Goal: Task Accomplishment & Management: Manage account settings

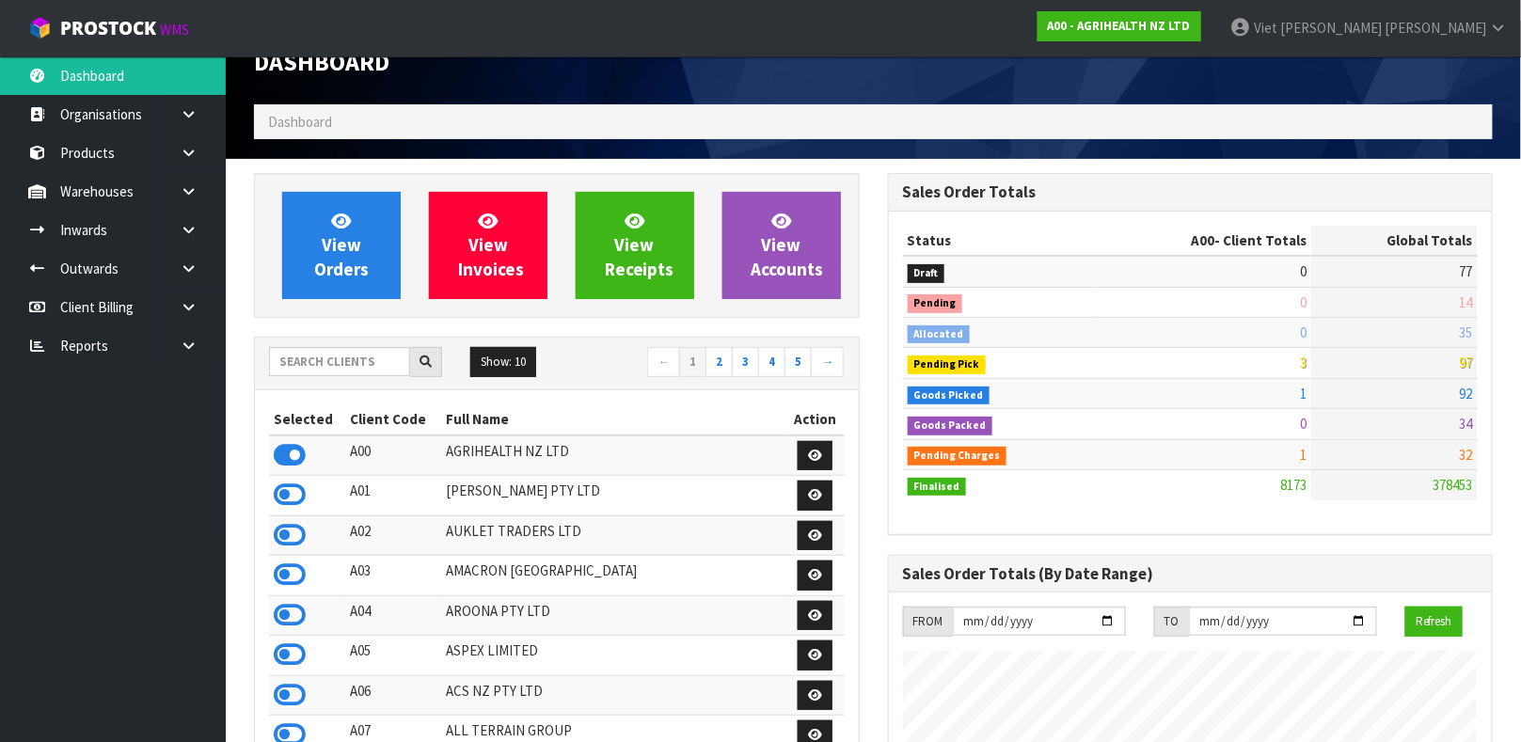
scroll to position [141, 0]
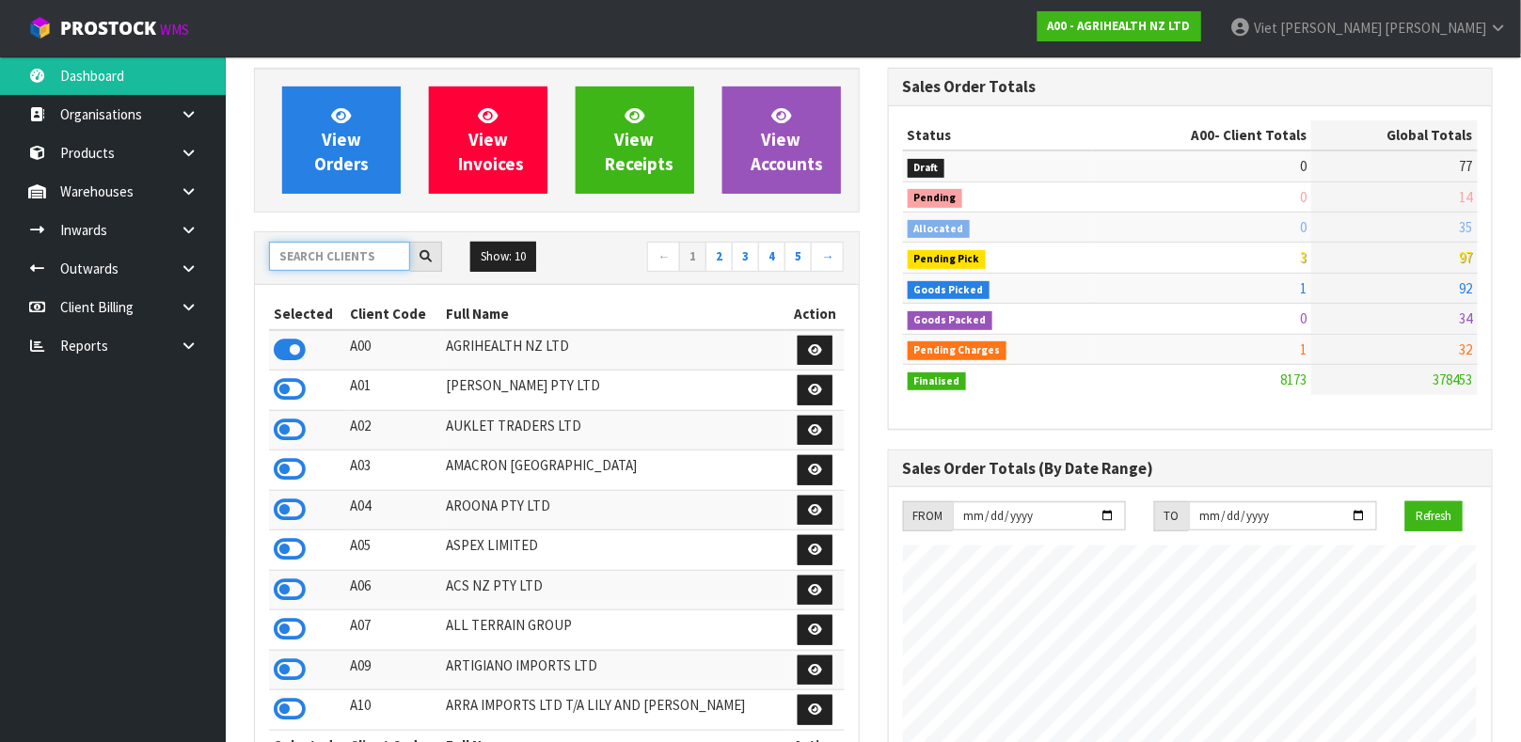
click at [365, 261] on input "text" at bounding box center [339, 256] width 141 height 29
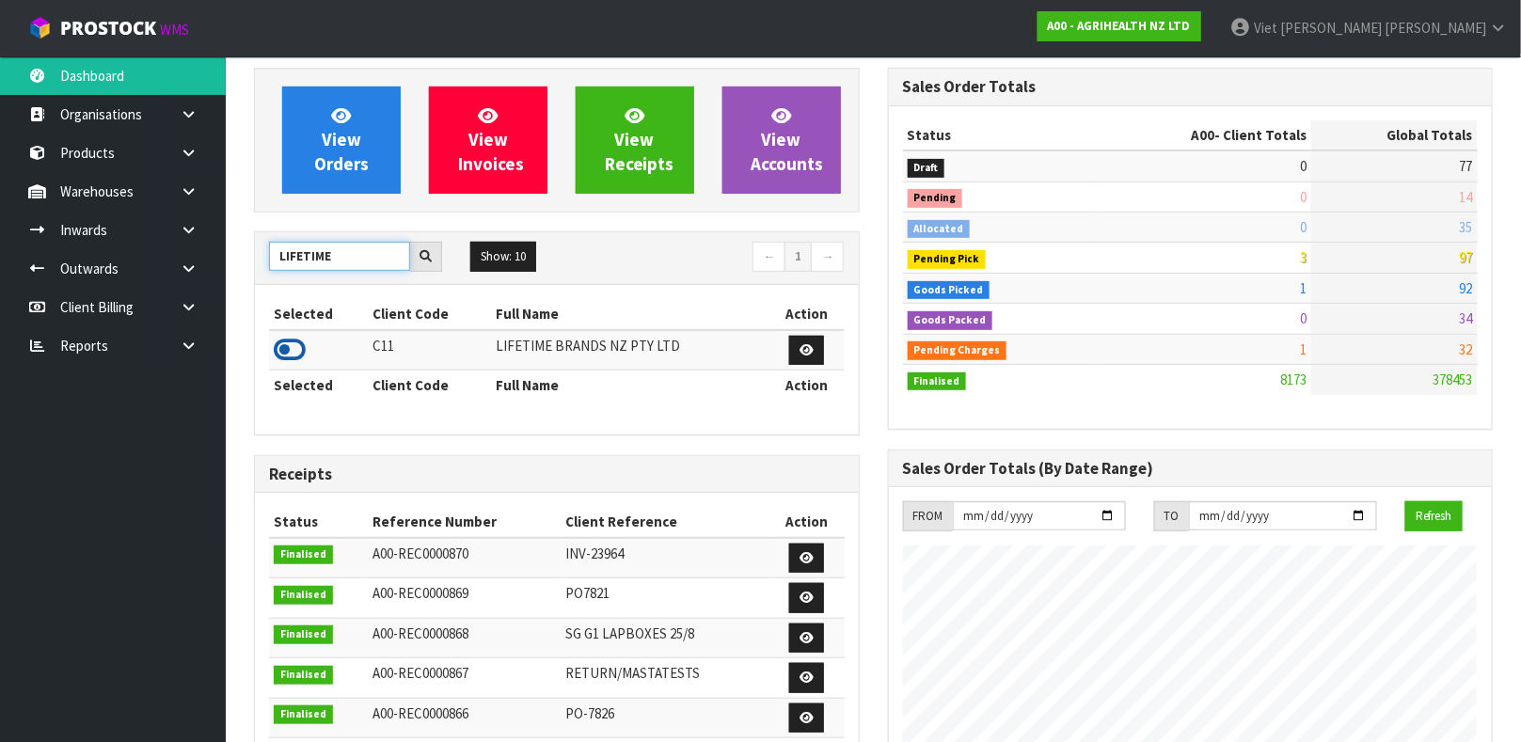
type input "LIFETIME"
click at [301, 341] on icon at bounding box center [290, 350] width 32 height 28
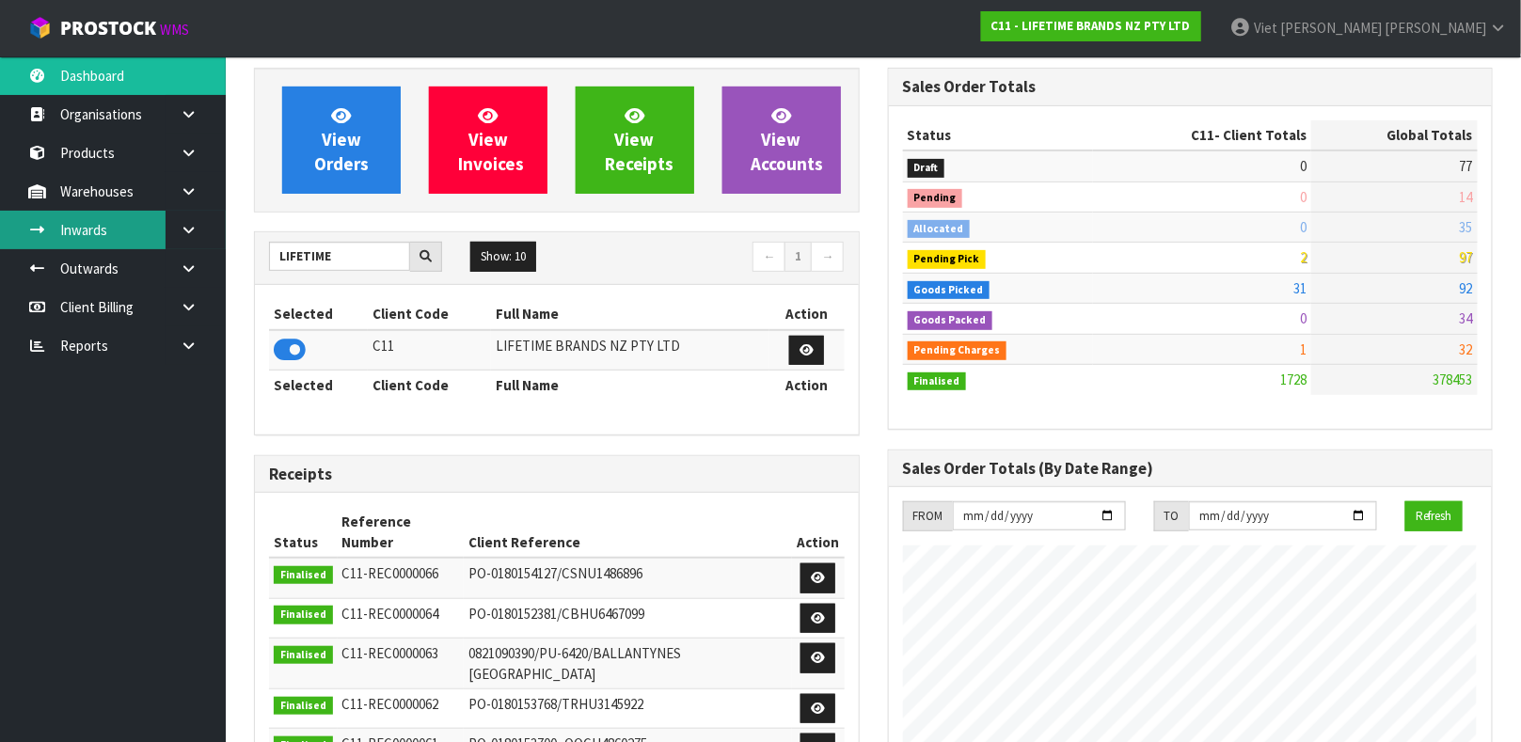
scroll to position [1466, 633]
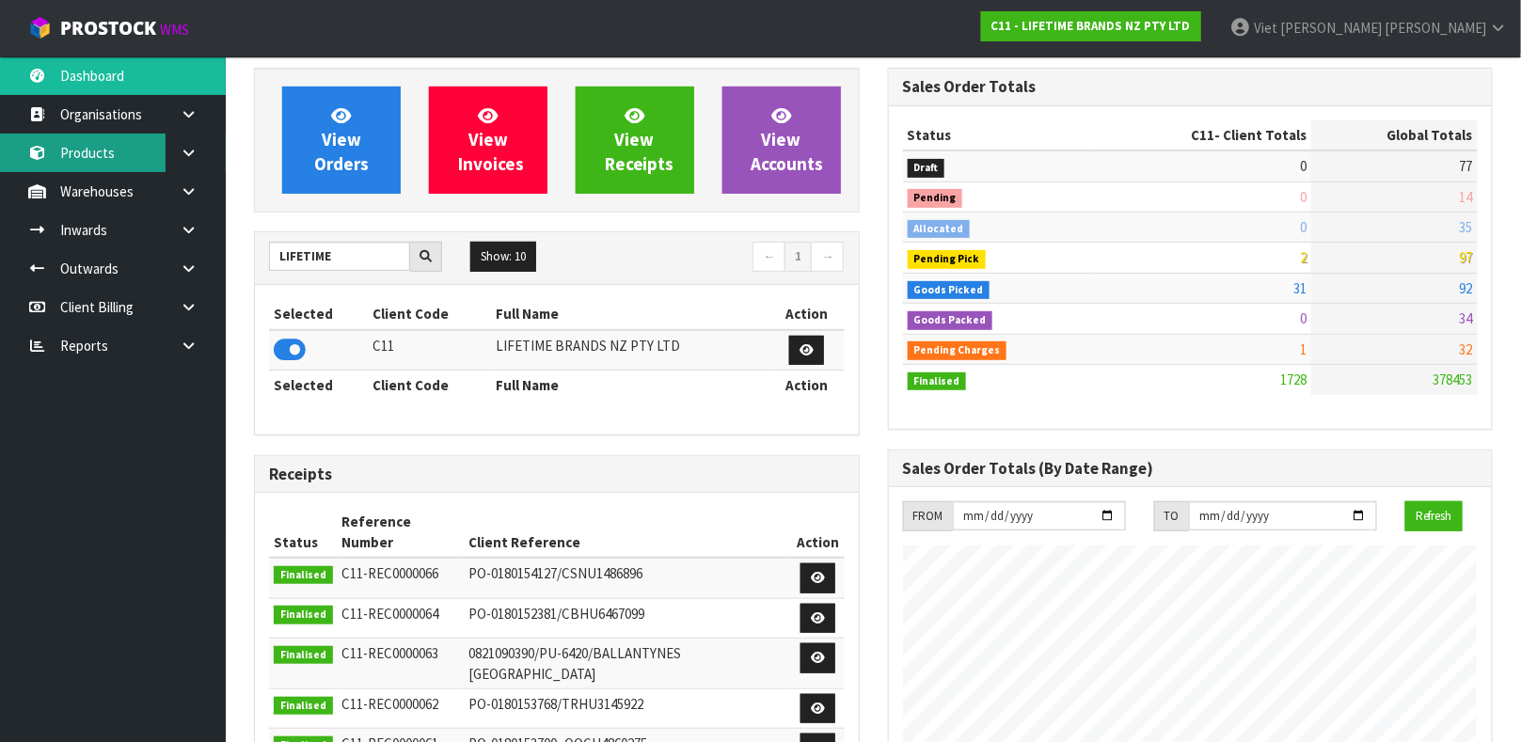
click at [119, 159] on link "Products" at bounding box center [113, 153] width 226 height 39
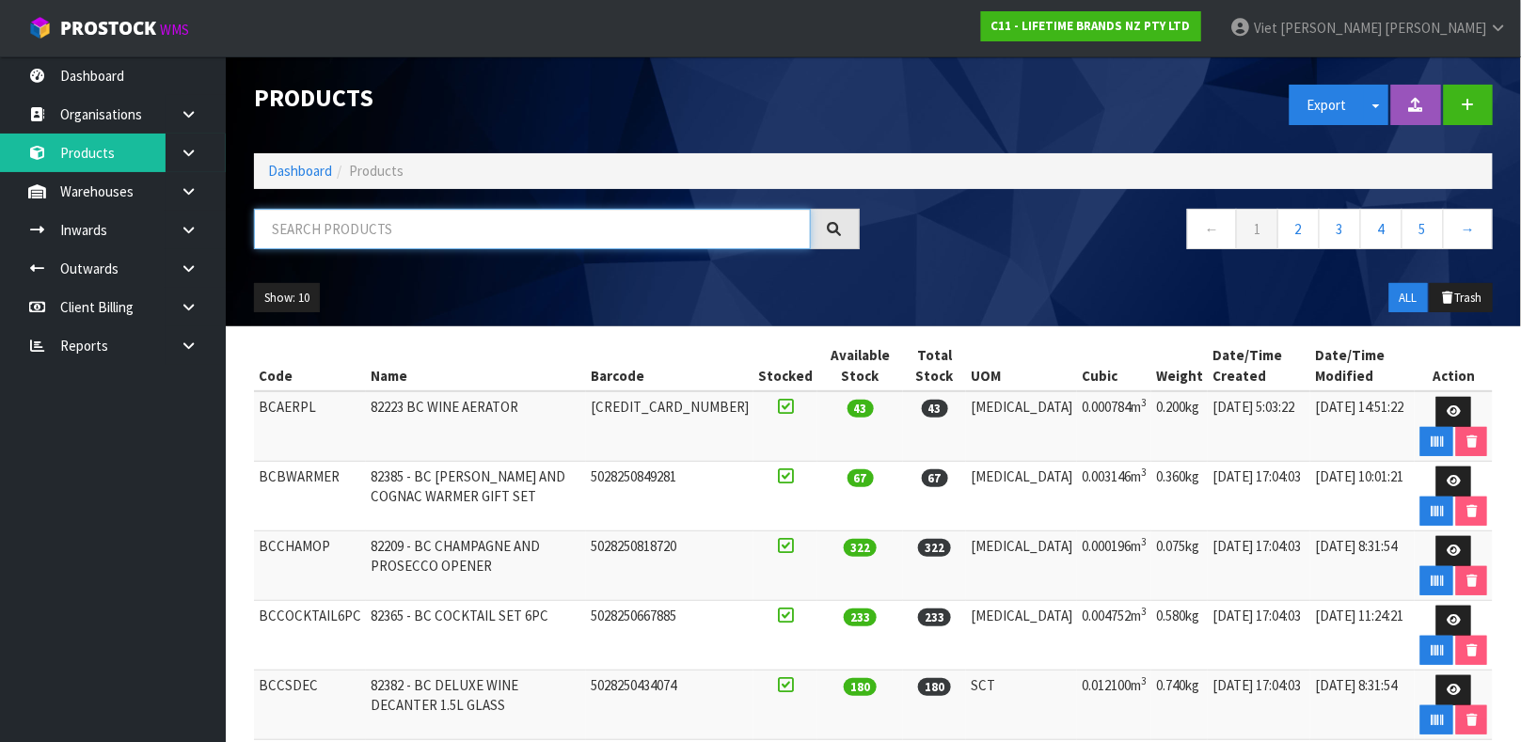
click at [419, 213] on input "text" at bounding box center [532, 229] width 557 height 40
click at [747, 232] on input "text" at bounding box center [532, 229] width 557 height 40
type input "5057982117436"
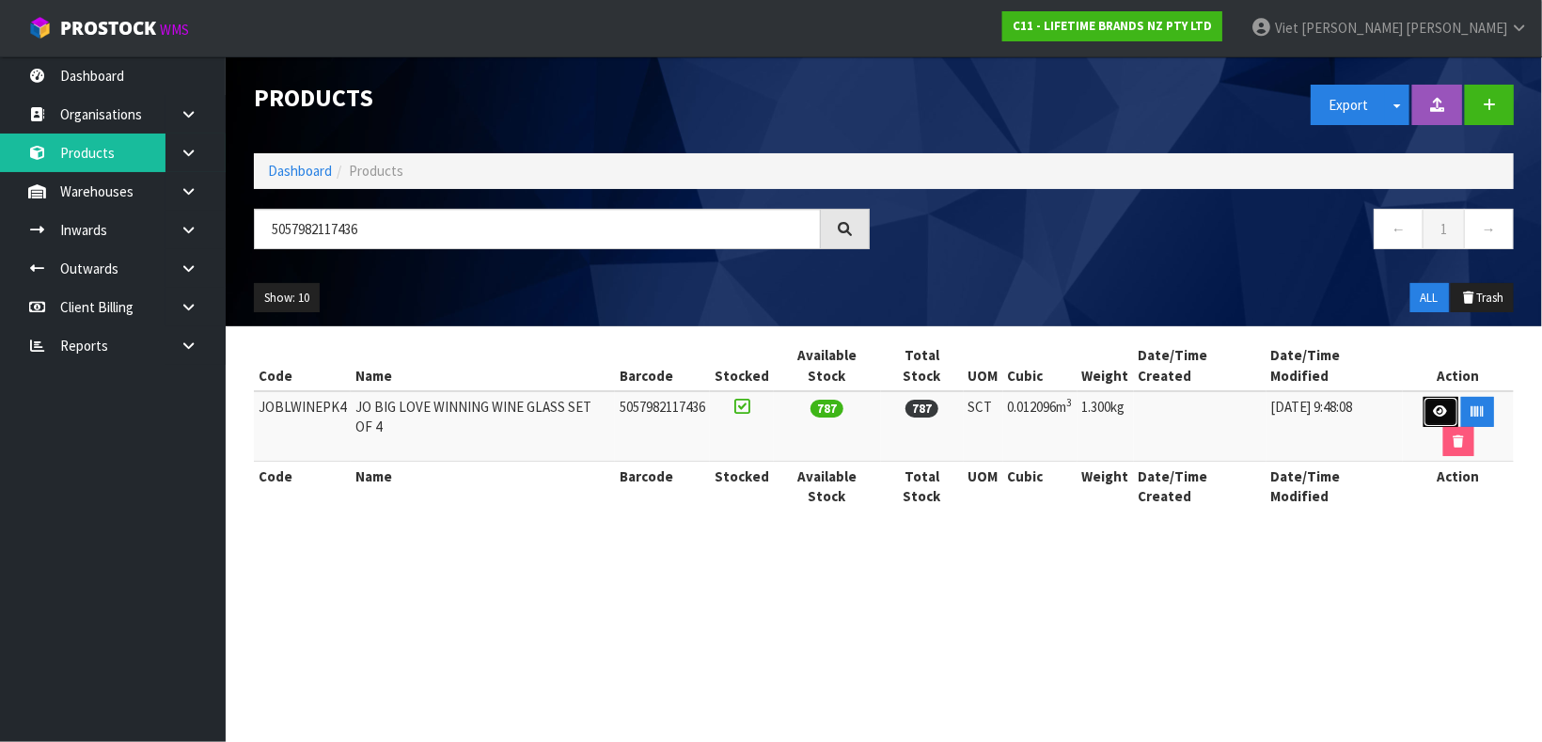
click at [1429, 397] on link at bounding box center [1441, 412] width 35 height 30
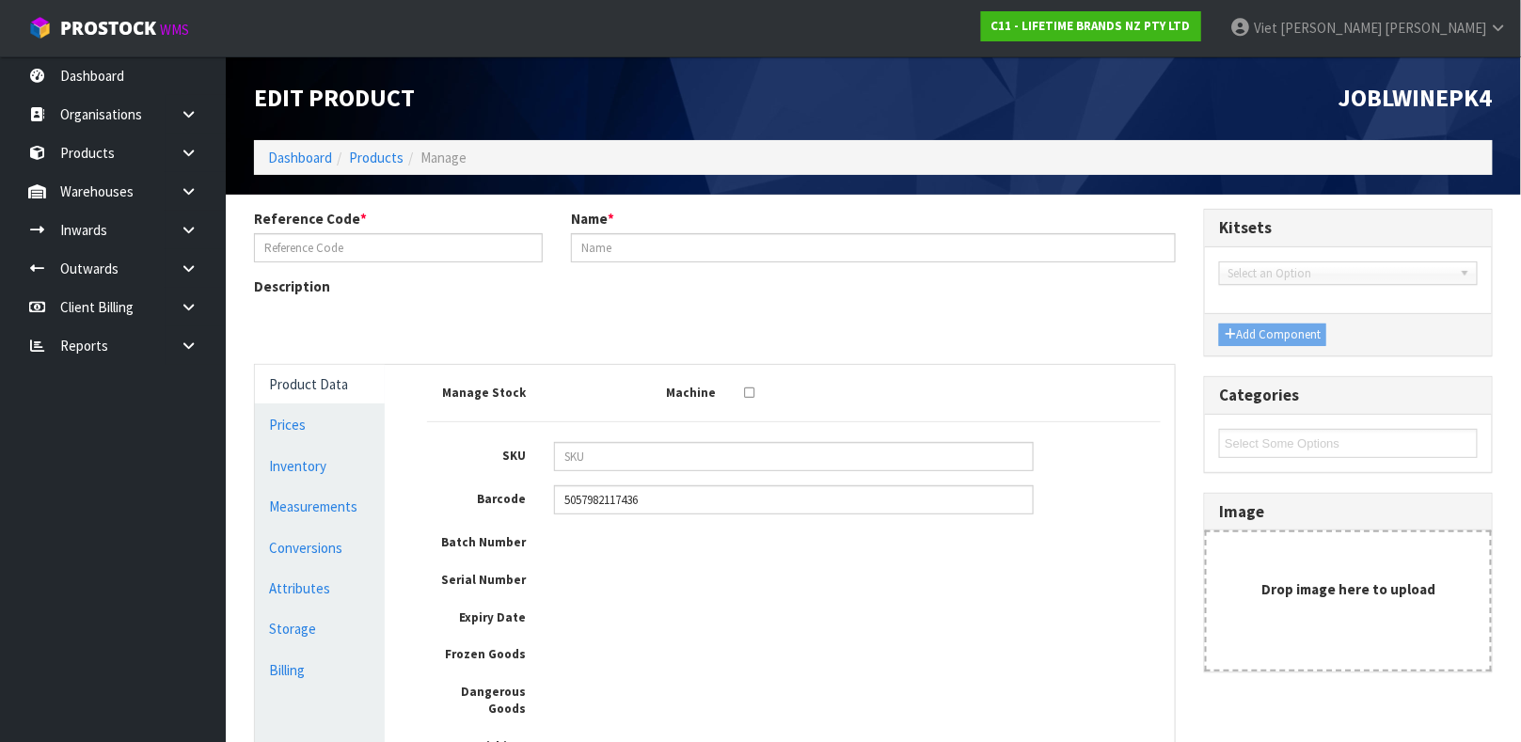
type input "JOBLWINEPK4"
type input "JO BIG LOVE WINNING WINE GLASS SET OF 4"
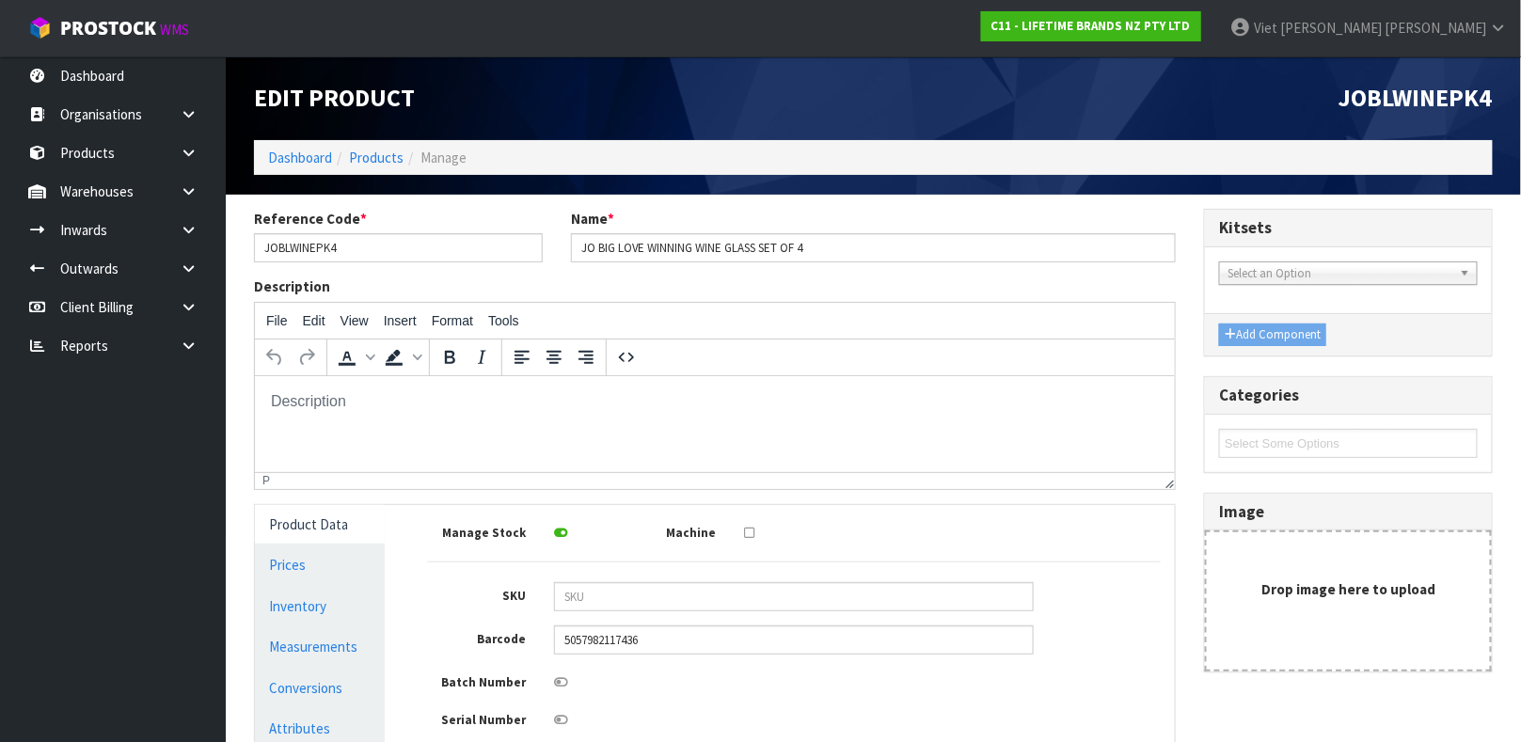
scroll to position [337, 0]
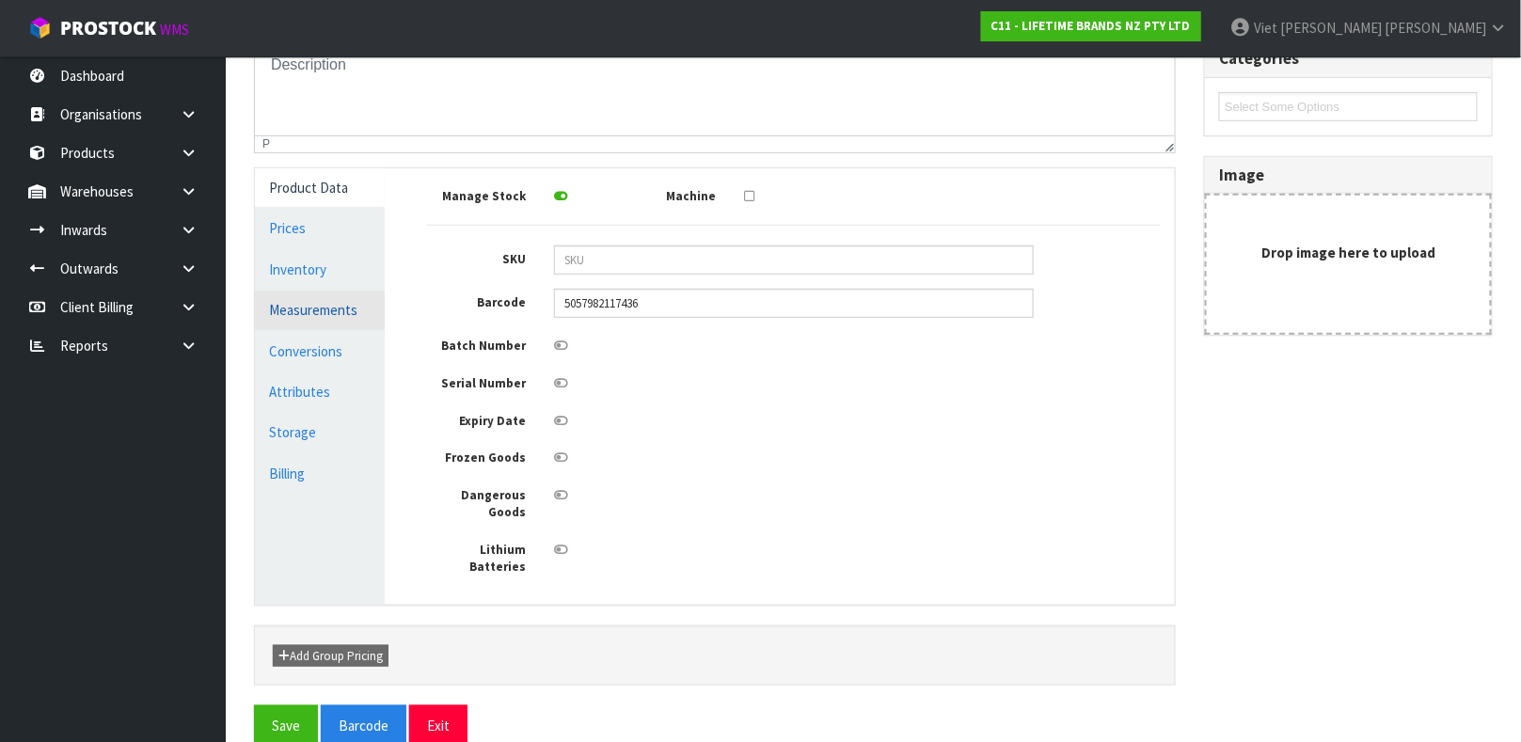
click at [337, 311] on link "Measurements" at bounding box center [320, 310] width 130 height 39
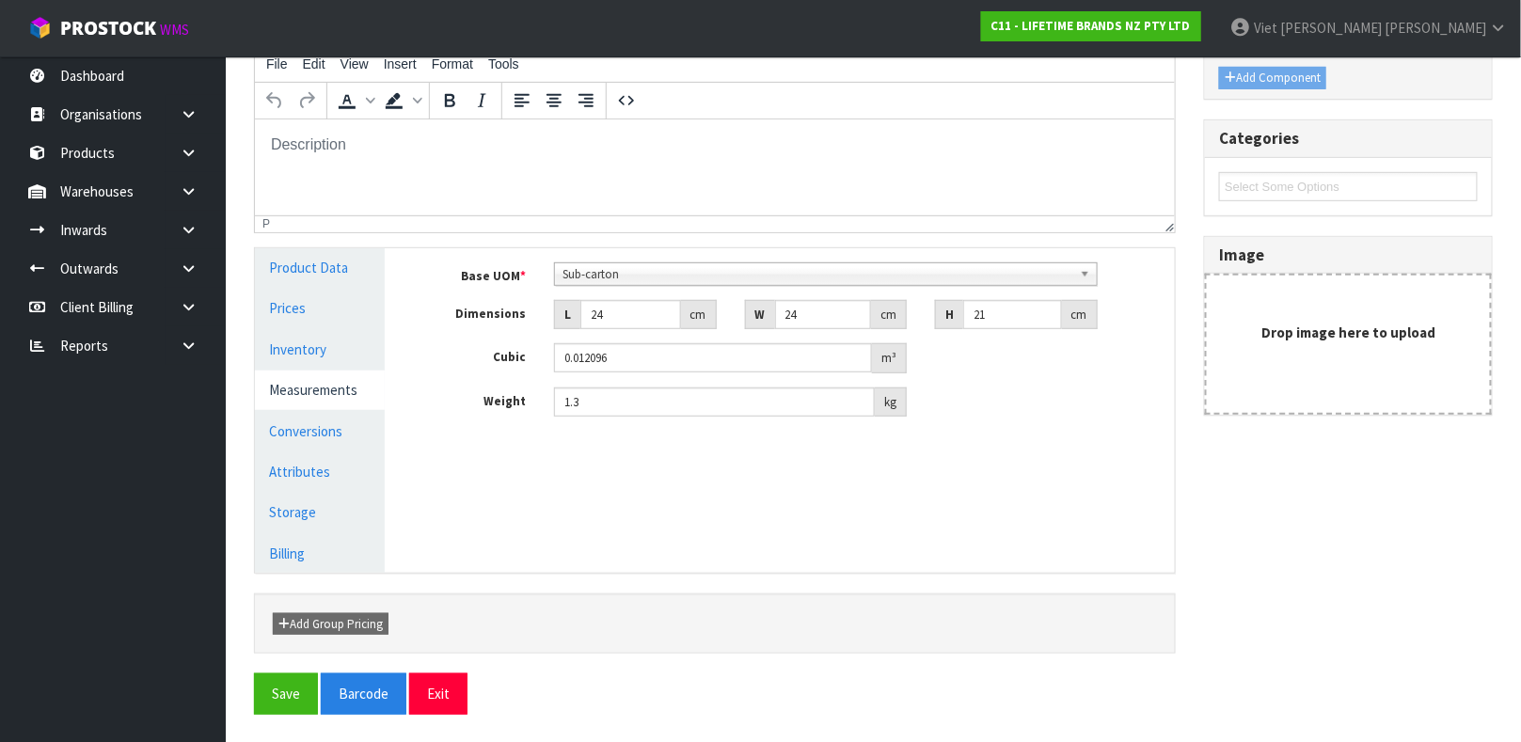
click at [616, 385] on div "Base UOM * Bag Bar Basket Bin Bottle Box Bundle Cabinet Cage Carton Case Coil C…" at bounding box center [794, 339] width 734 height 155
click at [614, 403] on input "1.3" at bounding box center [714, 401] width 321 height 29
type input "1.4"
click at [498, 588] on div "Reference Code * JOBLWINEPK4 Name * JO BIG LOVE WINNING WINE GLASS SET OF 4 Des…" at bounding box center [715, 312] width 950 height 720
click at [304, 684] on button "Save" at bounding box center [286, 693] width 64 height 40
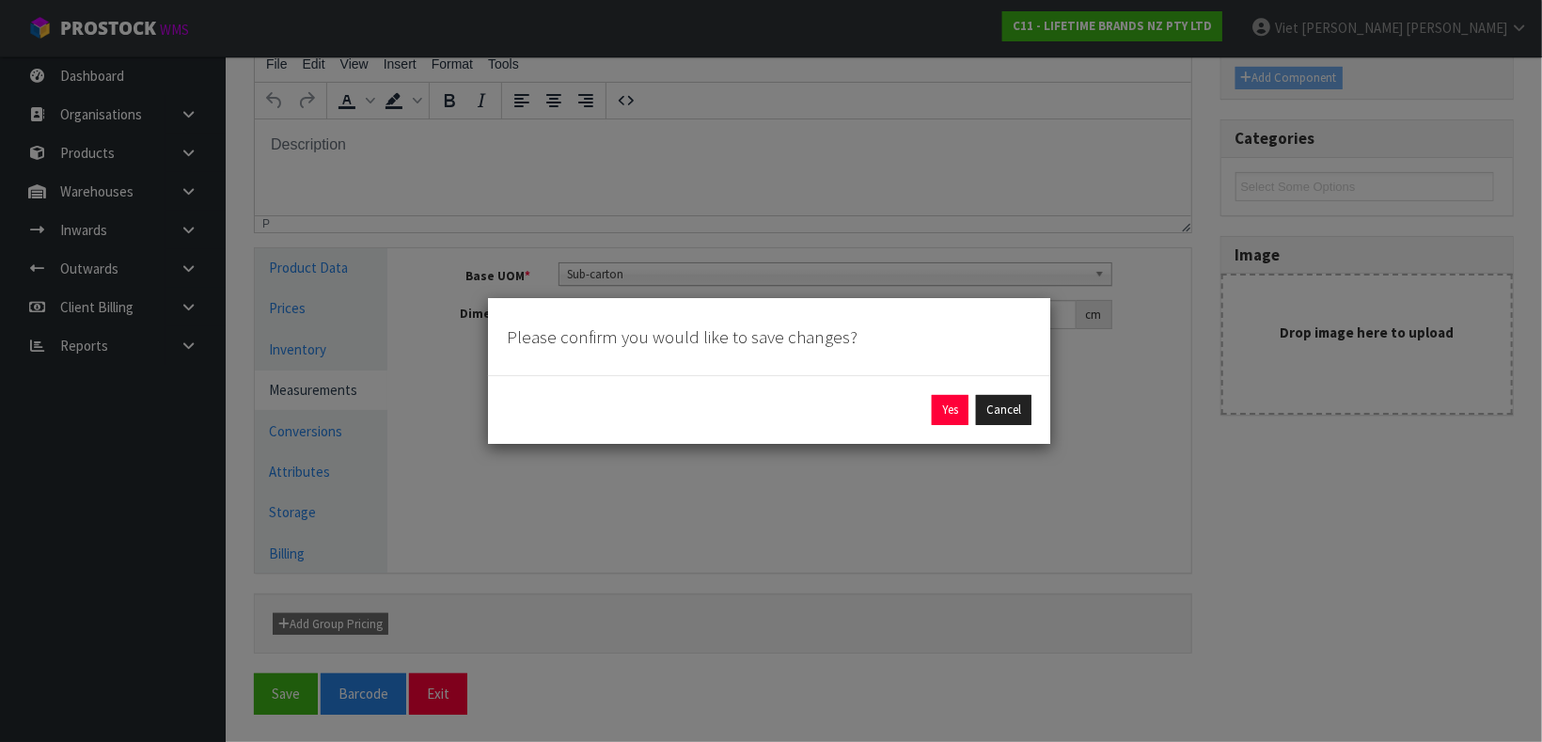
click at [966, 426] on div "Yes Cancel" at bounding box center [769, 409] width 562 height 69
click at [943, 379] on div "Yes Cancel" at bounding box center [769, 409] width 562 height 69
click at [938, 415] on button "Yes" at bounding box center [950, 410] width 37 height 30
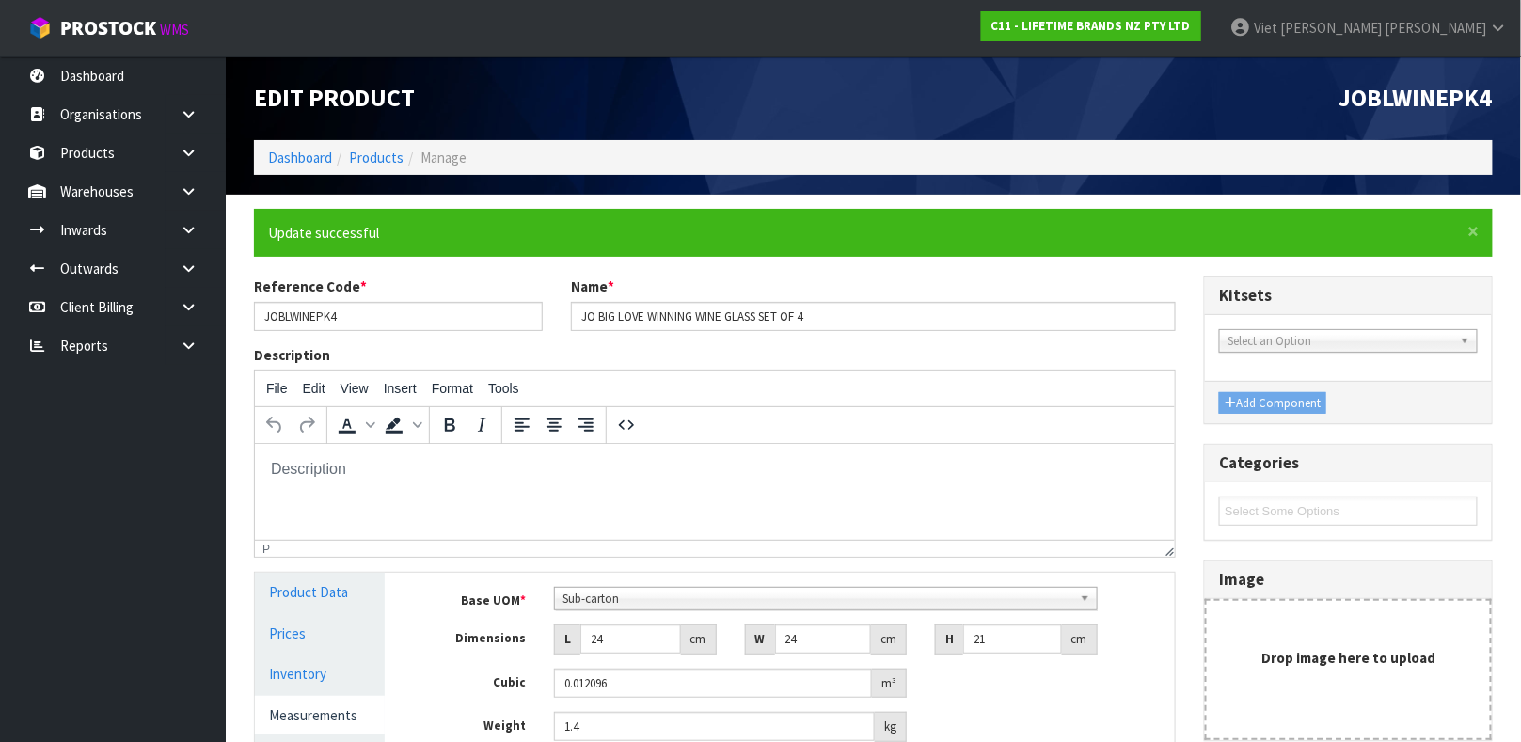
scroll to position [325, 0]
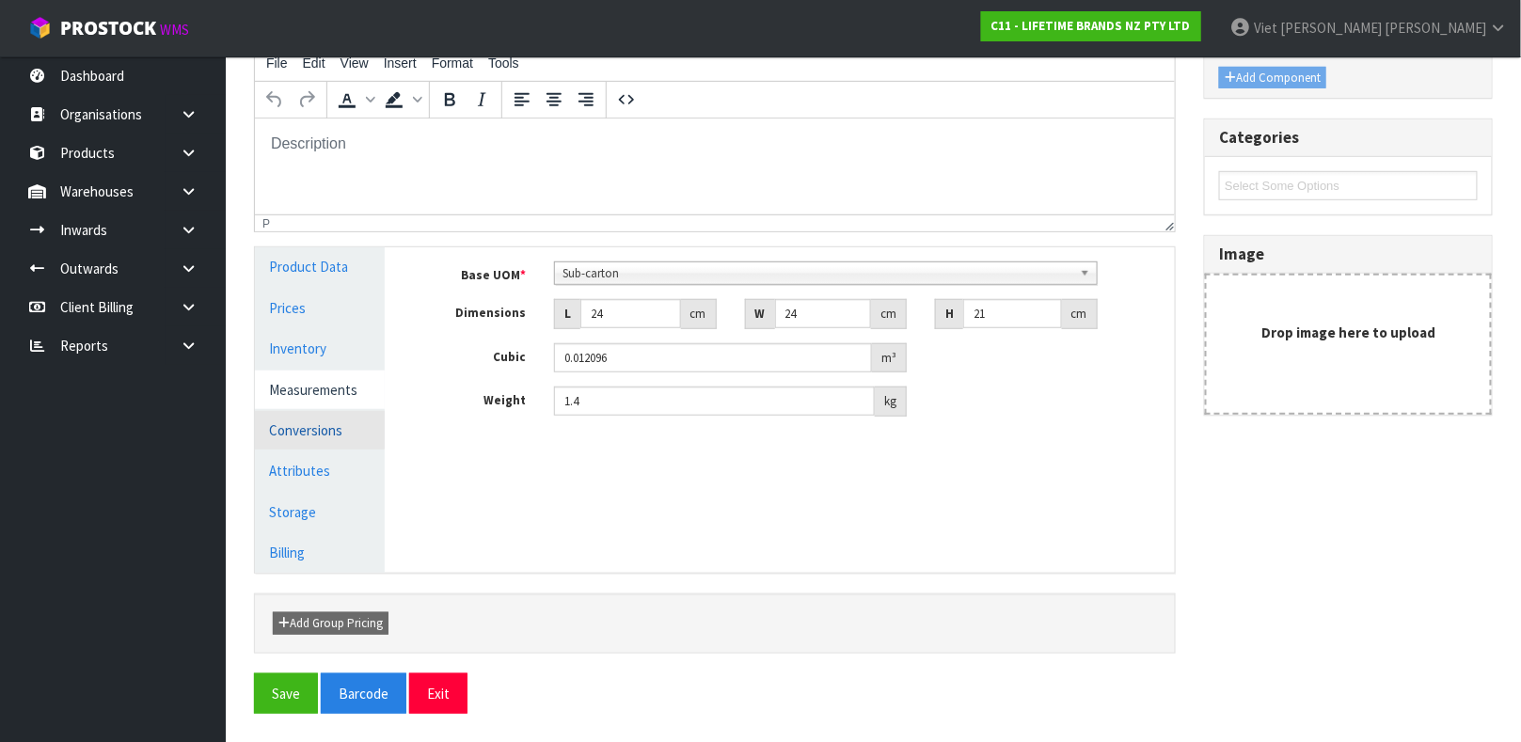
click at [297, 422] on link "Conversions" at bounding box center [320, 430] width 130 height 39
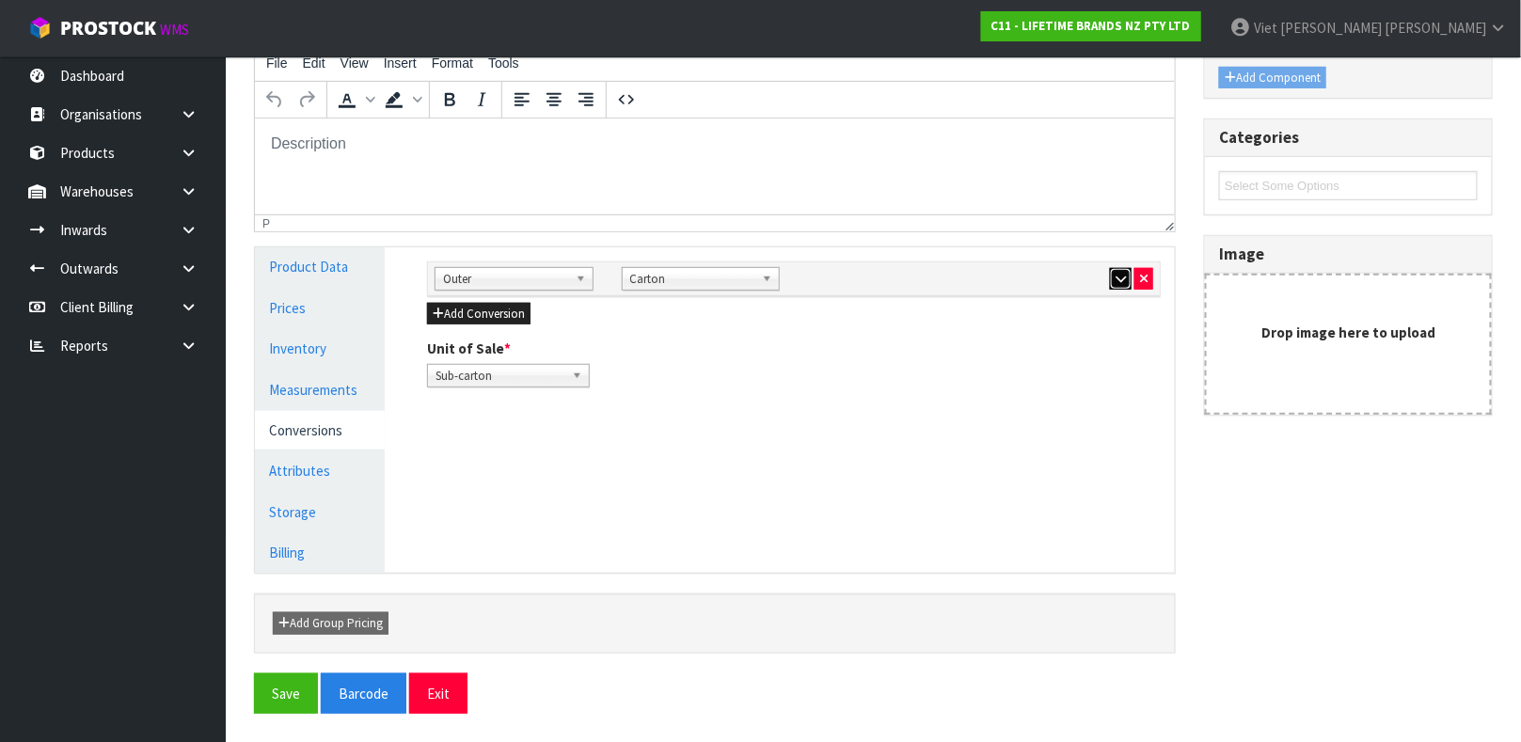
click at [1126, 271] on button "button" at bounding box center [1121, 279] width 22 height 23
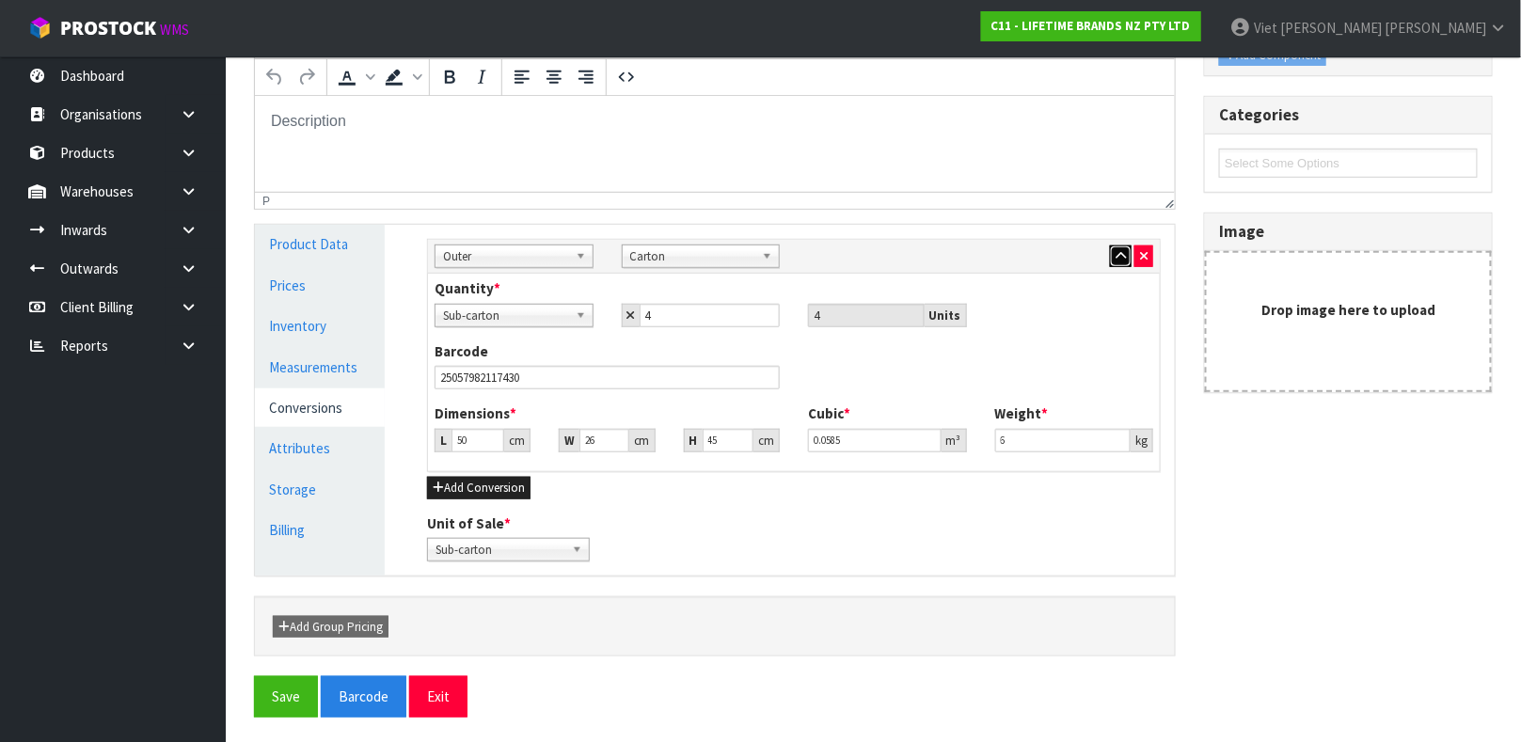
scroll to position [352, 0]
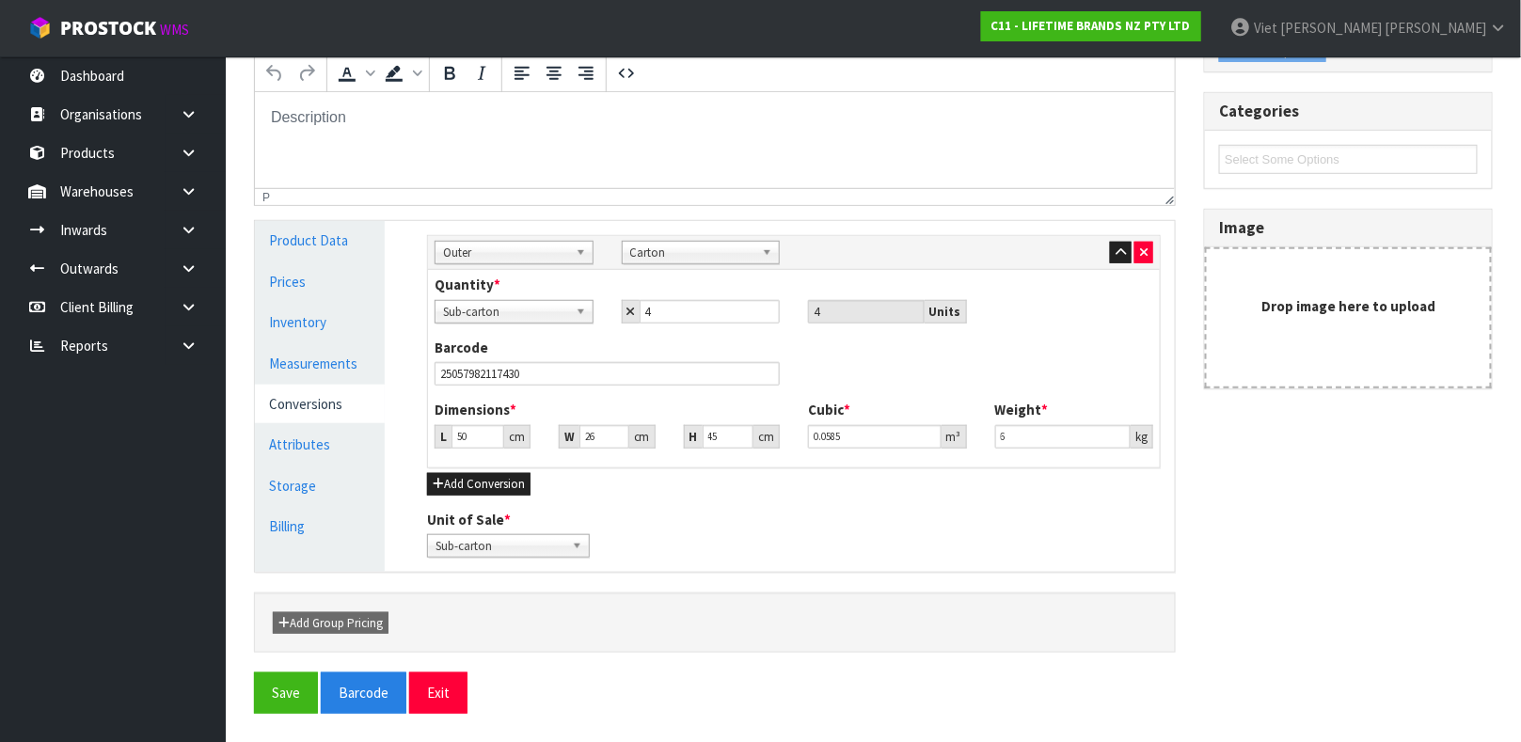
click at [473, 456] on div "Dimensions * L 50 cm W 26 cm H 45 cm Cubic * 0.0585 m³ Weight * 6 kg" at bounding box center [793, 431] width 747 height 62
click at [473, 442] on input "50" at bounding box center [477, 437] width 53 height 24
type input "5"
type input "0.00585"
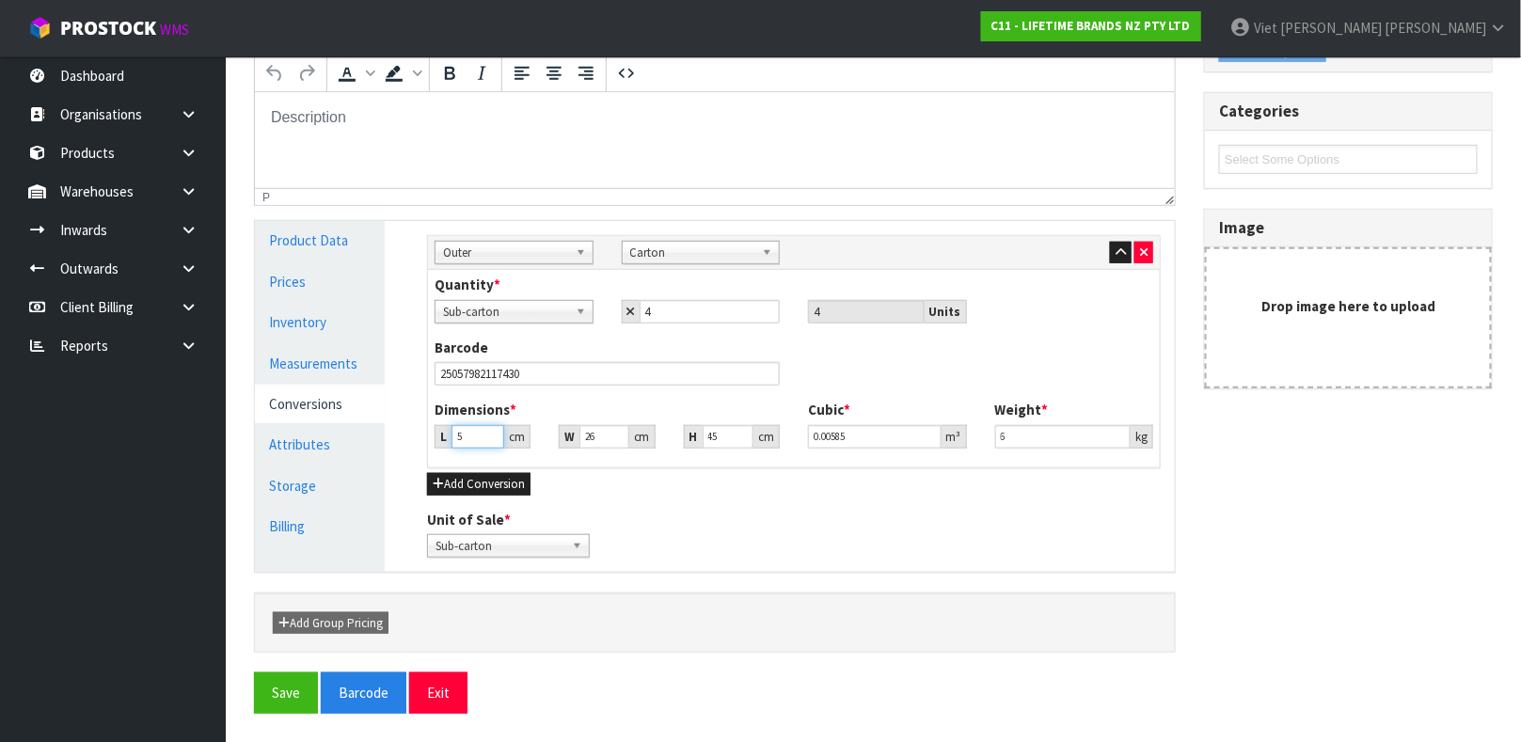
type input "0.000001"
type input "2"
type input "0.00234"
type input "26"
type input "0.03042"
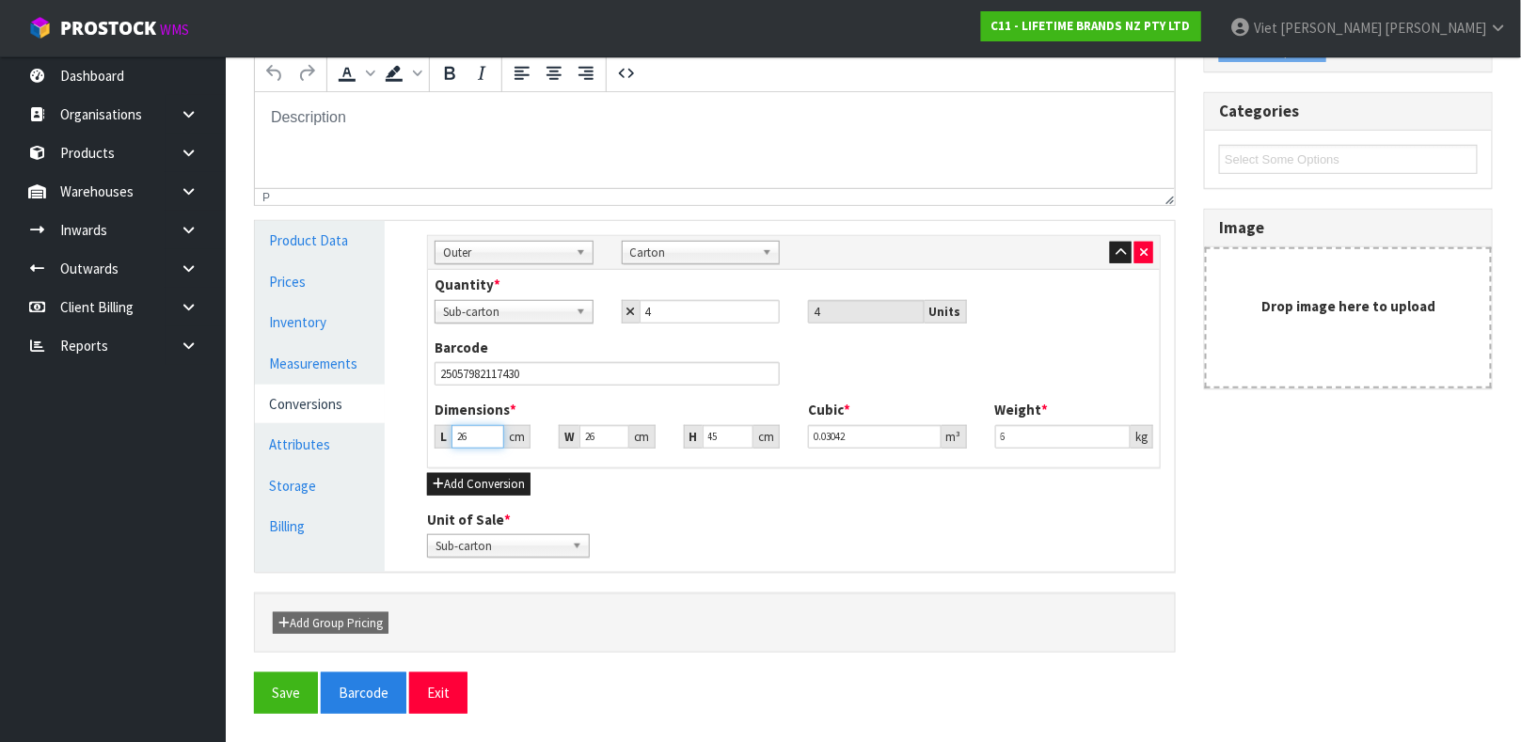
type input "26"
type input "4"
type input "0.00468"
type input "49"
type input "0.05733"
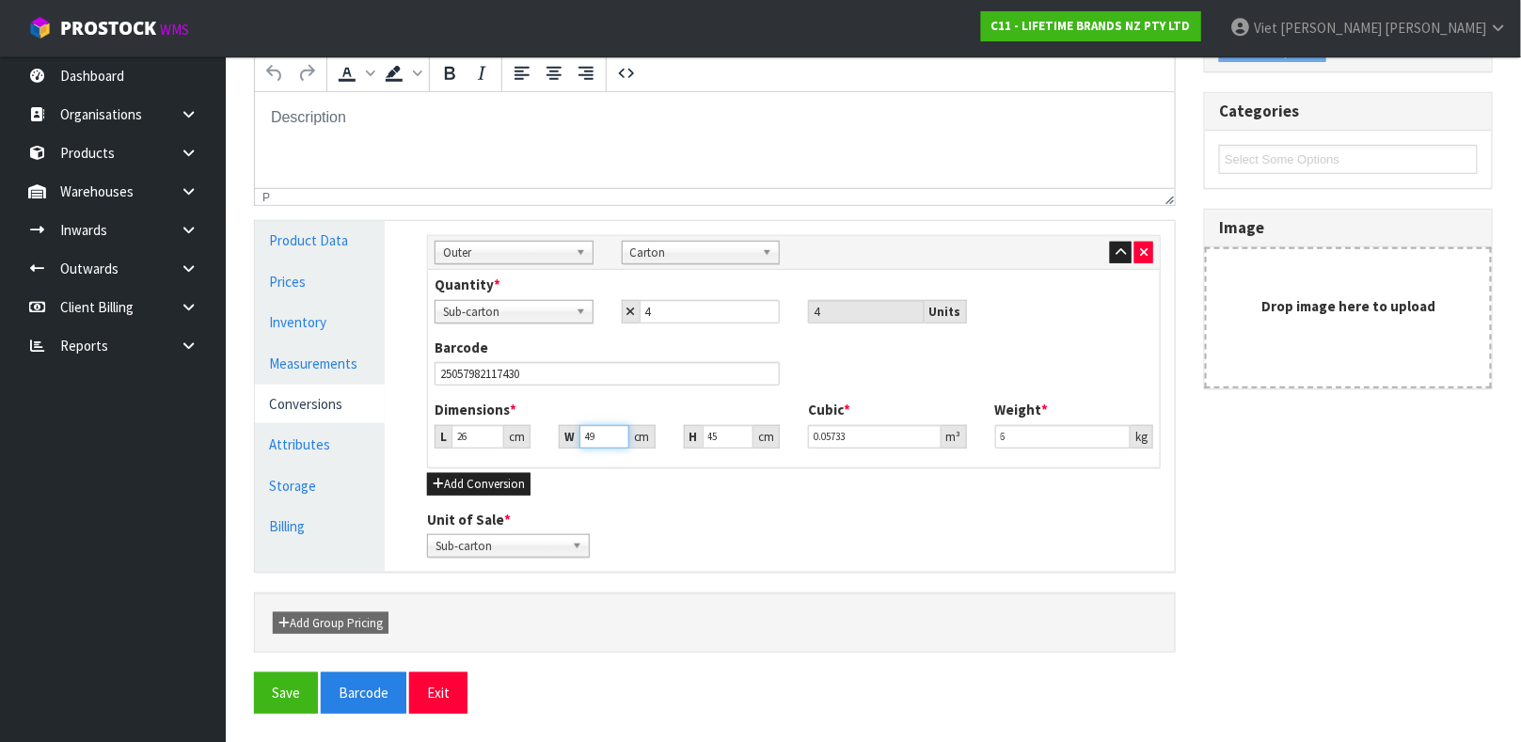
type input "49"
type input "4"
type input "0.005096"
type input "44"
type input "0.056056"
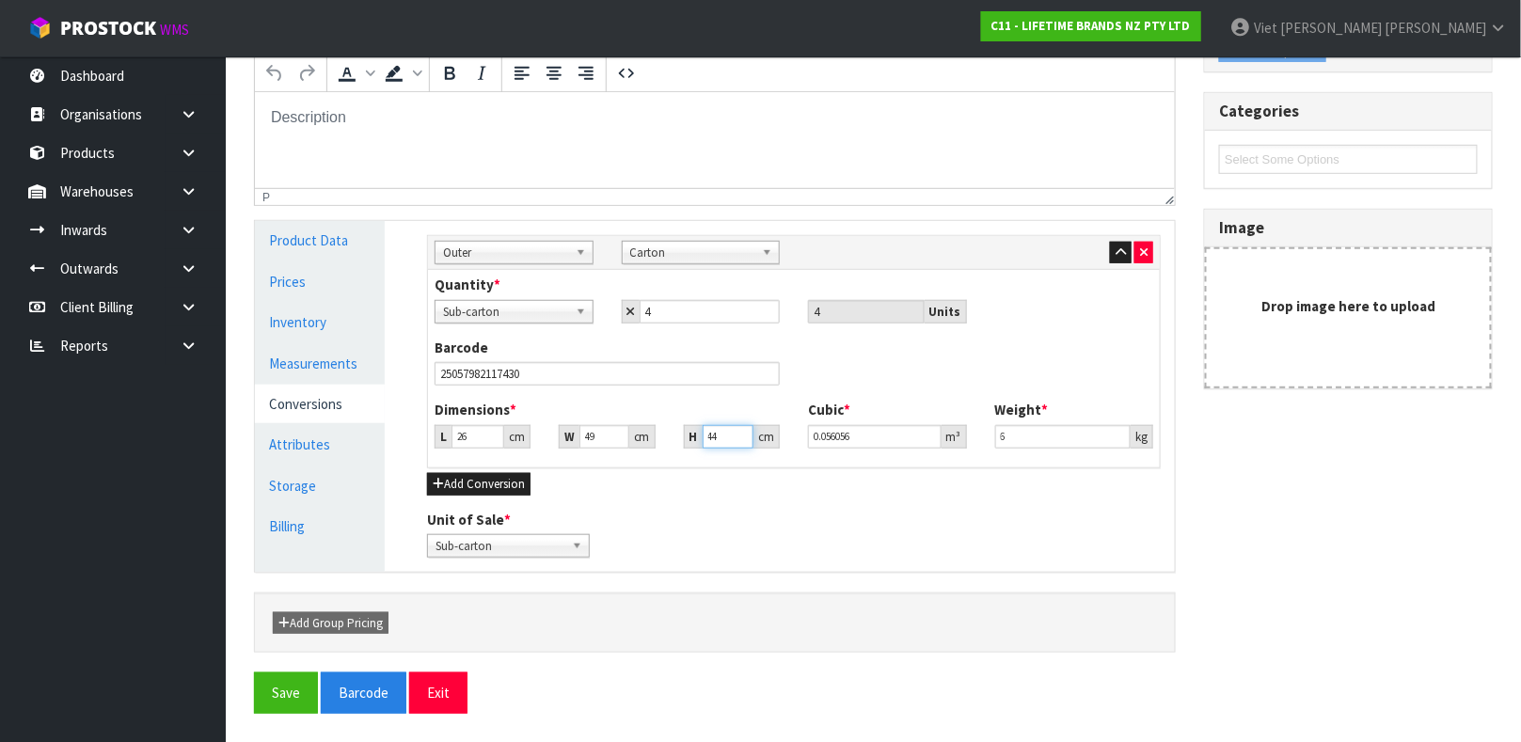
type input "44"
type input "6.15"
click at [254, 672] on button "Save" at bounding box center [286, 692] width 64 height 40
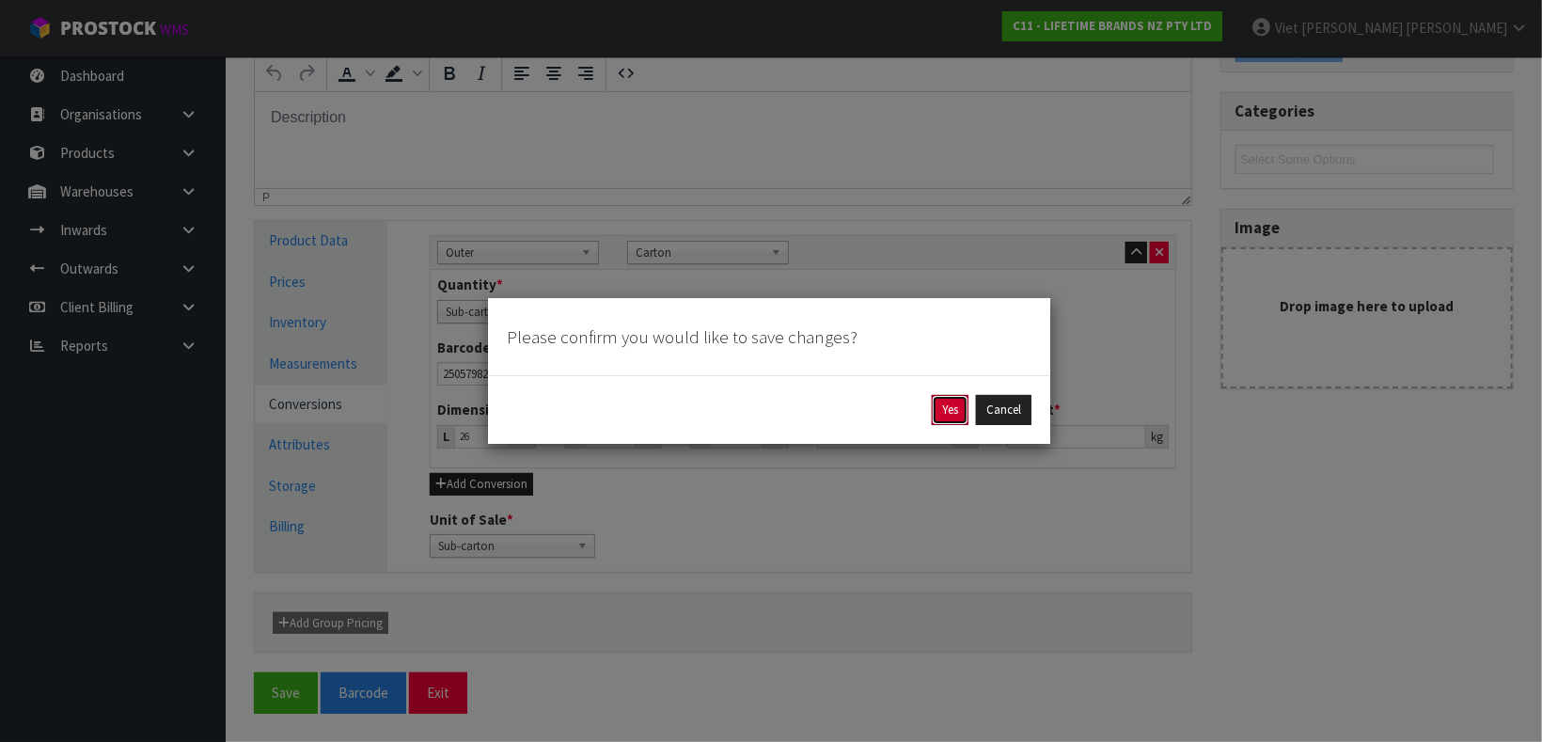
click button "Yes" at bounding box center [950, 410] width 37 height 30
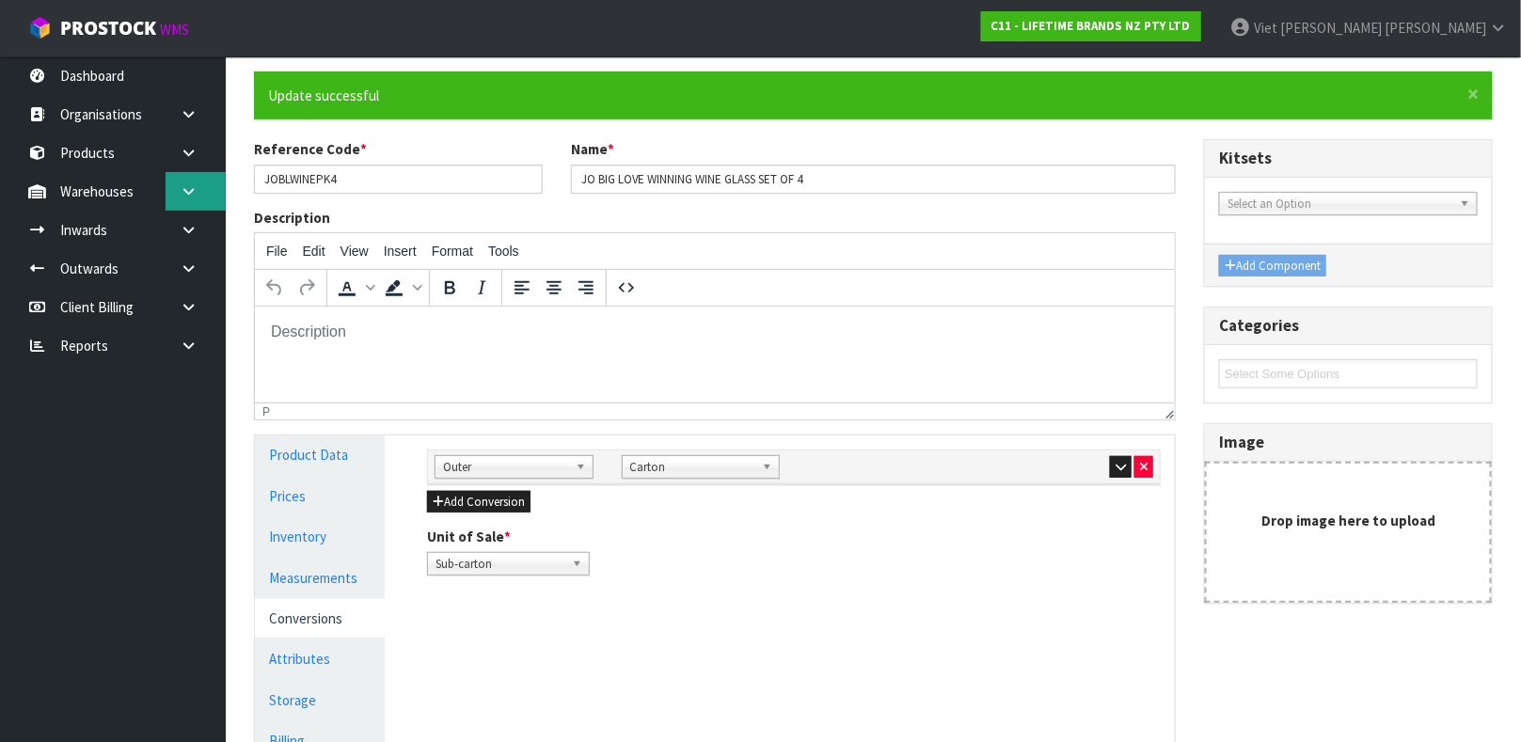
scroll to position [0, 0]
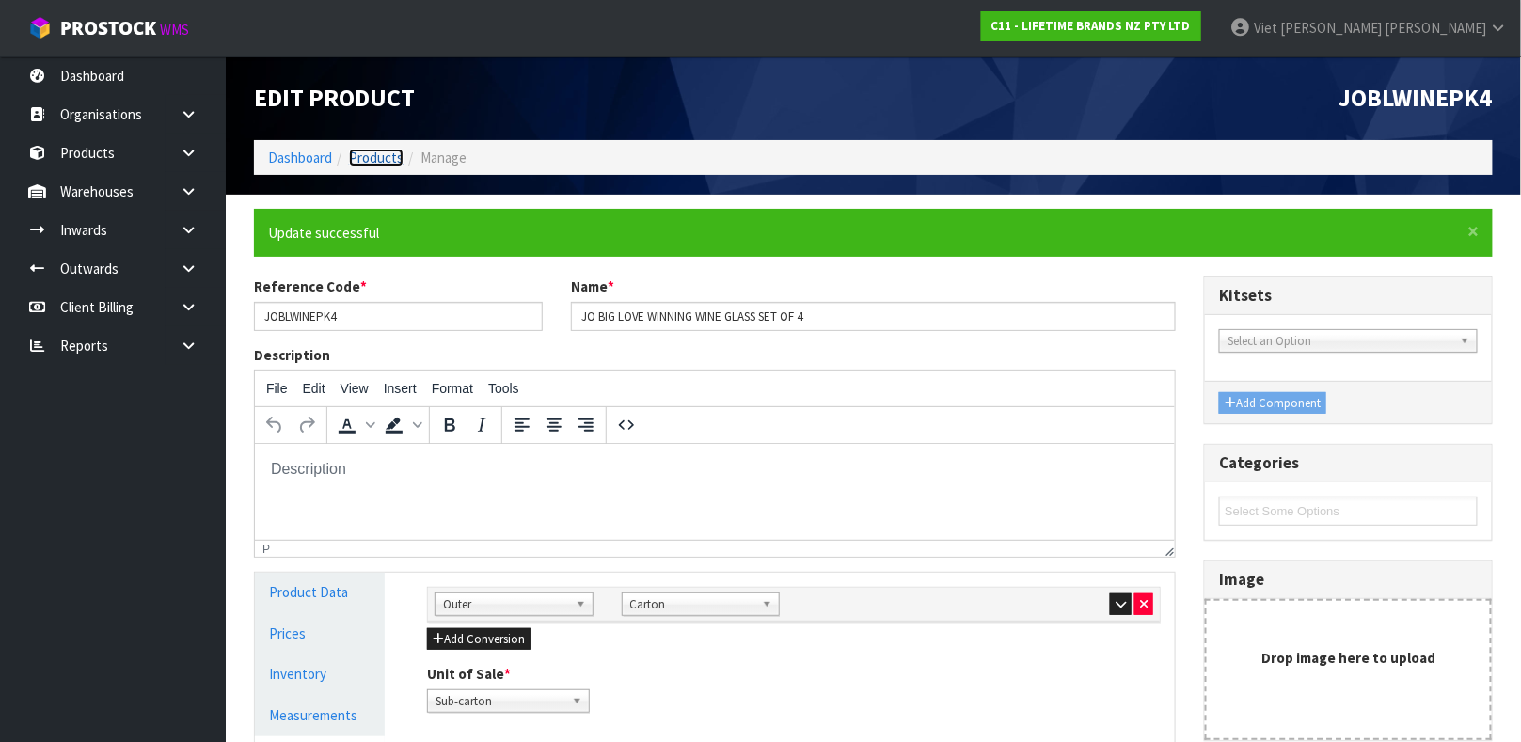
click at [371, 161] on link "Products" at bounding box center [376, 158] width 55 height 18
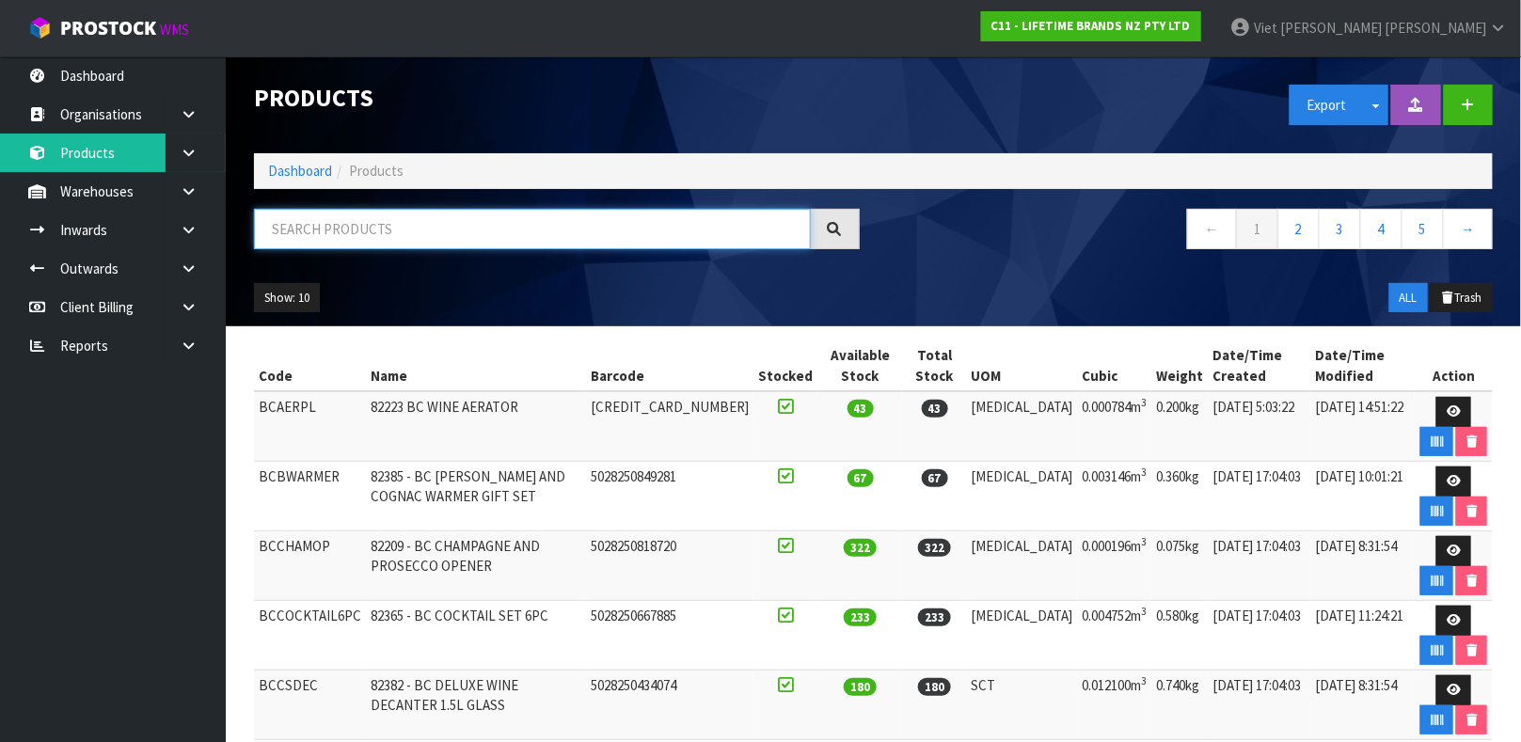
click at [729, 242] on input "text" at bounding box center [532, 229] width 557 height 40
type input "5057982117429"
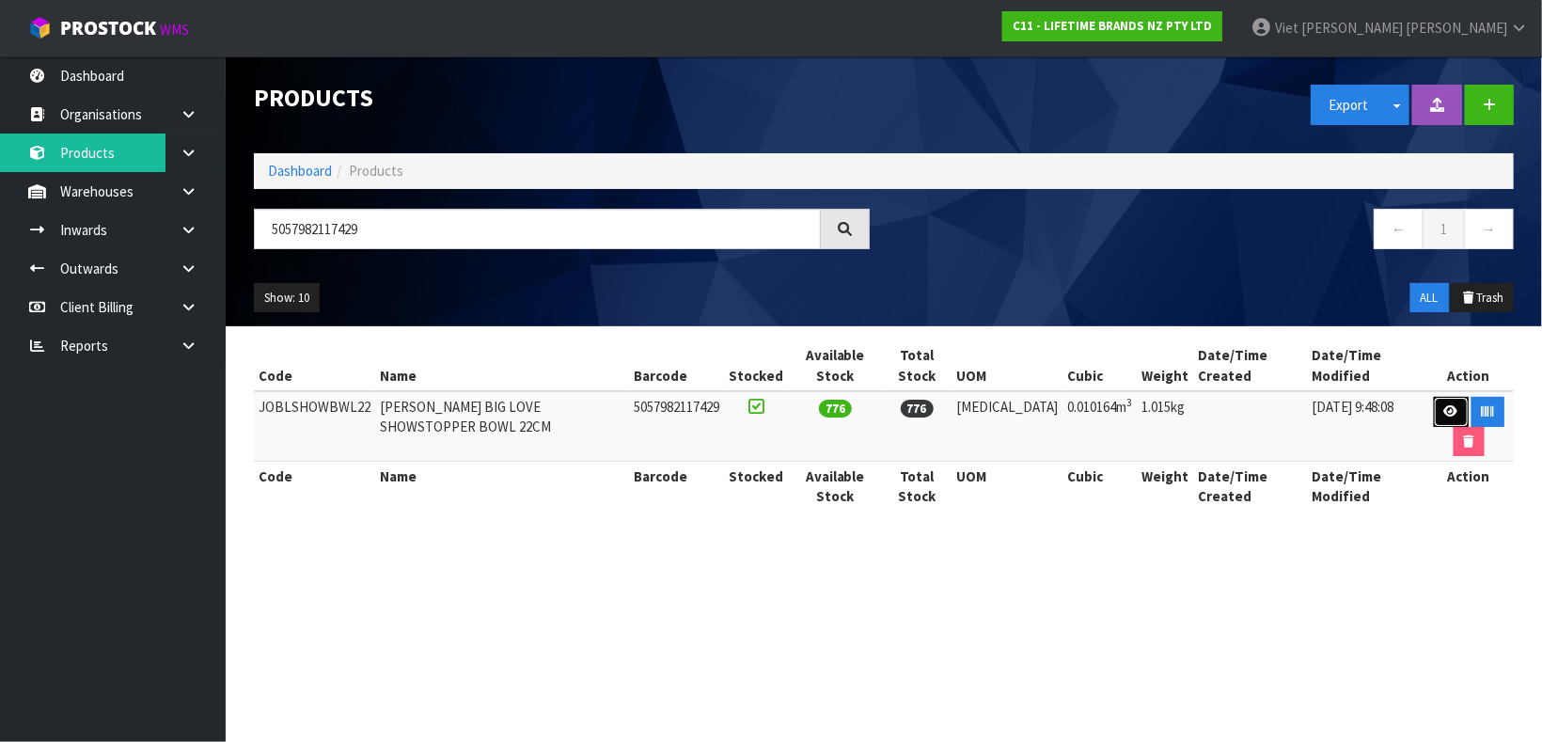
click at [1434, 397] on link at bounding box center [1451, 412] width 35 height 30
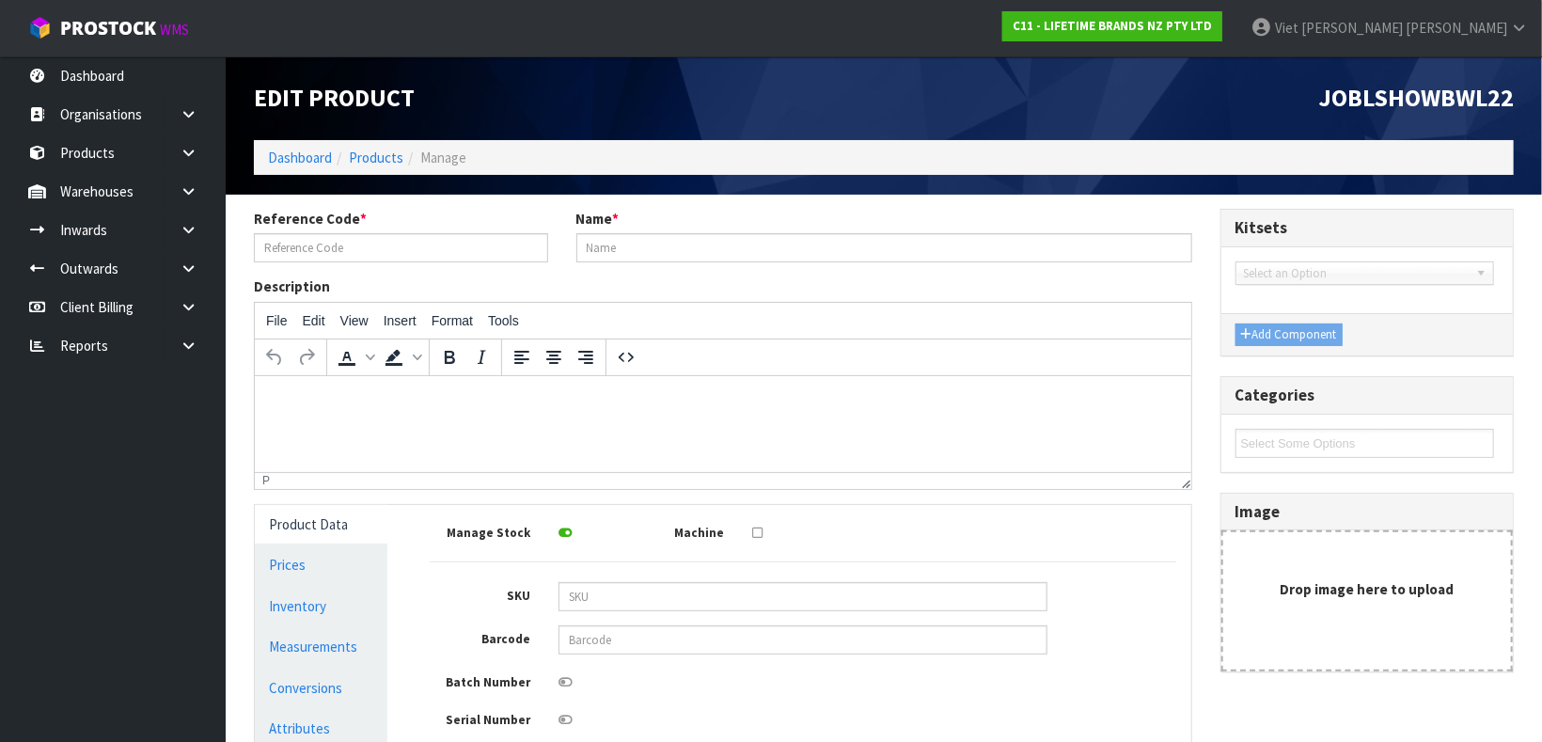
type input "JOBLSHOWBWL22"
type input "[PERSON_NAME] BIG LOVE SHOWSTOPPER BOWL 22CM"
type input "5057982117429"
type input "22"
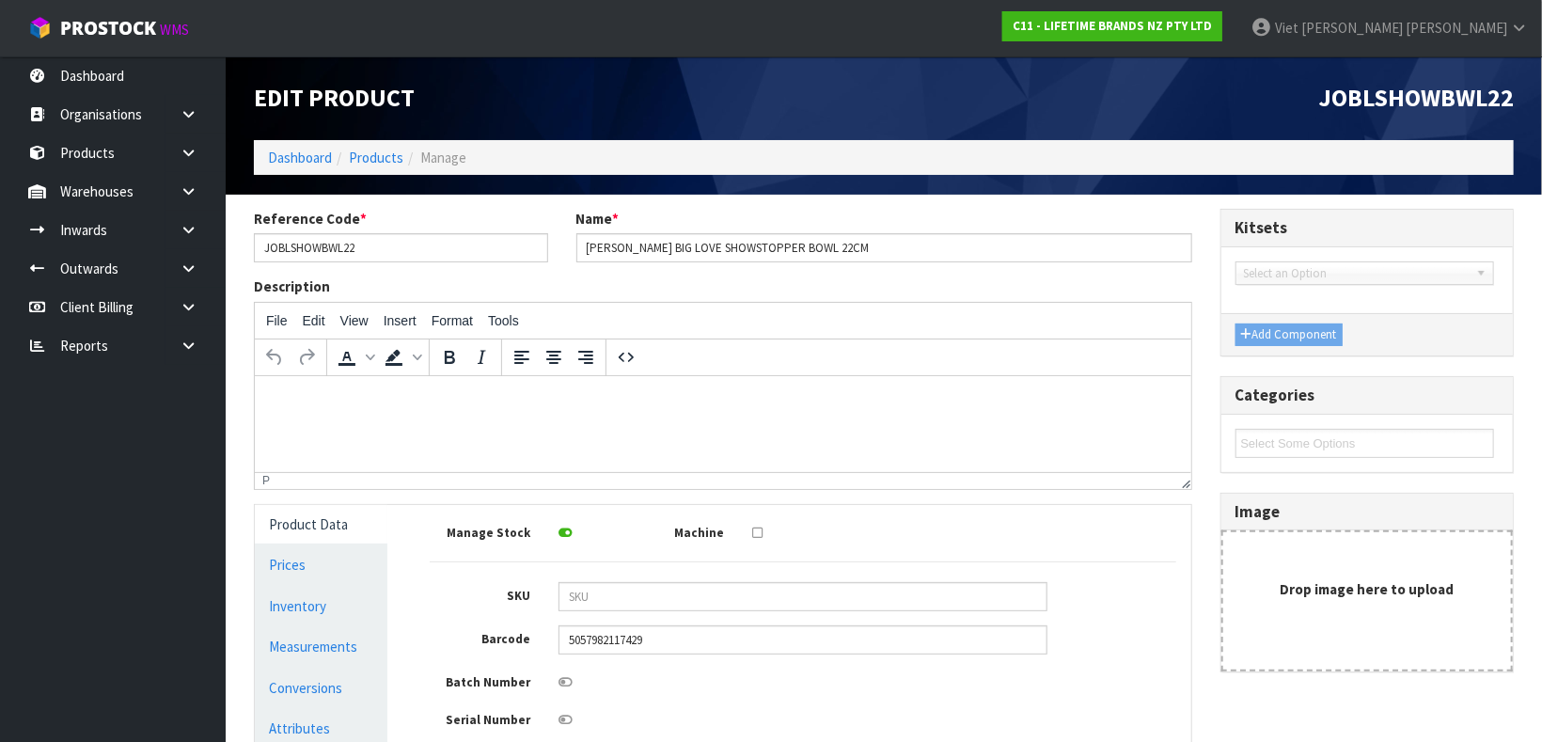
type input "21"
type input "0.010164"
type input "1.015"
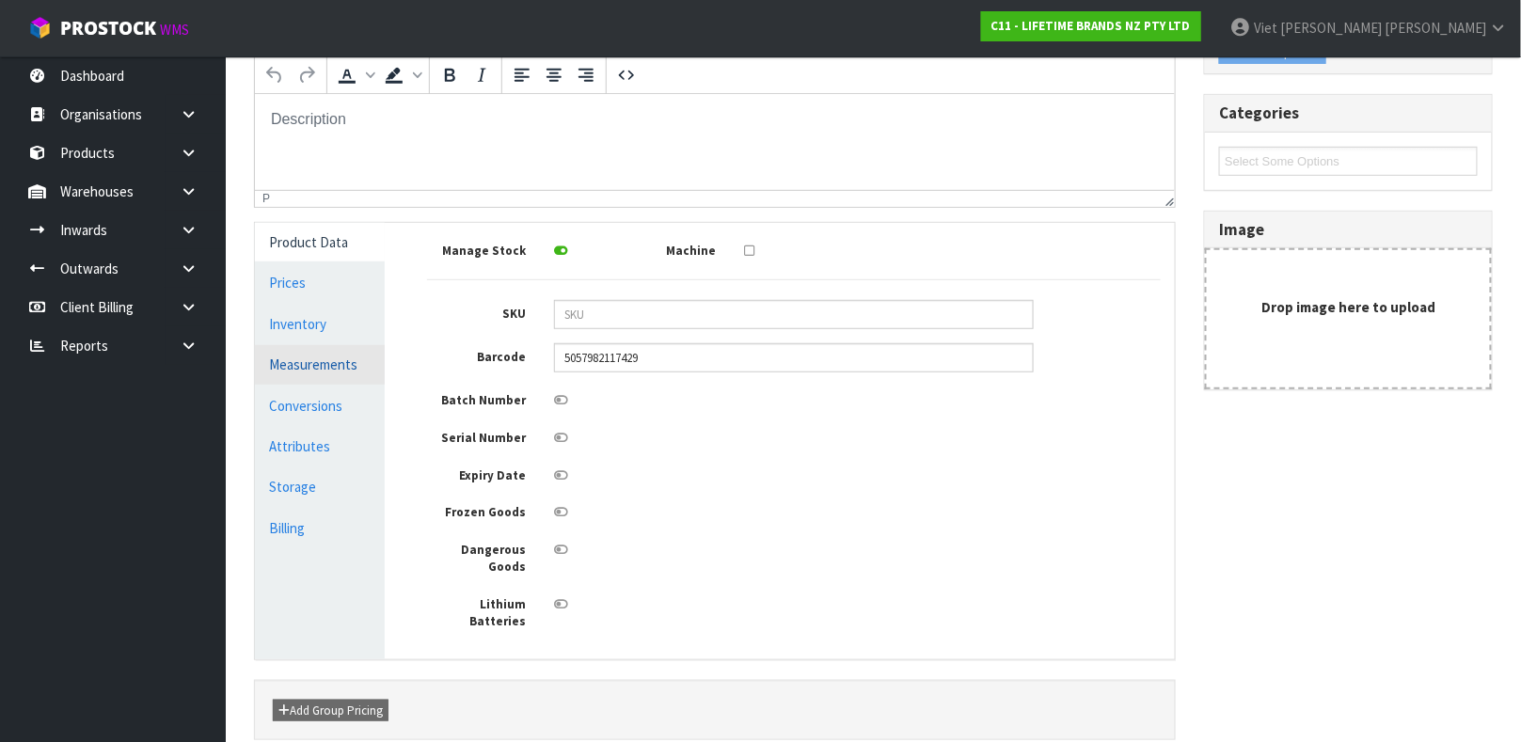
click at [365, 358] on link "Measurements" at bounding box center [320, 364] width 130 height 39
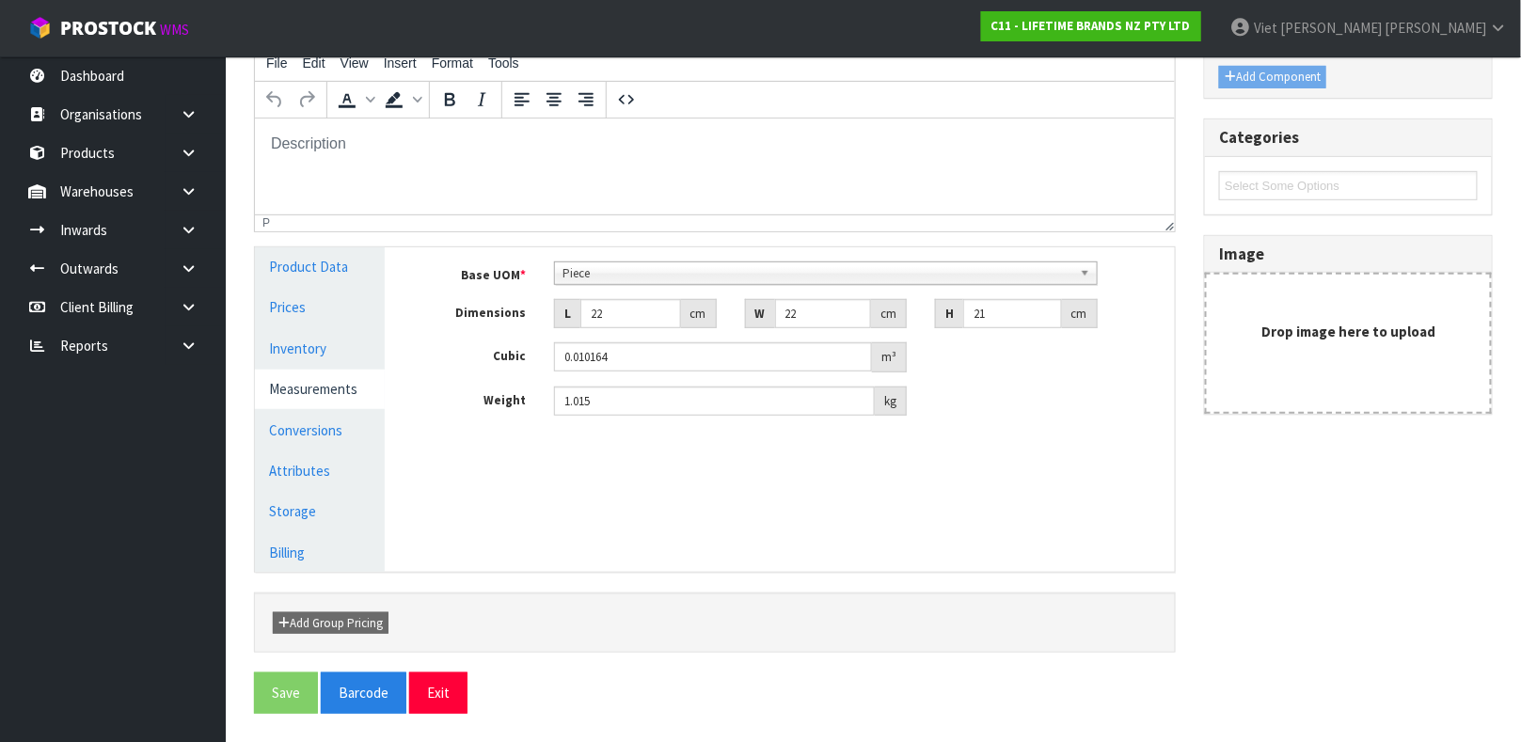
scroll to position [257, 0]
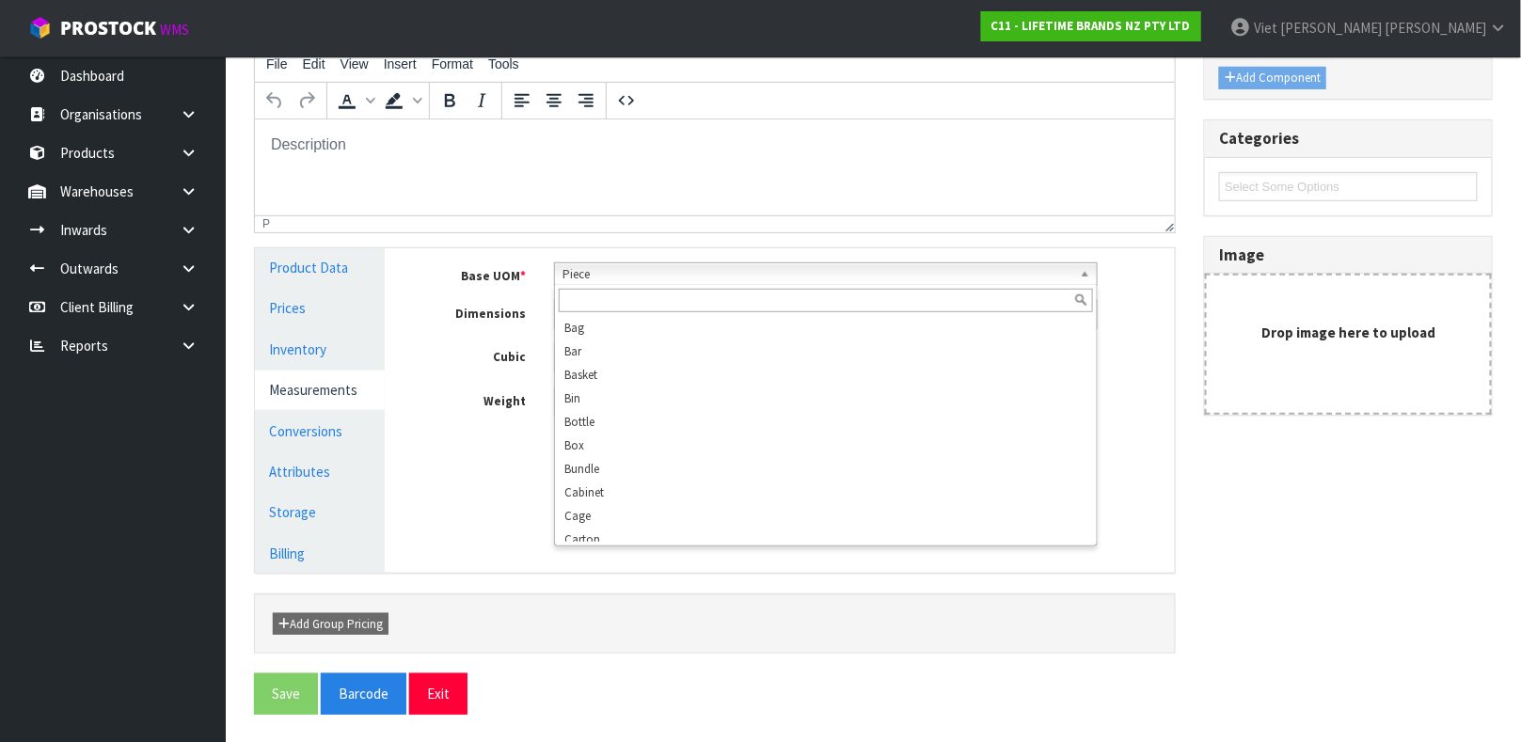
click at [637, 265] on span "Piece" at bounding box center [817, 274] width 510 height 23
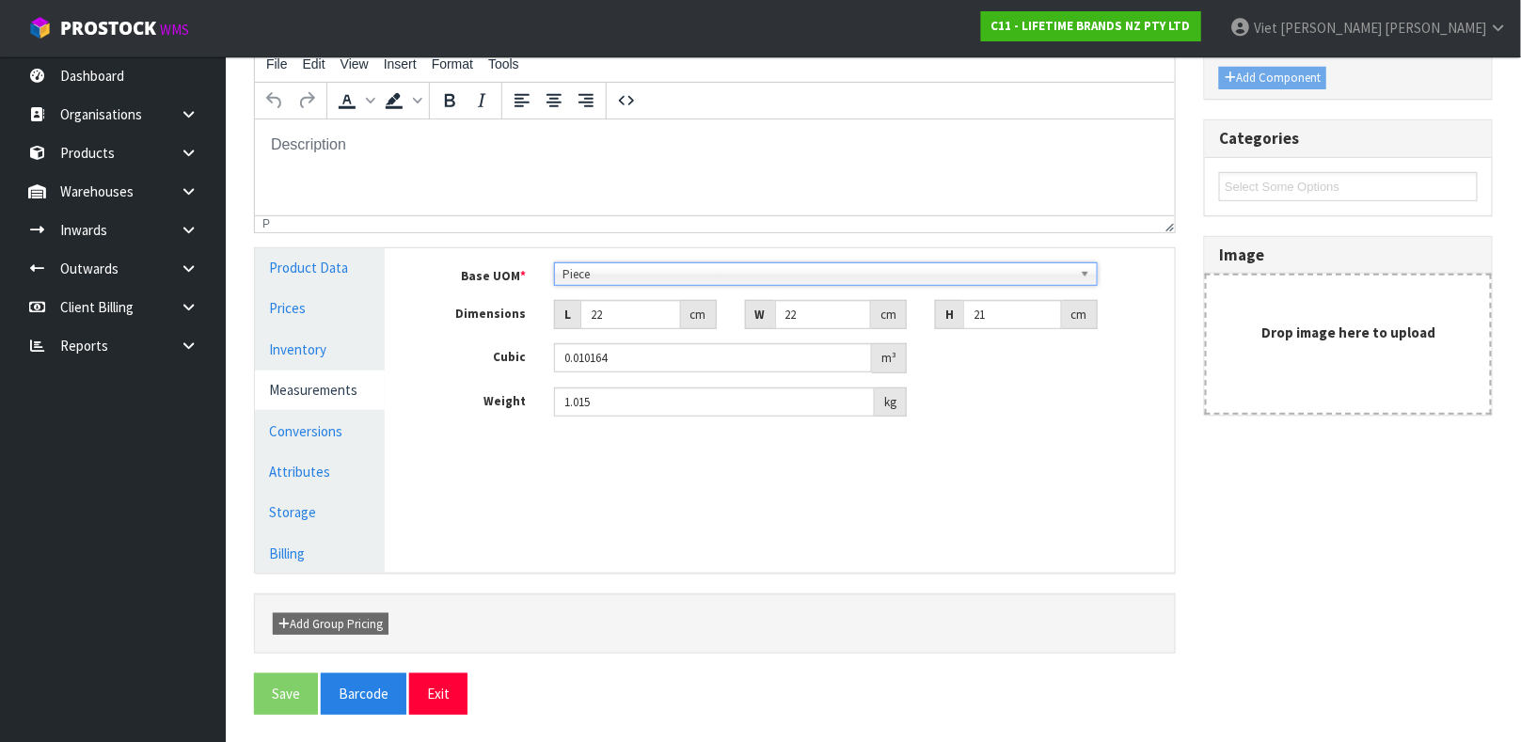
click at [637, 265] on span "Piece" at bounding box center [817, 274] width 510 height 23
click at [674, 264] on span "Piece" at bounding box center [817, 274] width 510 height 23
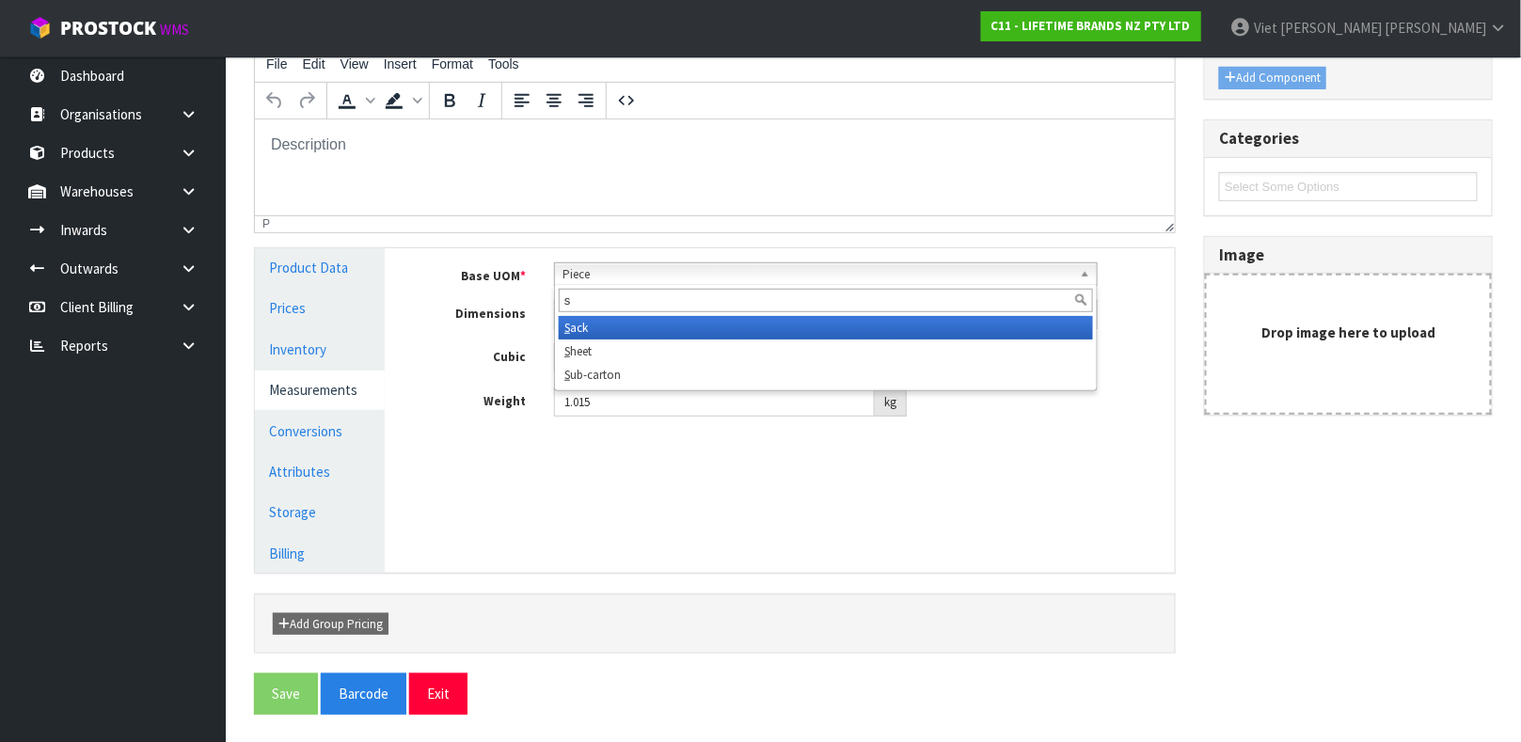
scroll to position [0, 0]
type input "sub"
click at [662, 329] on li "Sub -carton" at bounding box center [826, 328] width 534 height 24
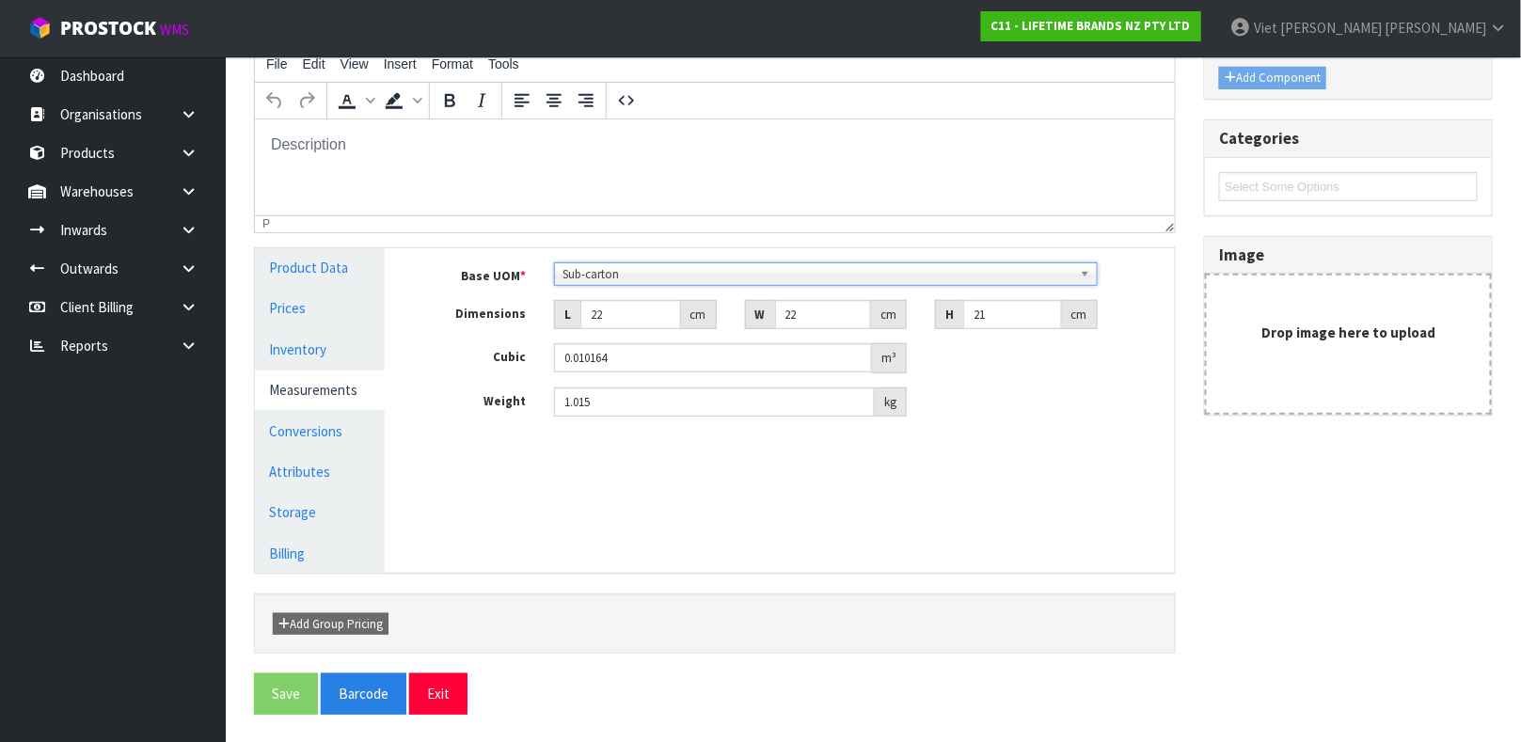
click at [657, 582] on div "Reference Code * JOBLSHOWBWL22 Name * JO BIG LOVE SHOWSTOPPER BOWL 22CM Descrip…" at bounding box center [715, 312] width 950 height 720
click at [613, 312] on input "22" at bounding box center [630, 314] width 101 height 29
type input "2"
type input "0.000924"
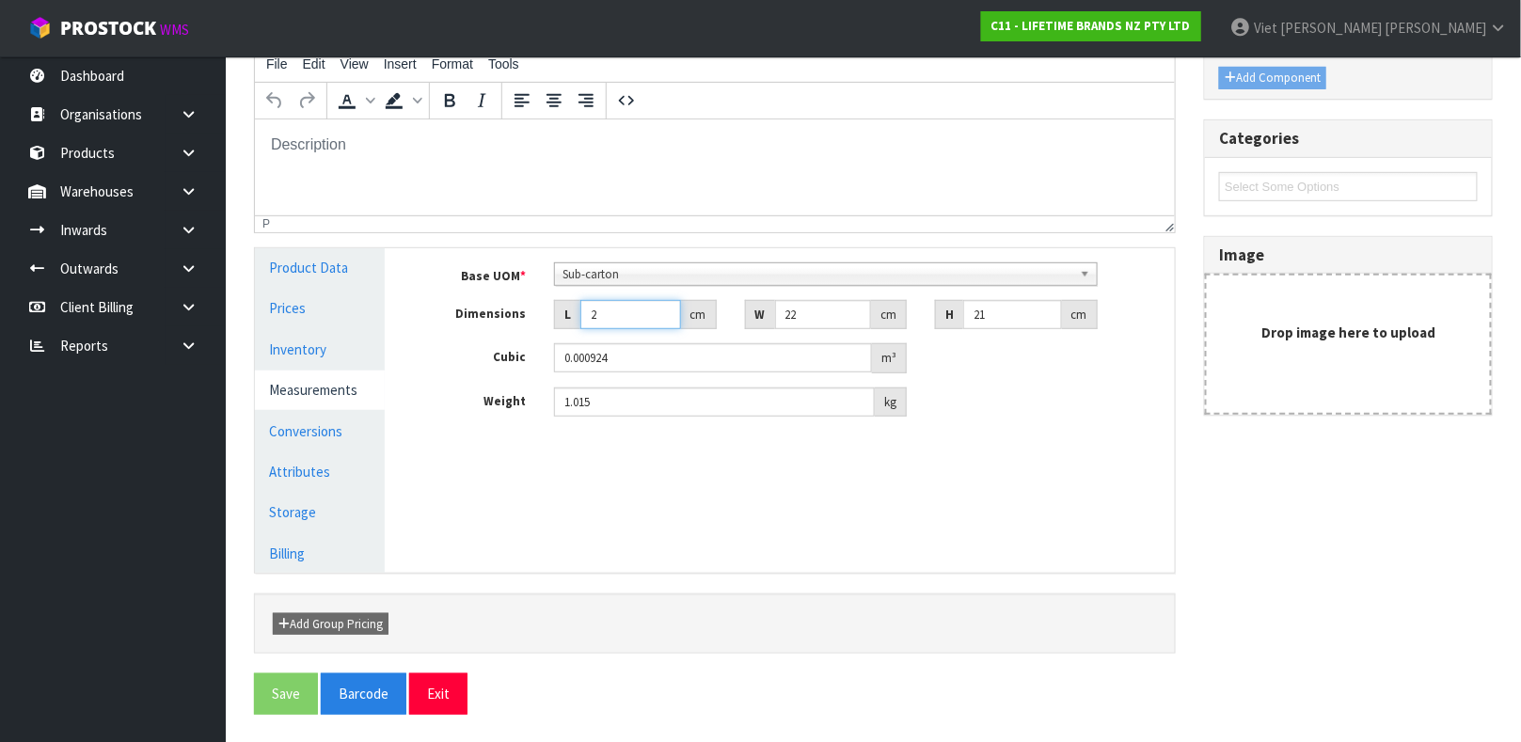
type input "0.000001"
type input "3"
type input "0.001386"
type input "30"
type input "0.01386"
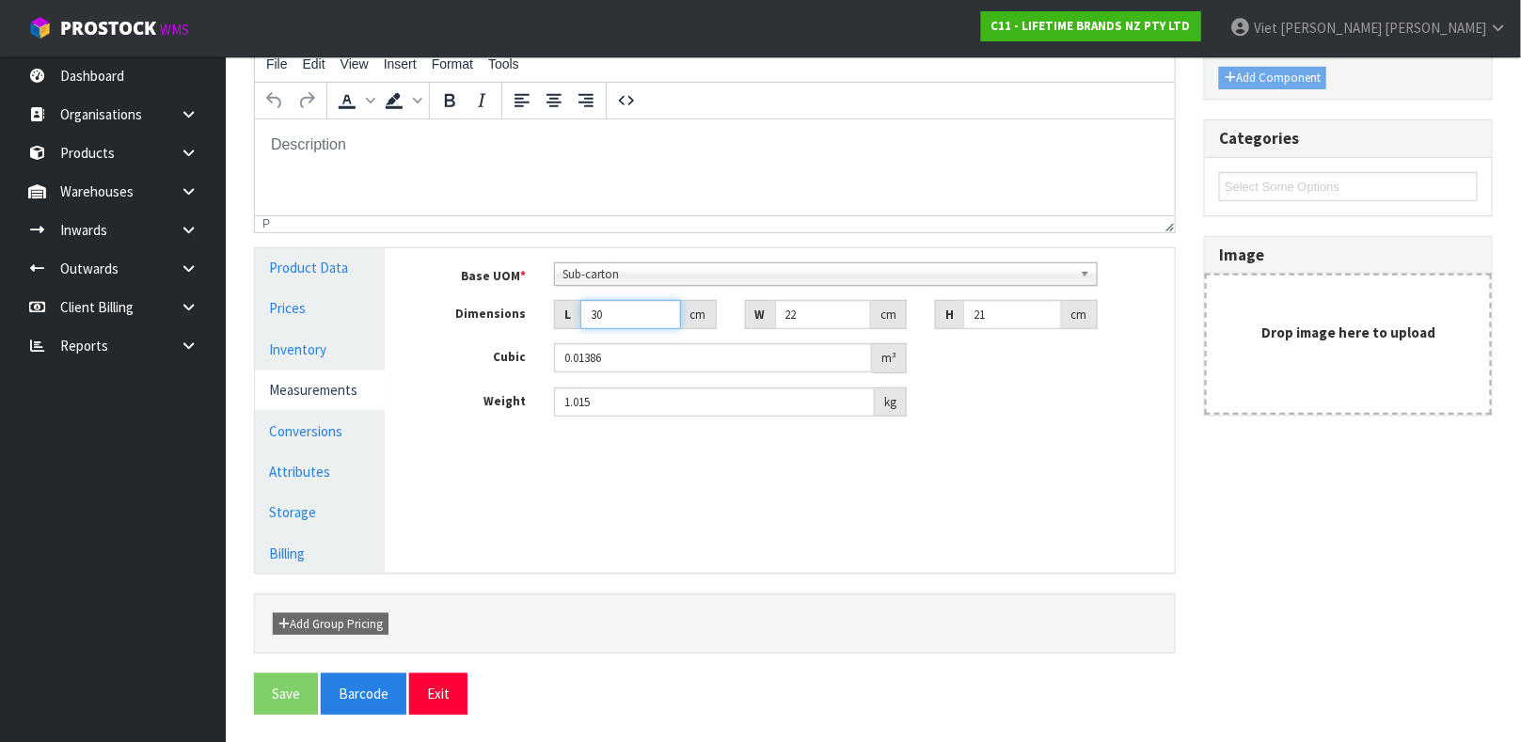
type input "30"
type input "3"
type input "0.00189"
type input "30"
type input "0.0189"
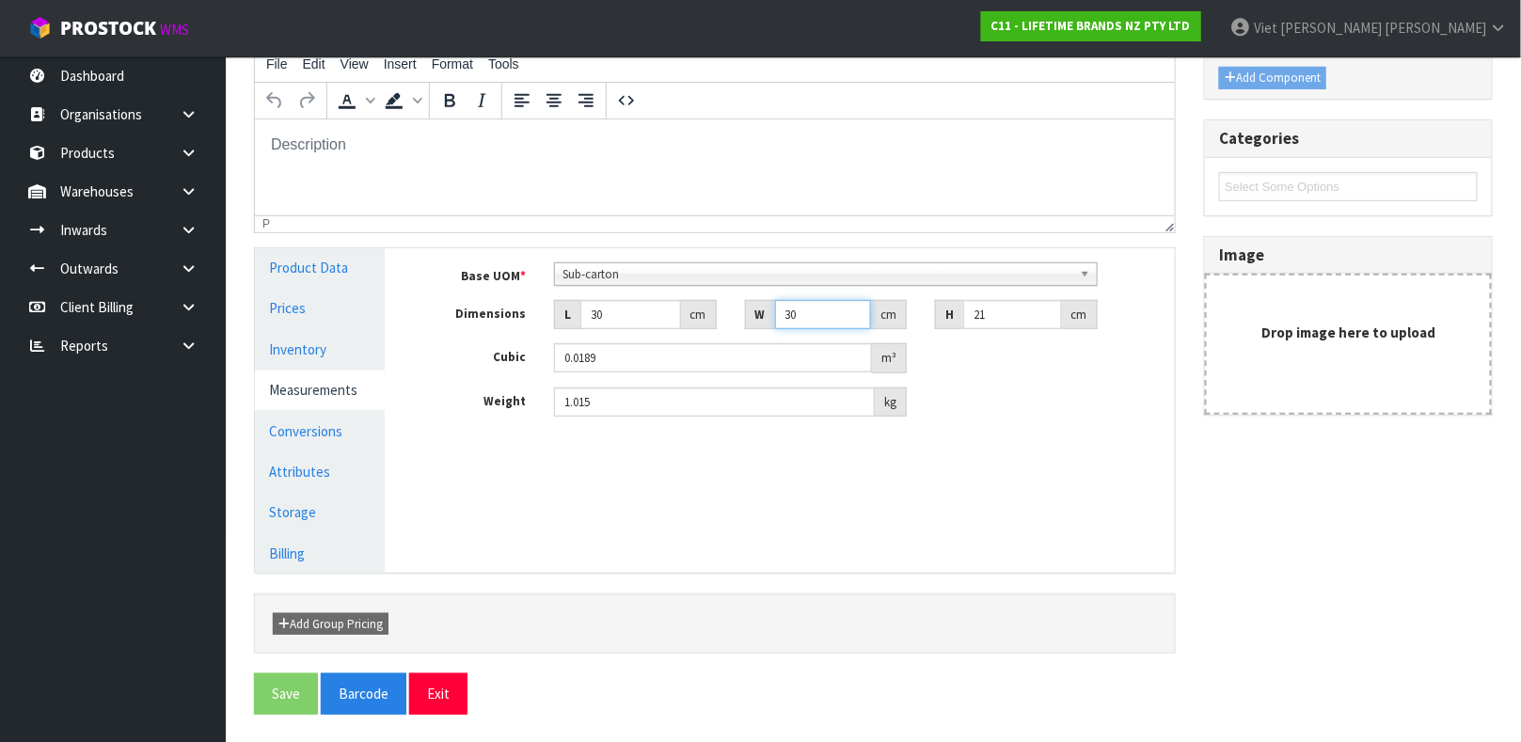
type input "30"
type input "2"
type input "0.0018"
type input "29"
type input "0.0261"
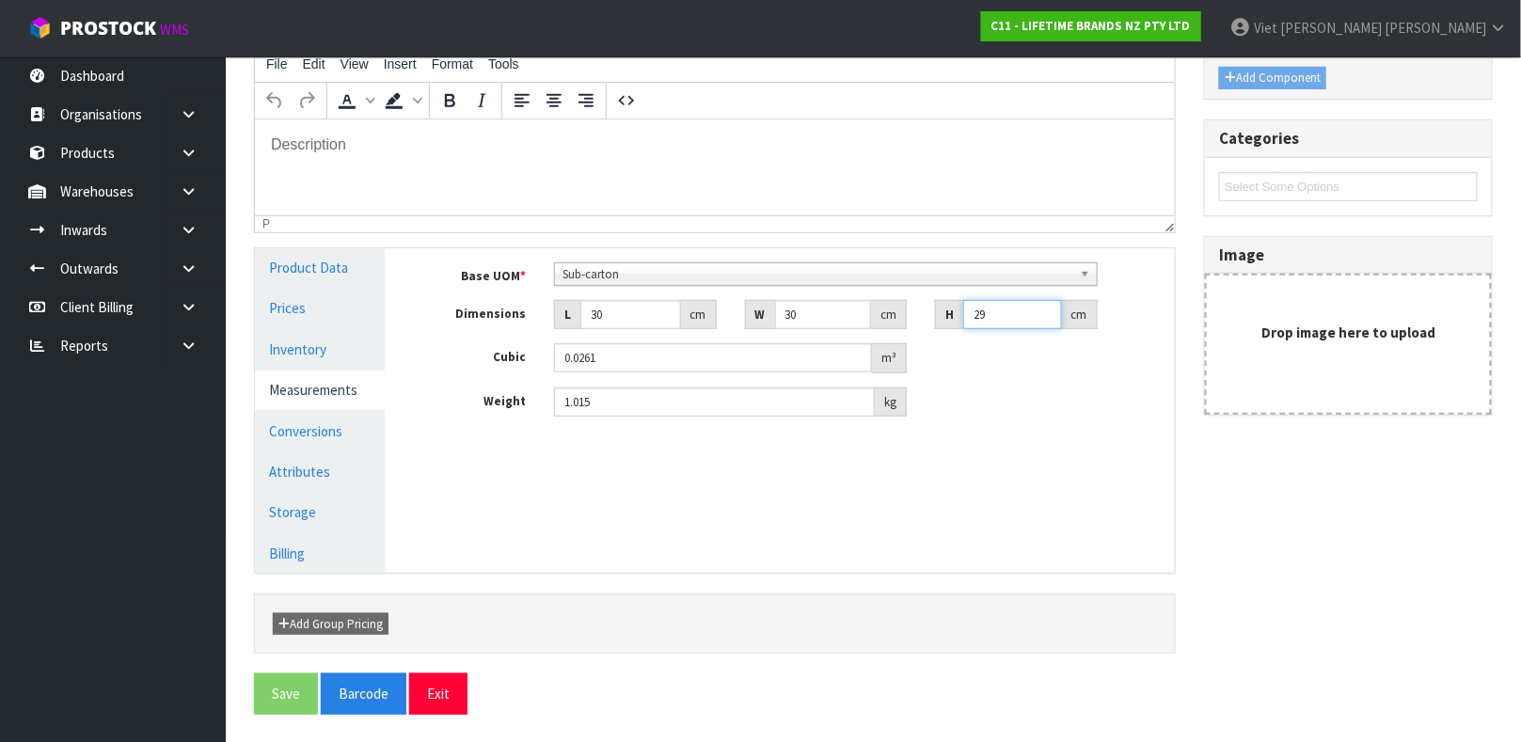
type input "29"
type input "1.6"
click at [409, 673] on button "Exit" at bounding box center [438, 693] width 58 height 40
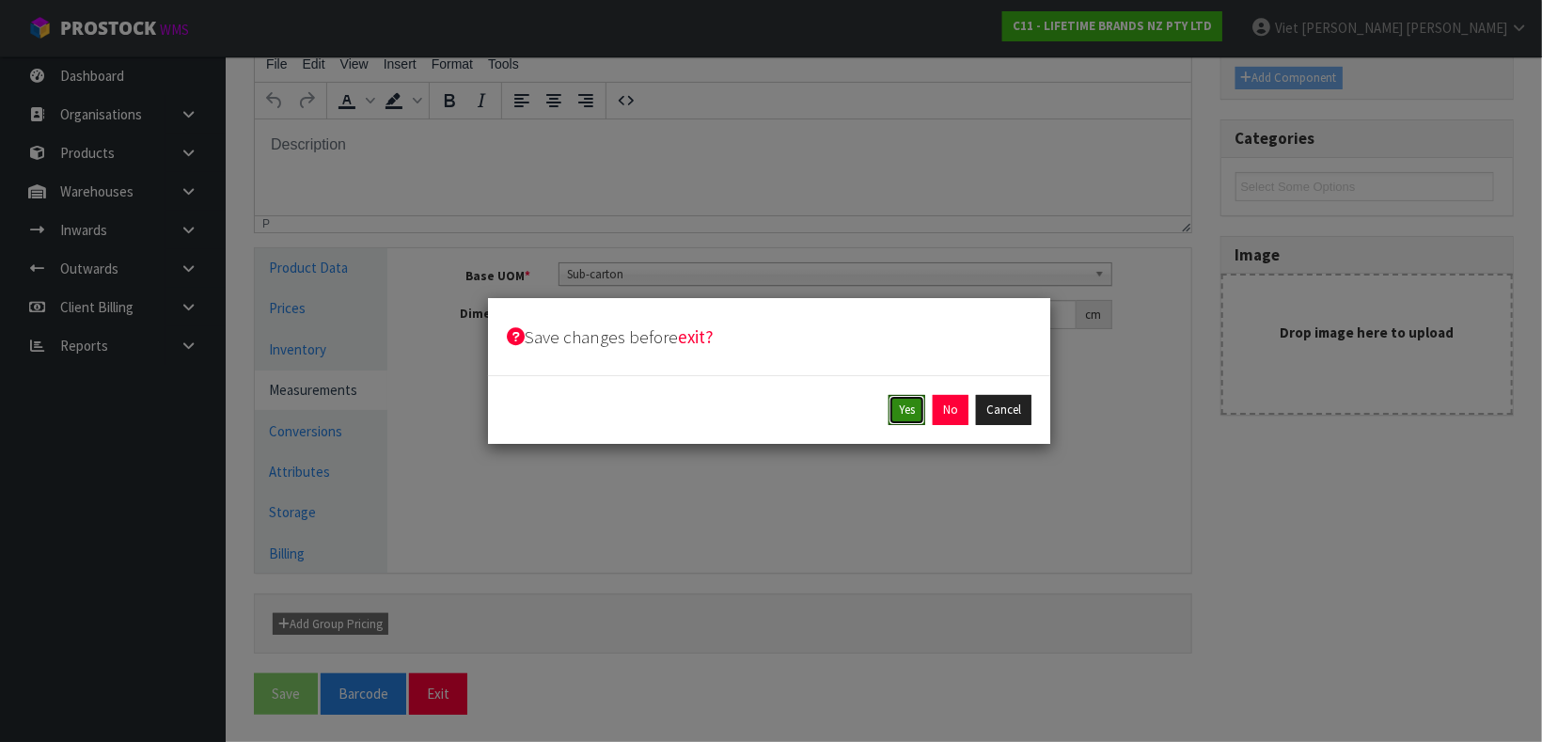
click button "Yes" at bounding box center [907, 410] width 37 height 30
click button "Yes" at bounding box center [950, 410] width 37 height 30
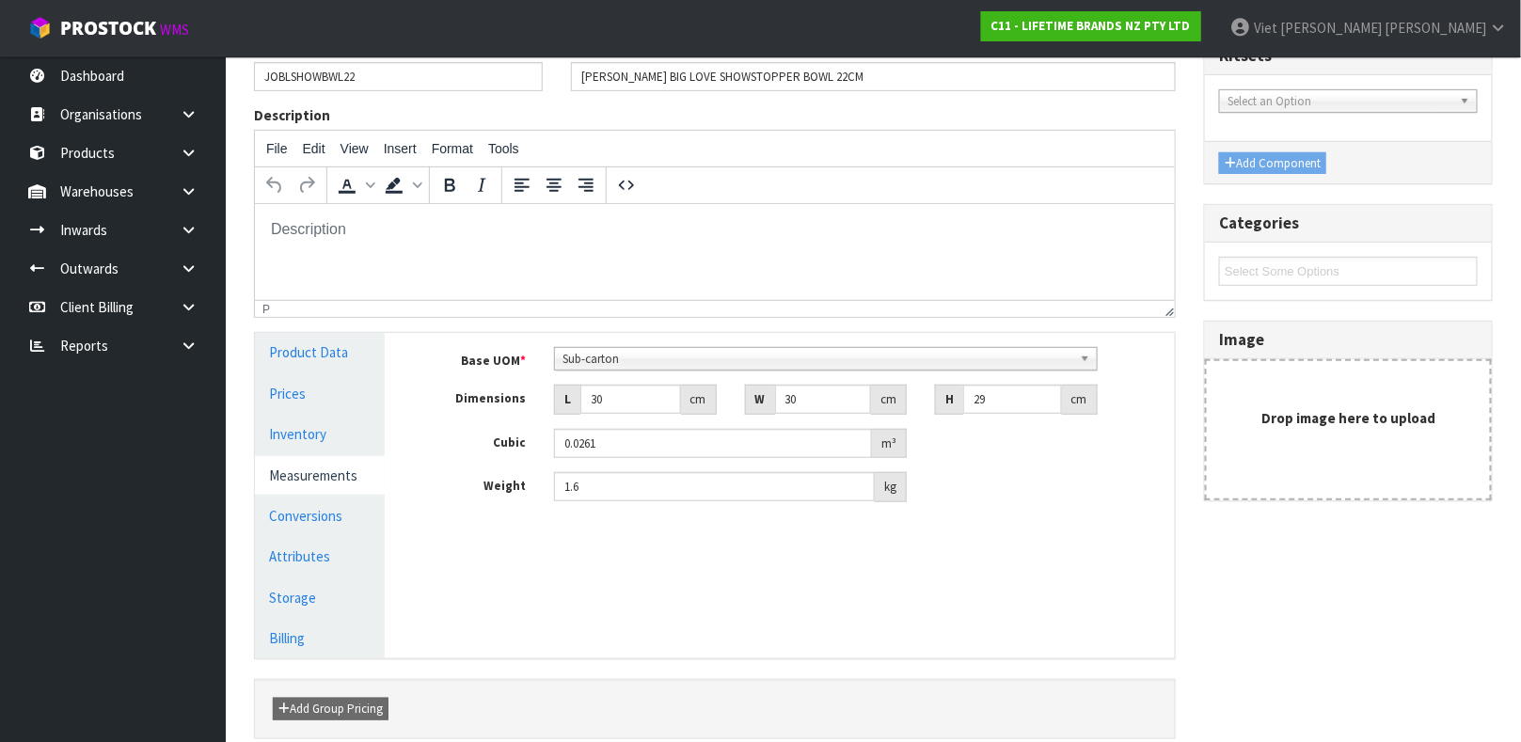
scroll to position [325, 0]
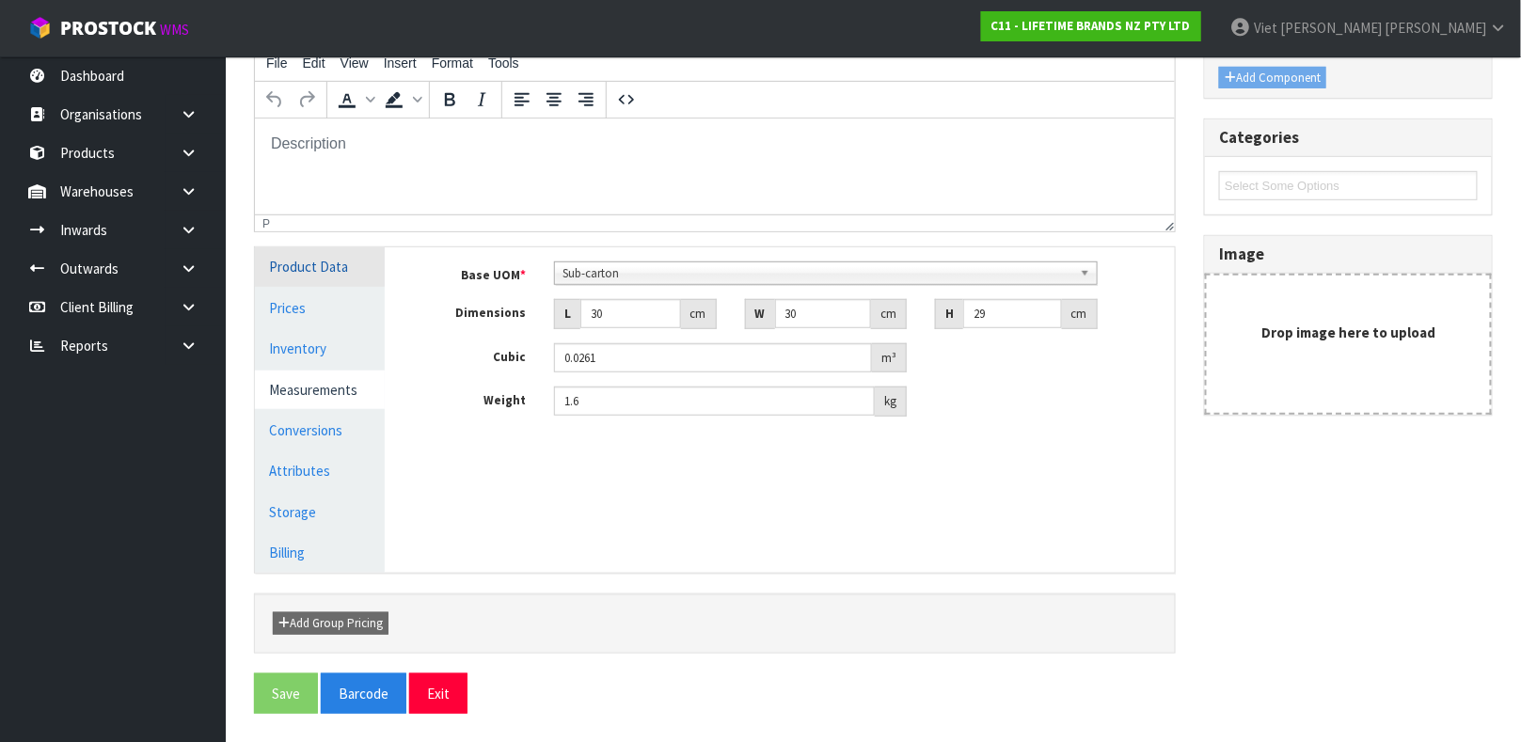
click at [348, 271] on link "Product Data" at bounding box center [320, 266] width 130 height 39
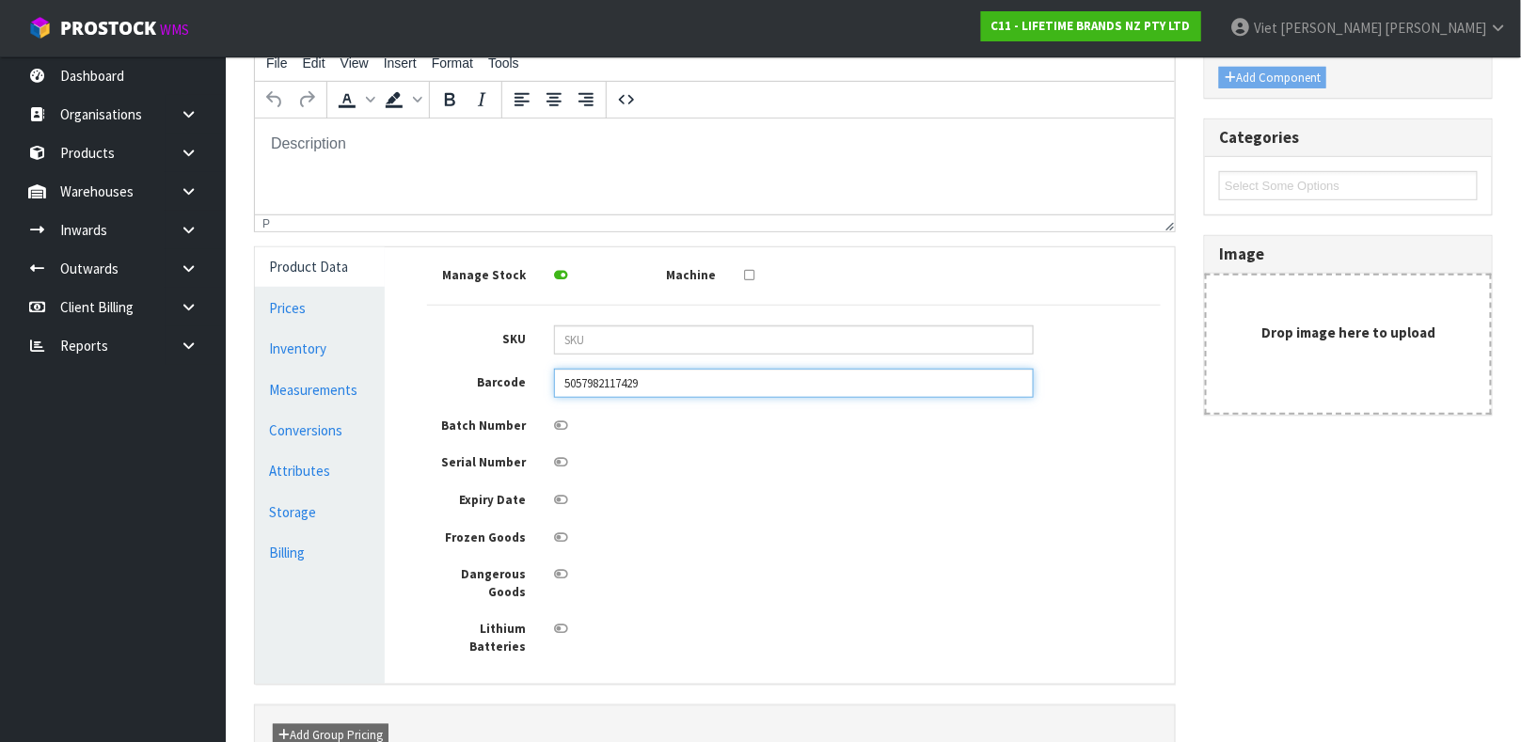
click at [631, 390] on input "5057982117429" at bounding box center [794, 383] width 480 height 29
type input "5057982117429"
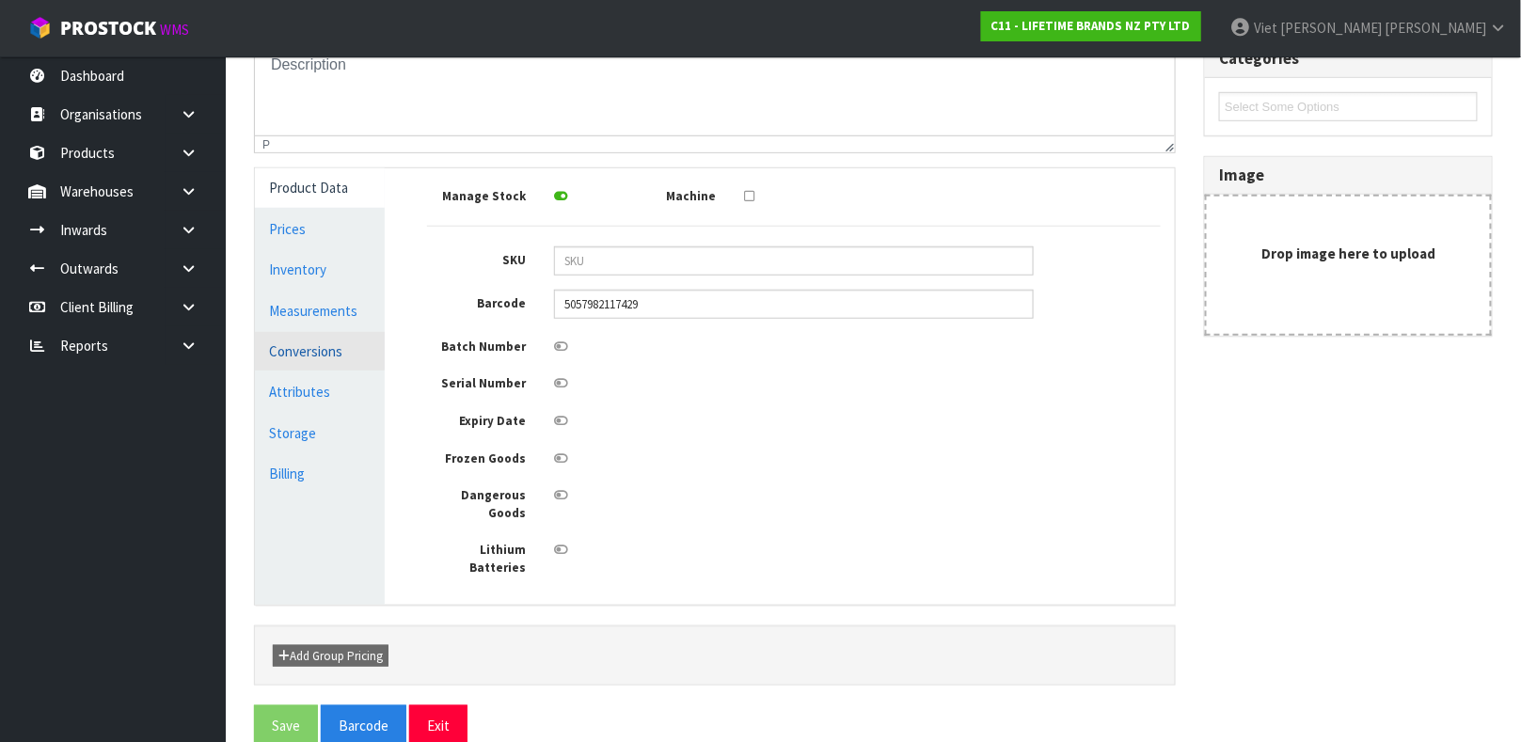
click at [302, 339] on link "Conversions" at bounding box center [320, 351] width 130 height 39
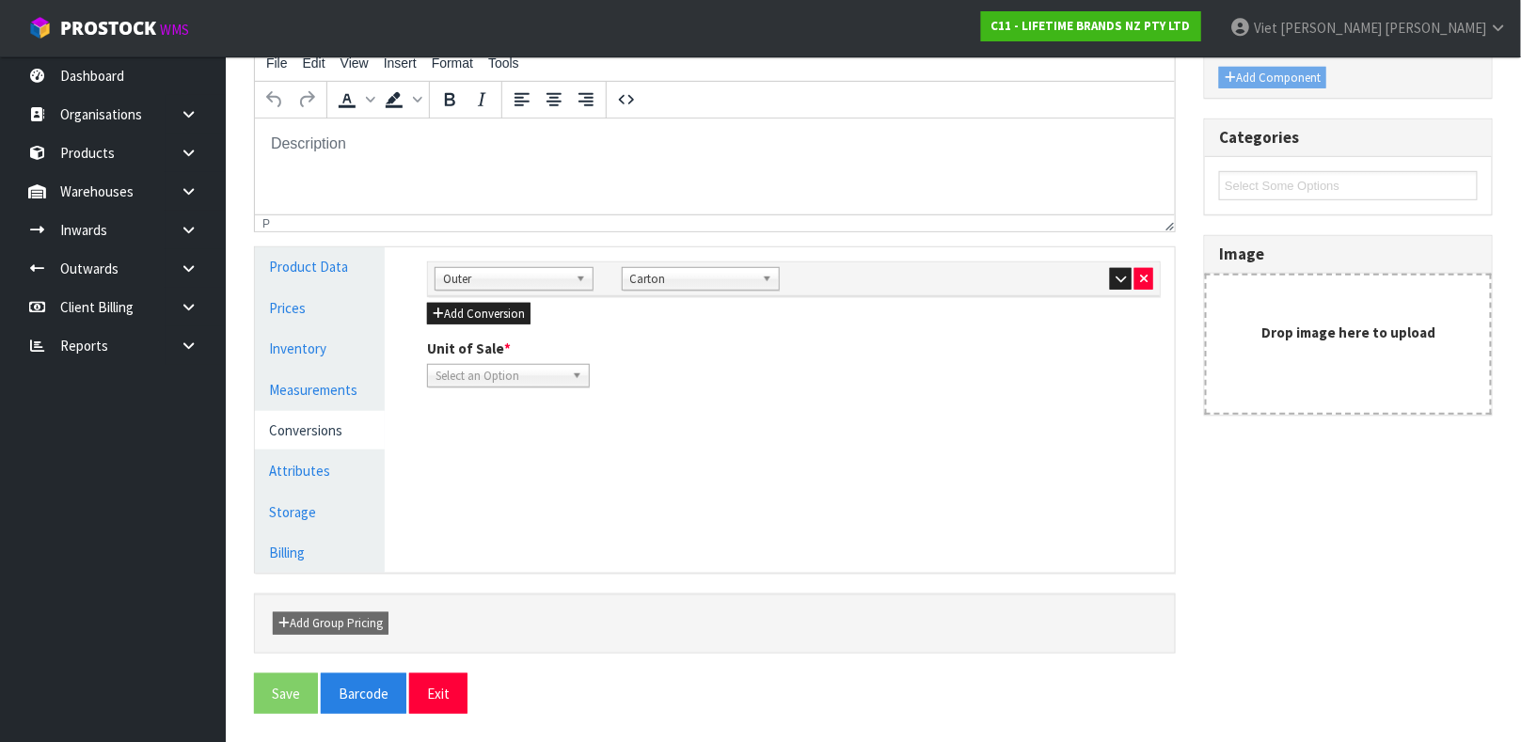
scroll to position [325, 0]
click at [1115, 276] on icon "button" at bounding box center [1120, 279] width 10 height 12
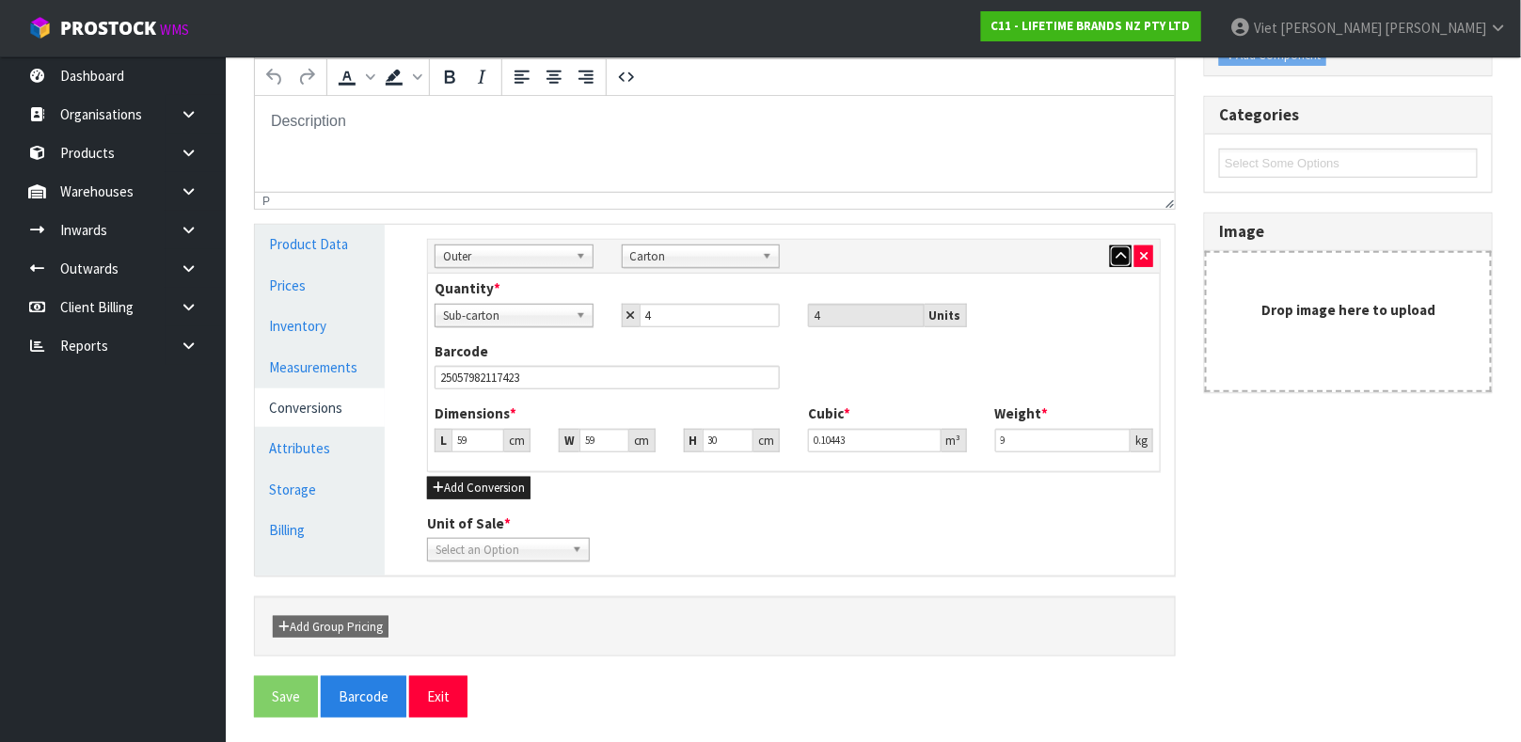
scroll to position [352, 0]
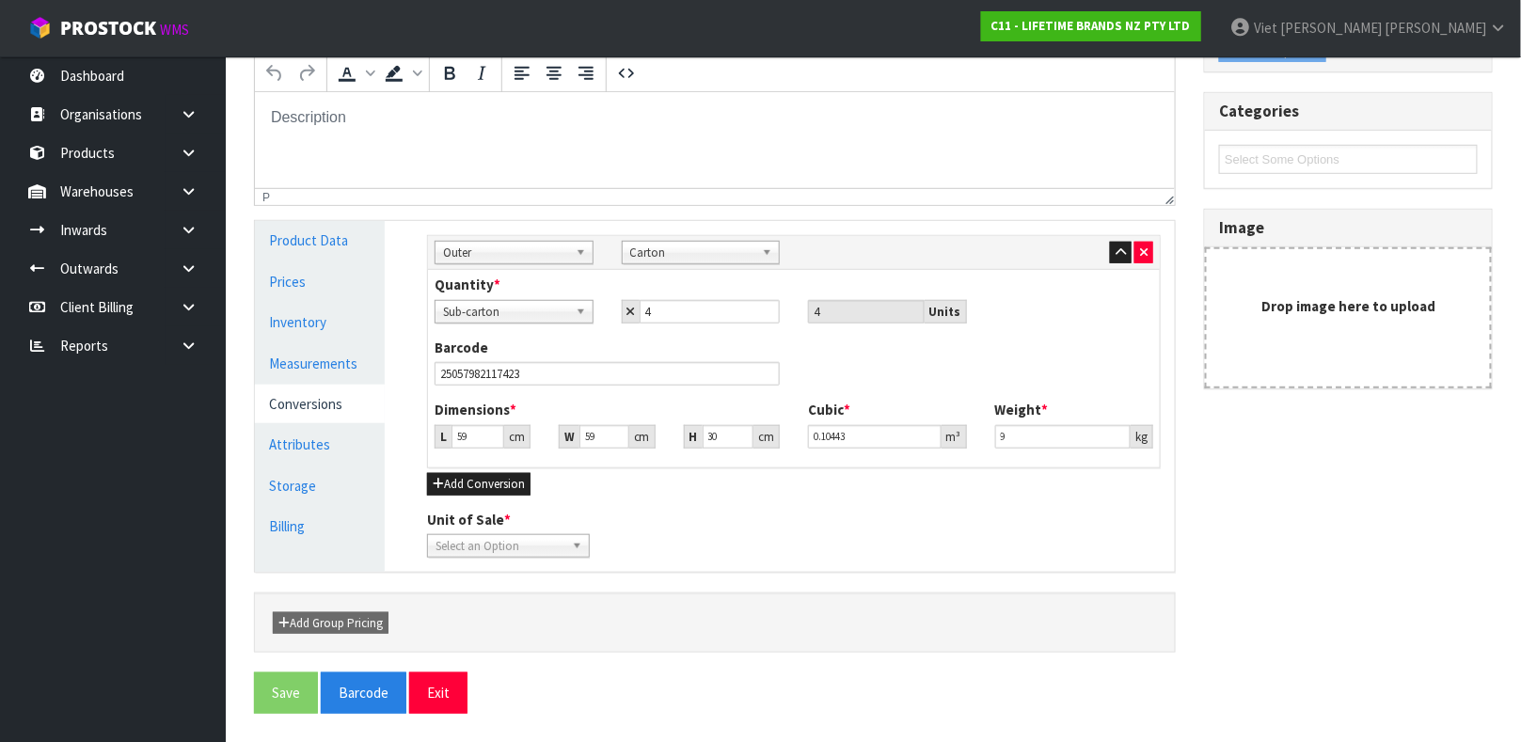
click at [537, 549] on span "Select an Option" at bounding box center [499, 546] width 129 height 23
click at [526, 594] on li "Sub-carton" at bounding box center [508, 600] width 153 height 24
click at [634, 548] on div "Unit of Sale * Sub-carton Carton Sub-carton Sub-carton Carton" at bounding box center [794, 534] width 762 height 48
click at [679, 522] on div "Unit of Sale * Sub-carton Carton Sub-carton Sub-carton Carton" at bounding box center [794, 534] width 762 height 48
click at [472, 437] on input "59" at bounding box center [477, 437] width 53 height 24
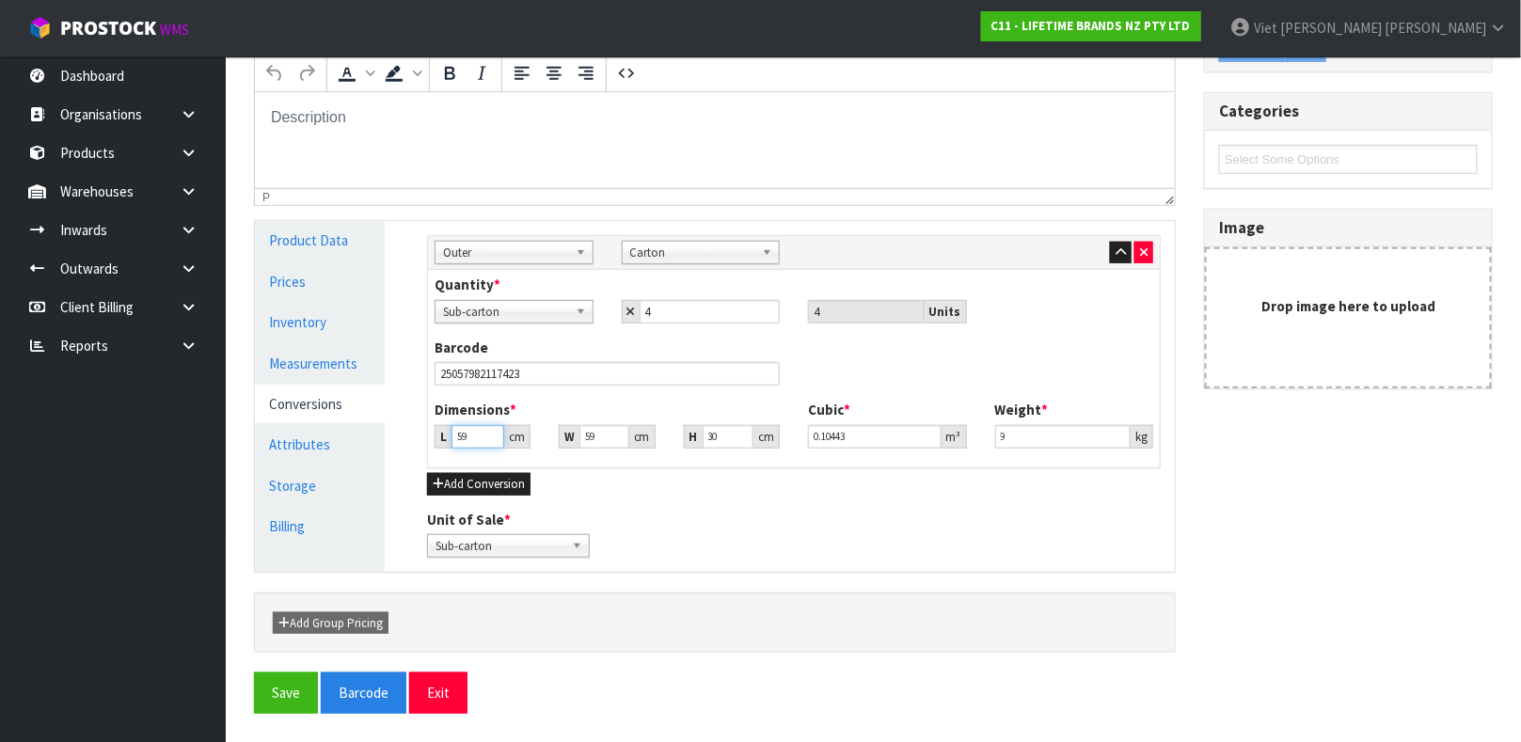
click at [472, 437] on input "59" at bounding box center [477, 437] width 53 height 24
type input "5"
type input "0.00885"
type input "0.000001"
type input "3"
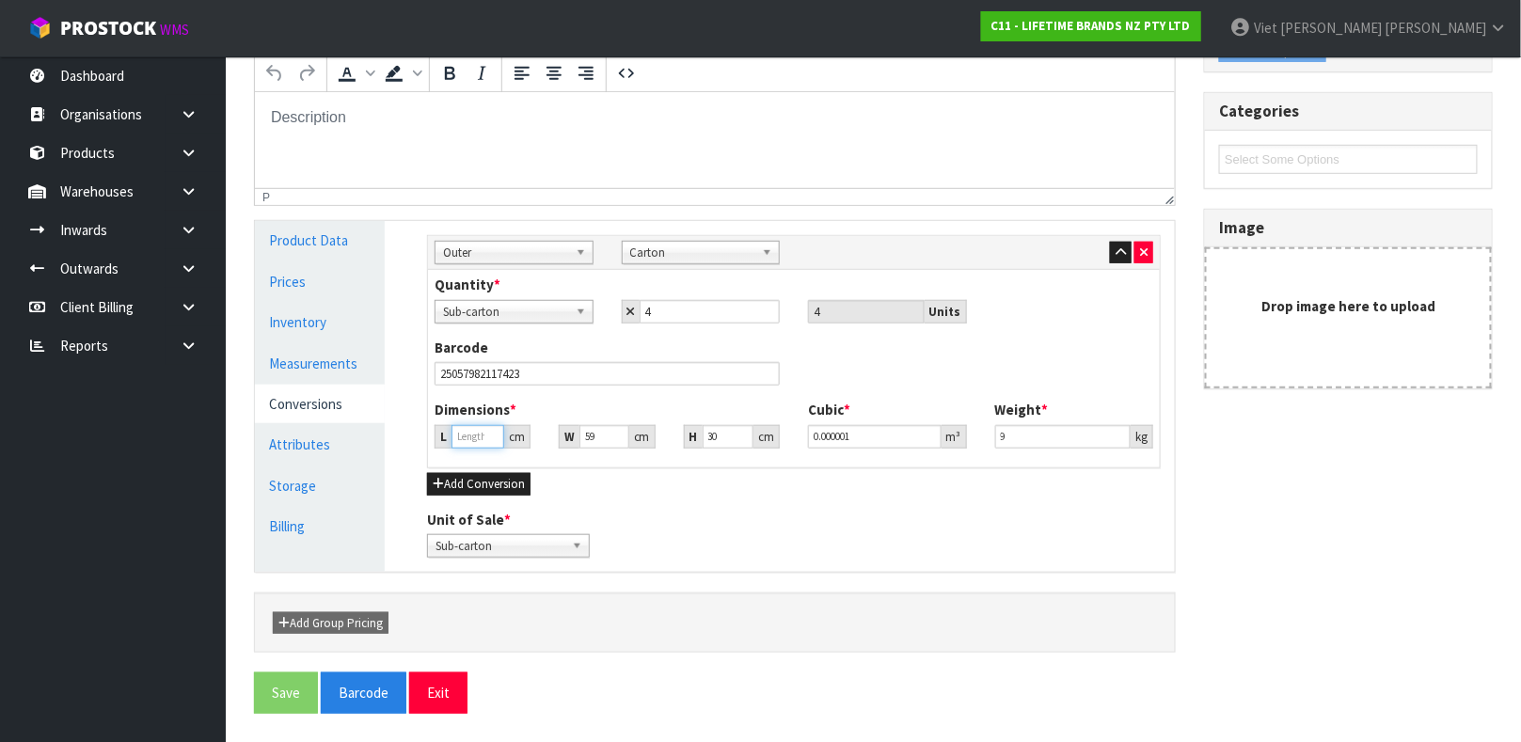
type input "0.00531"
type input "32"
type input "0.05664"
type input "32"
type input "6"
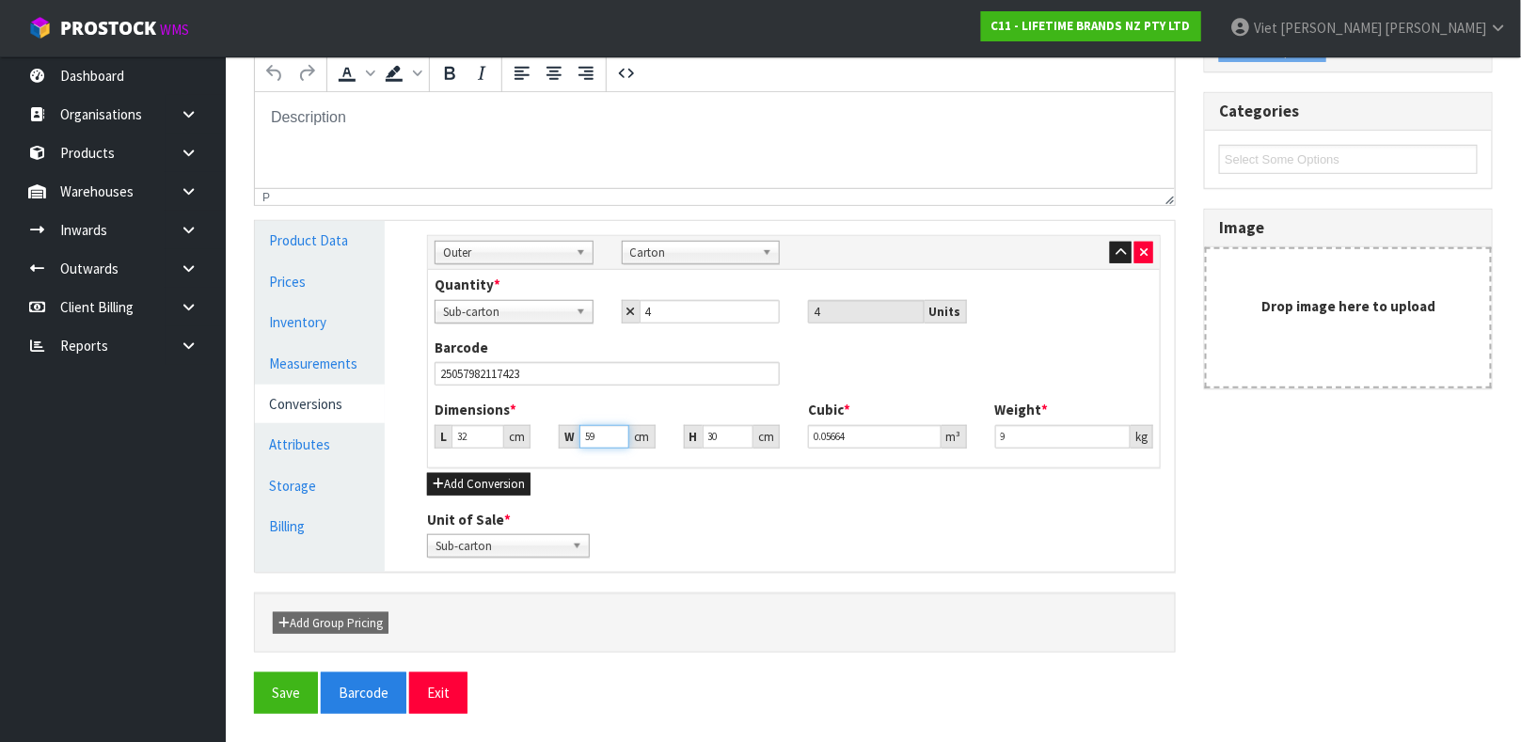
type input "0.00576"
type input "61"
type input "0.05856"
type input "61"
type input "5"
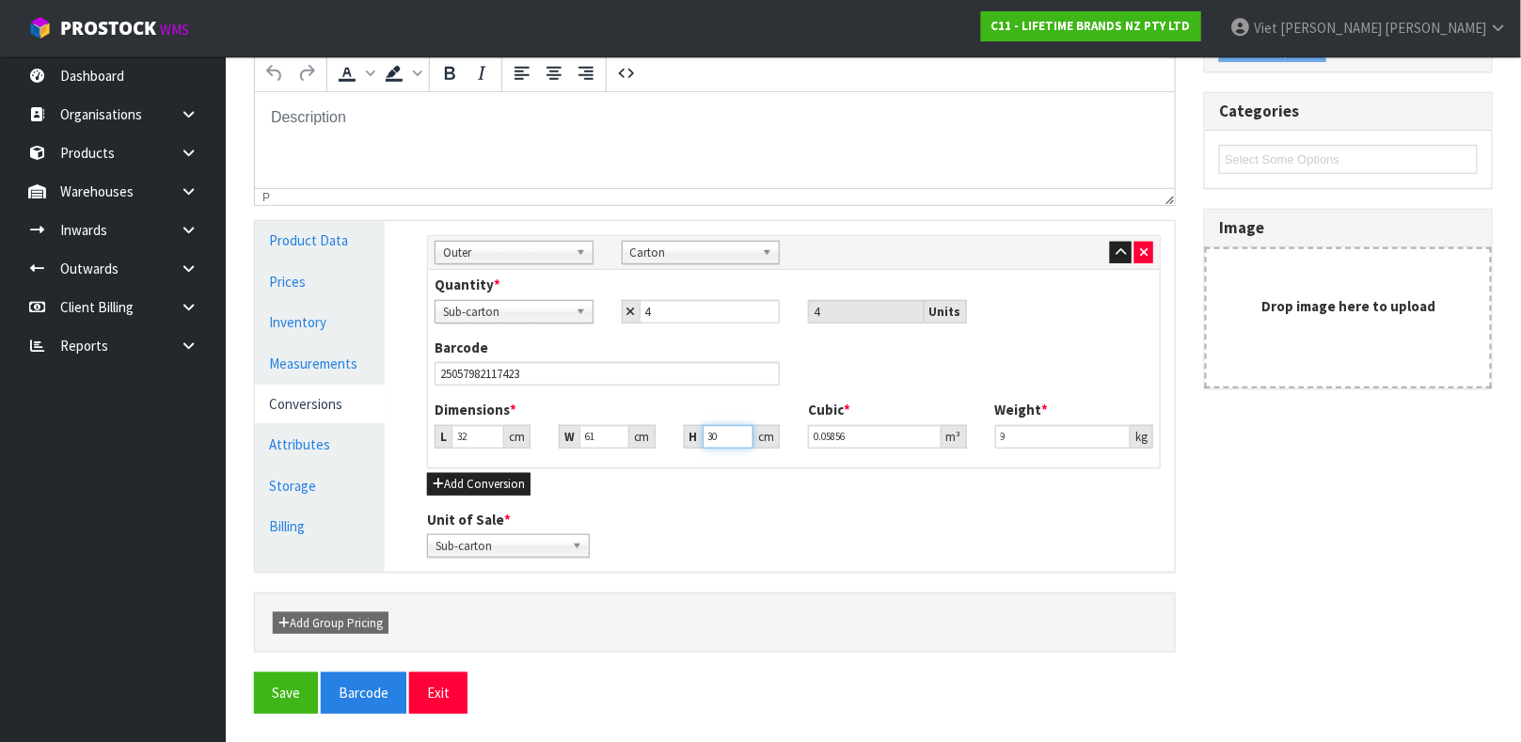
type input "0.00976"
type input "59"
type input "0.115168"
type input "59"
type input "7.1"
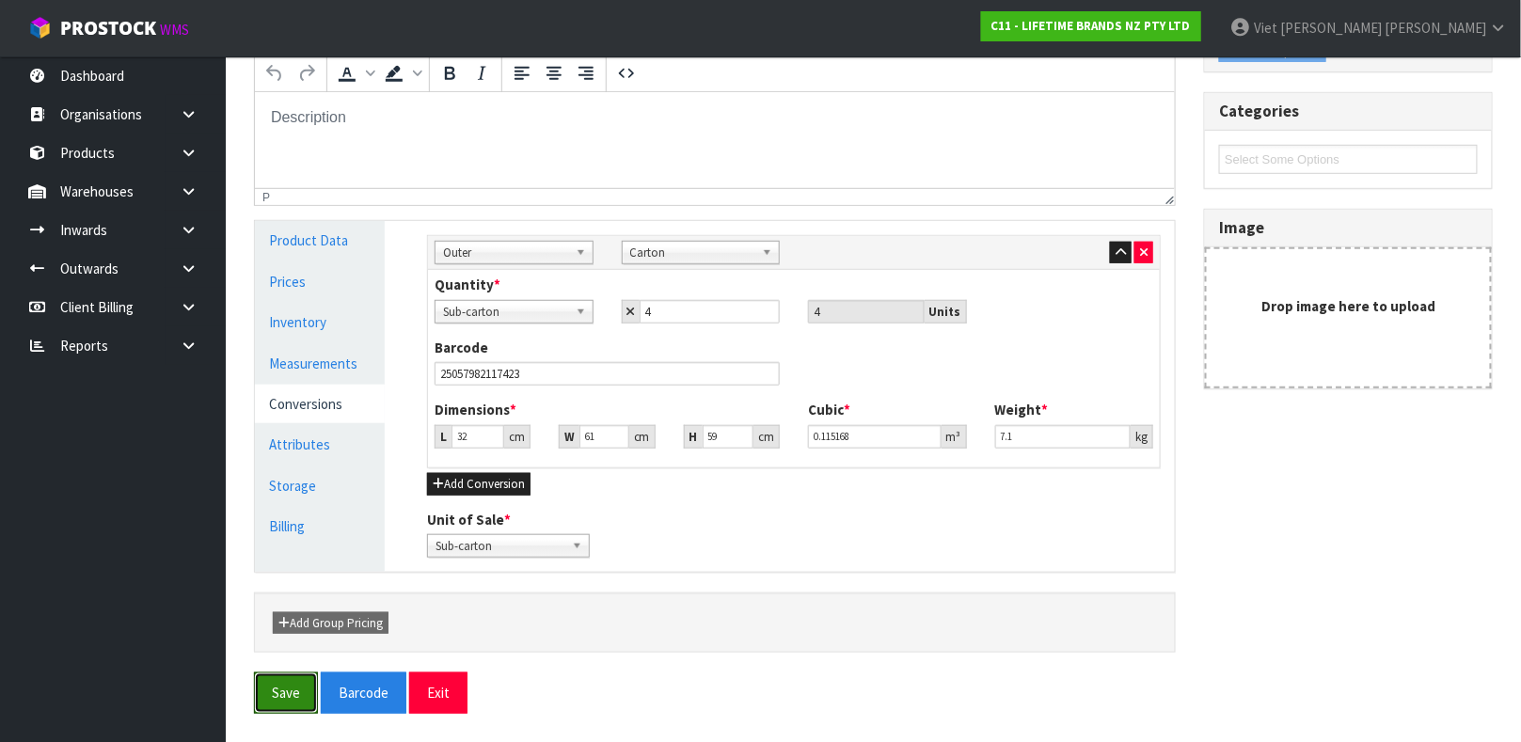
click at [254, 672] on button "Save" at bounding box center [286, 692] width 64 height 40
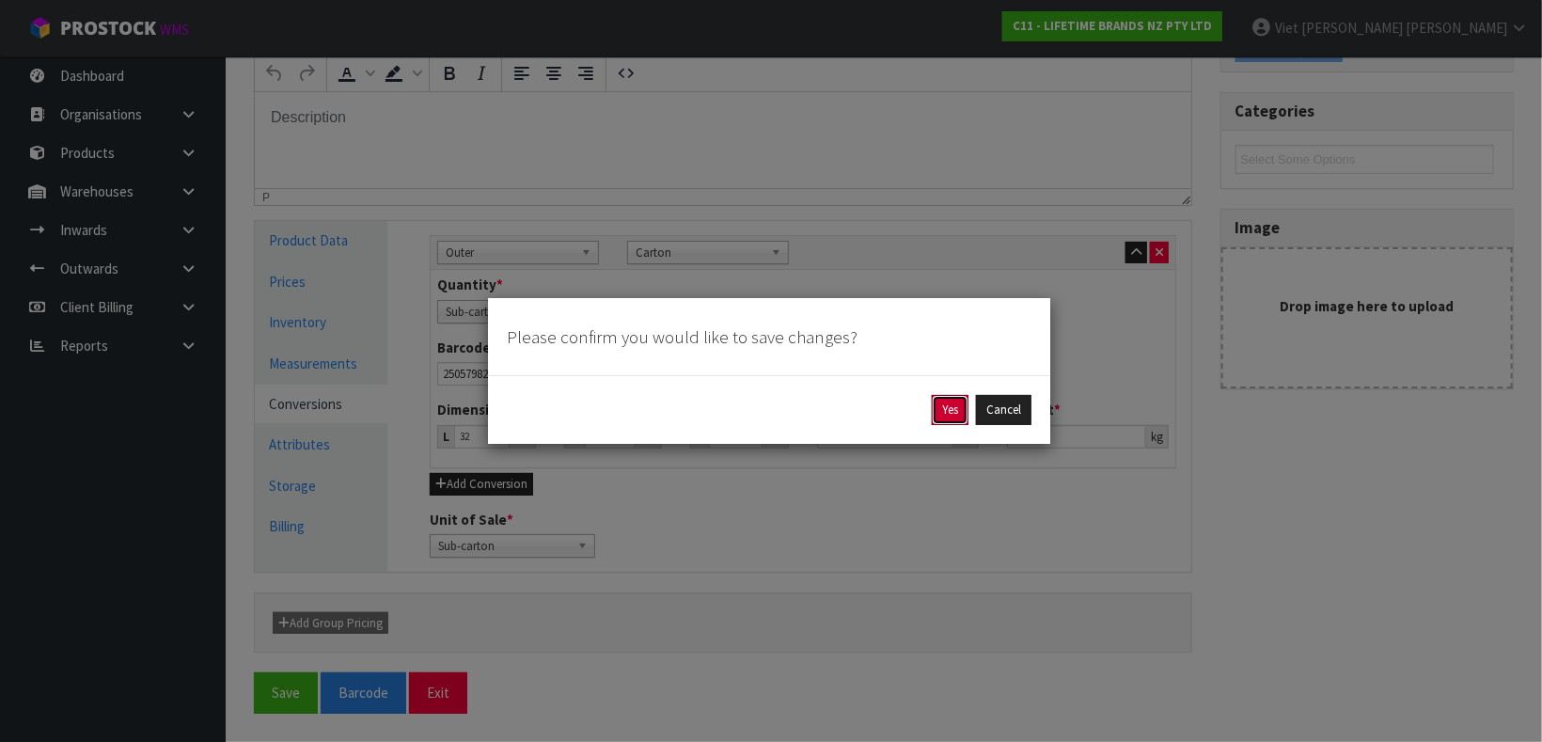
click button "Yes" at bounding box center [950, 410] width 37 height 30
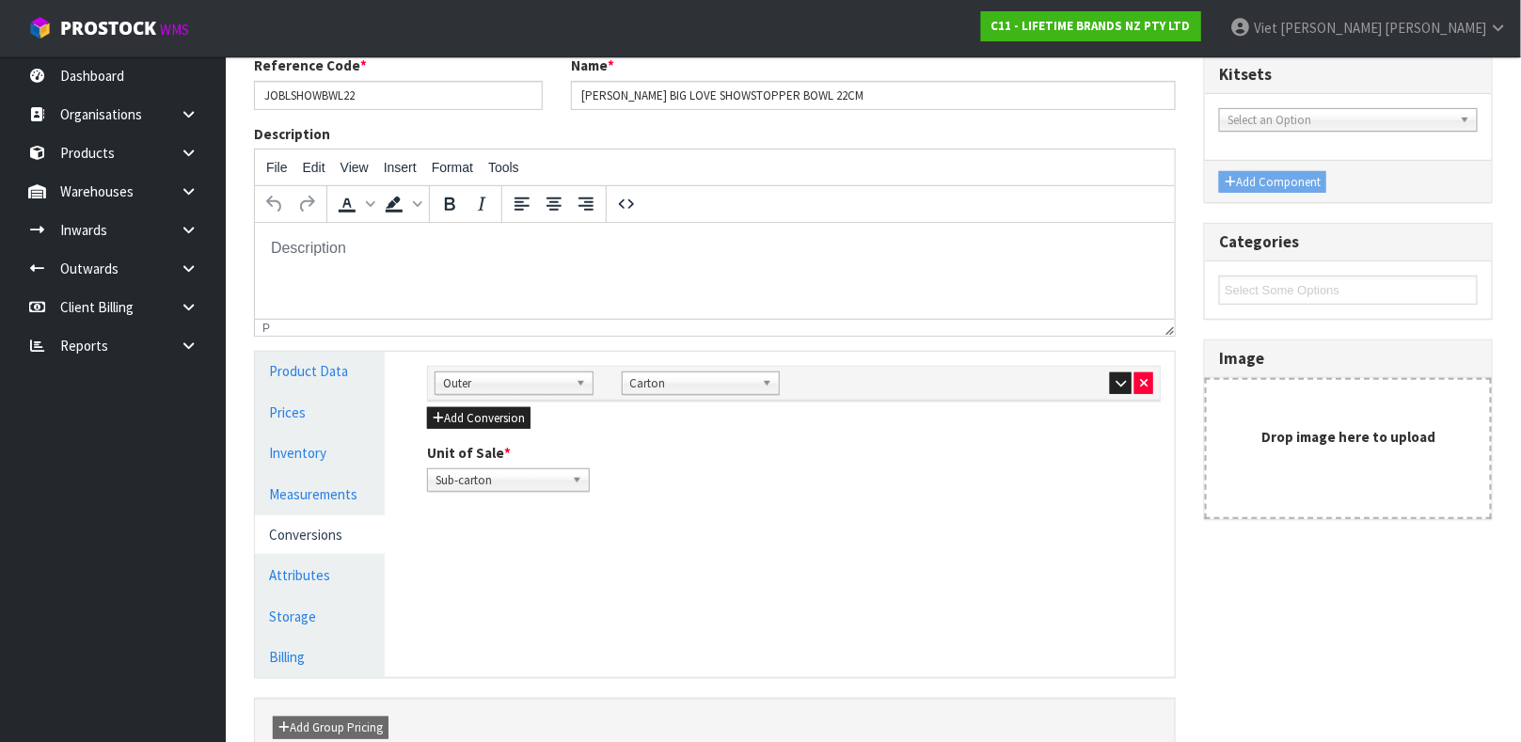
scroll to position [325, 0]
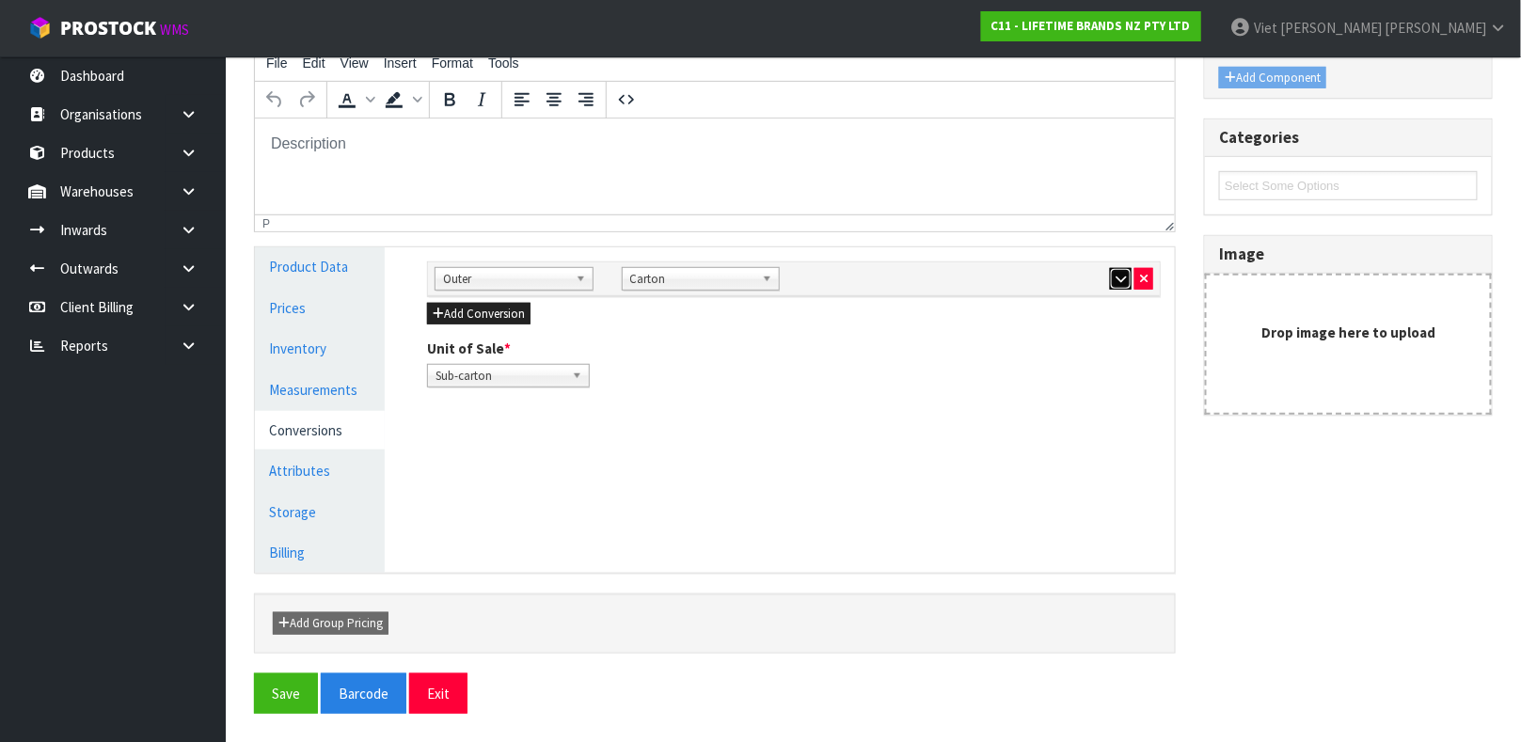
click at [1121, 271] on button "button" at bounding box center [1121, 279] width 22 height 23
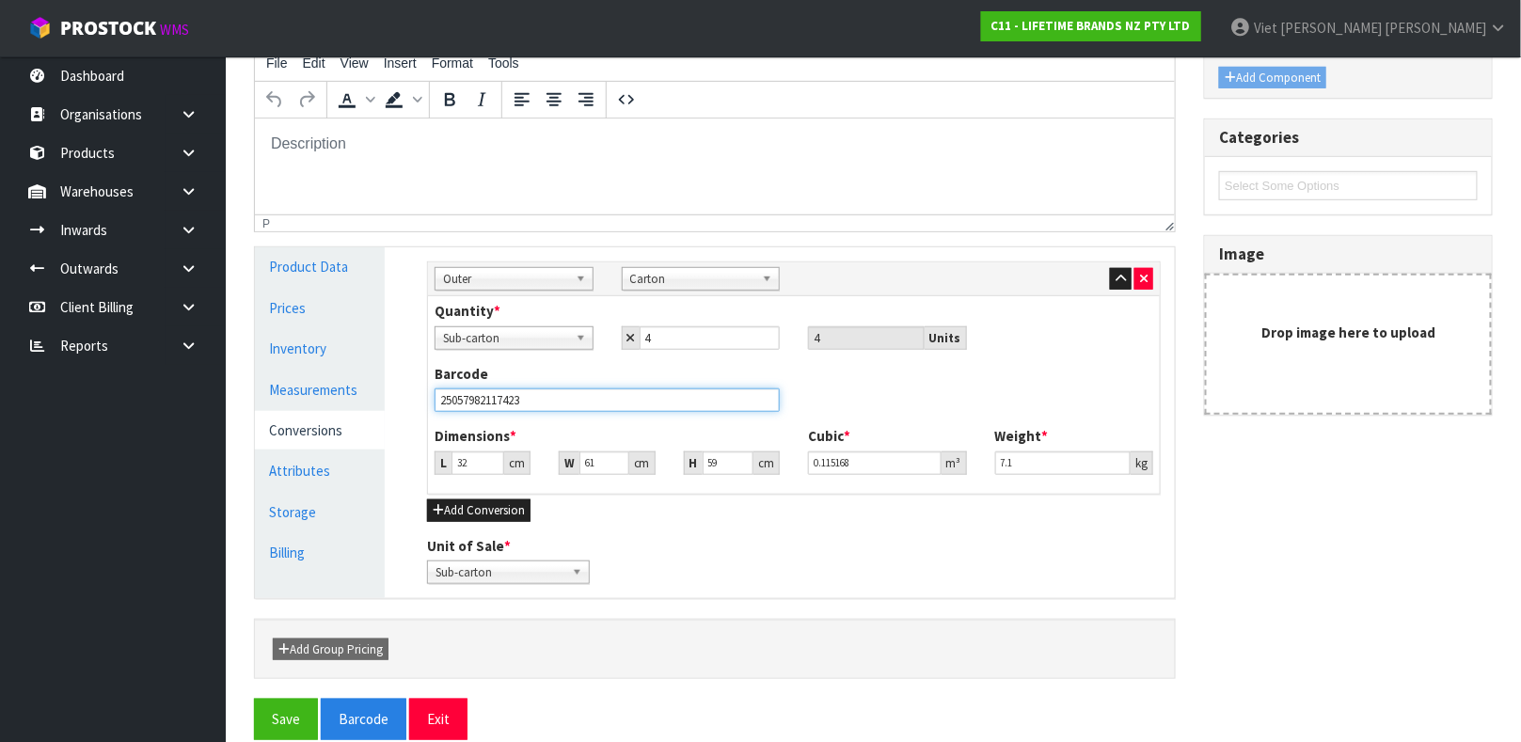
click at [713, 388] on input "25057982117423" at bounding box center [606, 400] width 345 height 24
type input "25057982117423"
click at [254, 699] on button "Save" at bounding box center [286, 719] width 64 height 40
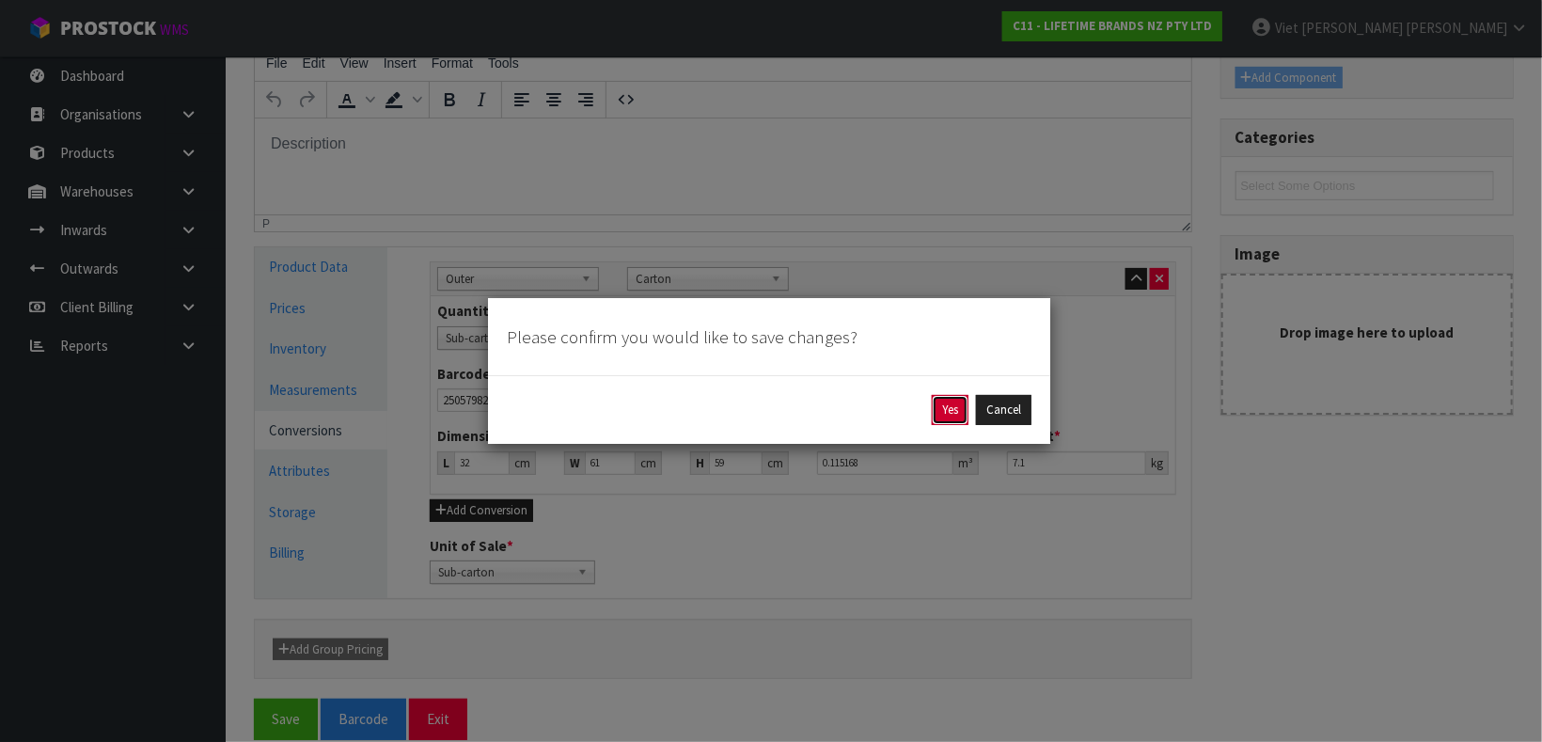
click at [952, 414] on button "Yes" at bounding box center [950, 410] width 37 height 30
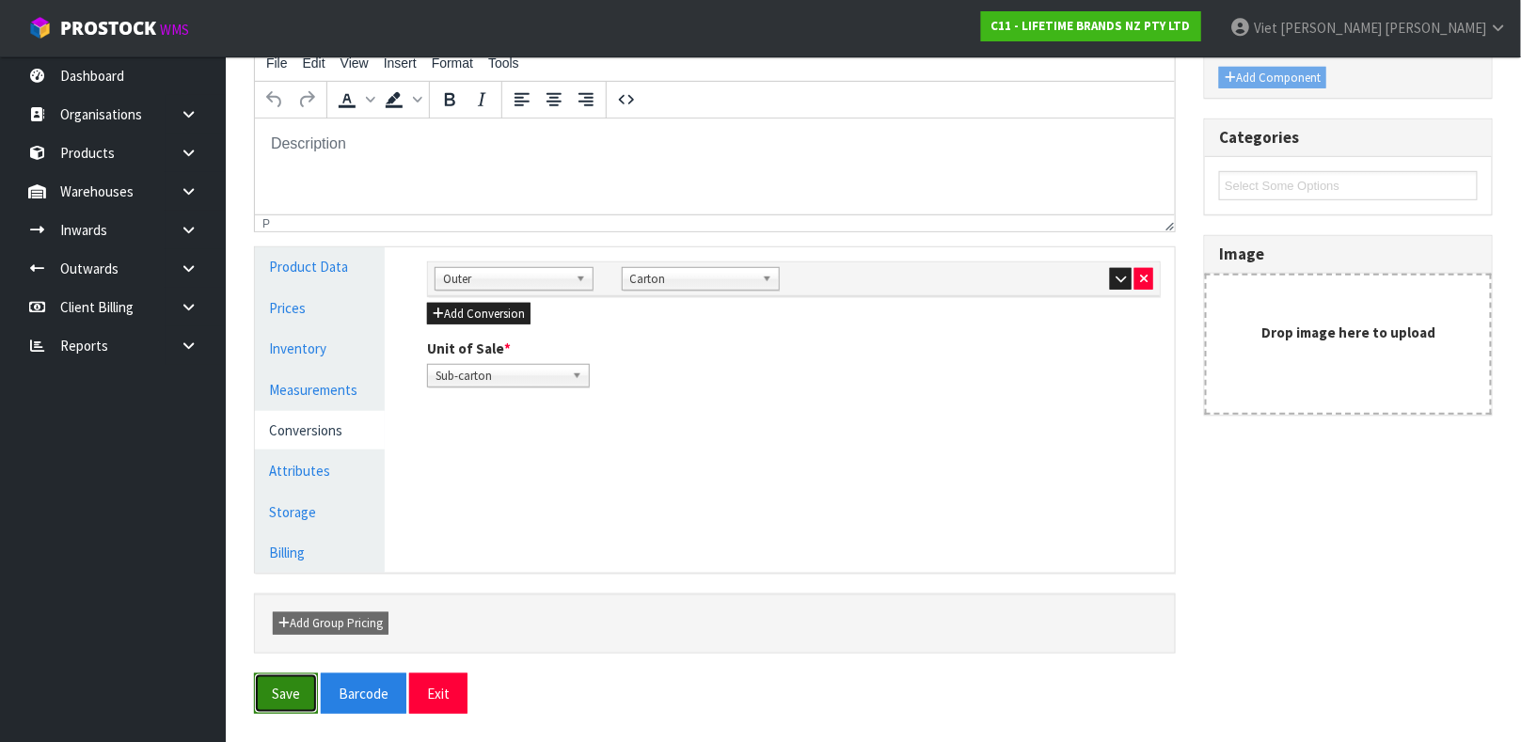
click at [313, 678] on button "Save" at bounding box center [286, 693] width 64 height 40
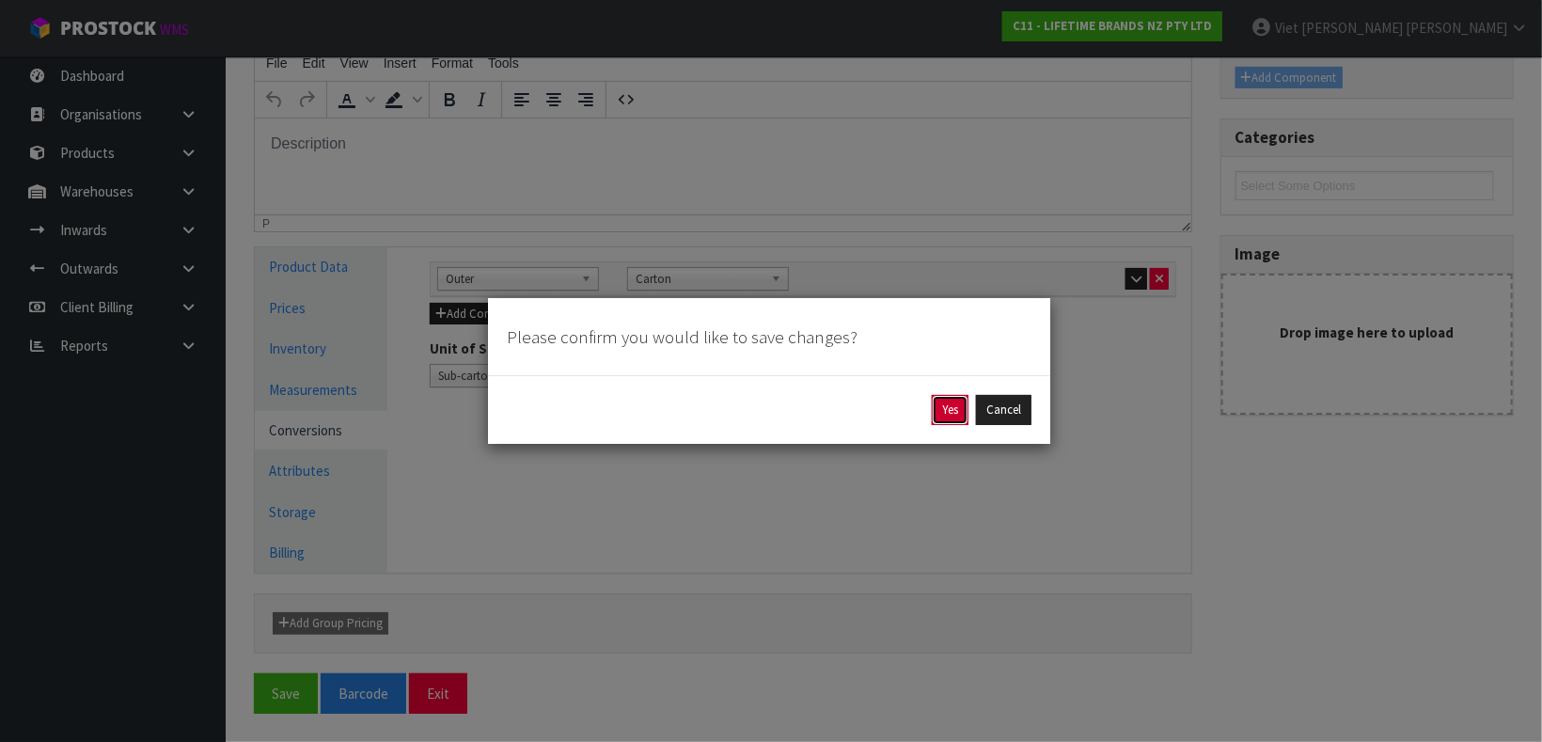
click at [946, 424] on button "Yes" at bounding box center [950, 410] width 37 height 30
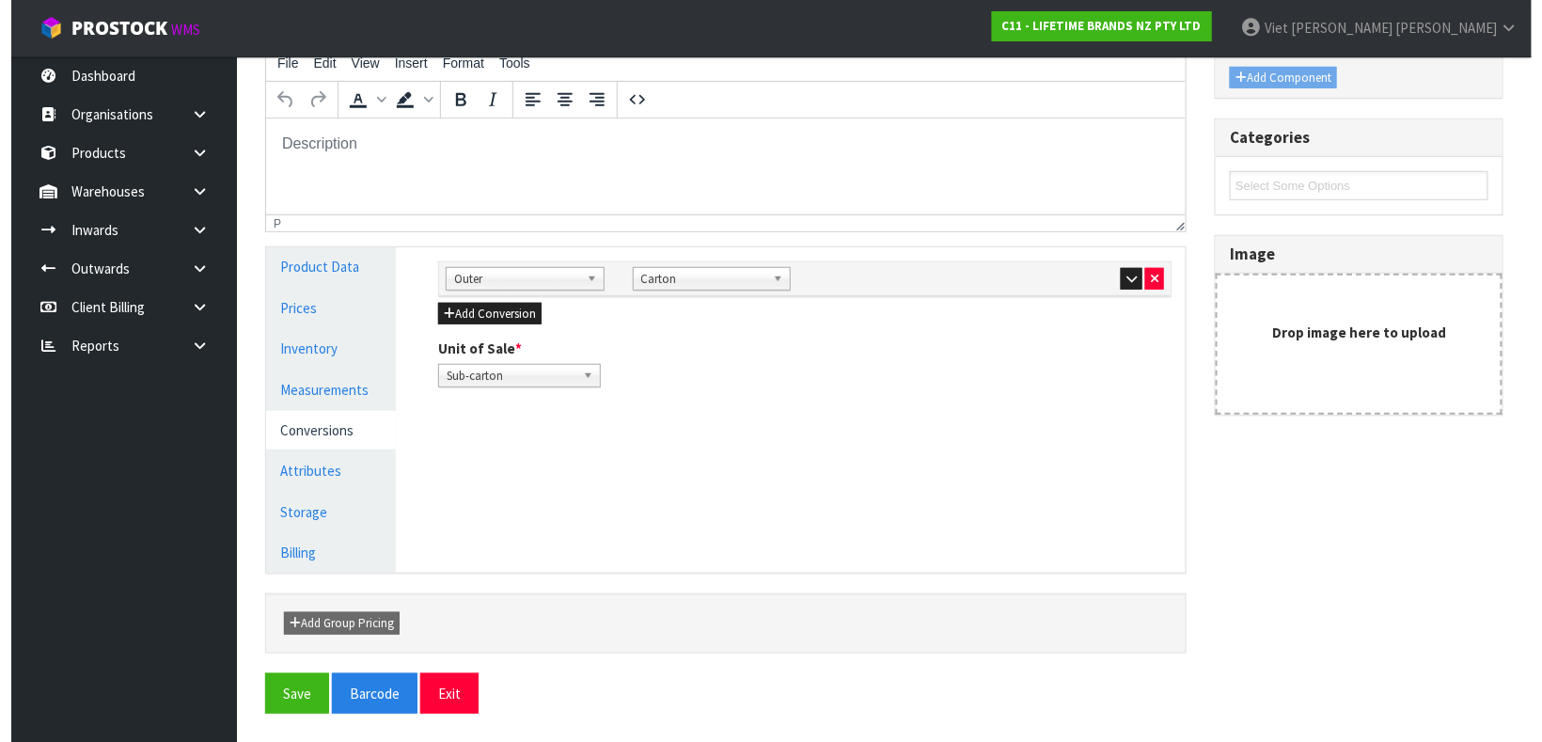
scroll to position [0, 0]
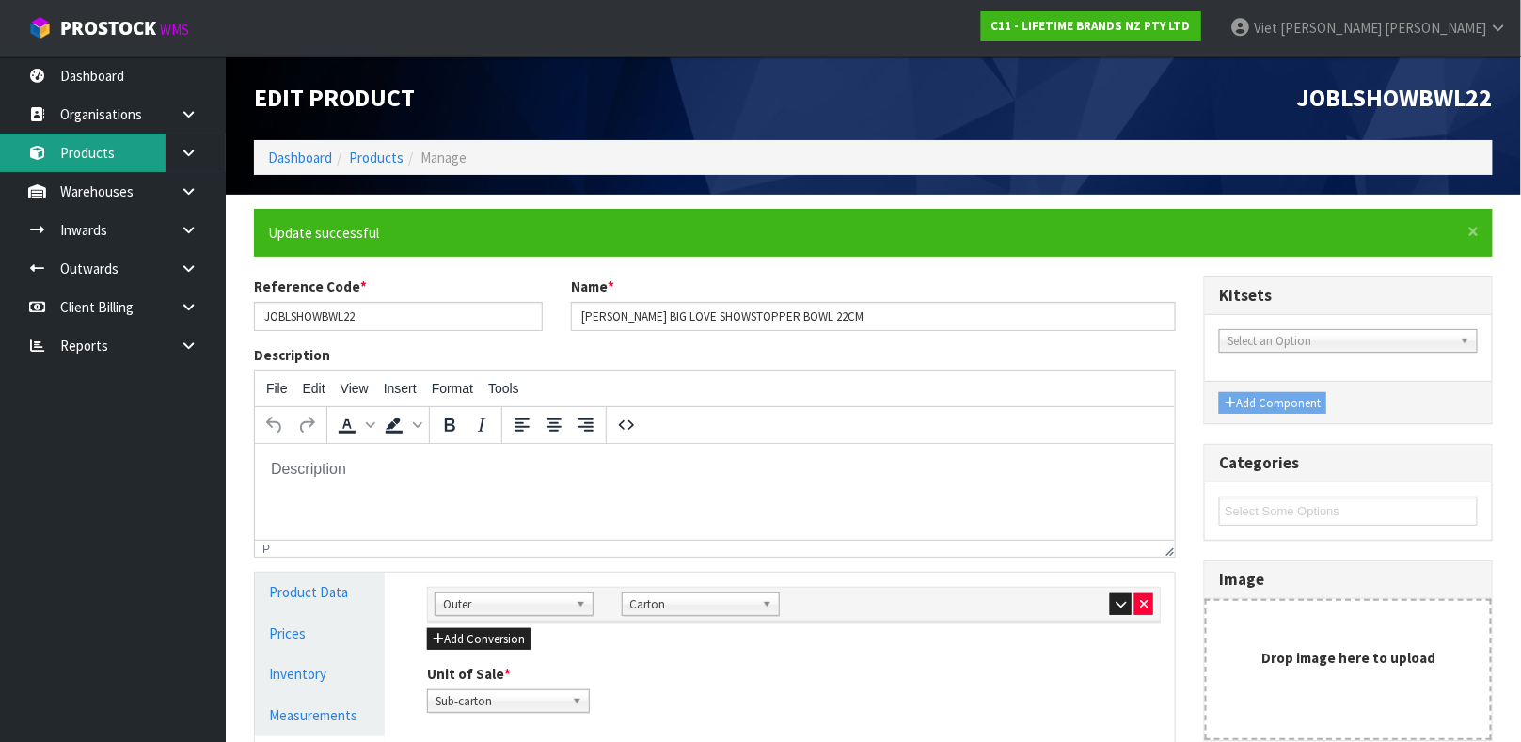
click at [74, 147] on link "Products" at bounding box center [113, 153] width 226 height 39
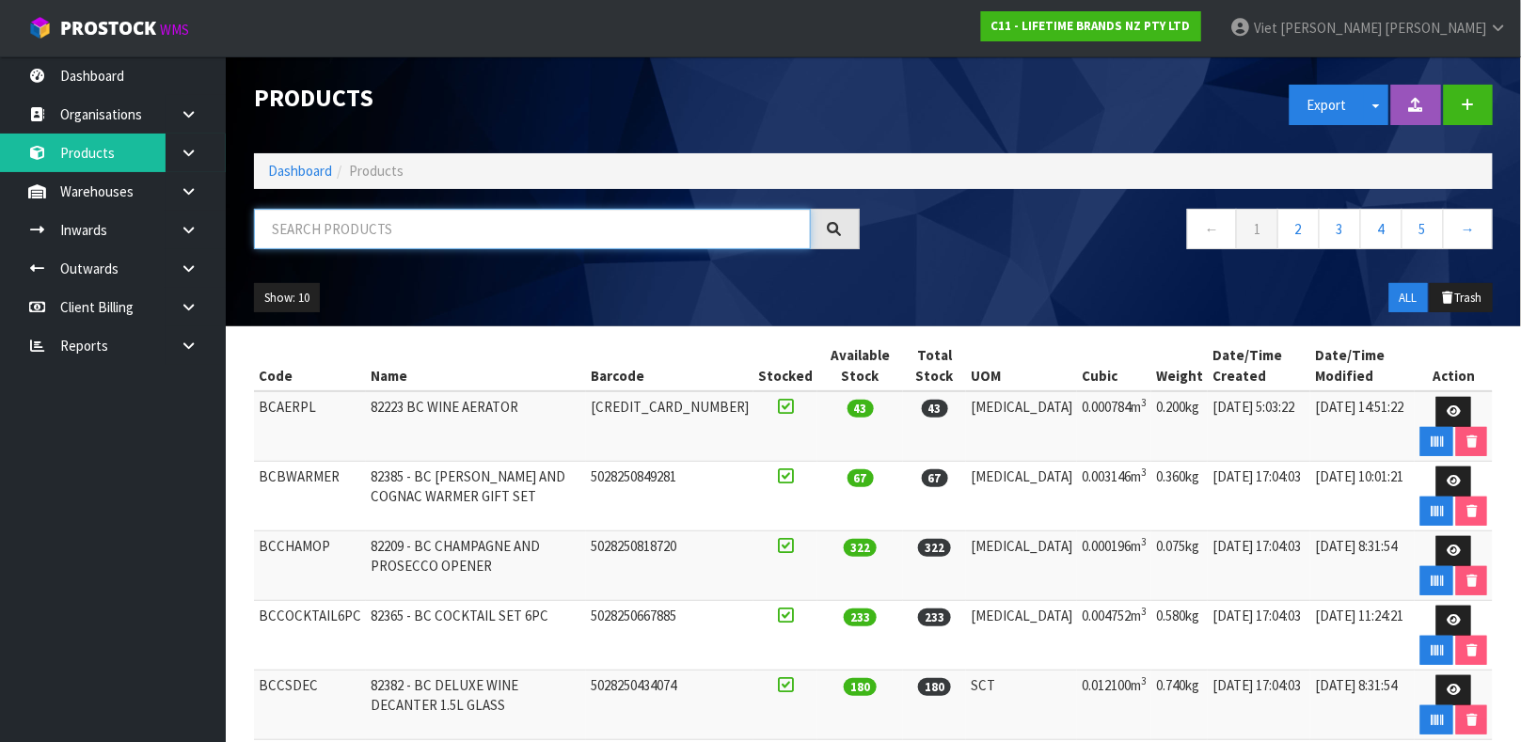
click at [376, 239] on input "text" at bounding box center [532, 229] width 557 height 40
type input "5057982117450"
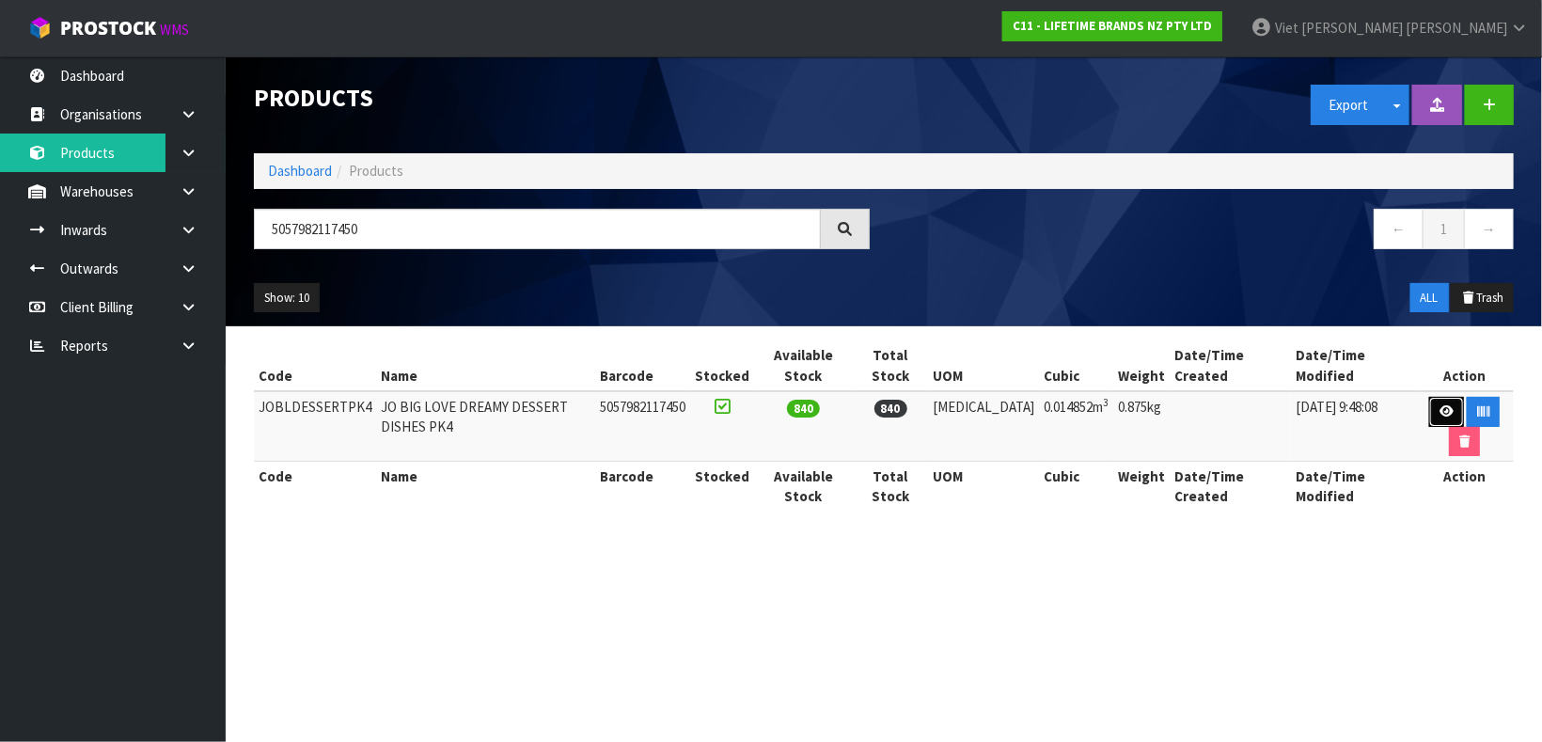
click at [1431, 419] on link at bounding box center [1446, 412] width 35 height 30
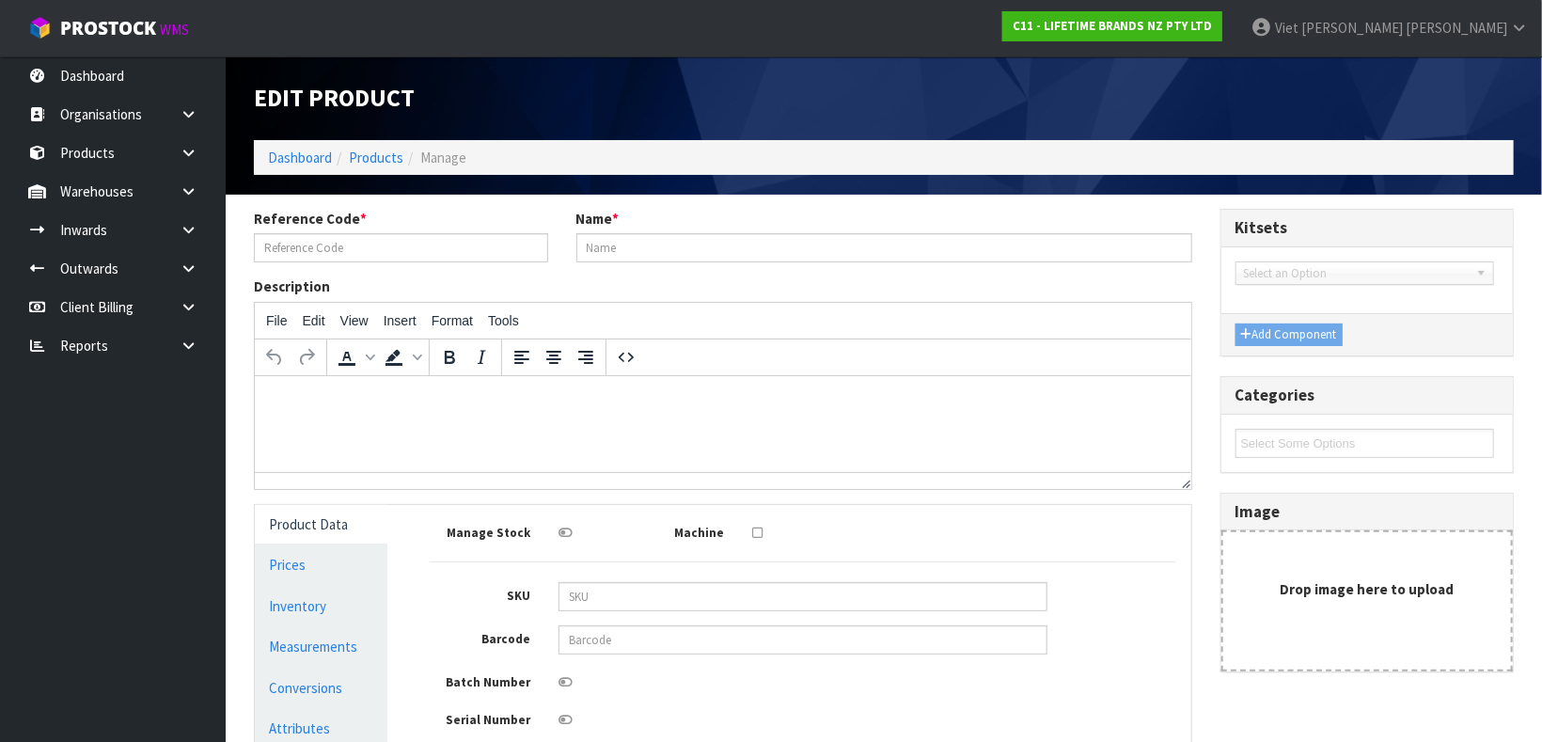
type input "JOBLDESSERTPK4"
type input "JO BIG LOVE DREAMY DESSERT DISHES PK4"
type input "5057982117450"
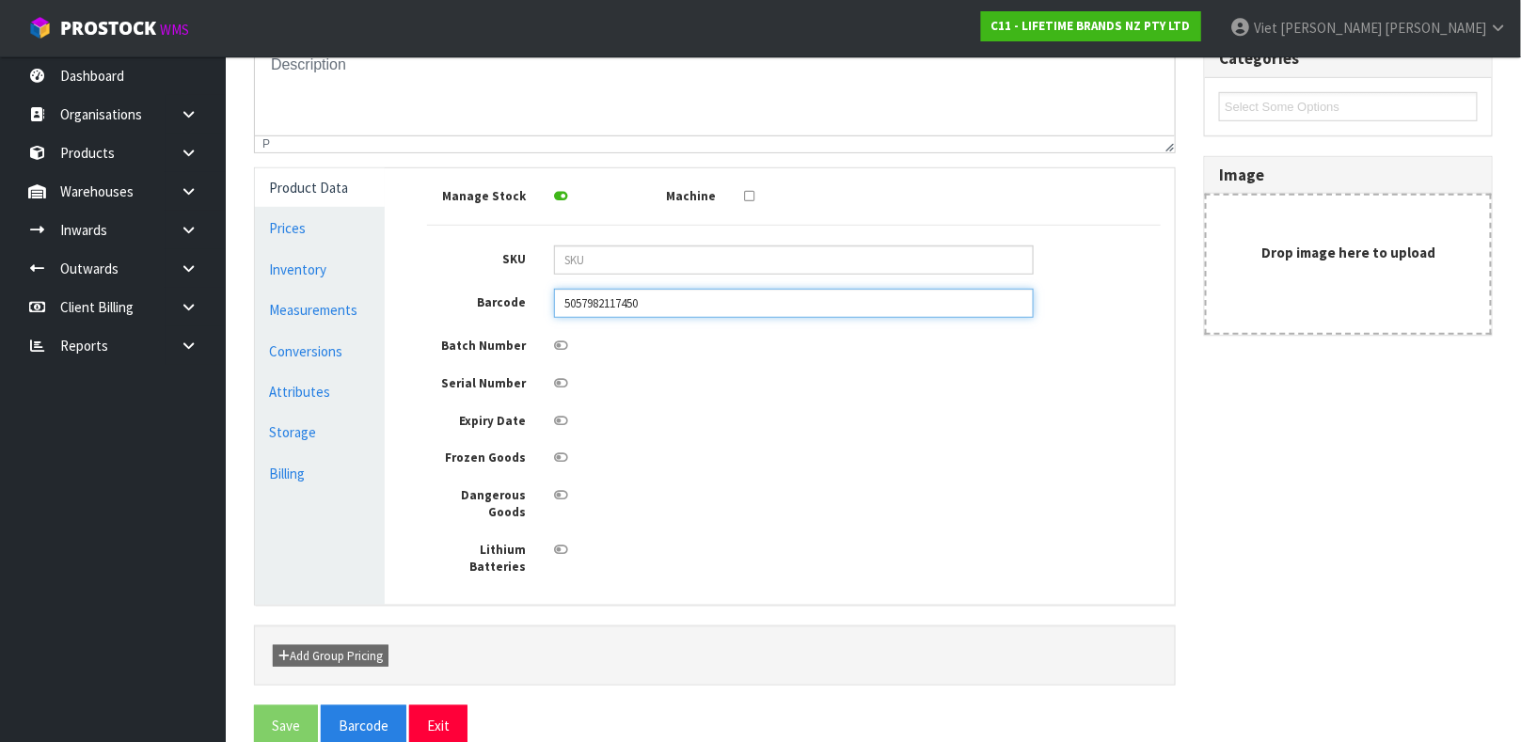
click at [624, 312] on input "5057982117450" at bounding box center [794, 303] width 480 height 29
type input "5057982117450"
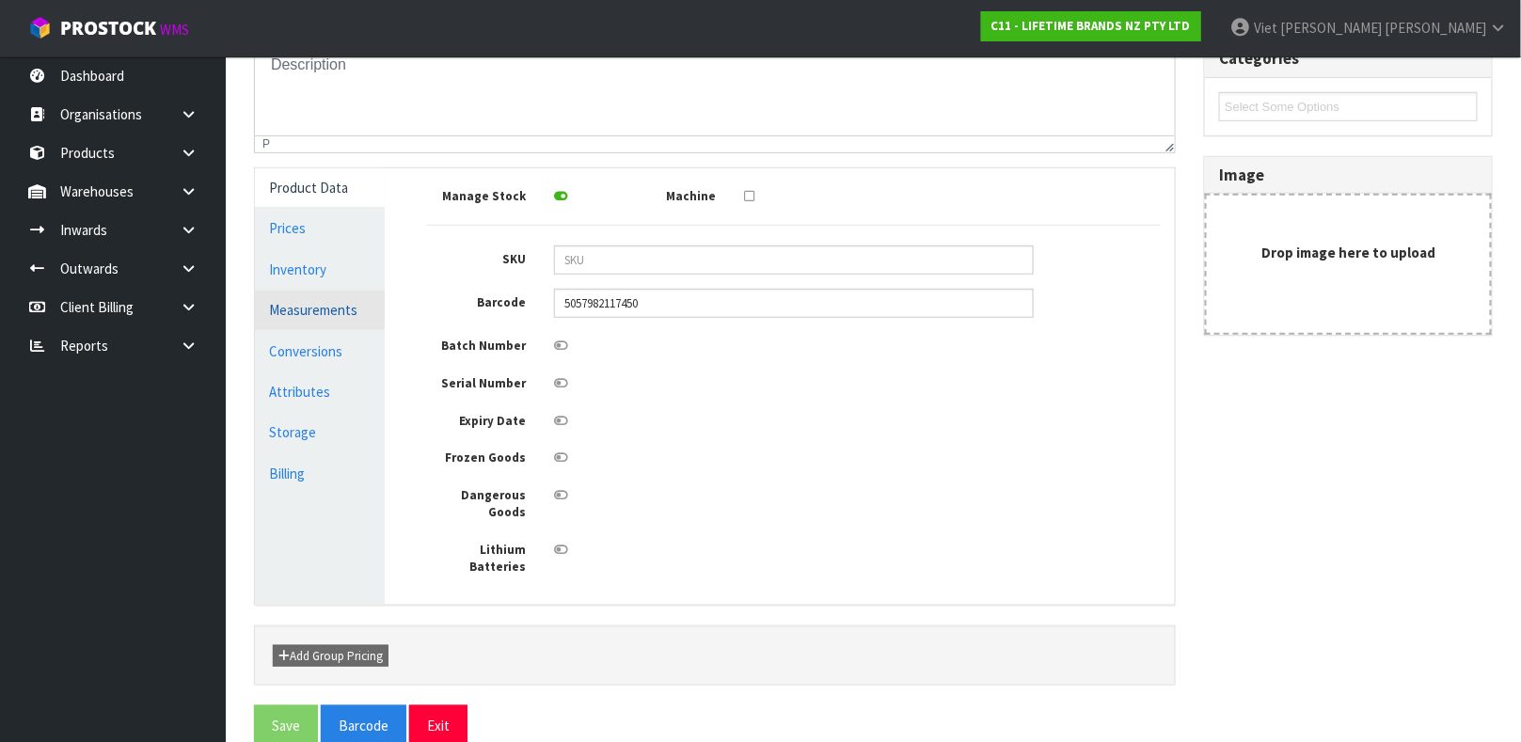
click at [306, 296] on link "Measurements" at bounding box center [320, 310] width 130 height 39
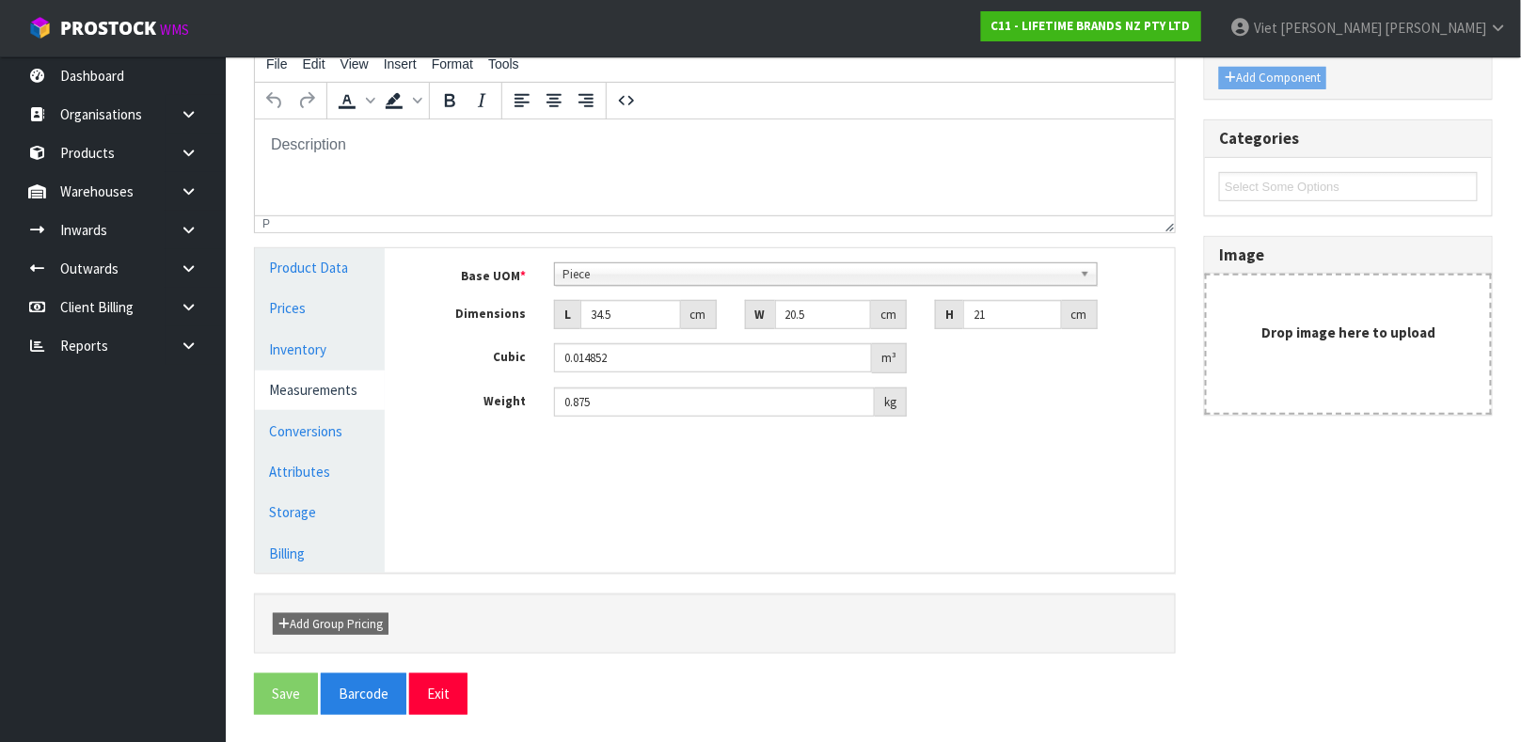
scroll to position [337, 0]
click at [698, 273] on span "Piece" at bounding box center [817, 274] width 510 height 23
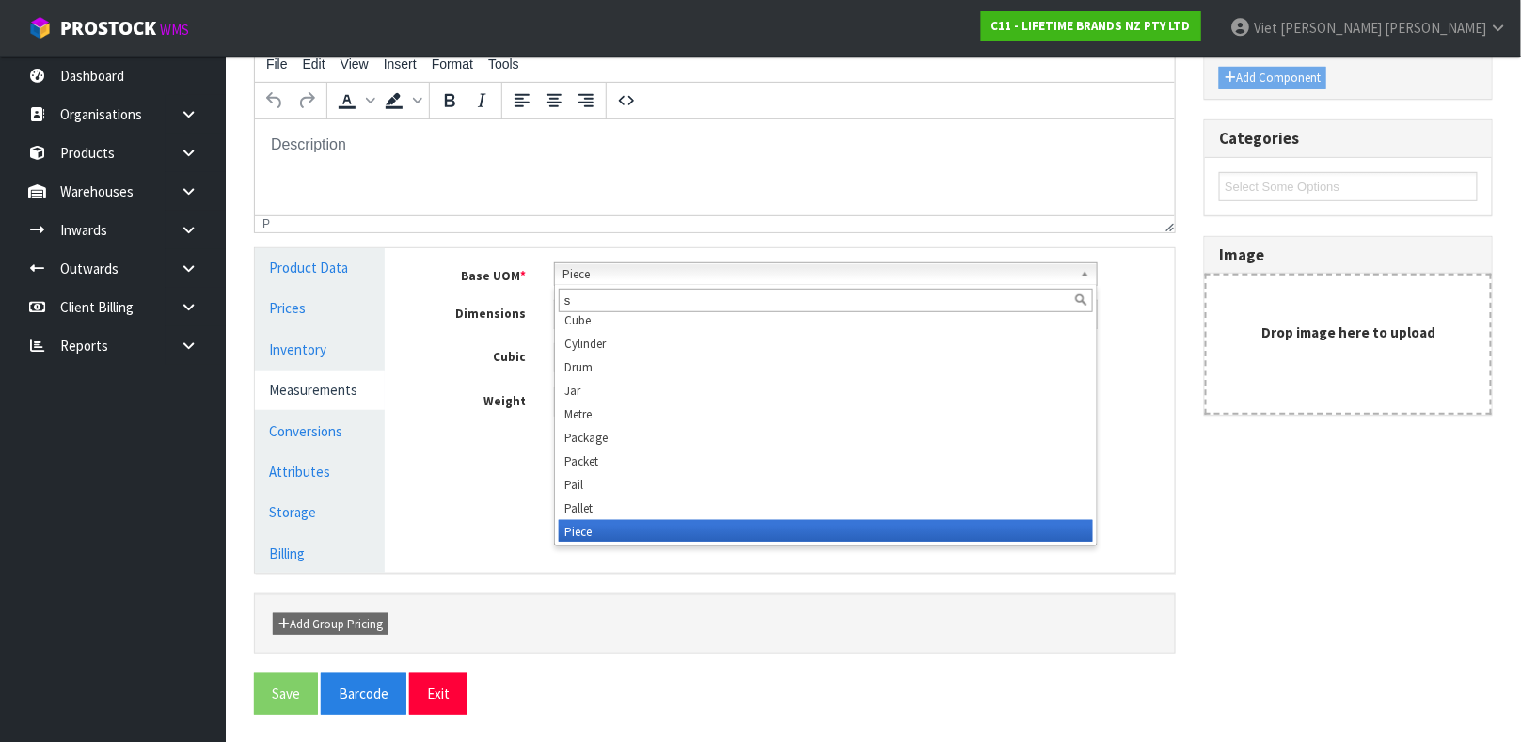
scroll to position [0, 0]
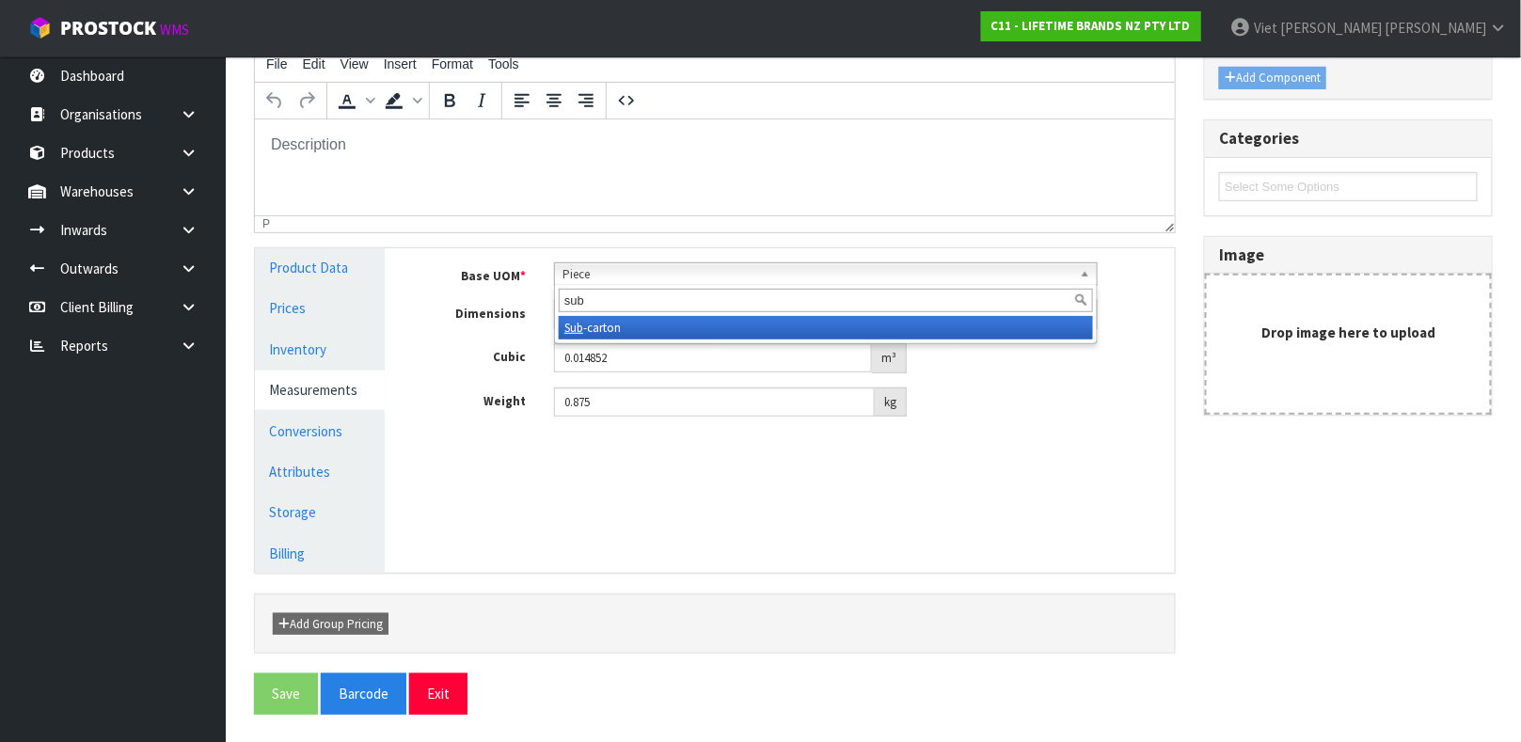
type input "sub"
click at [691, 333] on li "Sub -carton" at bounding box center [826, 328] width 534 height 24
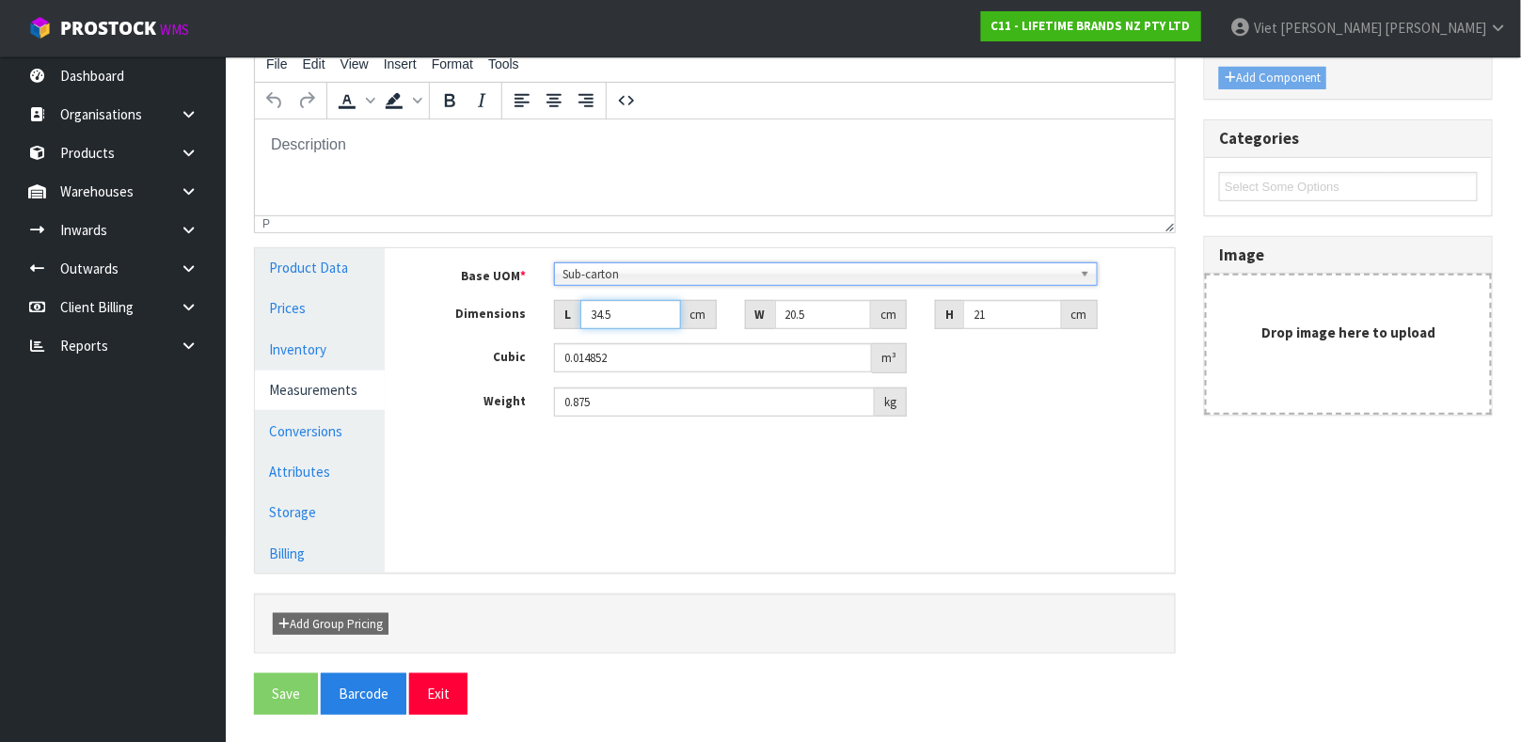
click at [613, 322] on input "34.5" at bounding box center [630, 314] width 101 height 29
type input "34"
type input "0.014637"
type input "3"
type input "0.001291"
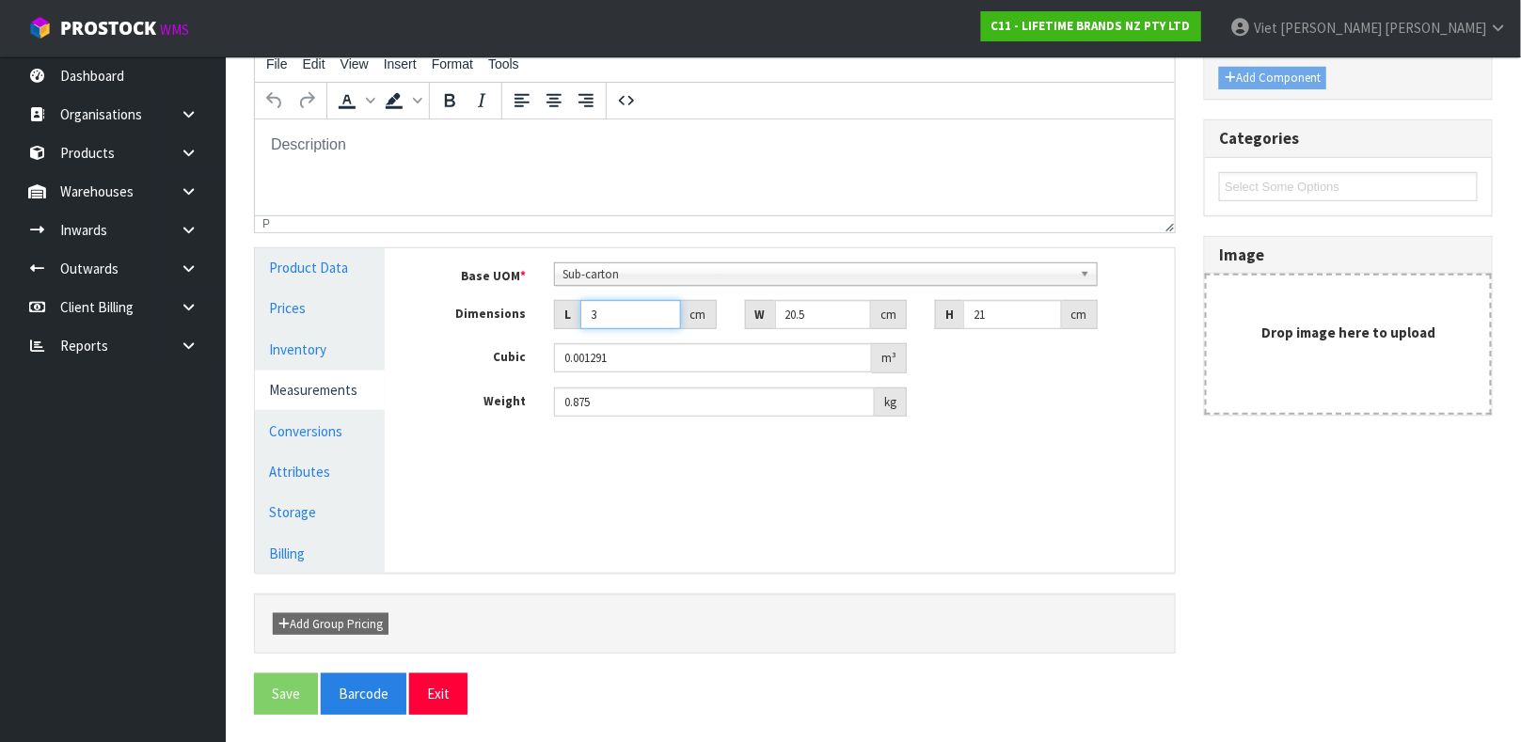
type input "0.000001"
type input "2"
type input "0.000861"
type input "21"
type input "0.00904"
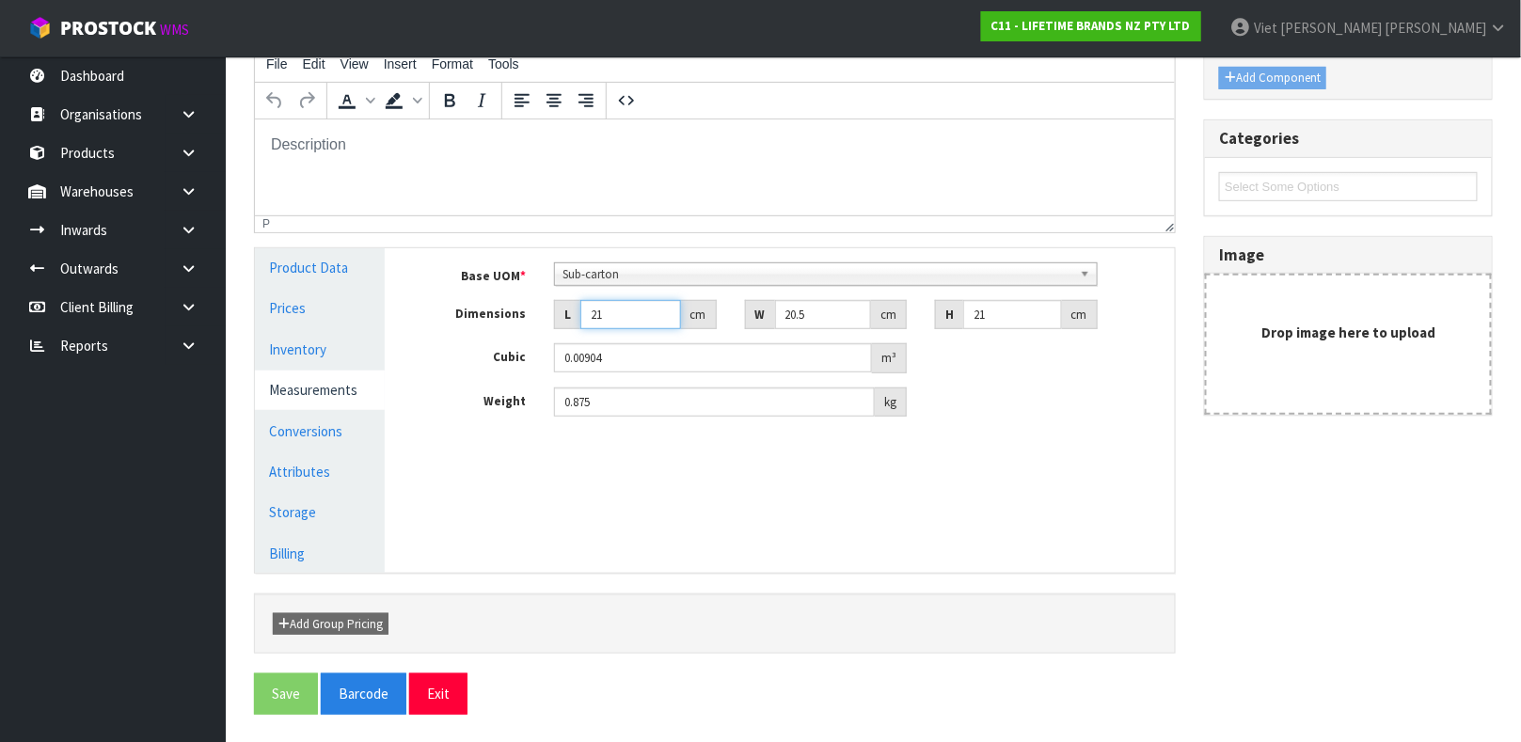
type input "21"
type input "3"
type input "0.001323"
type input "35"
type input "0.015435"
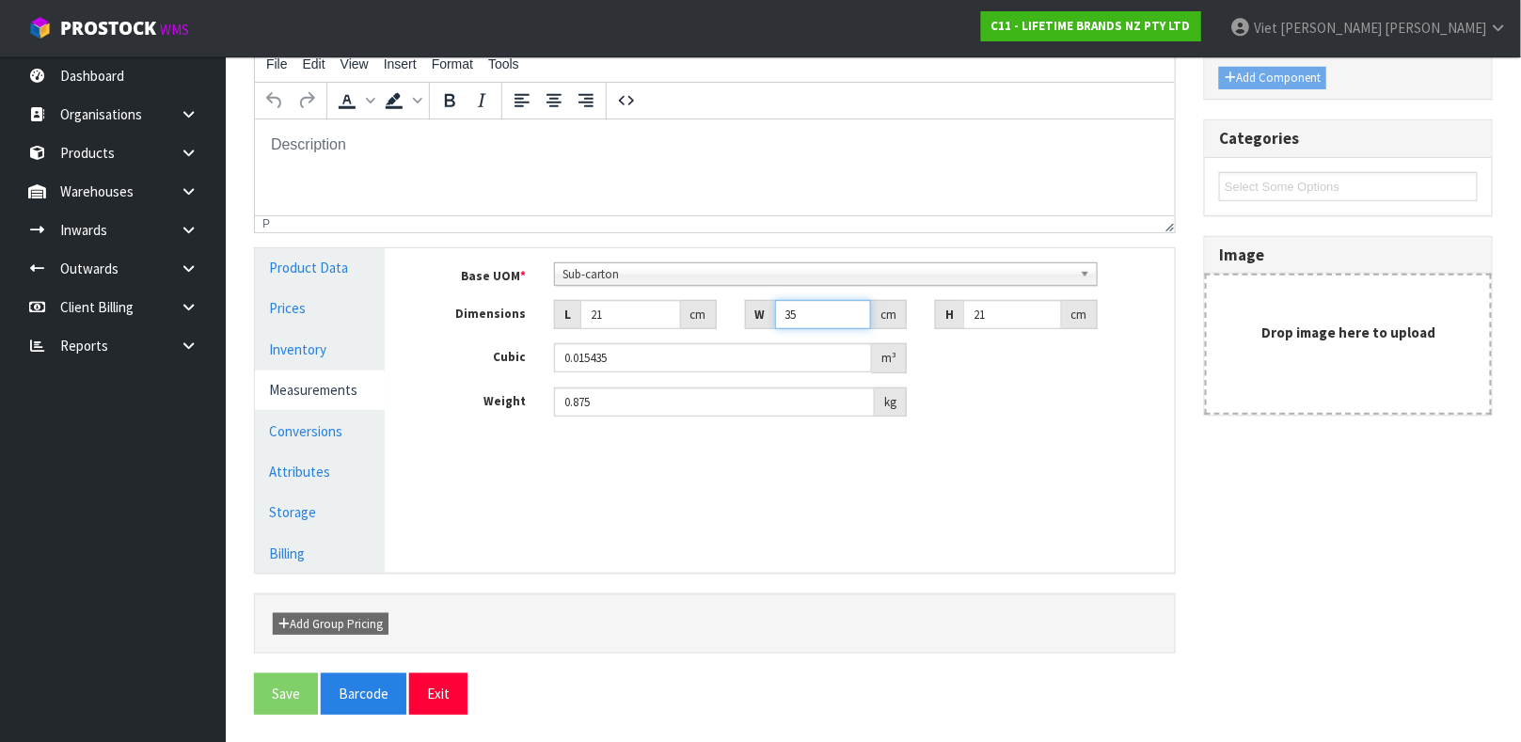
type input "35"
type input "1.55"
click at [409, 673] on button "Exit" at bounding box center [438, 693] width 58 height 40
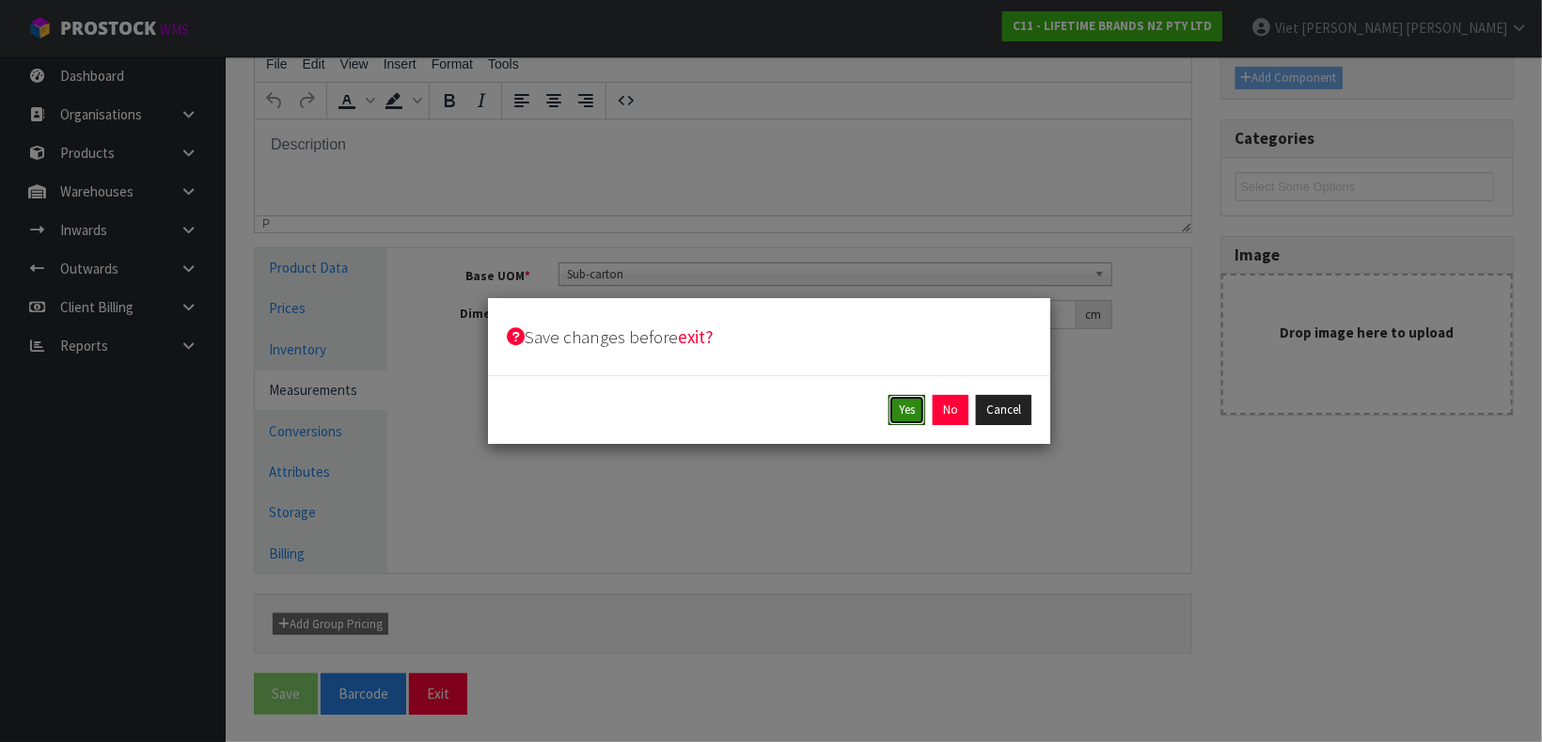
click button "Yes" at bounding box center [907, 410] width 37 height 30
click button "Yes" at bounding box center [950, 410] width 37 height 30
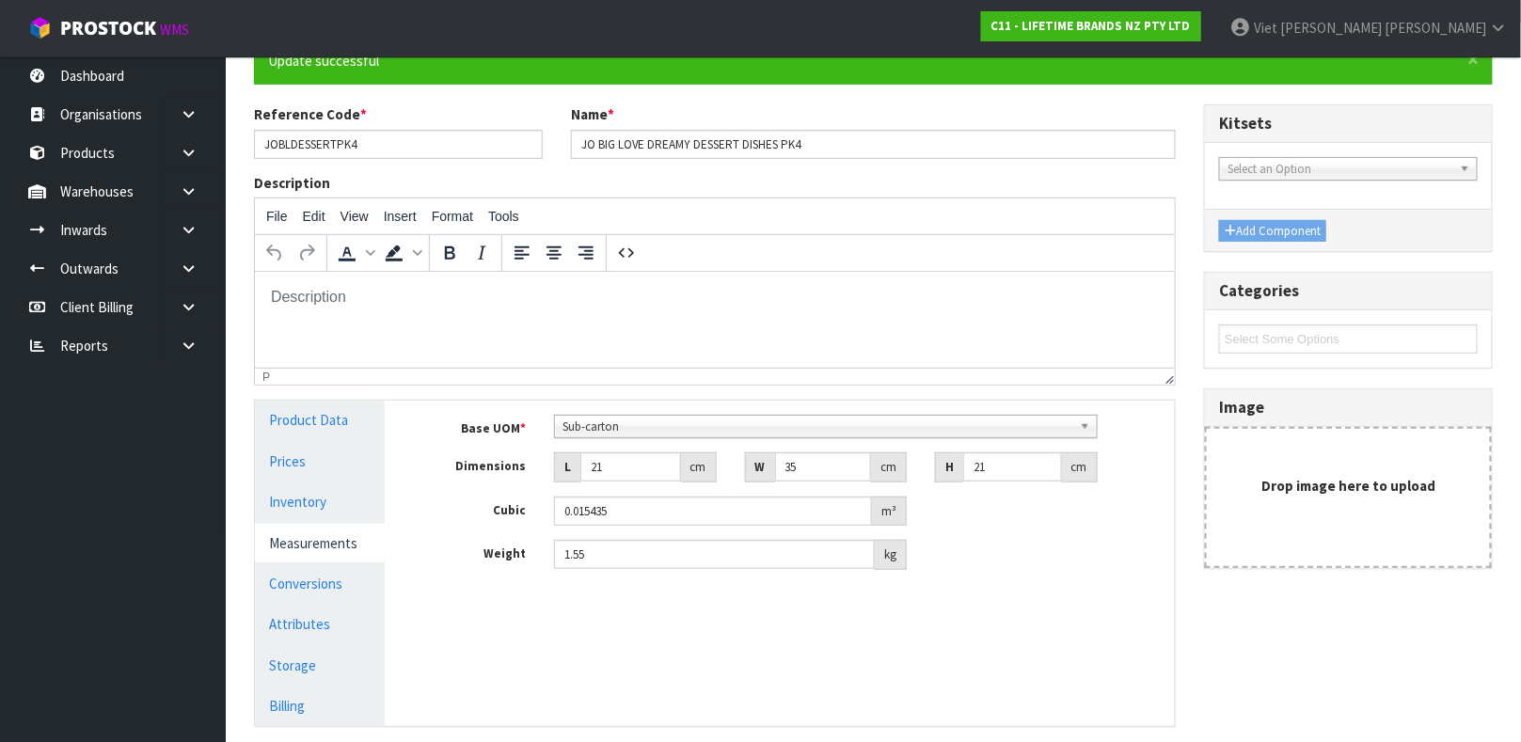
scroll to position [325, 0]
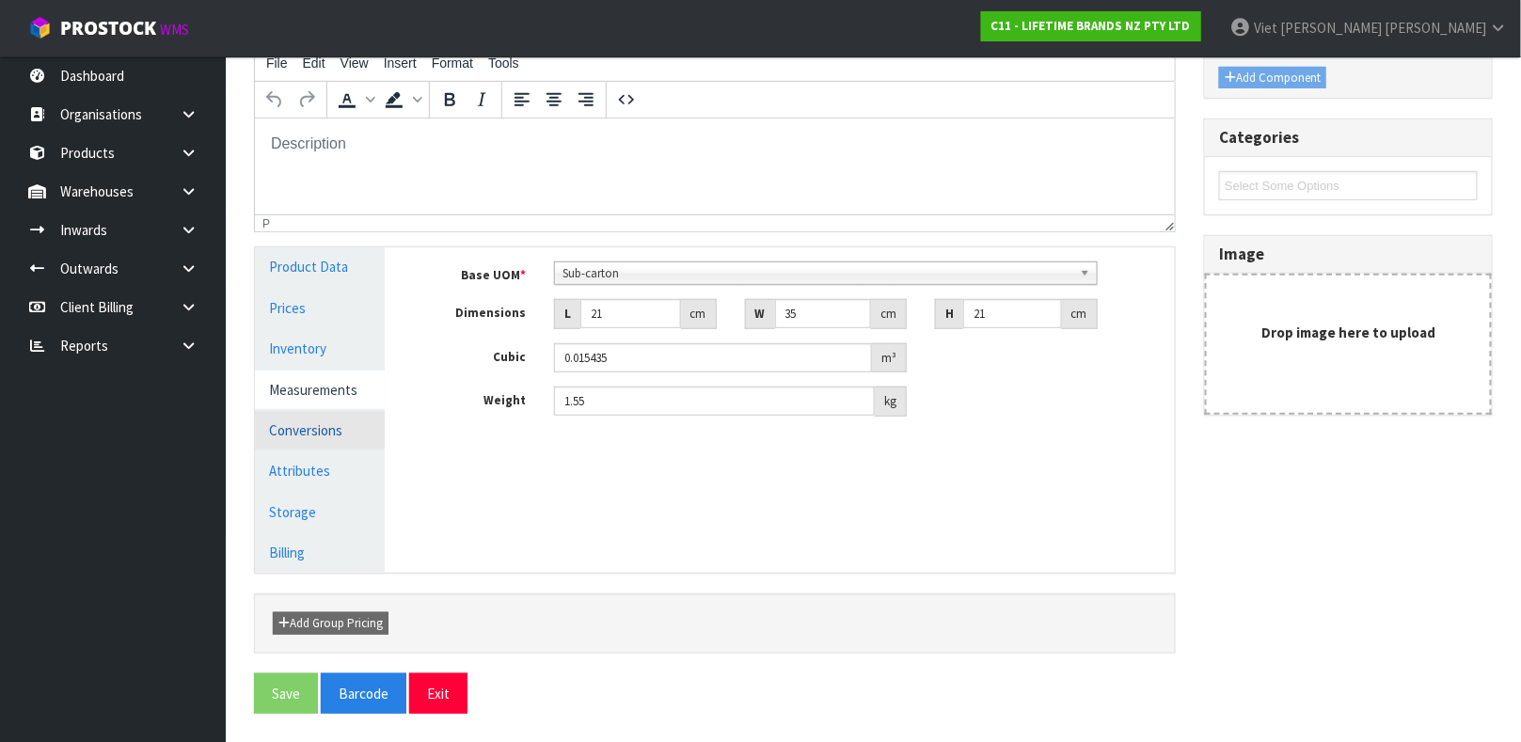
click at [348, 446] on link "Conversions" at bounding box center [320, 430] width 130 height 39
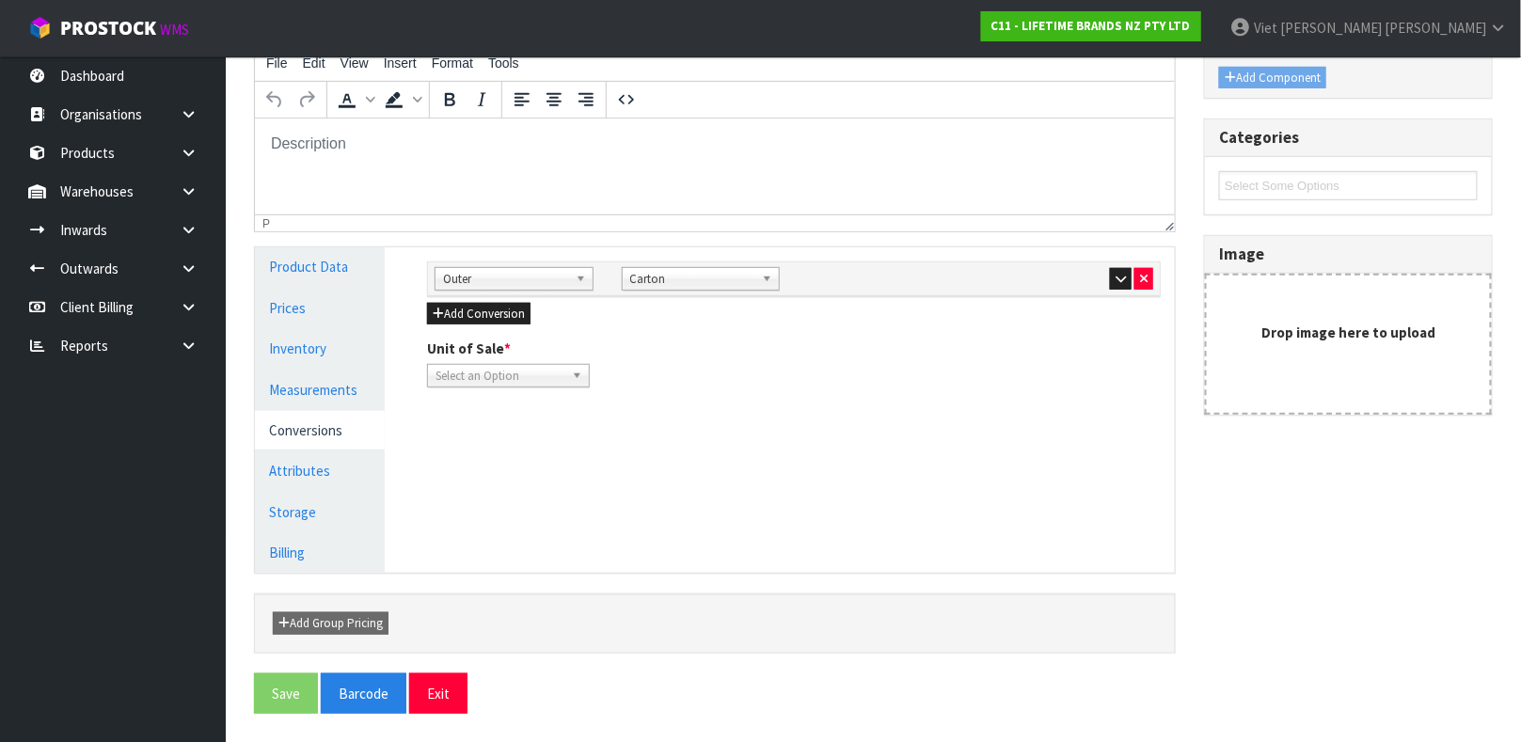
click at [552, 373] on span "Select an Option" at bounding box center [499, 376] width 129 height 23
click at [549, 424] on li "Sub-carton" at bounding box center [508, 430] width 153 height 24
click at [1113, 281] on button "button" at bounding box center [1121, 279] width 22 height 23
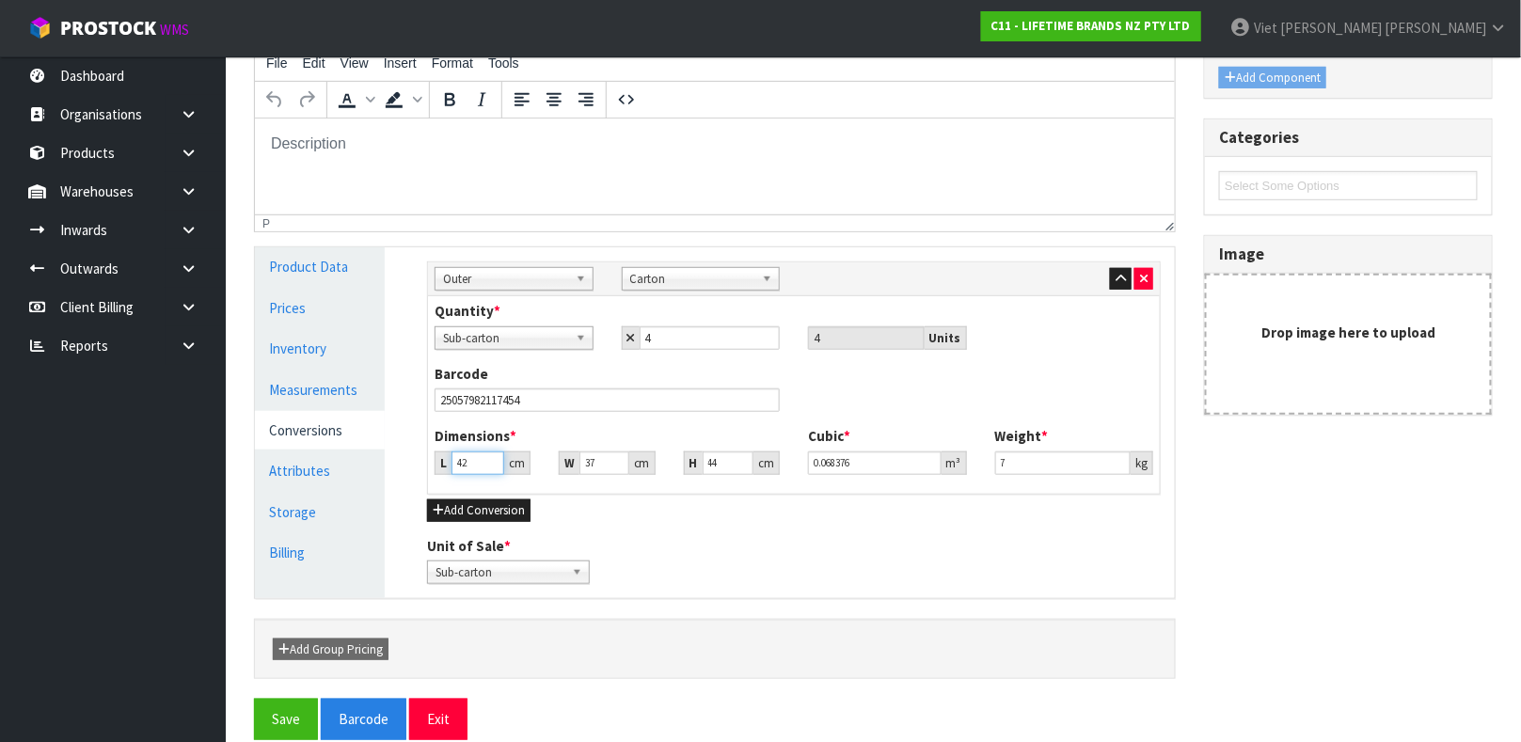
click at [467, 469] on input "42" at bounding box center [477, 463] width 53 height 24
type input "4"
type input "0.006512"
type input "0.000001"
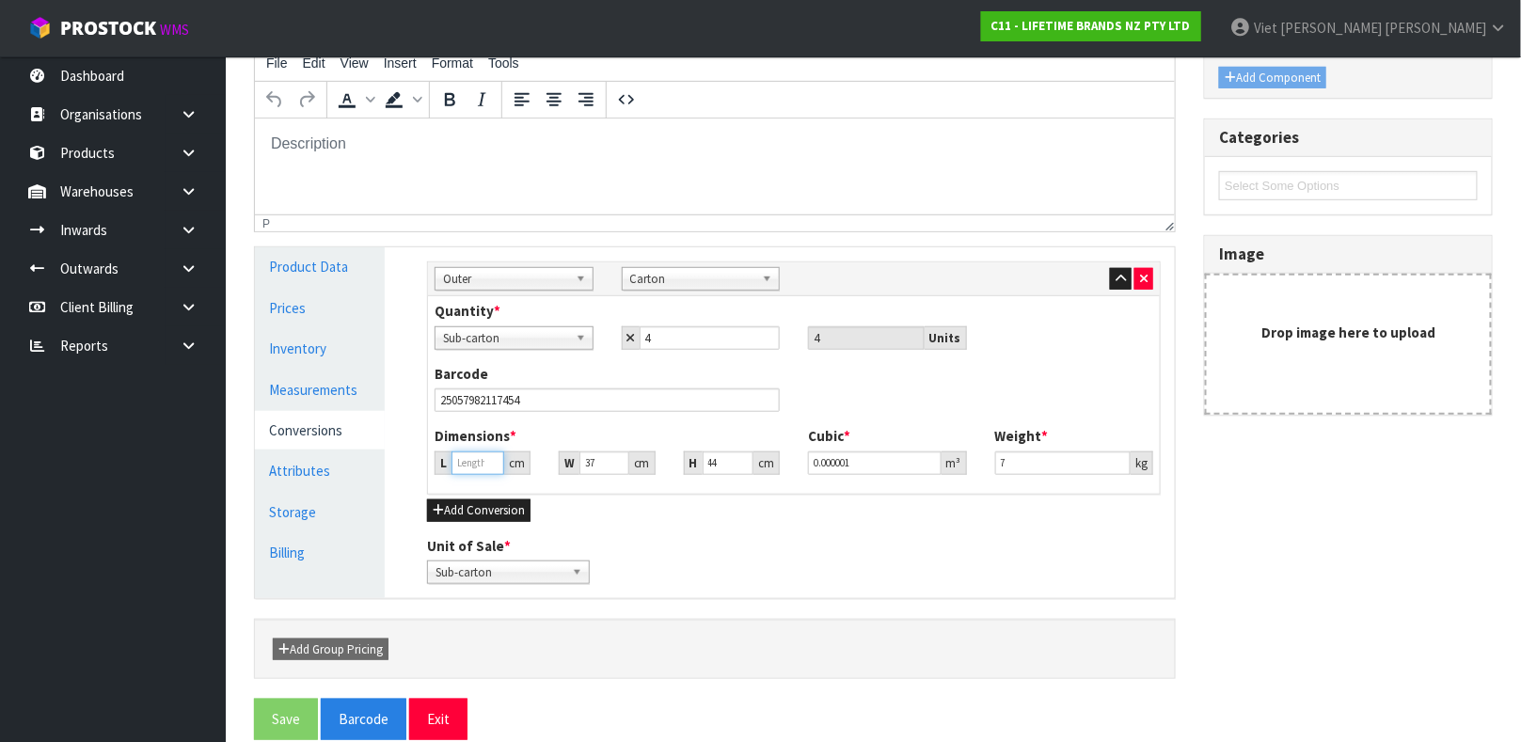
type input "3"
type input "0.004884"
type input "37"
type input "0.060236"
type input "37"
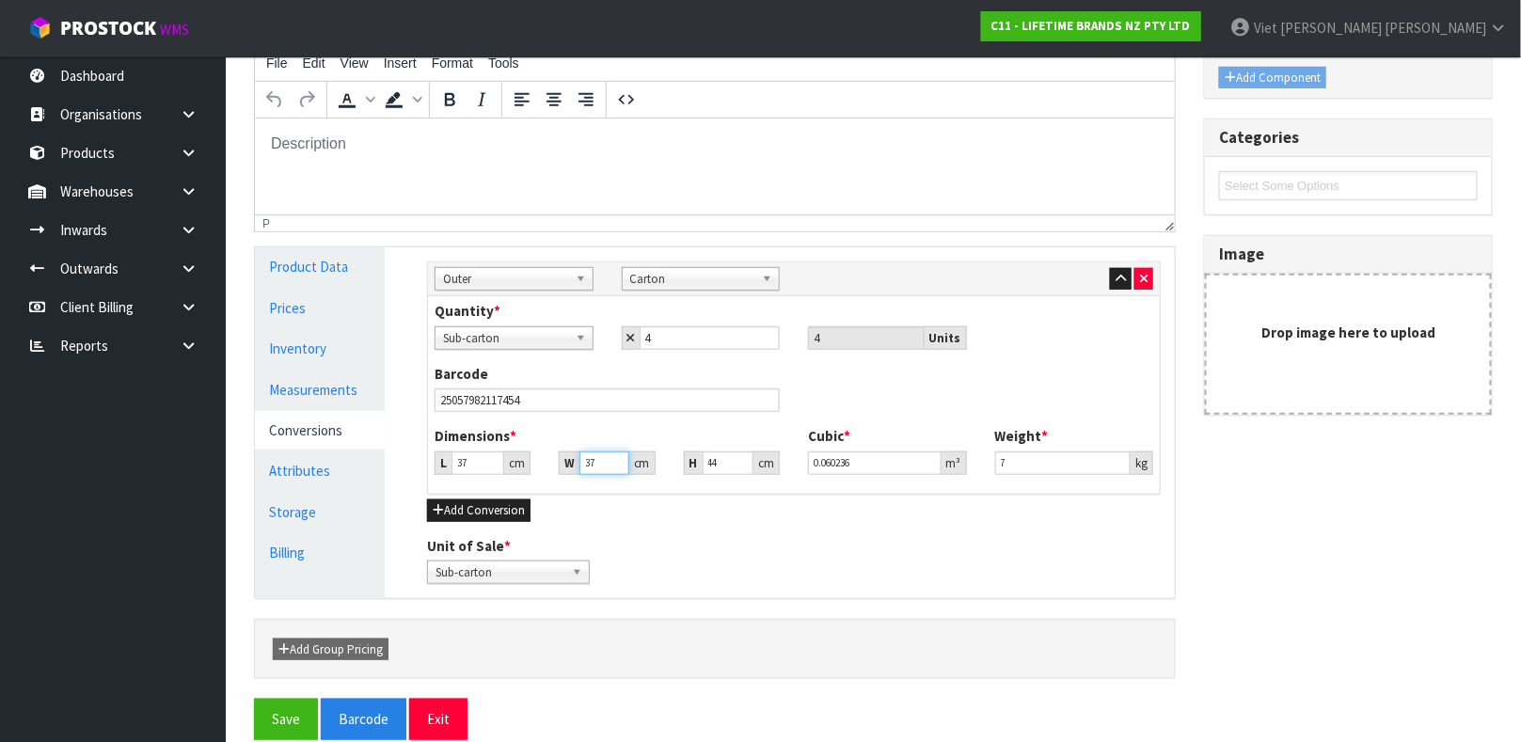
type input "4"
type input "0.006512"
type input "44"
type input "0.071632"
type input "44"
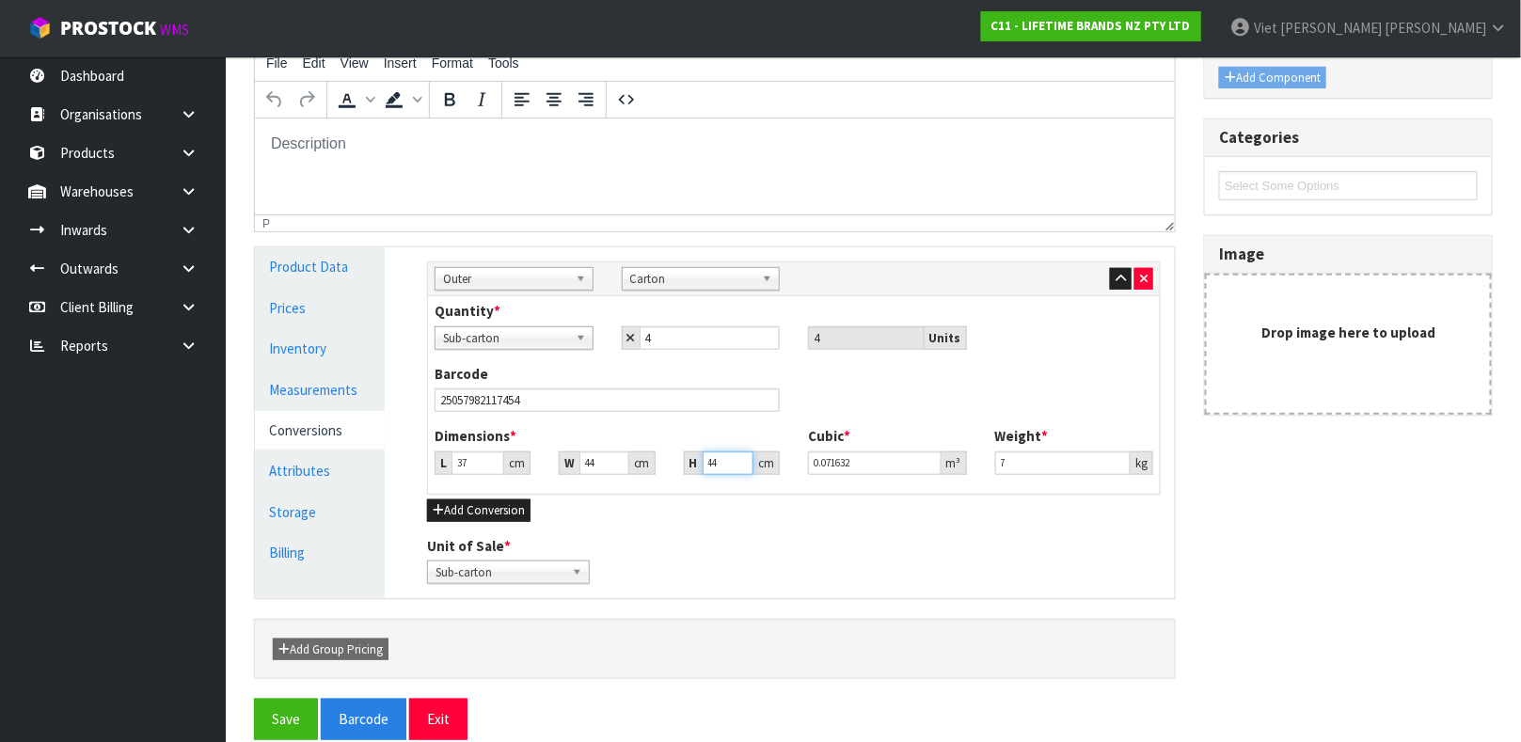
type input "4"
type input "0.006512"
type input "45"
type input "0.07326"
type input "45"
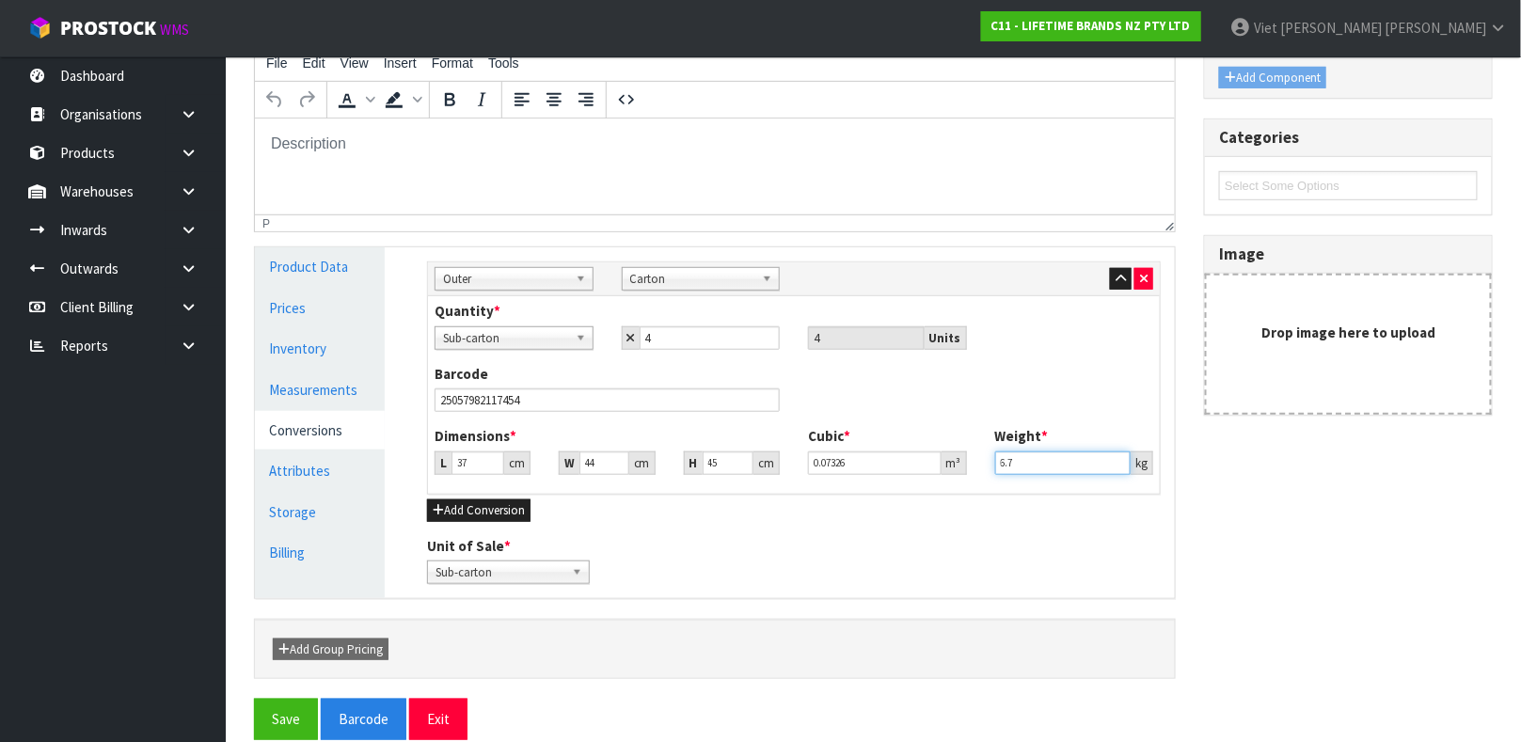
type input "6.7"
click at [254, 699] on button "Save" at bounding box center [286, 719] width 64 height 40
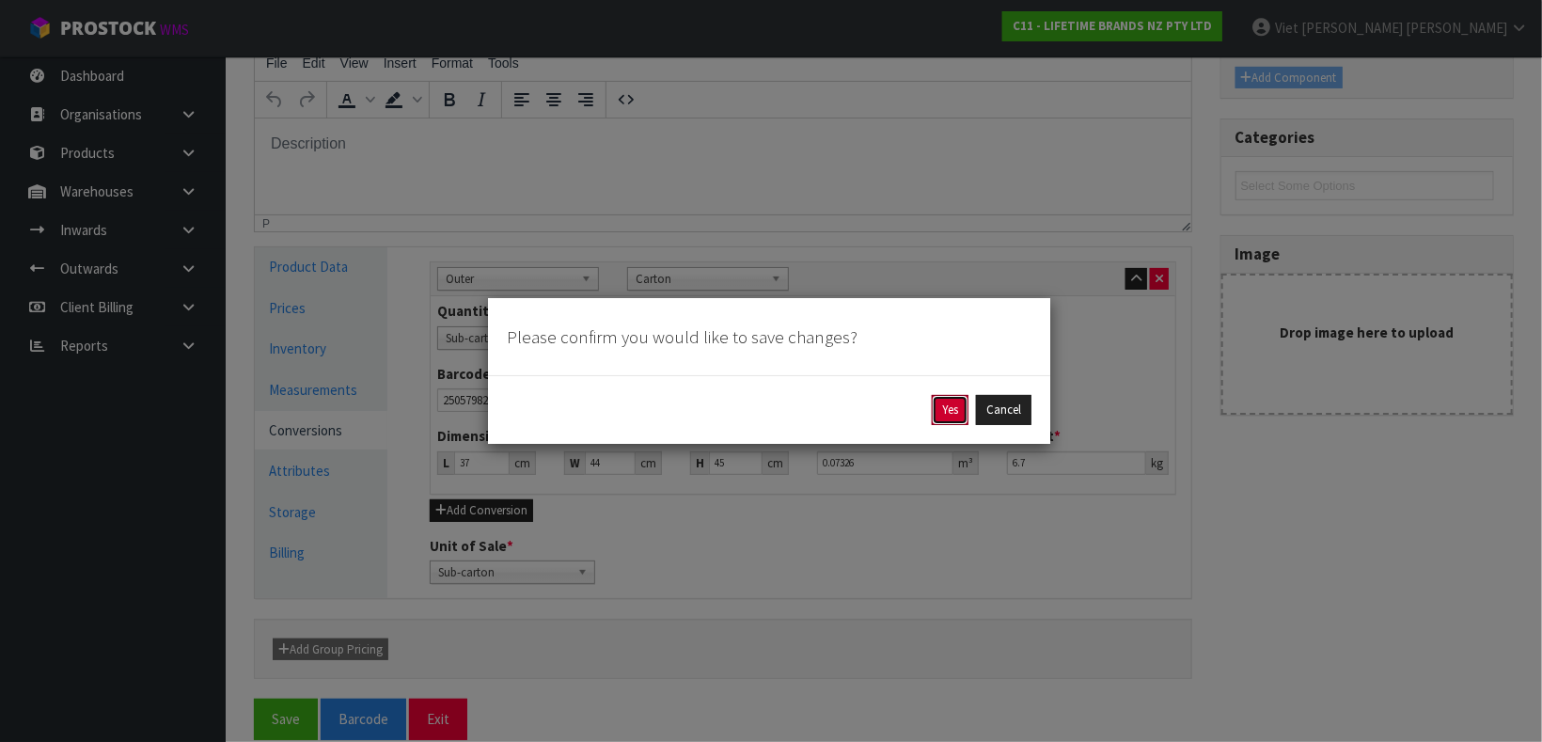
click button "Yes" at bounding box center [950, 410] width 37 height 30
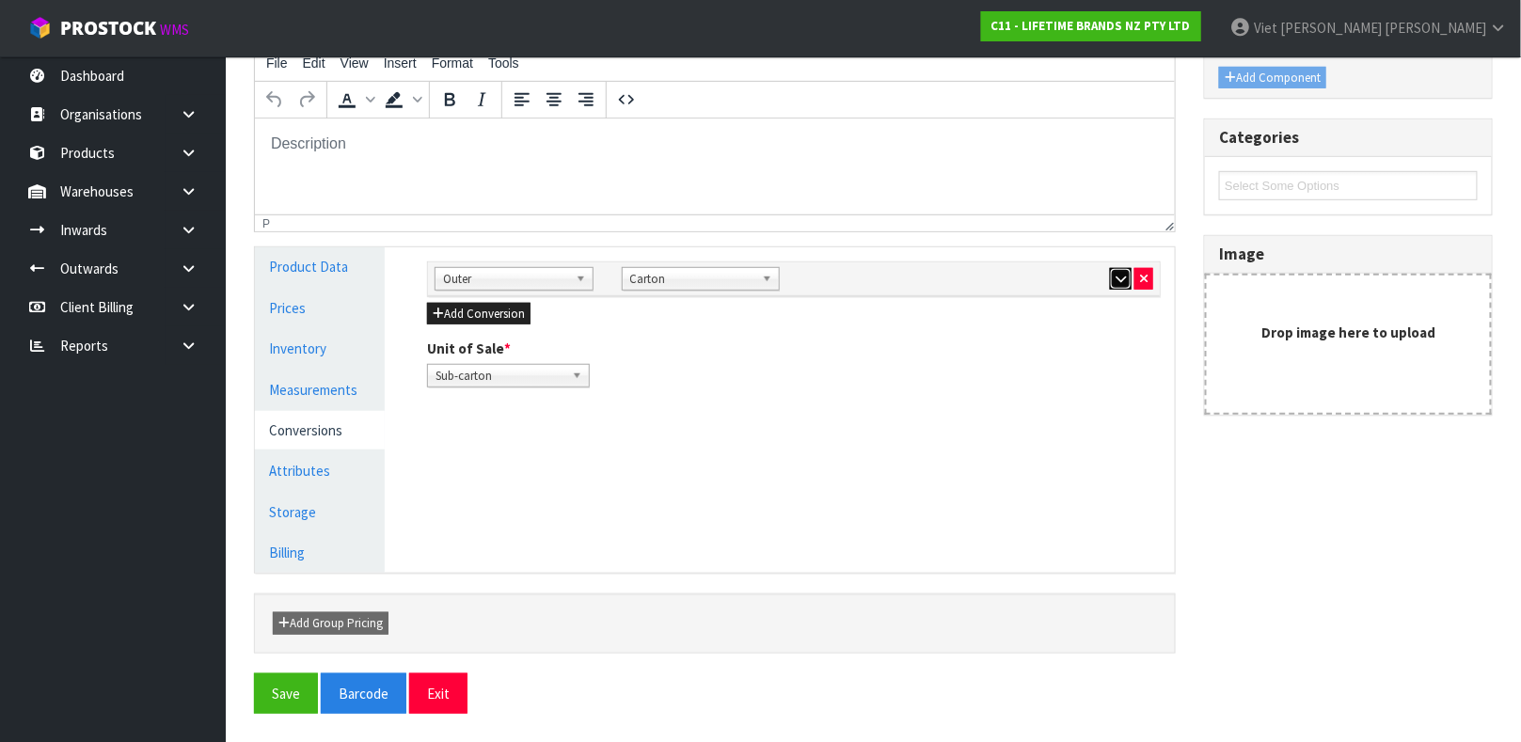
click at [1110, 279] on button "button" at bounding box center [1121, 279] width 22 height 23
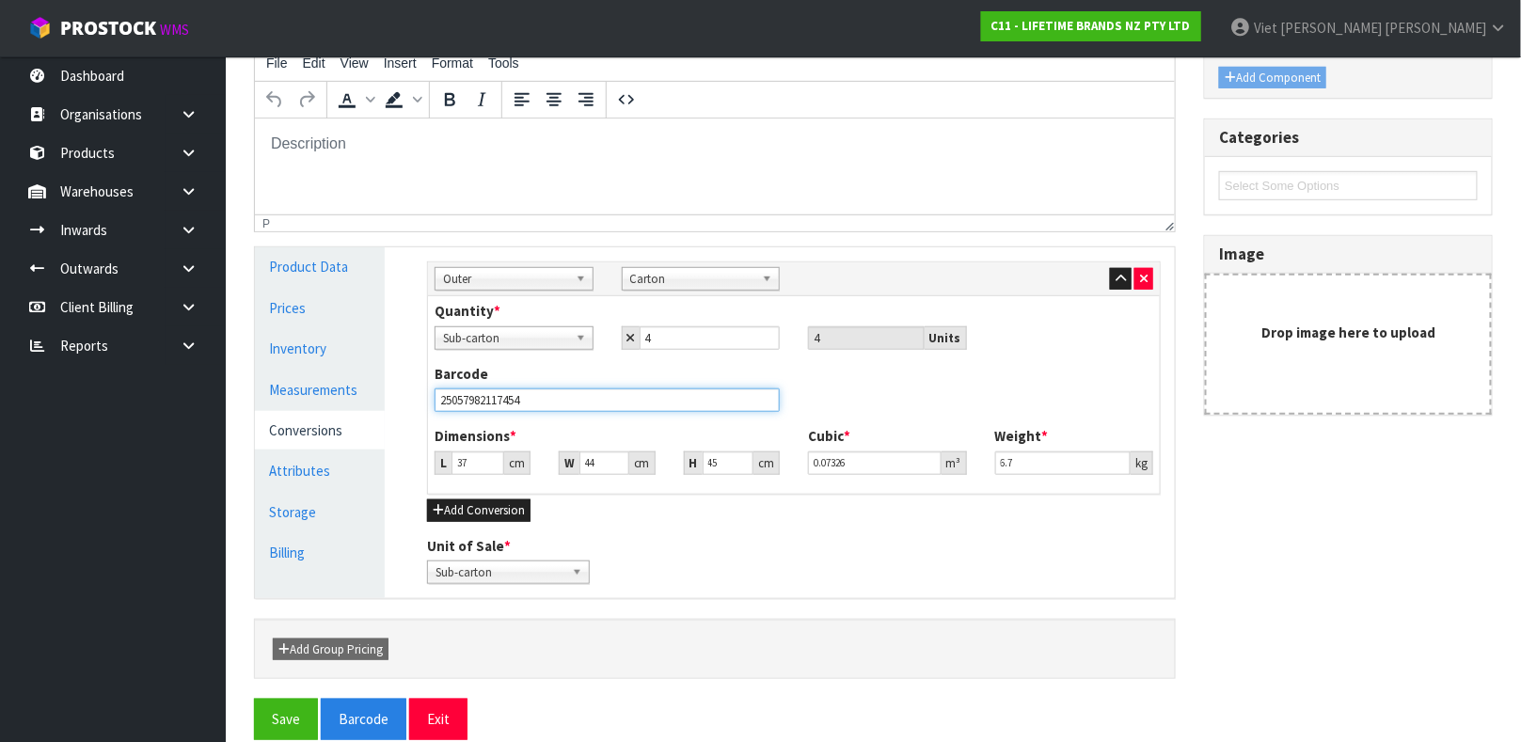
click at [569, 403] on input "25057982117454" at bounding box center [606, 400] width 345 height 24
type input "25057982117454"
click at [254, 699] on button "Save" at bounding box center [286, 719] width 64 height 40
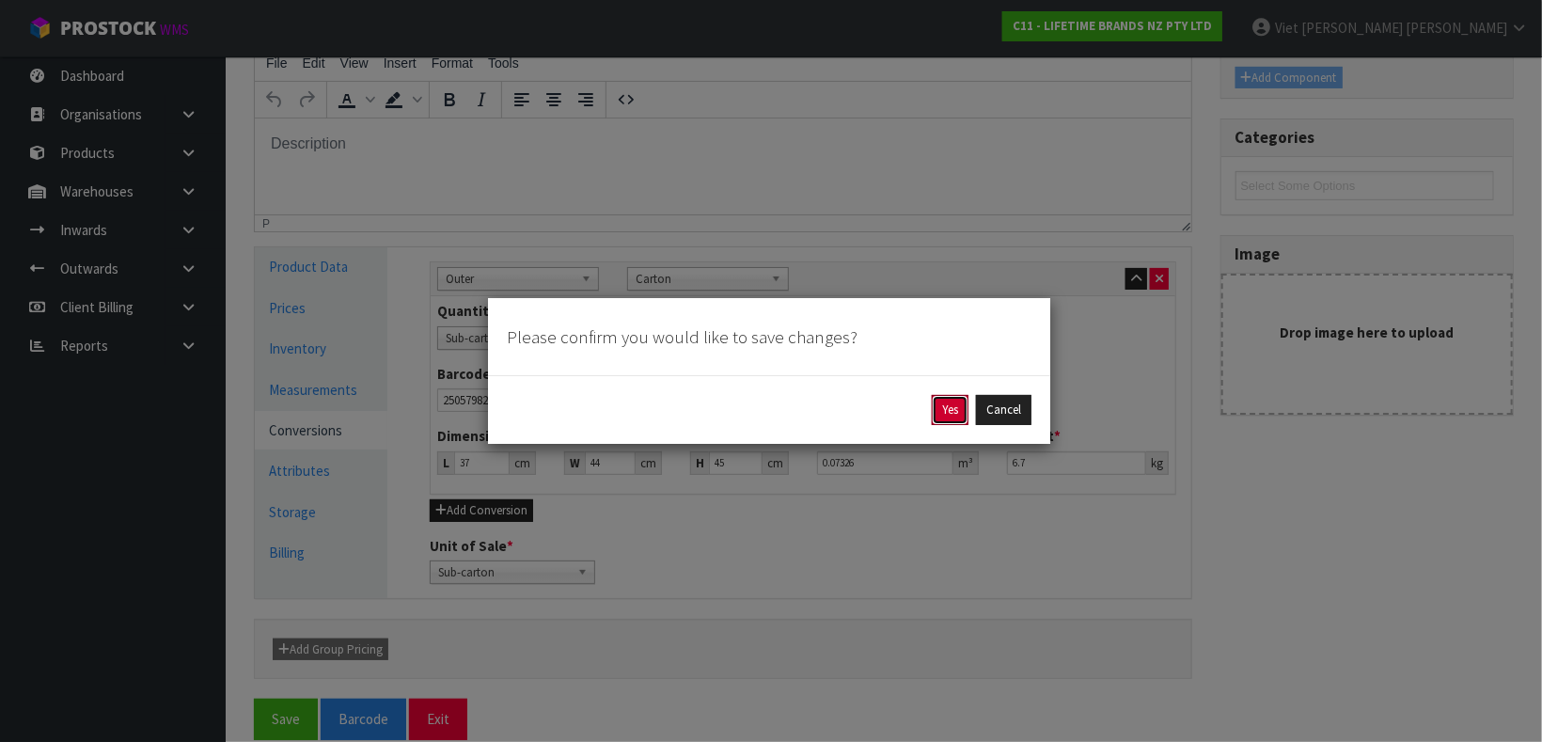
click button "Yes" at bounding box center [950, 410] width 37 height 30
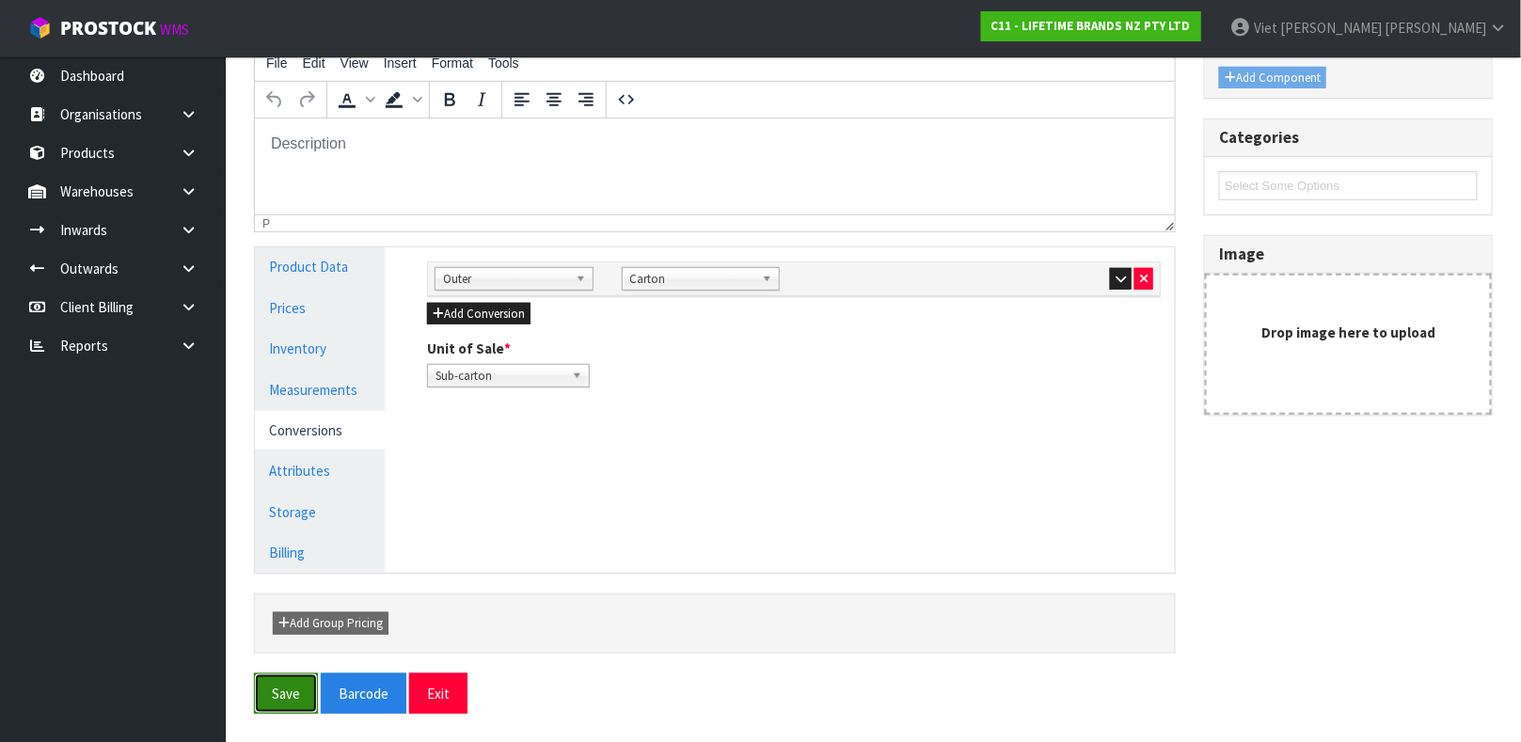
click at [267, 712] on button "Save" at bounding box center [286, 693] width 64 height 40
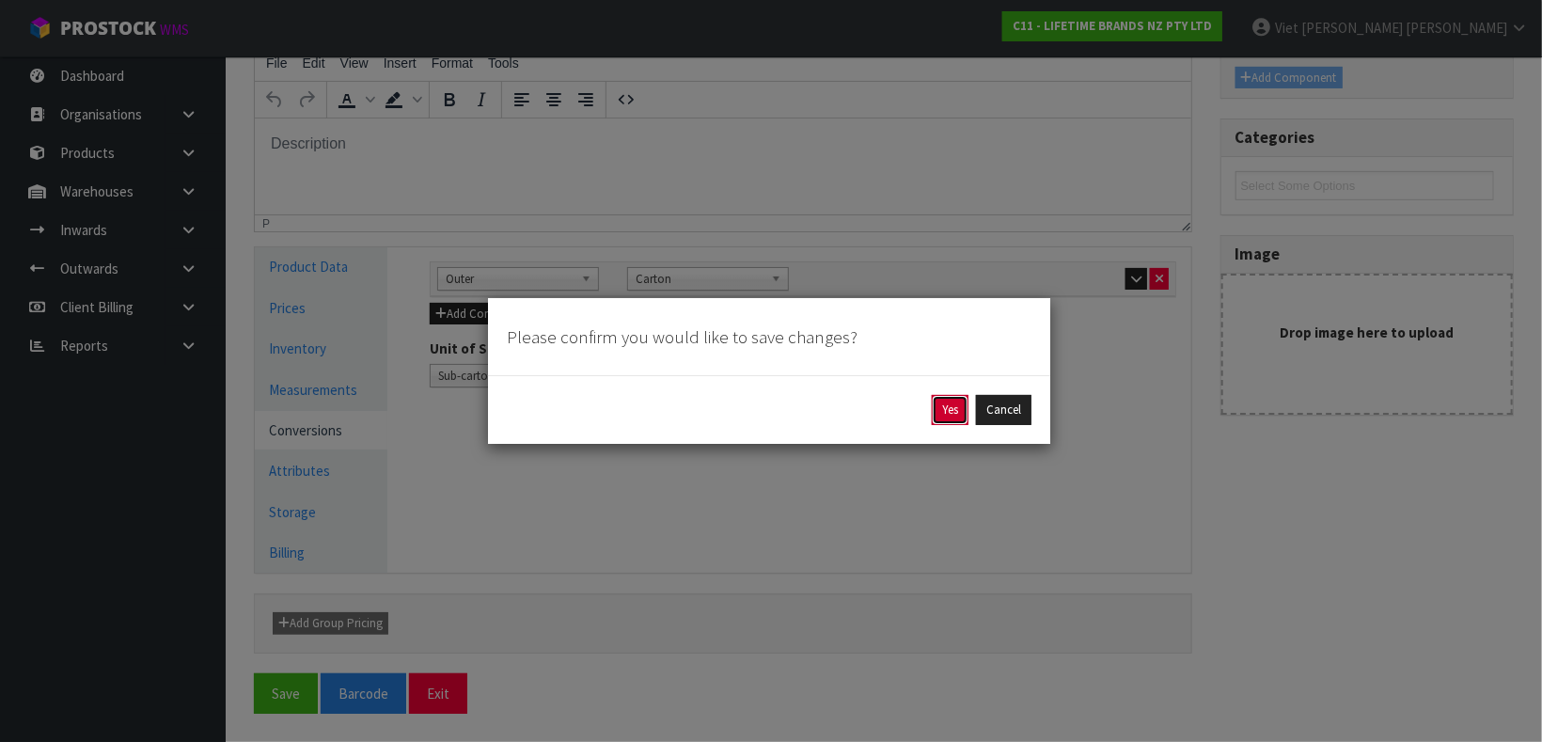
click at [944, 395] on button "Yes" at bounding box center [950, 410] width 37 height 30
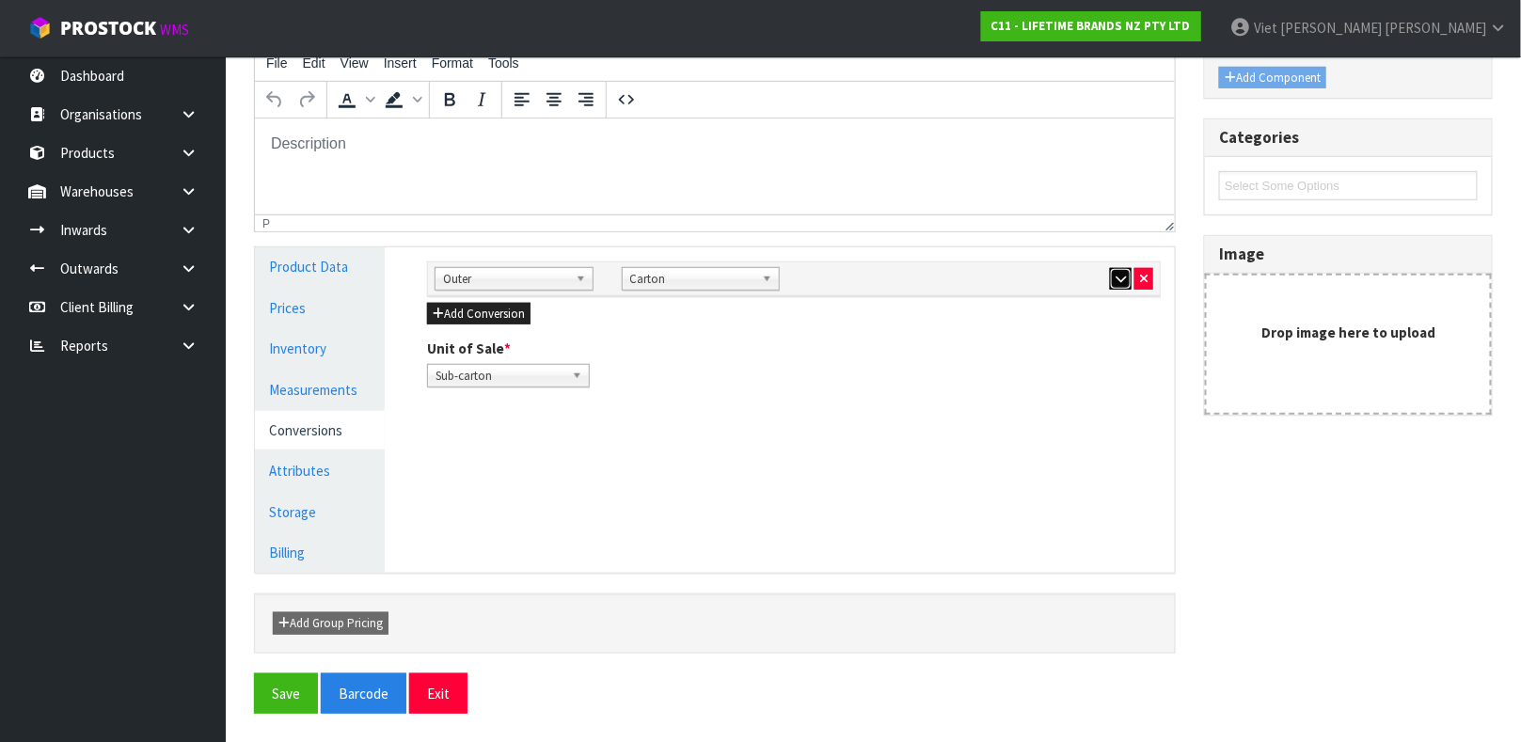
click at [1111, 274] on button "button" at bounding box center [1121, 279] width 22 height 23
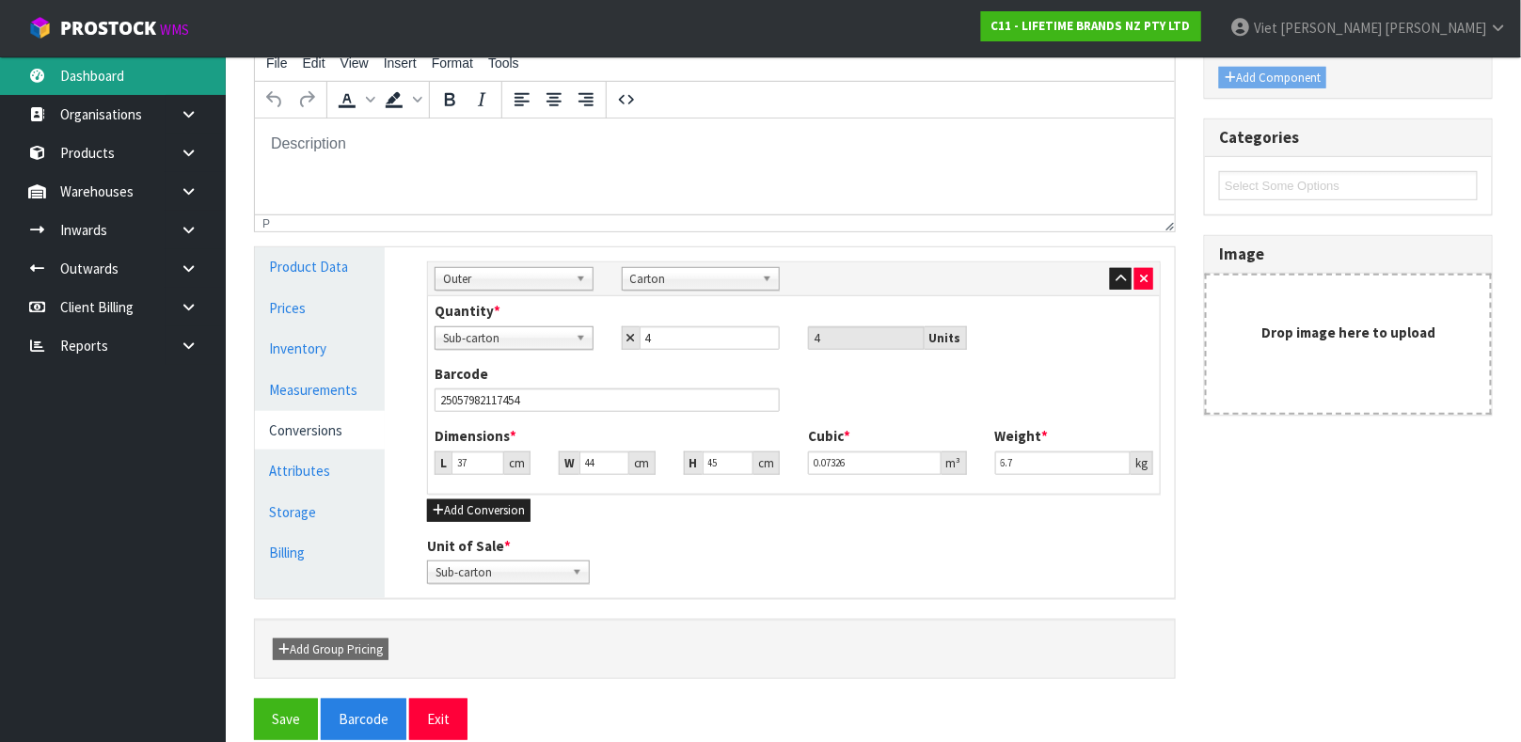
click at [150, 82] on link "Dashboard" at bounding box center [113, 75] width 226 height 39
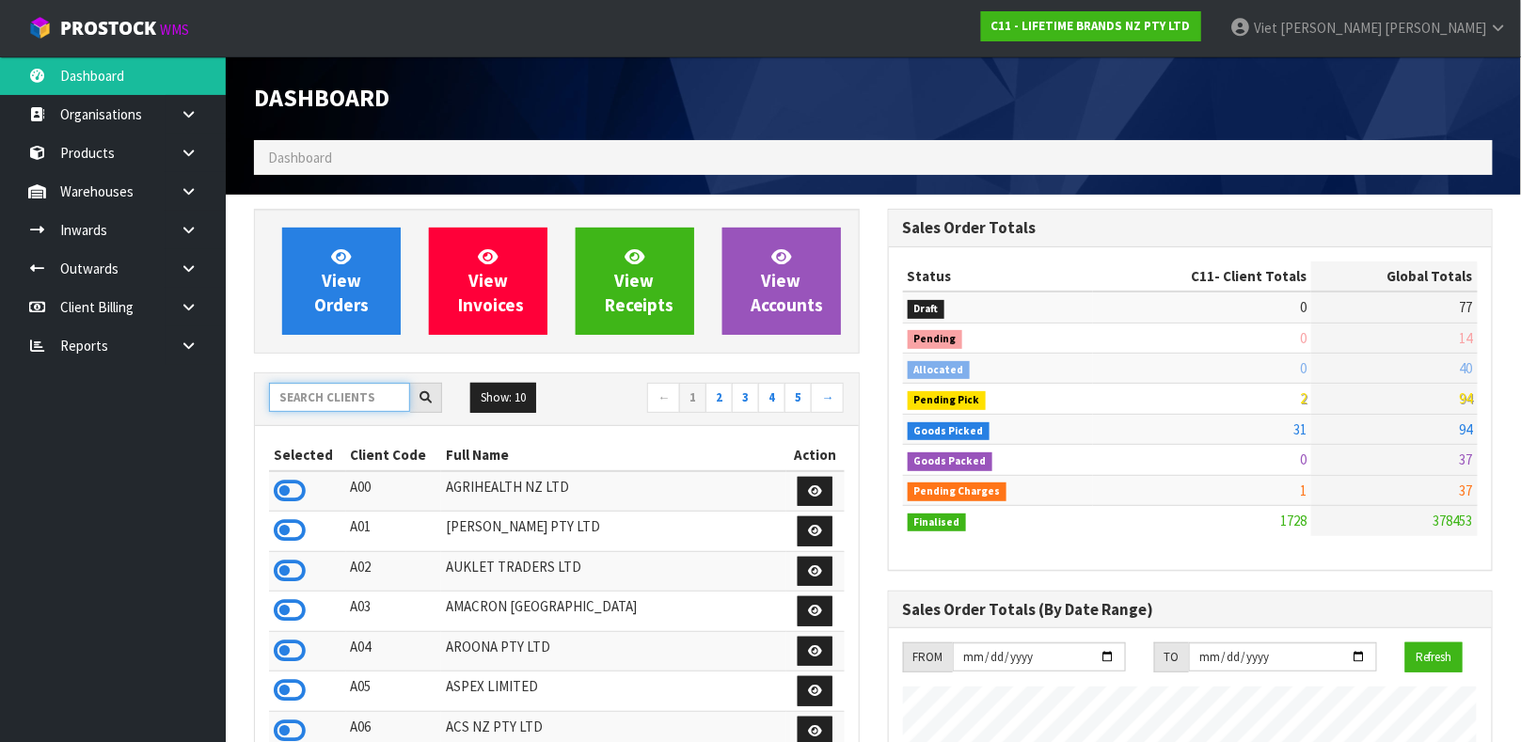
click at [301, 411] on input "text" at bounding box center [339, 397] width 141 height 29
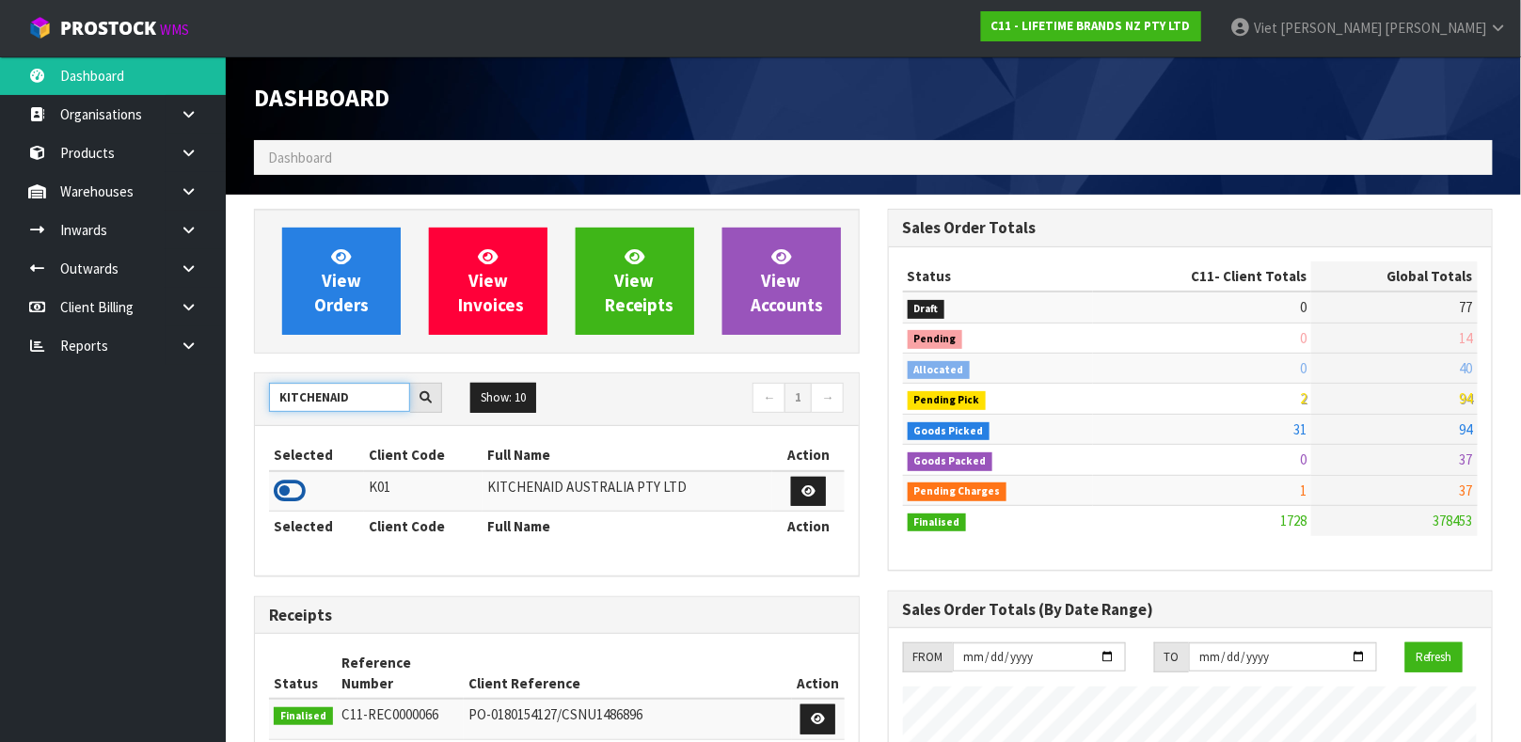
type input "KITCHENAID"
click at [284, 491] on icon at bounding box center [290, 491] width 32 height 28
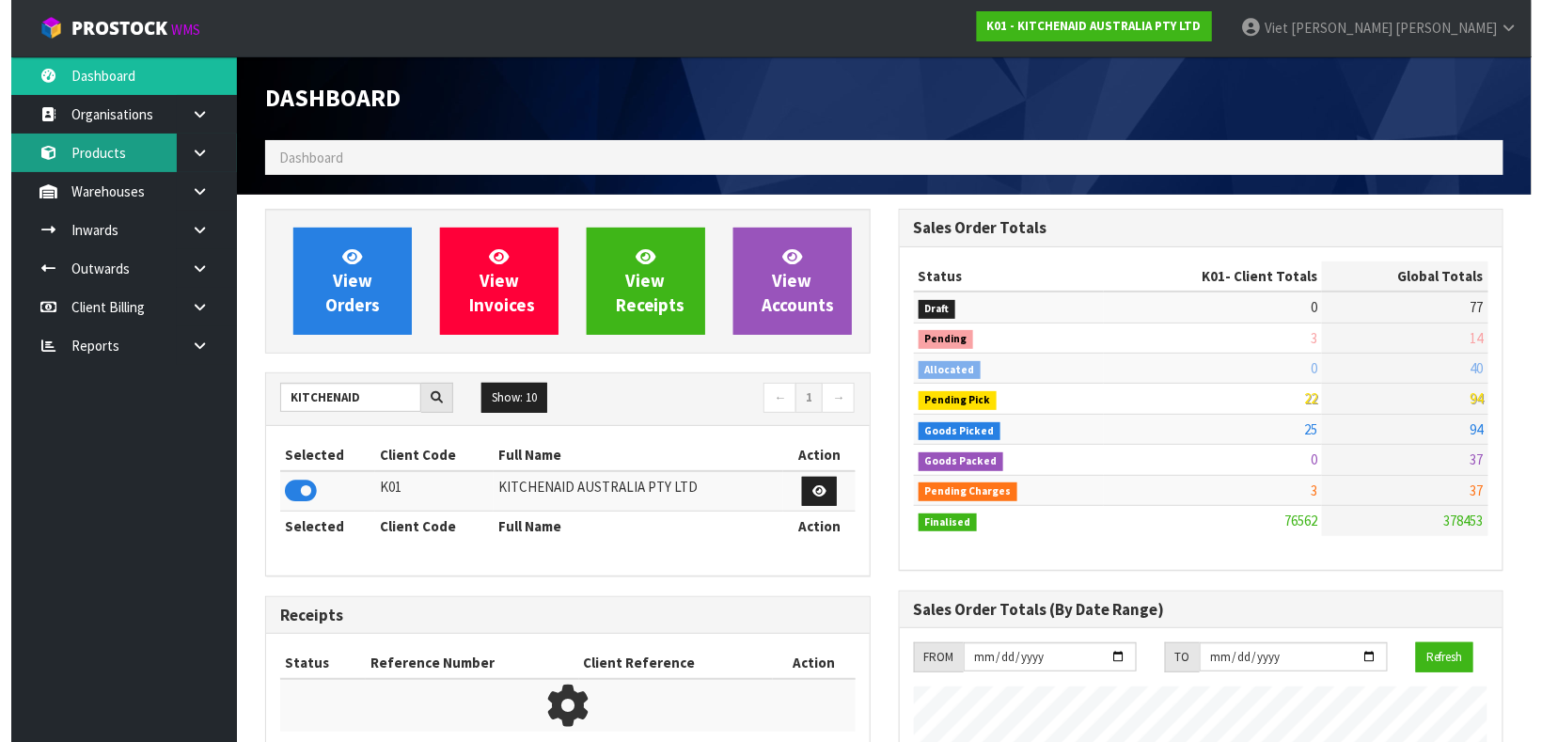
scroll to position [1427, 633]
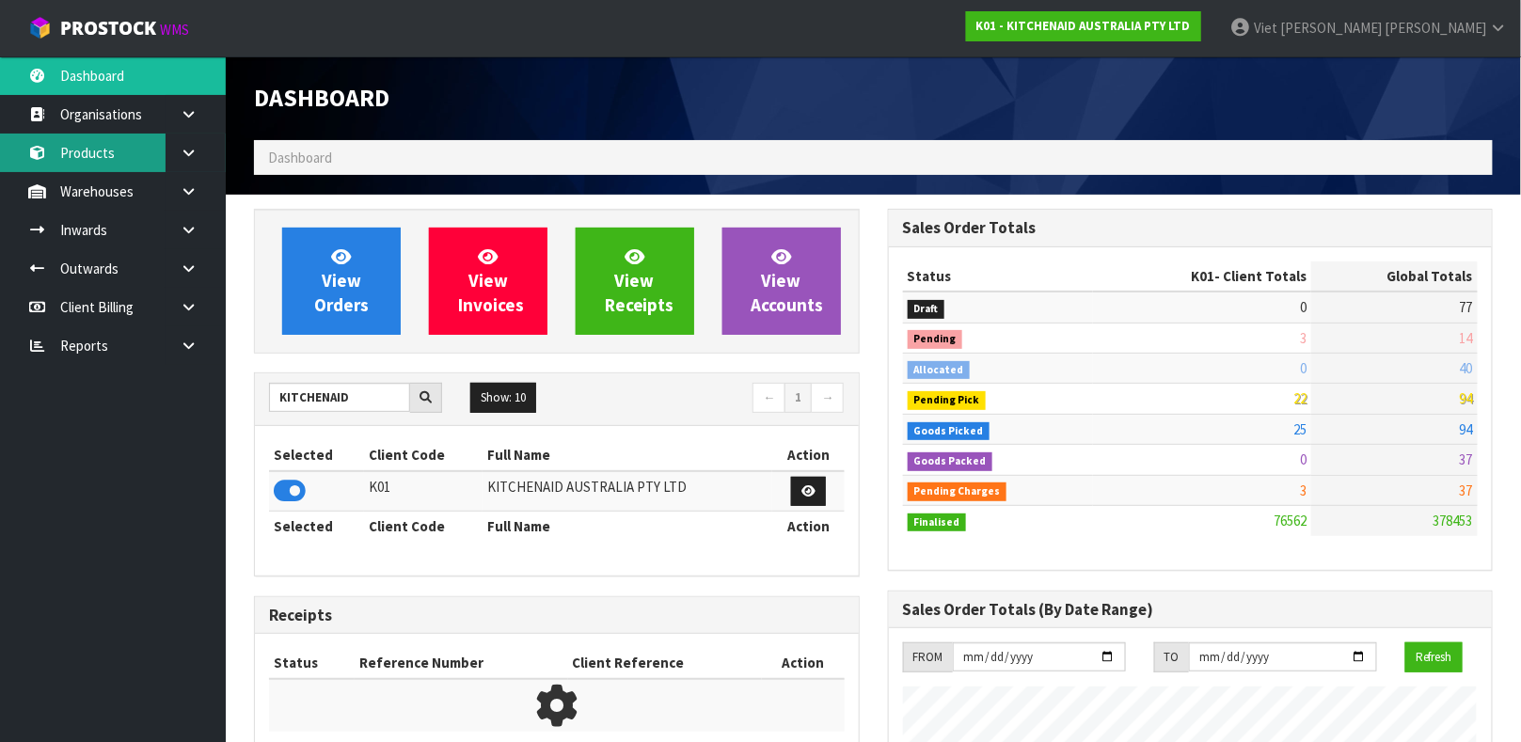
click at [149, 161] on link "Products" at bounding box center [113, 153] width 226 height 39
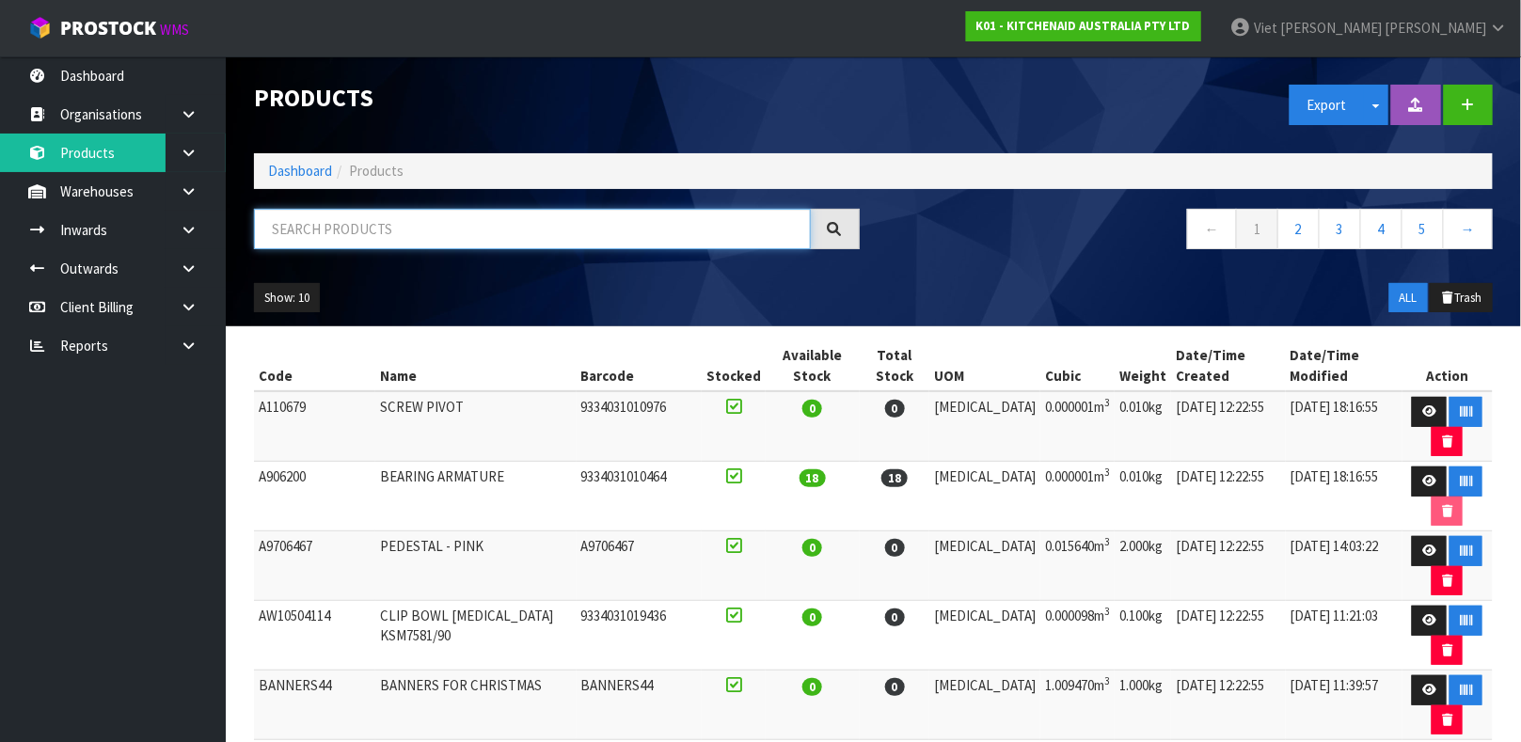
click at [428, 237] on input "text" at bounding box center [532, 229] width 557 height 40
type input "W11279763"
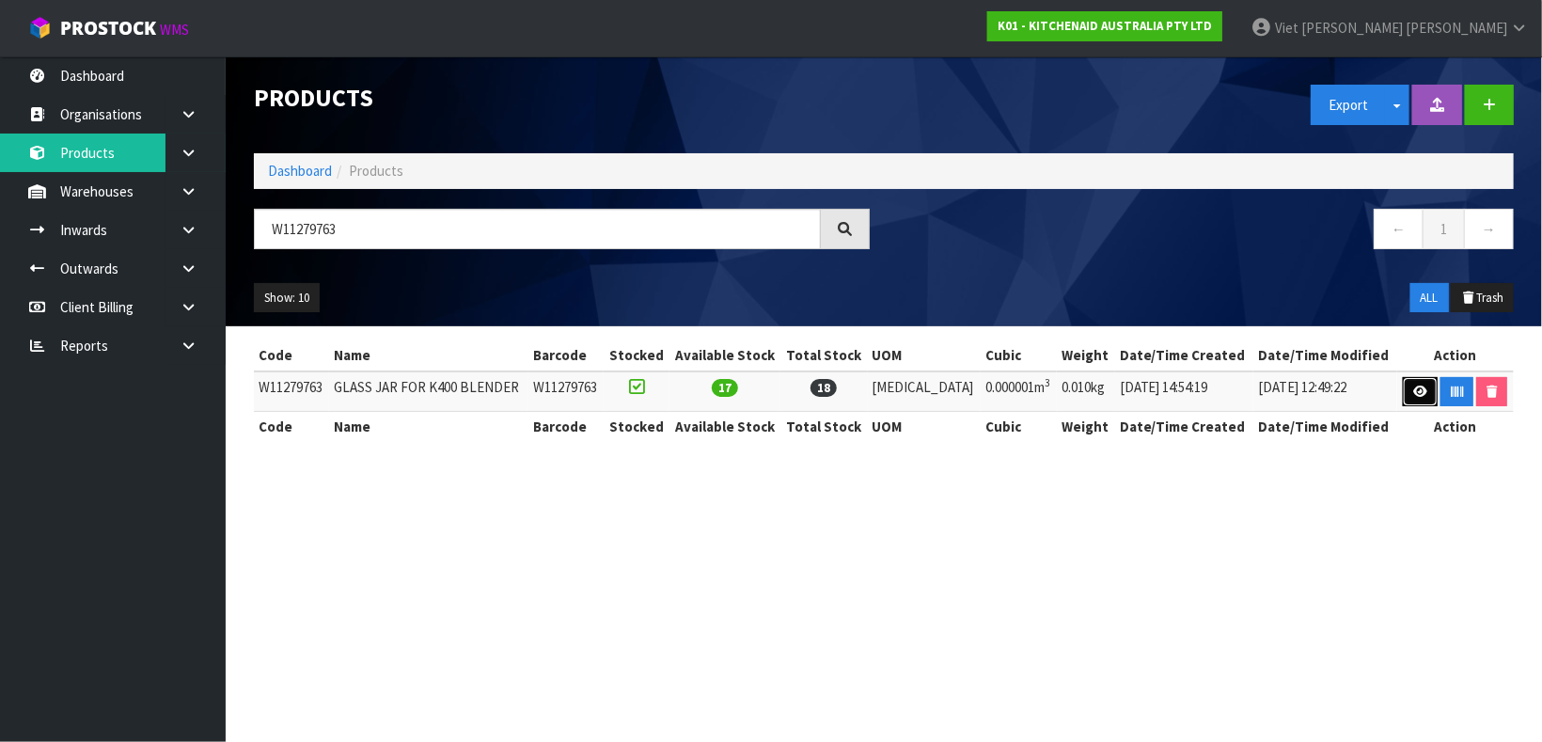
click at [1406, 391] on link at bounding box center [1420, 392] width 35 height 30
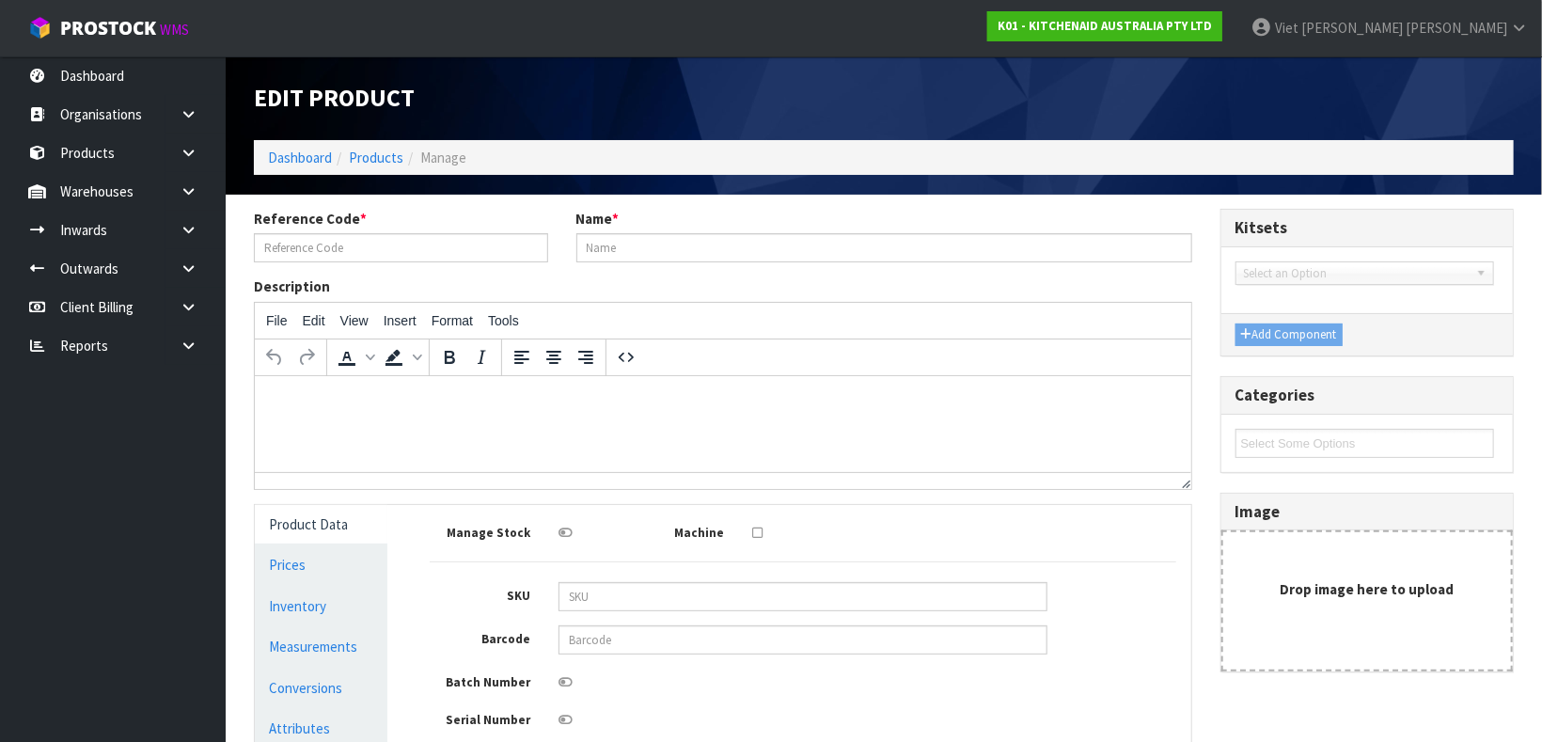
type input "W11279763"
type input "GLASS JAR FOR K400 BLENDER"
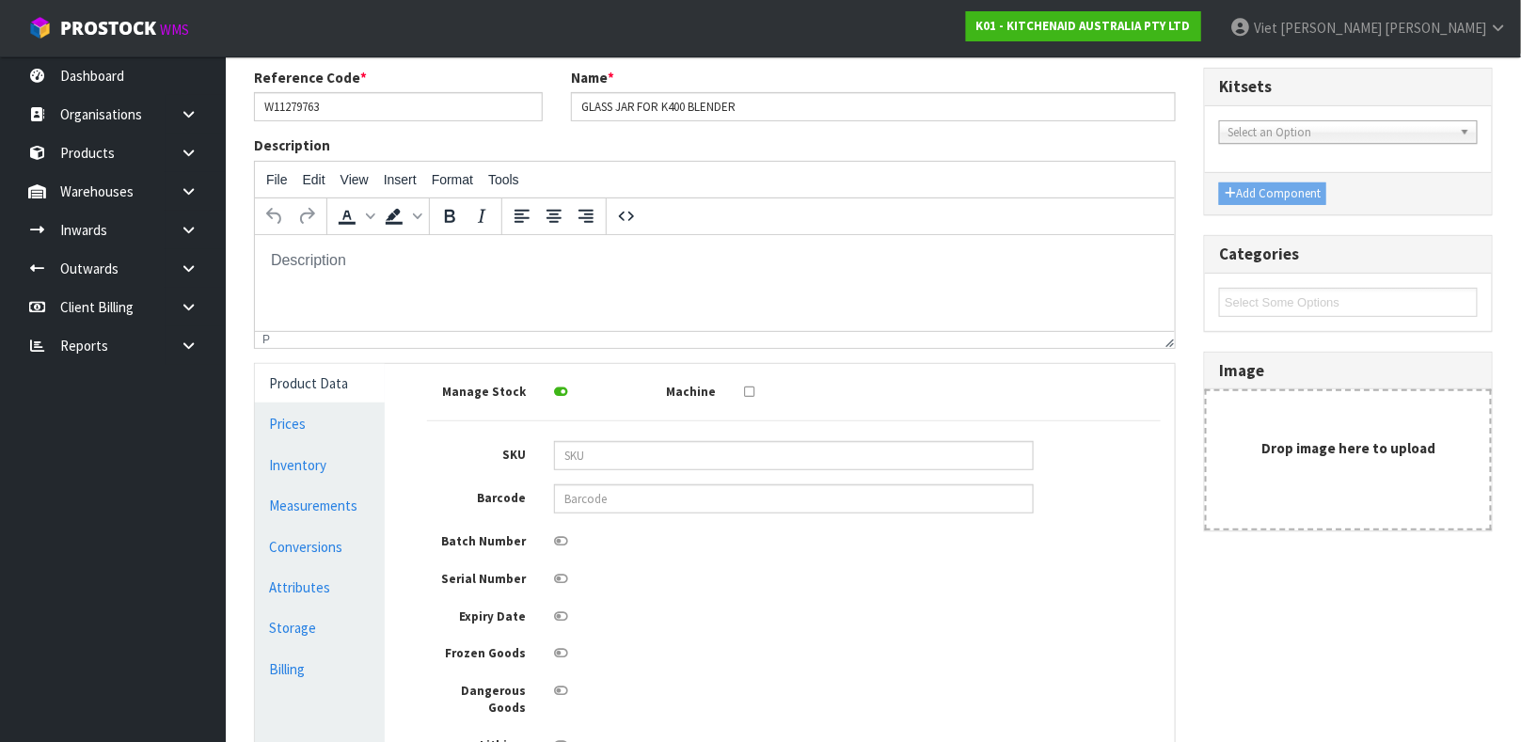
scroll to position [282, 0]
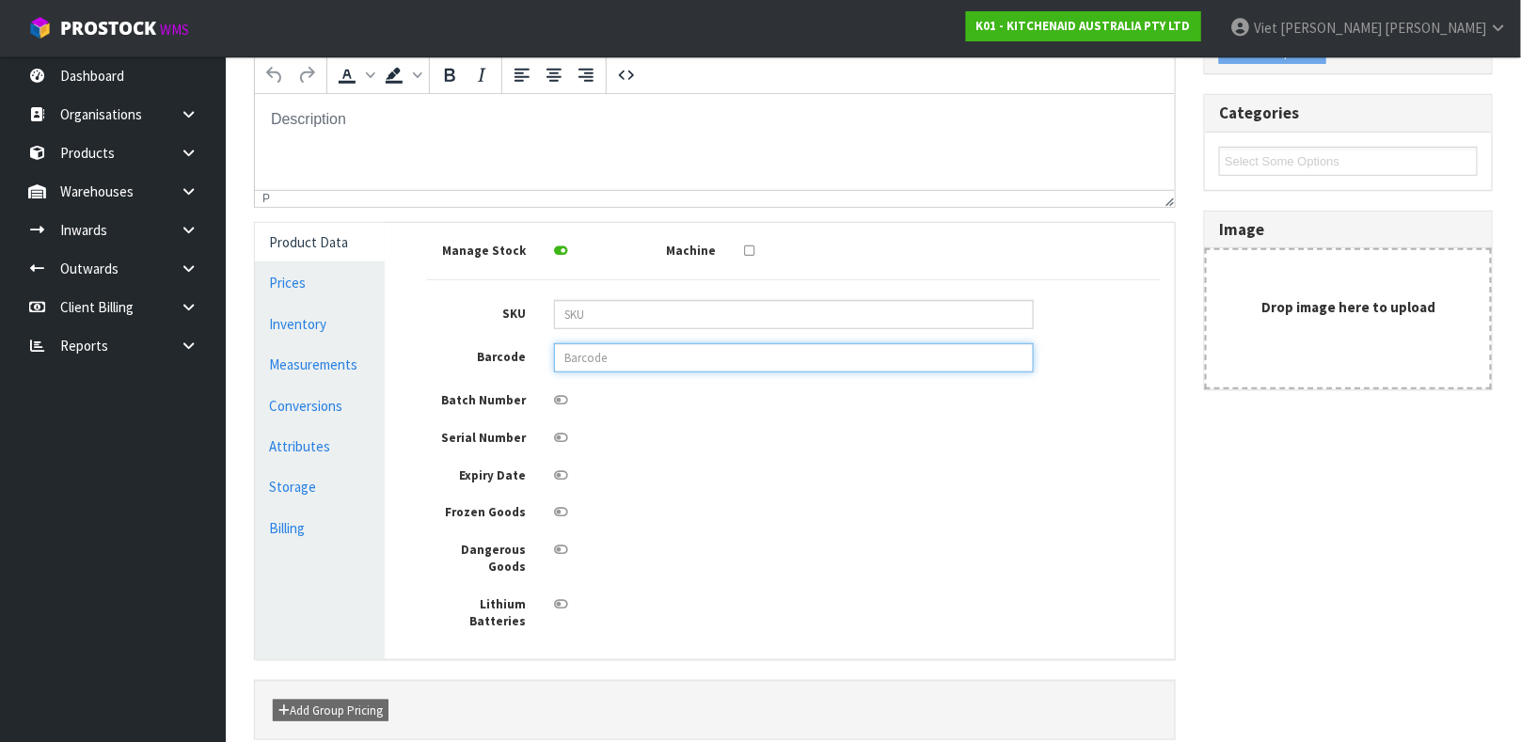
click at [601, 352] on input "text" at bounding box center [794, 357] width 480 height 29
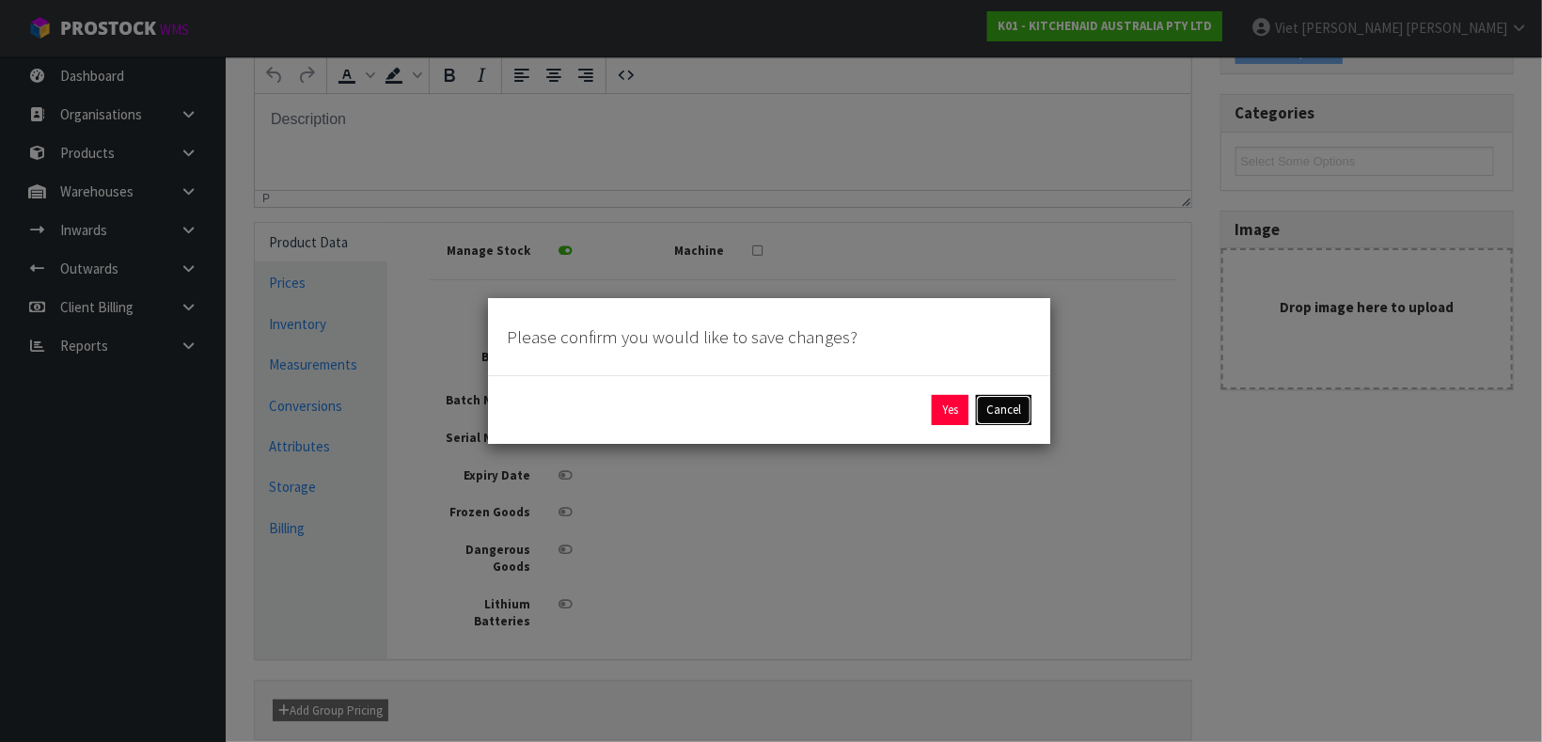
click at [1000, 408] on button "Cancel" at bounding box center [1003, 410] width 55 height 30
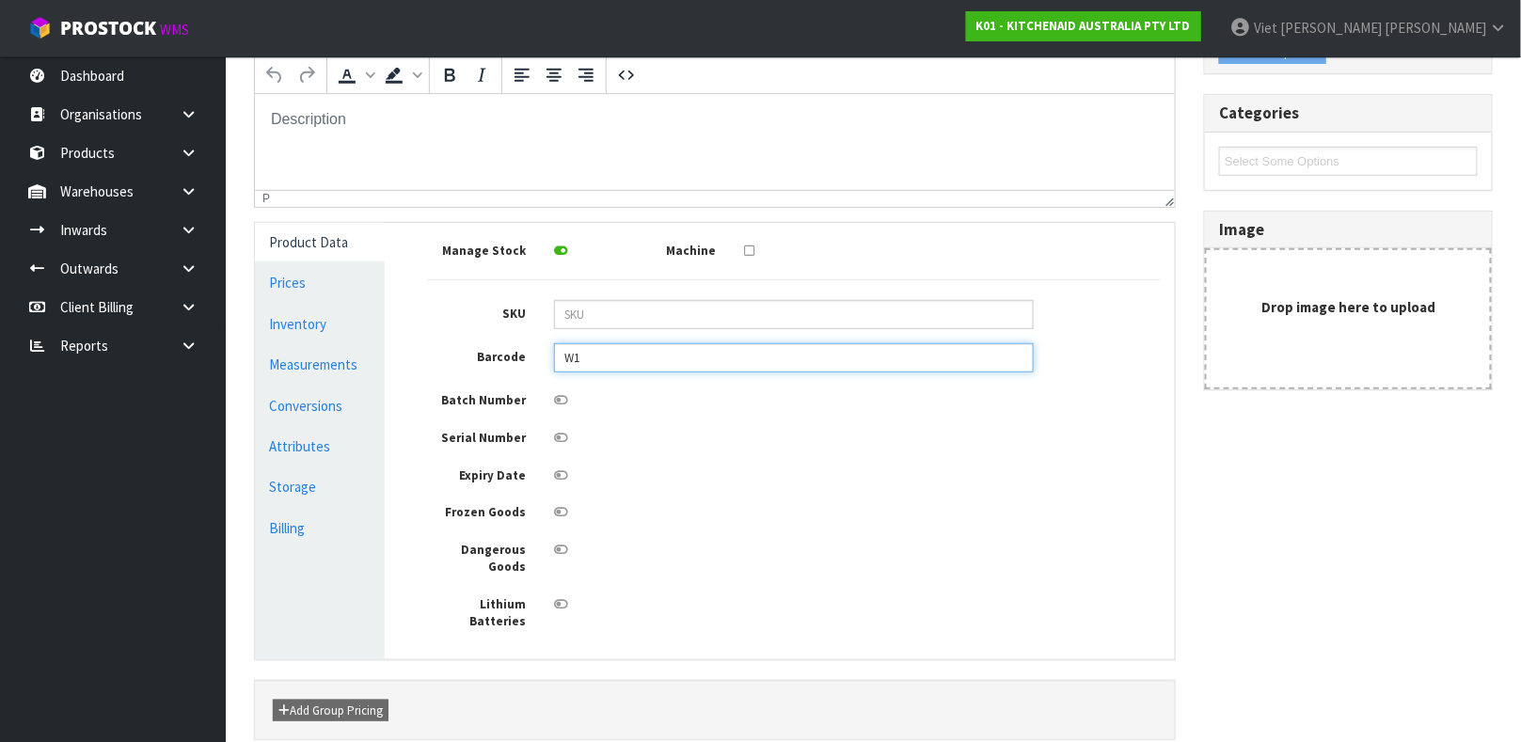
type input "W"
click at [617, 336] on div "Manage Stock Machine SKU Barcode Batch Number Serial Number Expiry Date Frozen …" at bounding box center [794, 434] width 734 height 394
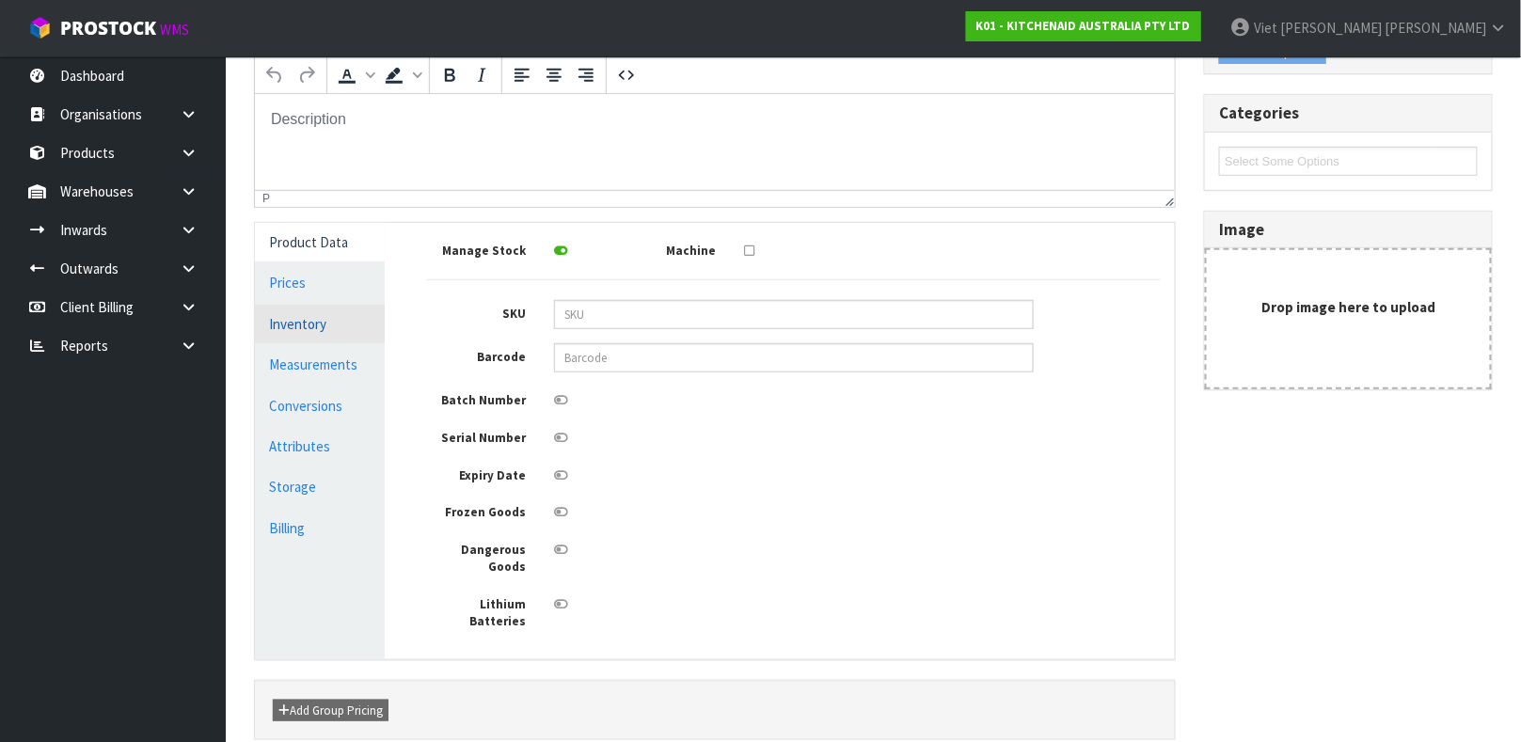
click at [295, 328] on link "Inventory" at bounding box center [320, 324] width 130 height 39
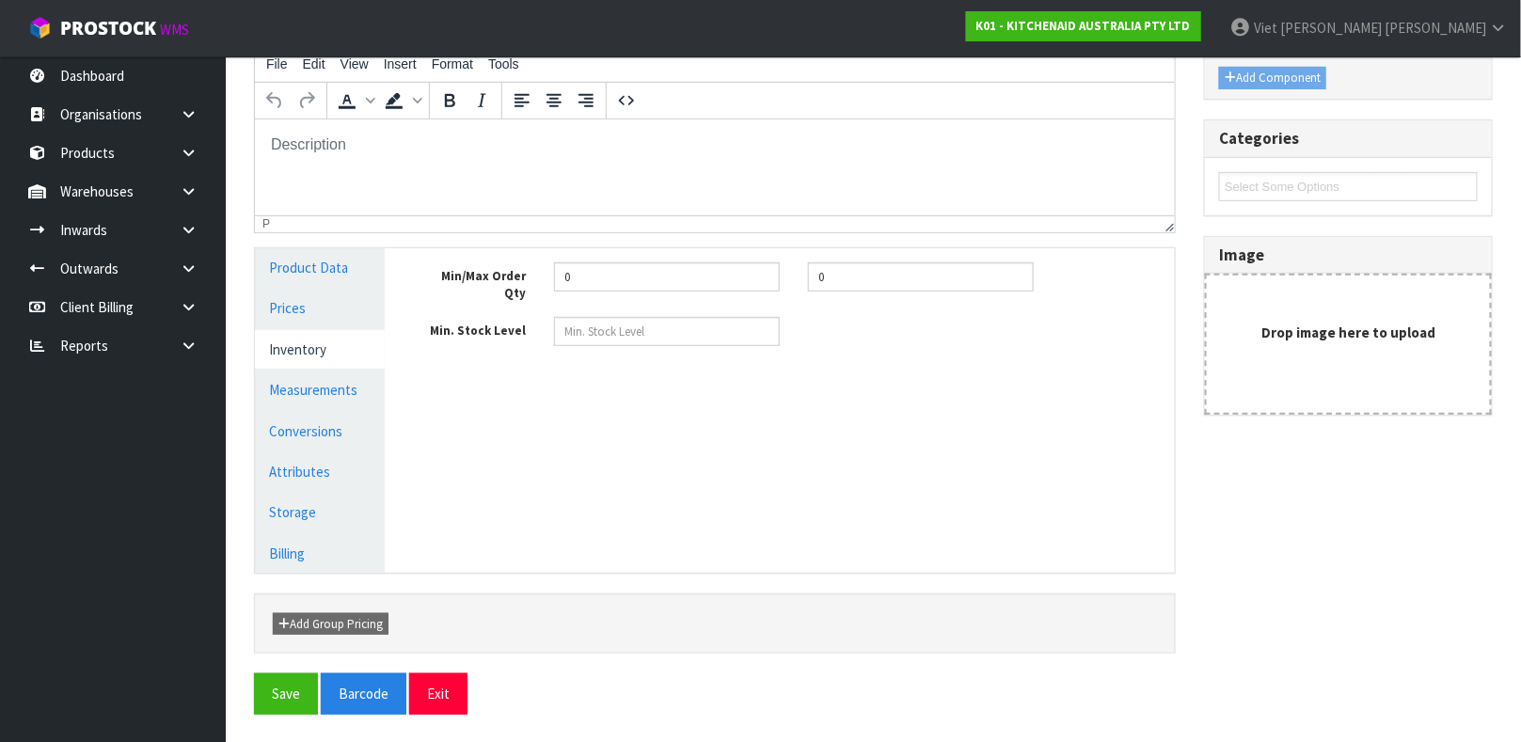
click at [306, 366] on link "Inventory" at bounding box center [320, 349] width 130 height 39
click at [308, 368] on link "Inventory" at bounding box center [320, 349] width 130 height 39
click at [309, 371] on link "Measurements" at bounding box center [320, 390] width 130 height 39
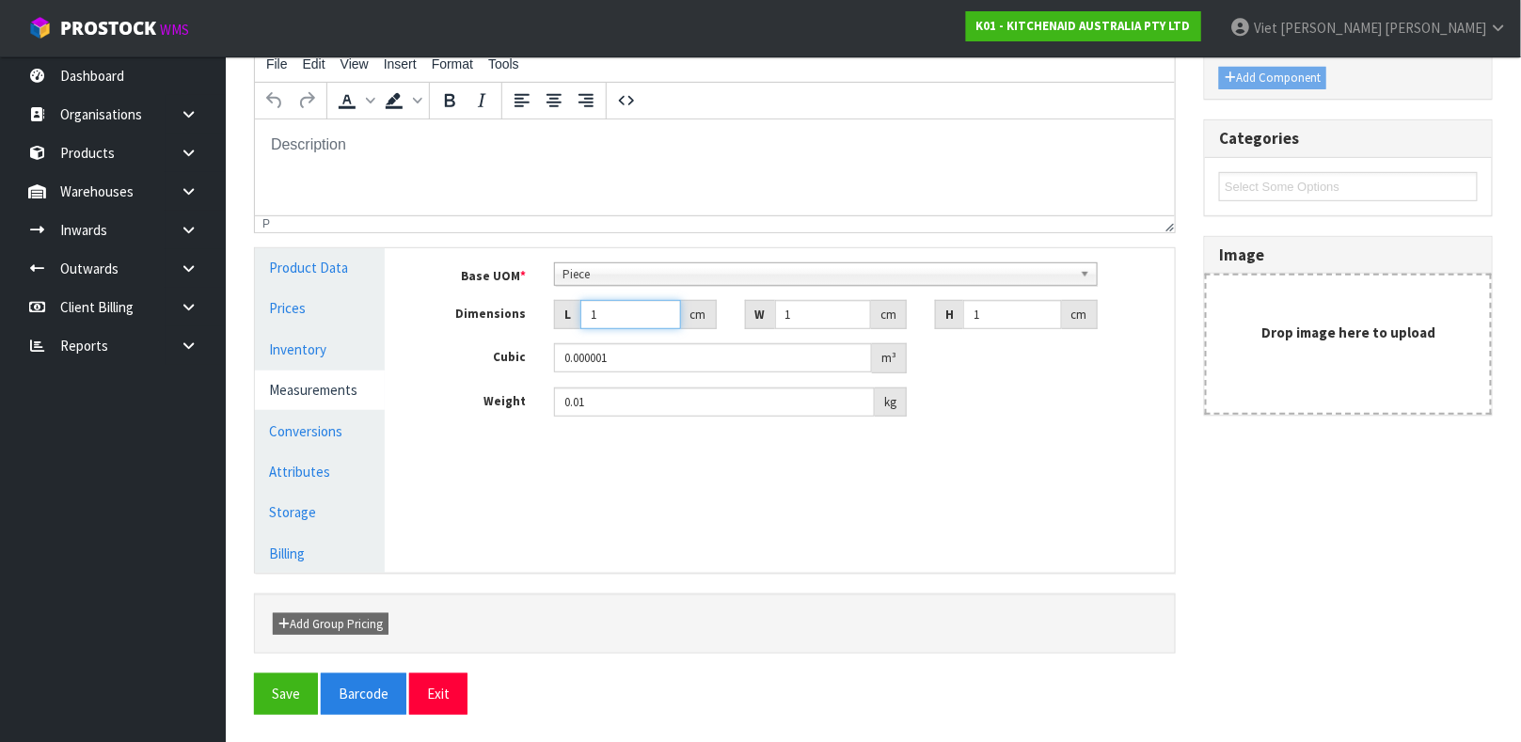
click at [619, 319] on input "1" at bounding box center [630, 314] width 101 height 29
type input "13"
type input "0.000013"
type input "13"
type input "12"
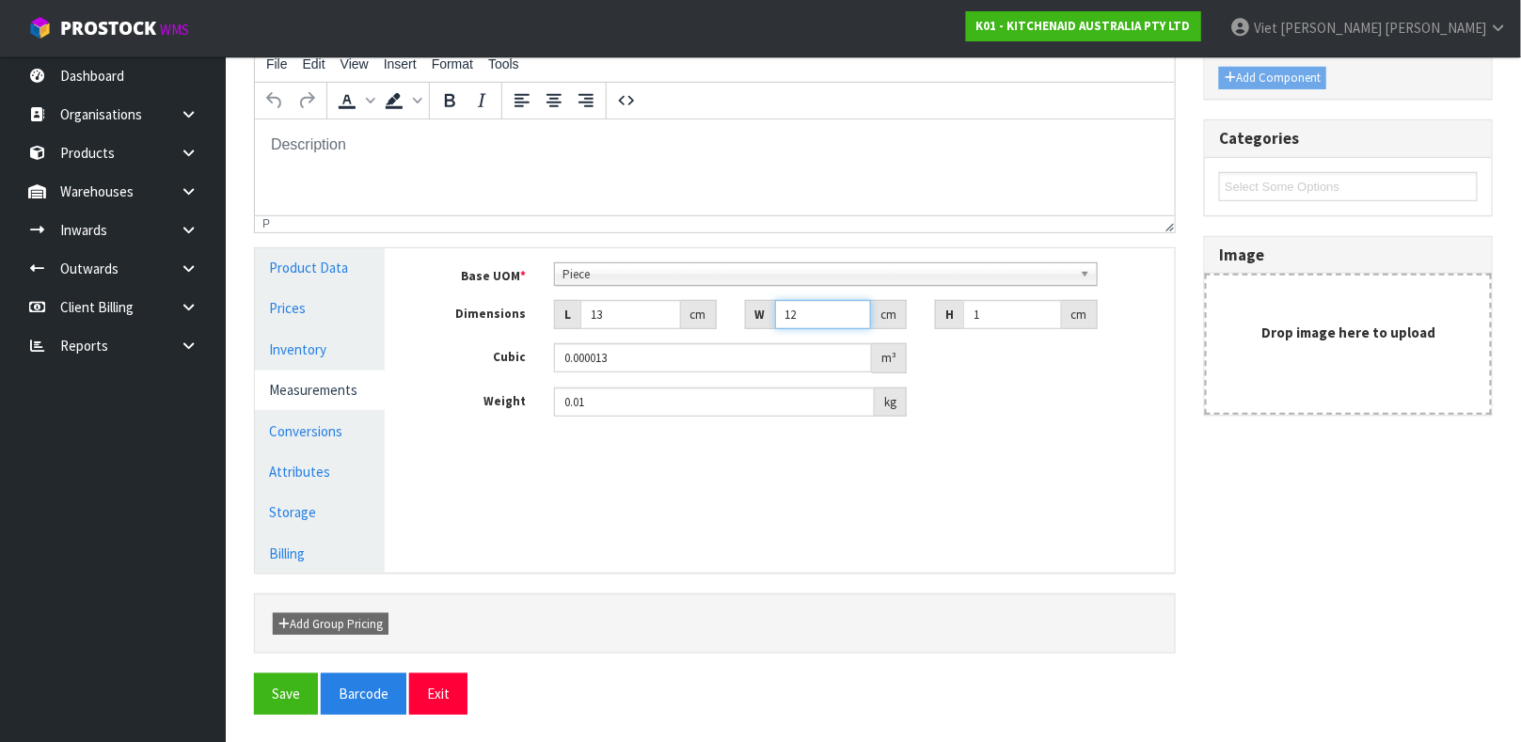
type input "0.000156"
type input "12.5"
type input "0.000163"
type input "12.5"
type input "2"
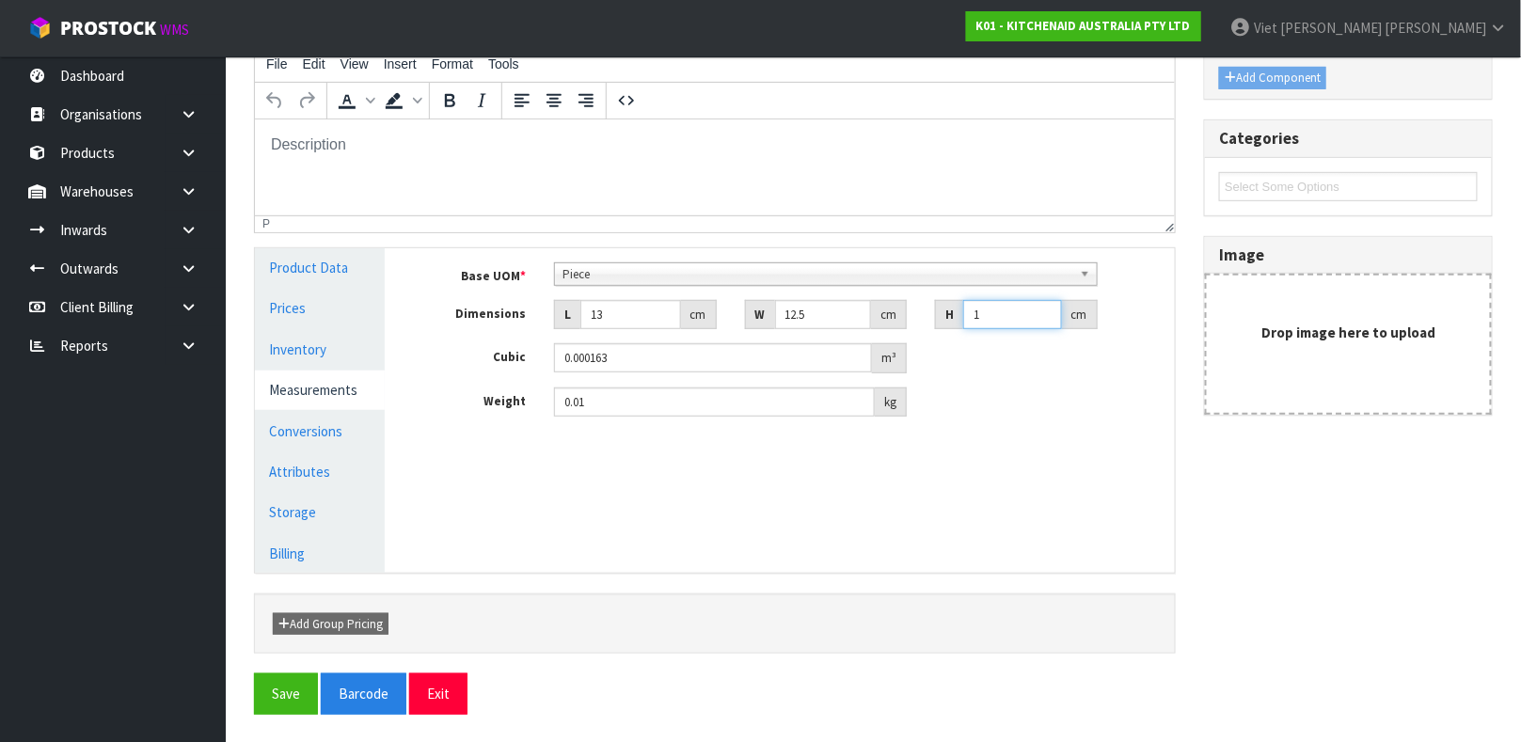
type input "0.000325"
type input "22"
type input "0.003575"
type input "22"
type input "1.75"
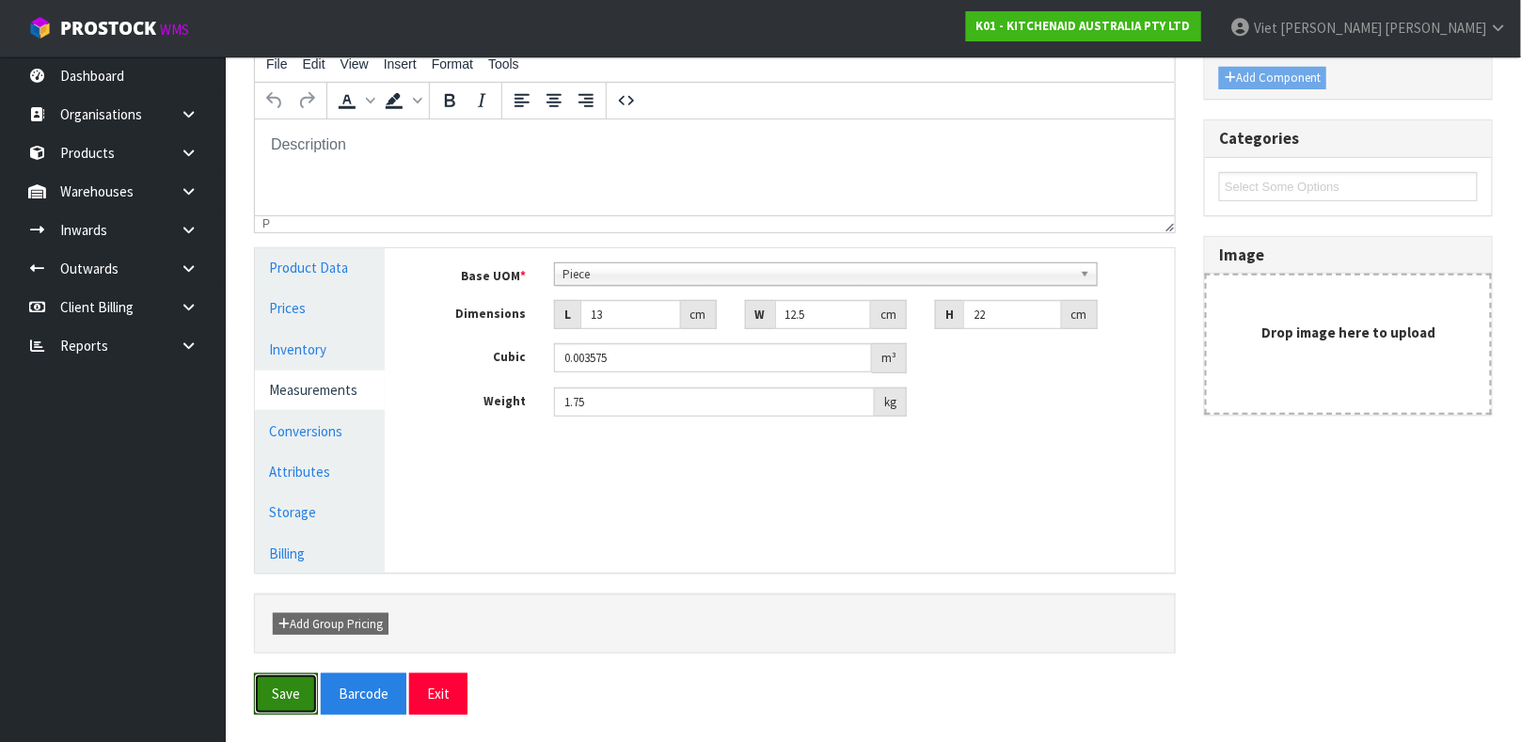
click at [254, 673] on button "Save" at bounding box center [286, 693] width 64 height 40
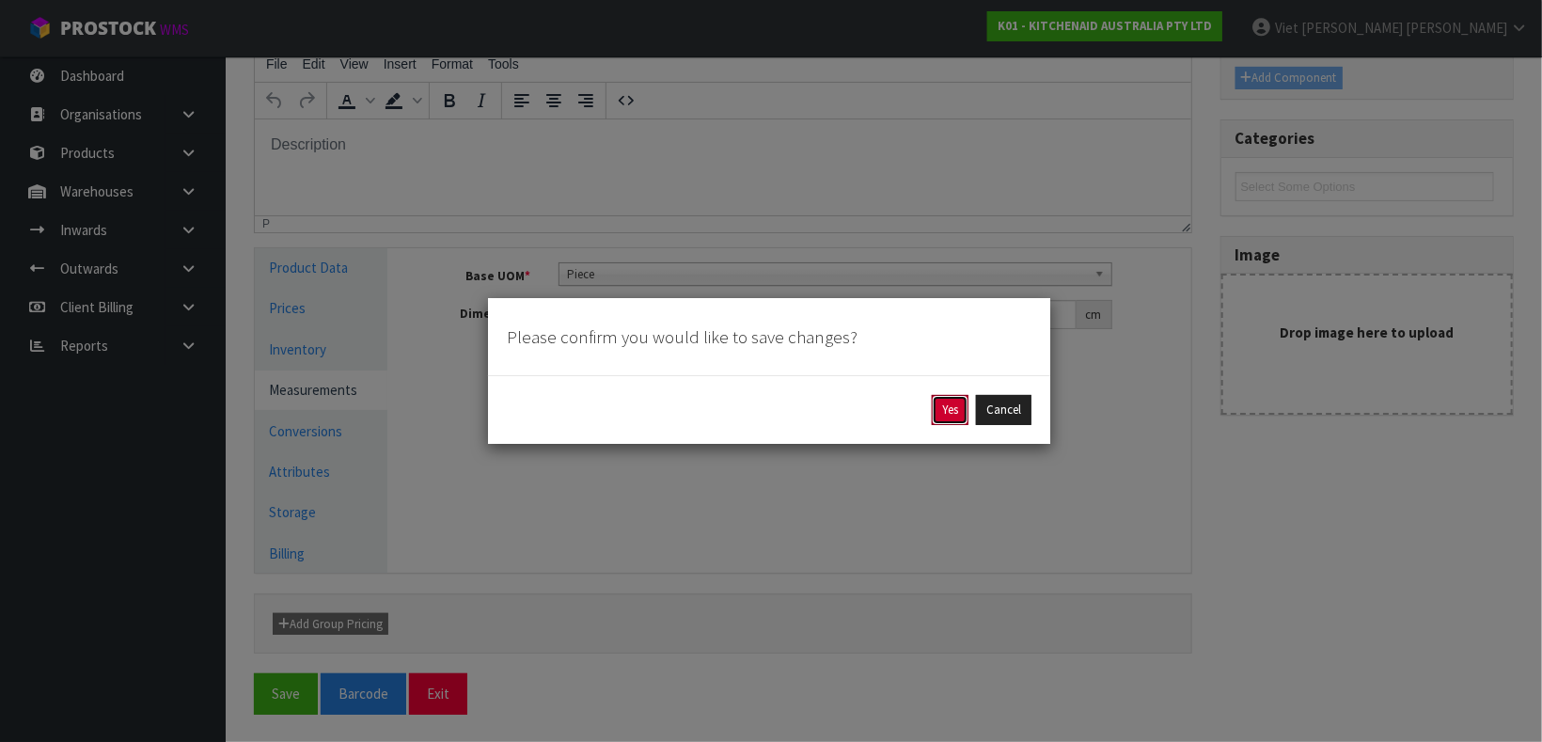
click button "Yes" at bounding box center [950, 410] width 37 height 30
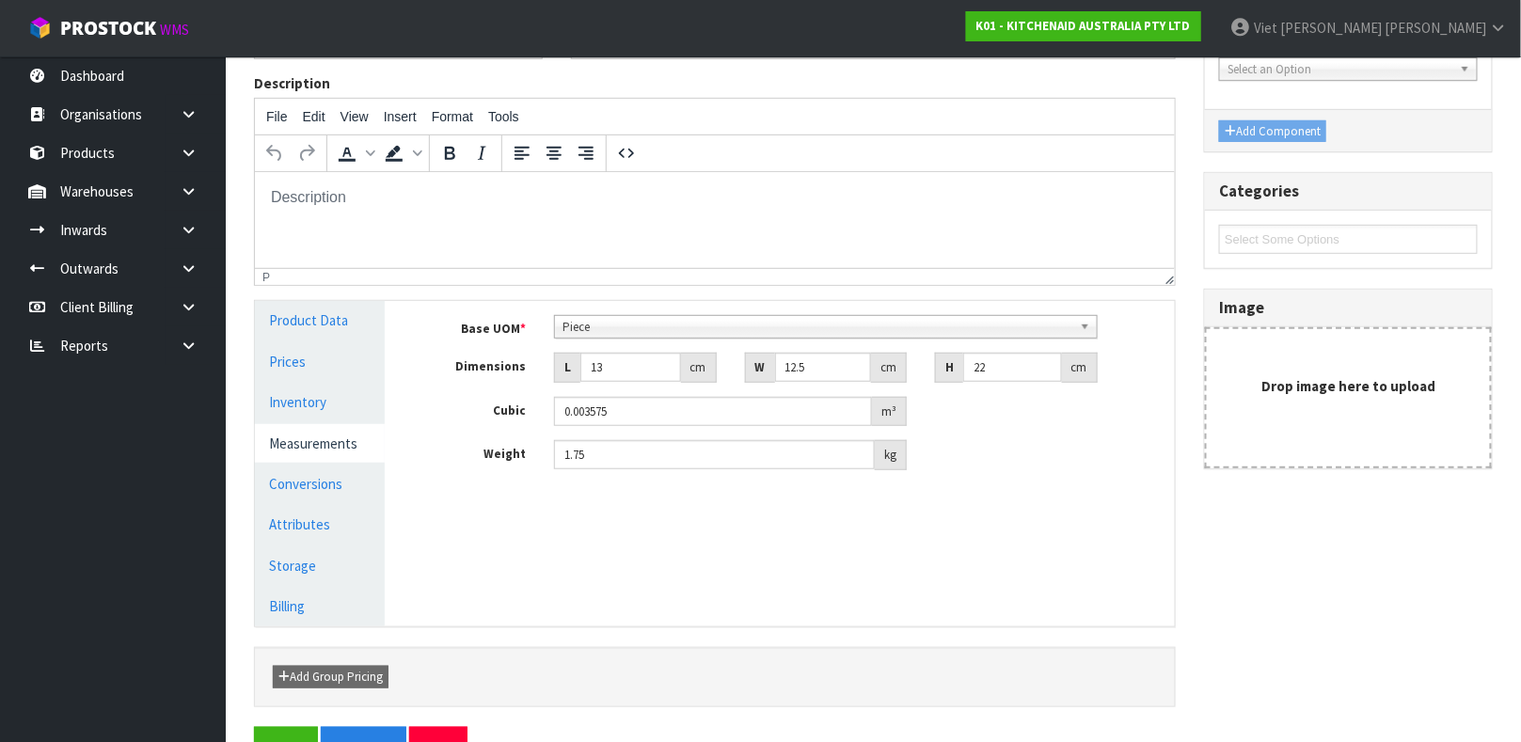
scroll to position [325, 0]
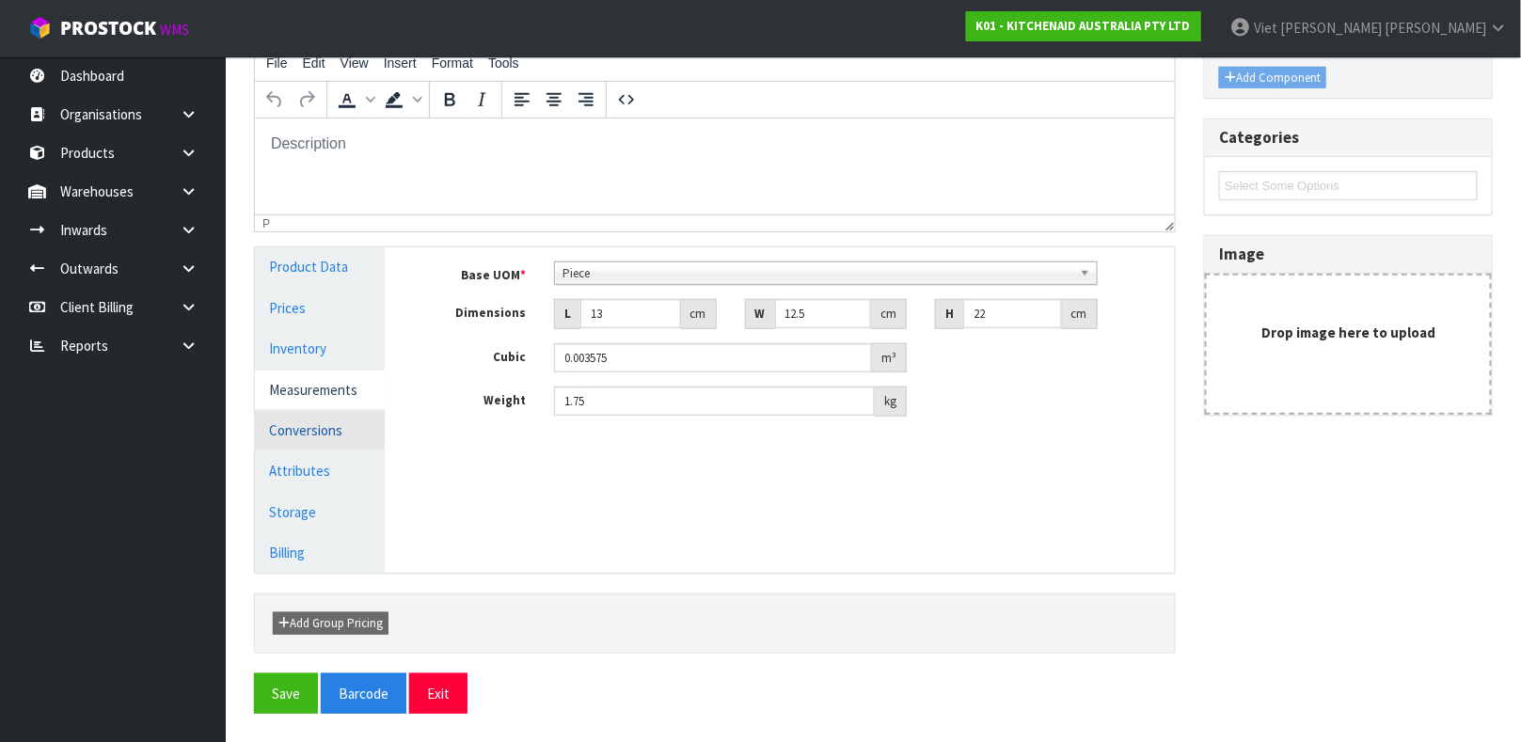
click at [342, 411] on link "Conversions" at bounding box center [320, 430] width 130 height 39
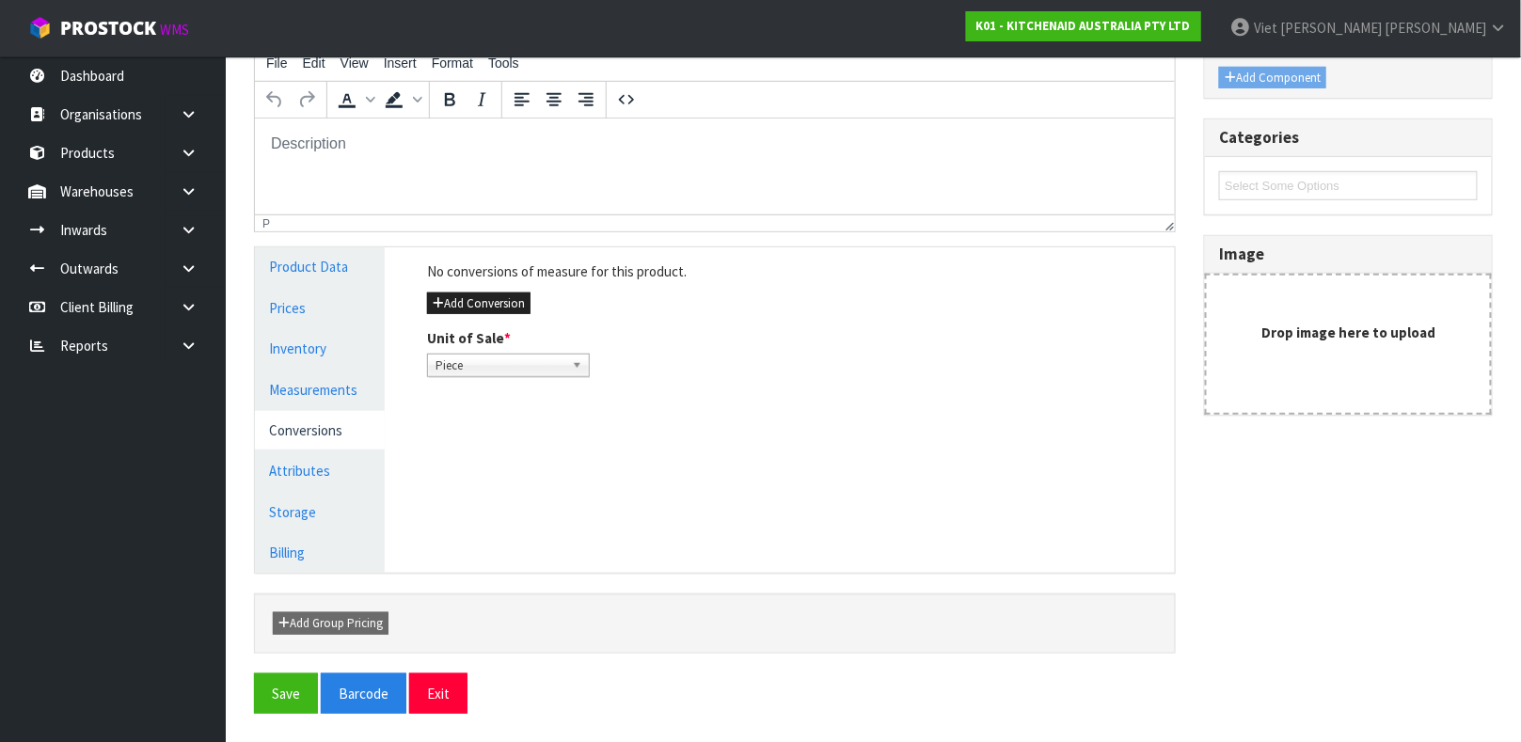
click at [498, 316] on div "No conversions of measure for this product. Add Conversion Unit of Sale * Piece…" at bounding box center [794, 318] width 762 height 143
click at [499, 305] on button "Add Conversion" at bounding box center [478, 303] width 103 height 23
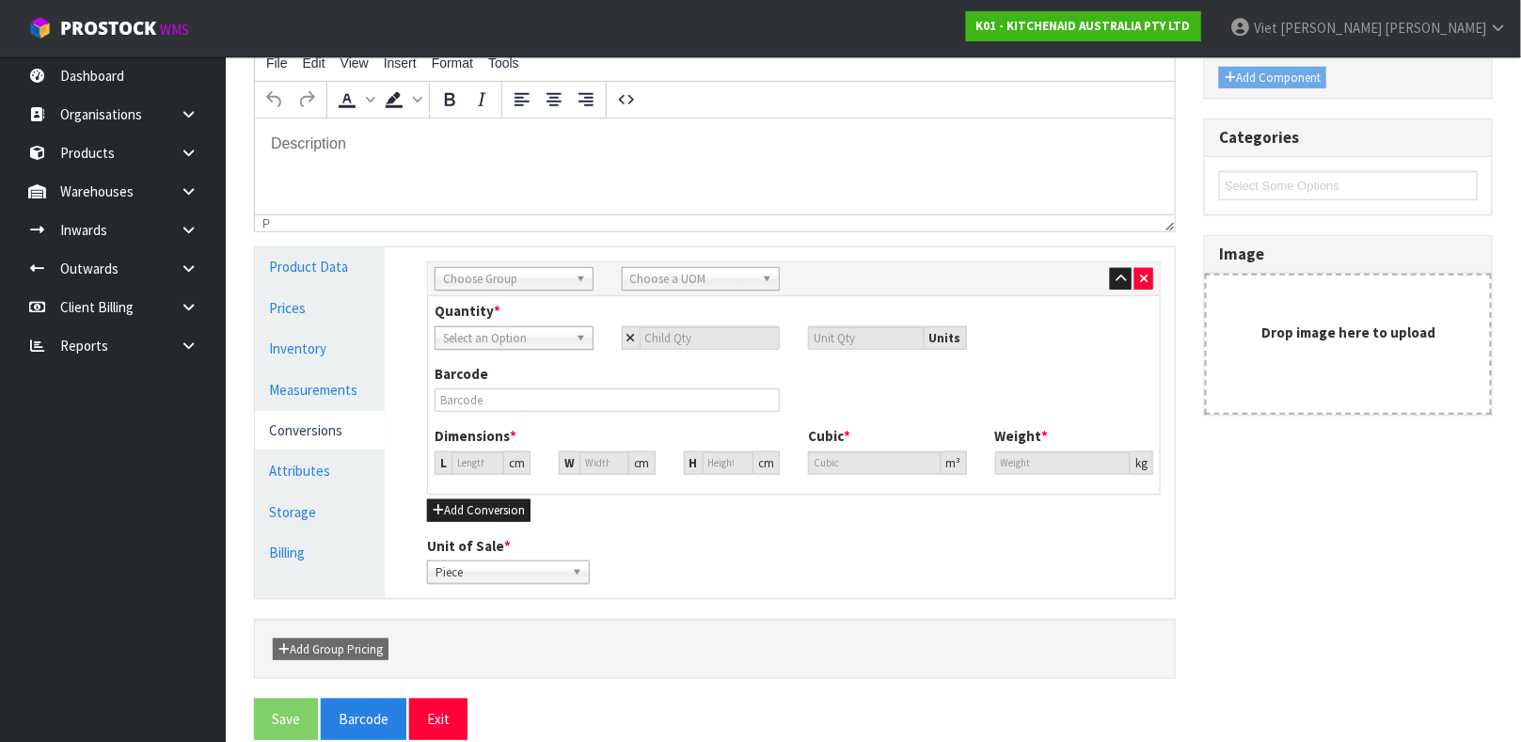
click at [535, 277] on span "Choose Group" at bounding box center [505, 279] width 125 height 23
click at [535, 368] on li "Outer" at bounding box center [514, 380] width 150 height 24
click at [645, 279] on span "Choose a UOM" at bounding box center [692, 279] width 125 height 23
type input "car"
click at [661, 340] on li "Car ton" at bounding box center [701, 333] width 150 height 24
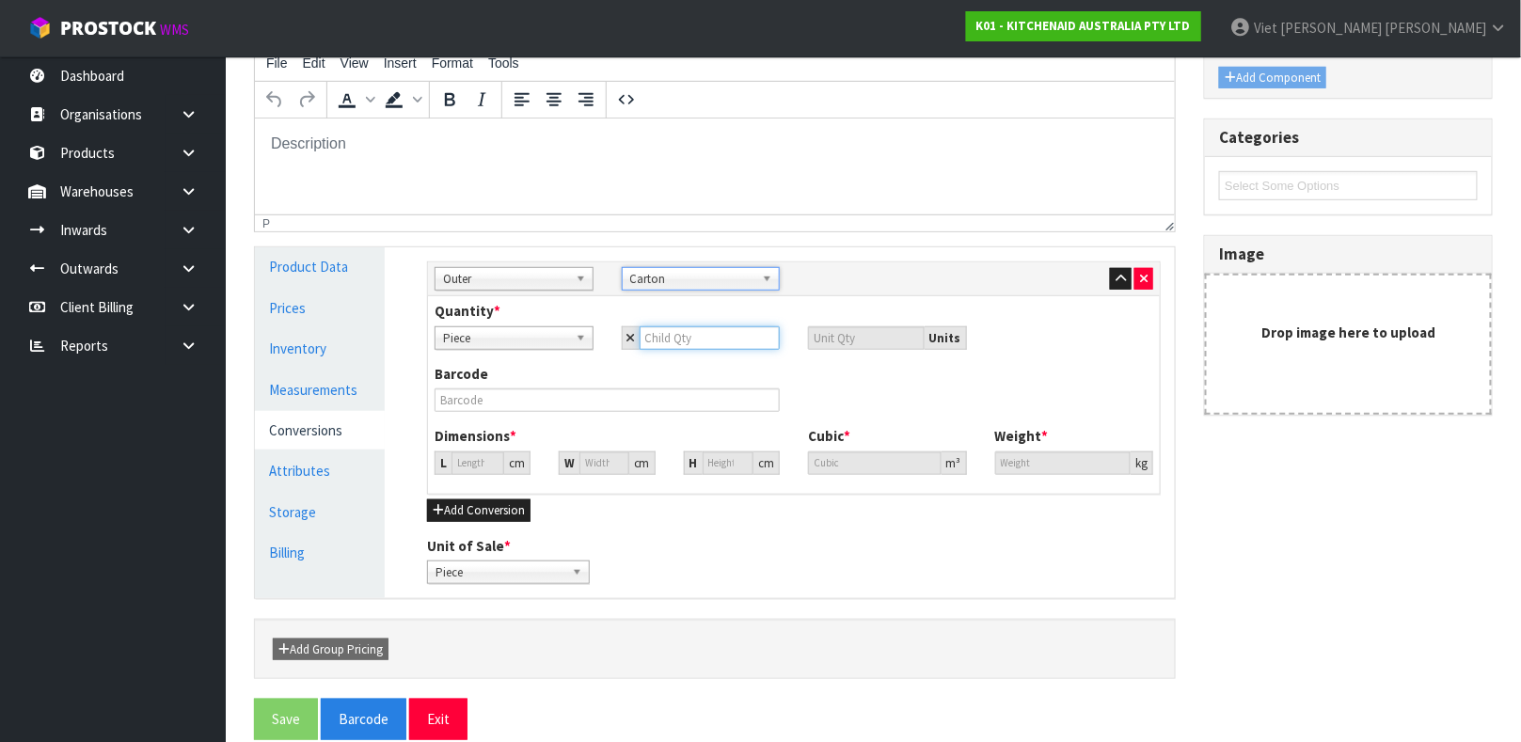
click at [647, 341] on input "number" at bounding box center [710, 338] width 141 height 24
type input "1"
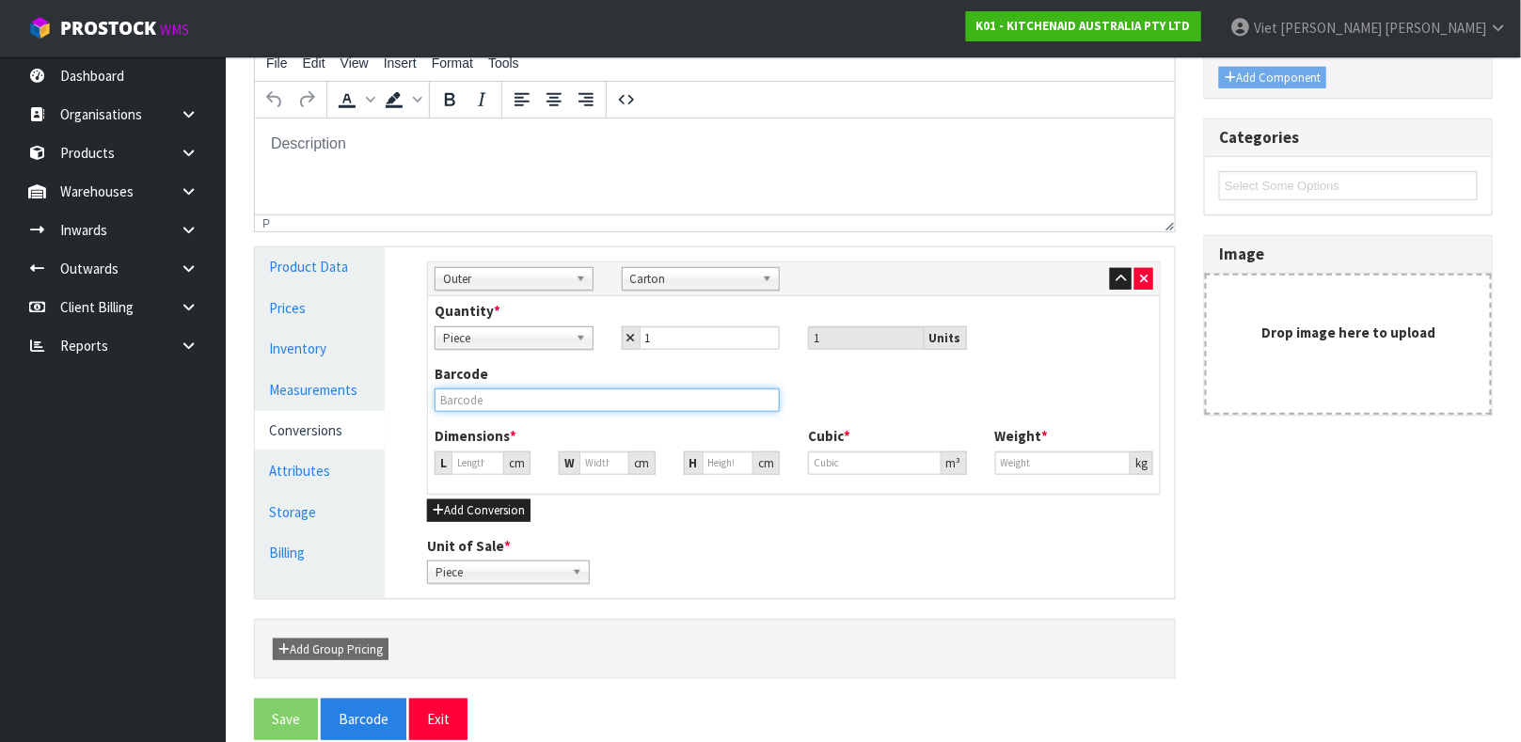
type input "15.291"
type input "0.003575"
type input "1.75"
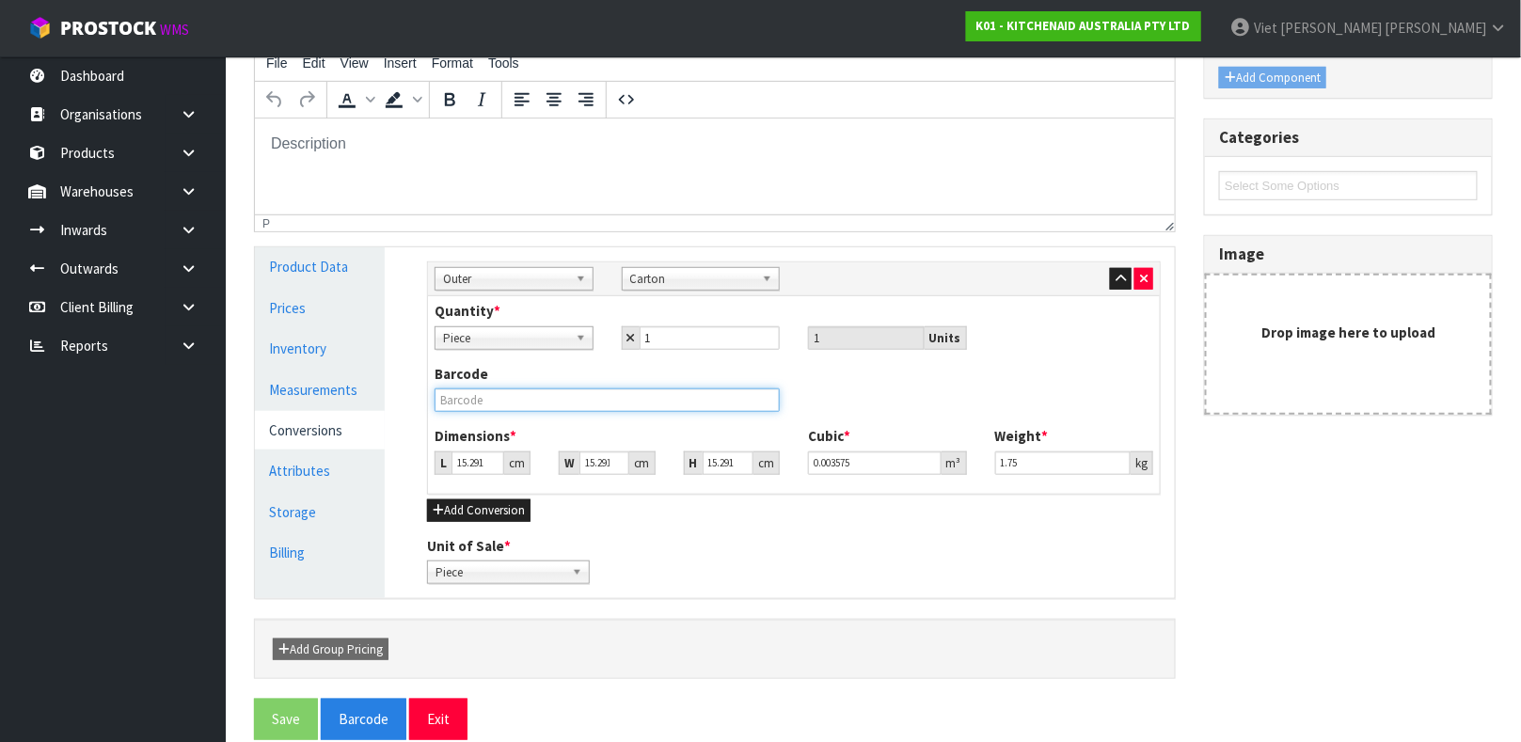
click at [555, 395] on input "text" at bounding box center [606, 400] width 345 height 24
type input "W11279763"
click at [254, 699] on button "Save" at bounding box center [286, 719] width 64 height 40
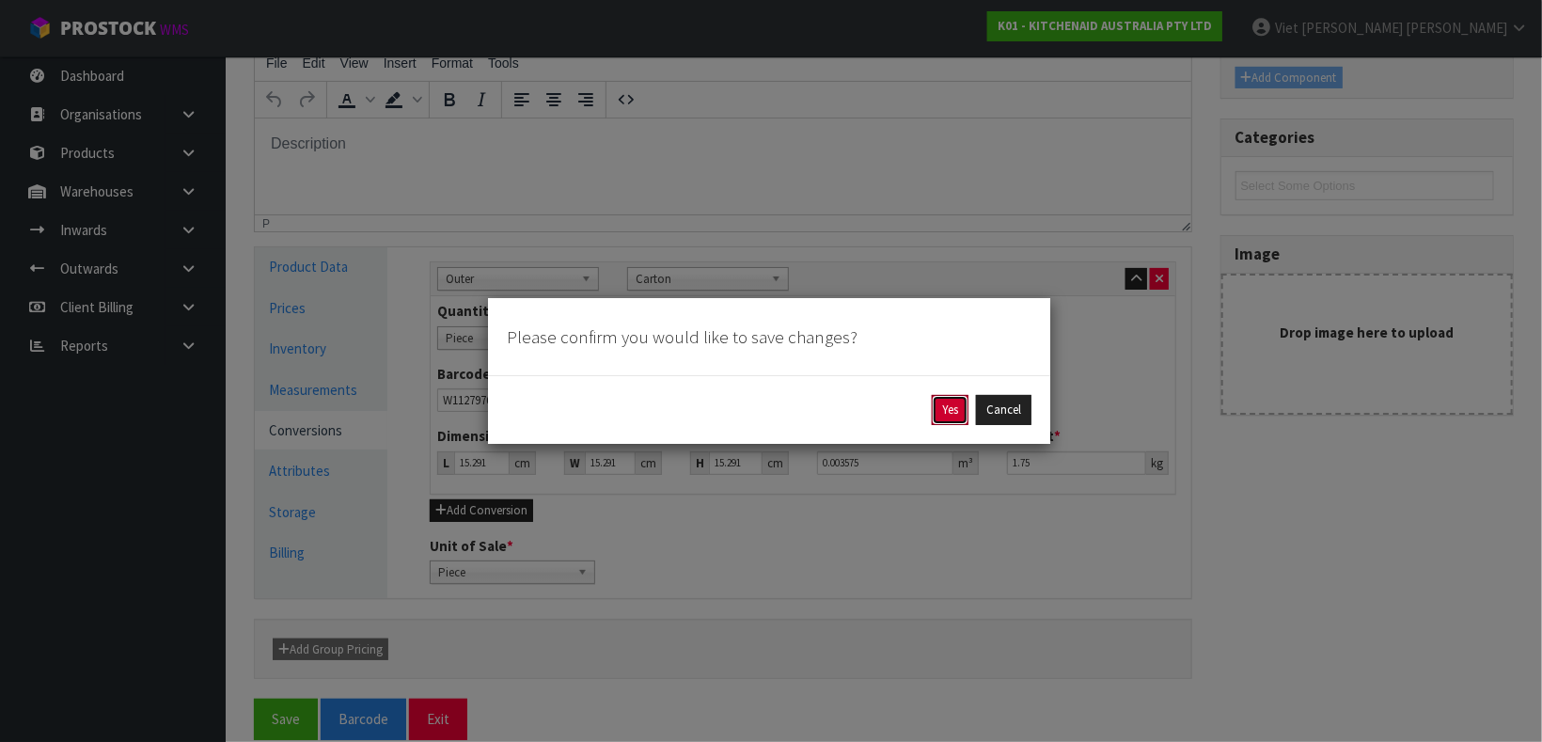
click at [941, 413] on button "Yes" at bounding box center [950, 410] width 37 height 30
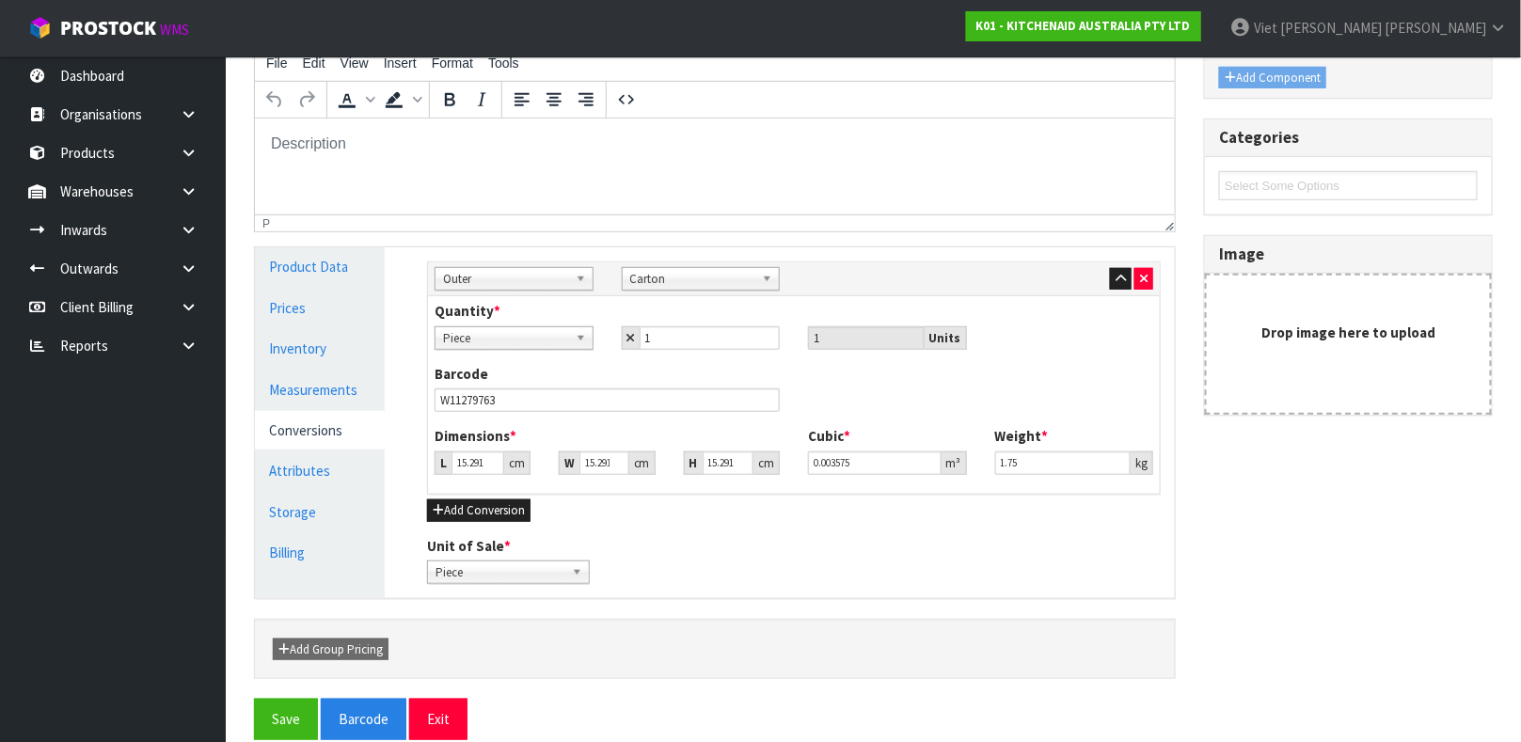
click at [544, 395] on div "Reference Code * W11279763 Name * GLASS JAR FOR K400 BLENDER Description File E…" at bounding box center [715, 324] width 950 height 747
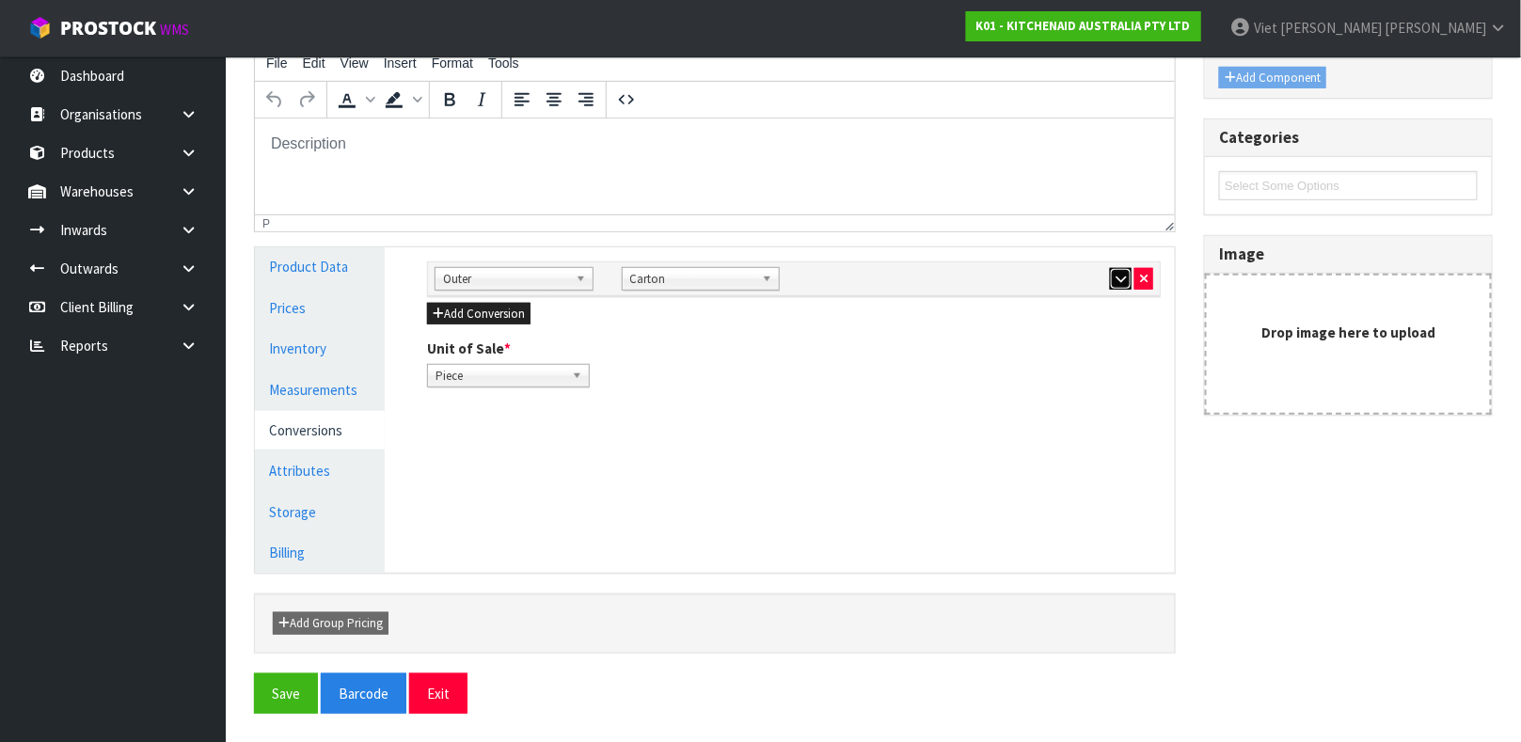
click at [1115, 277] on icon "button" at bounding box center [1120, 279] width 10 height 12
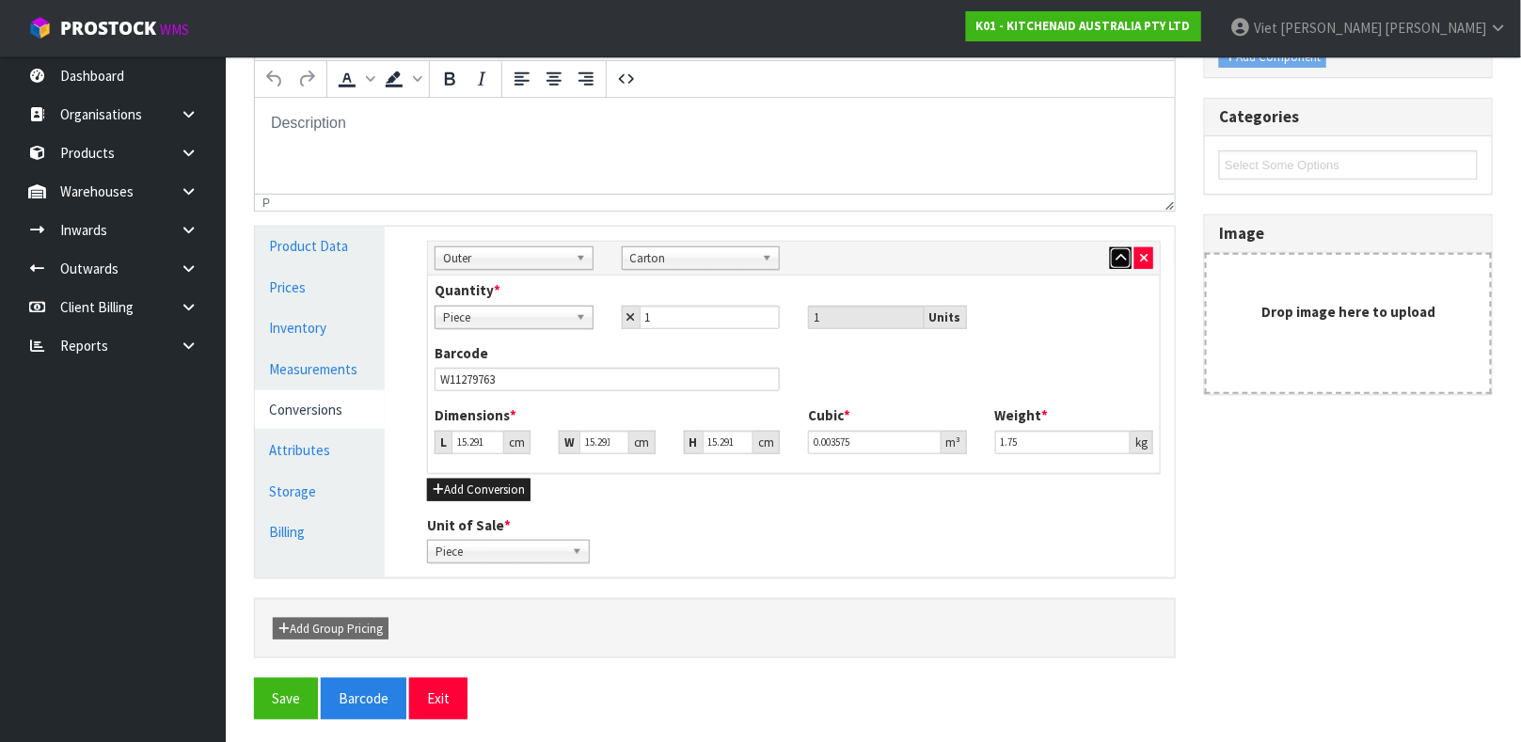
scroll to position [352, 0]
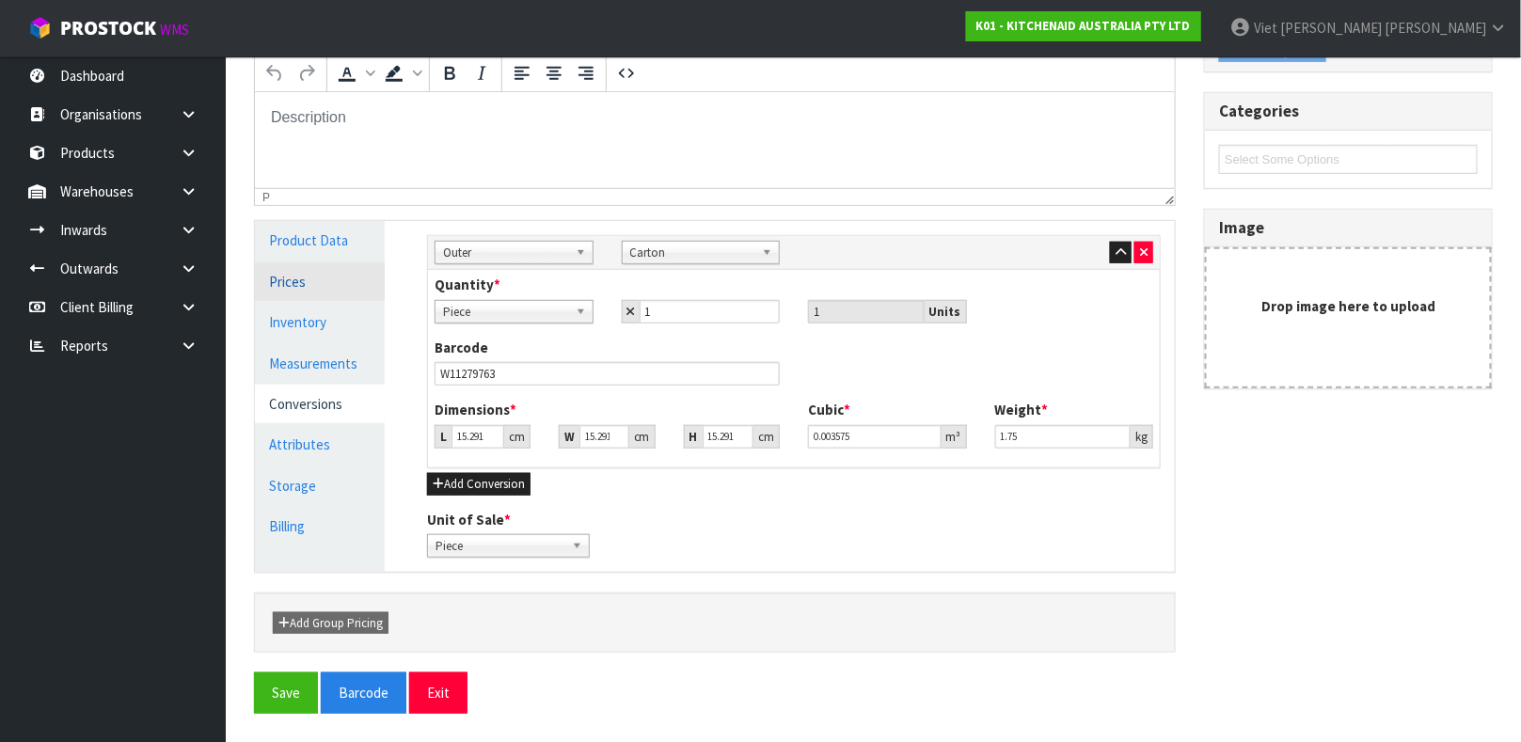
click at [331, 262] on link "Prices" at bounding box center [320, 281] width 130 height 39
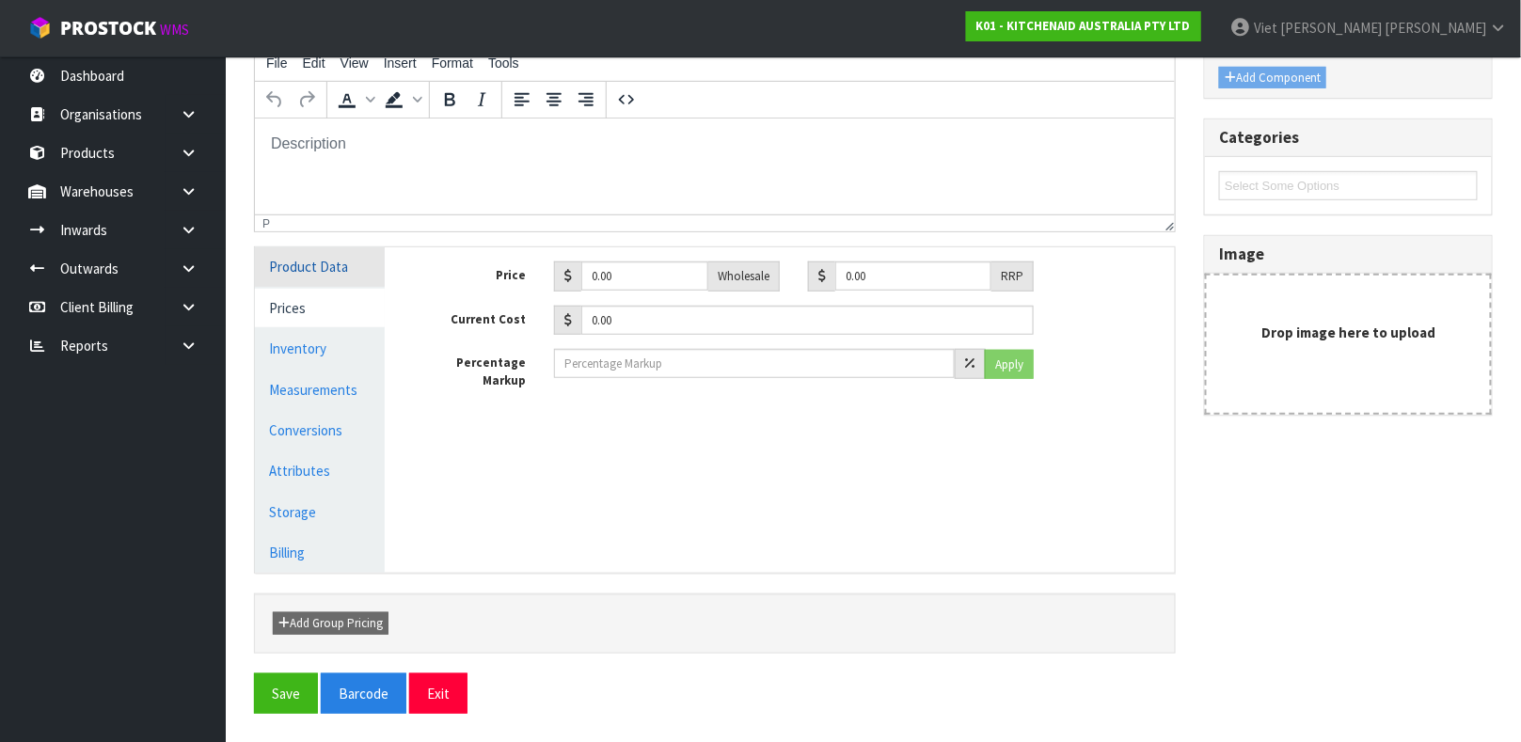
click at [332, 247] on link "Product Data" at bounding box center [320, 266] width 130 height 39
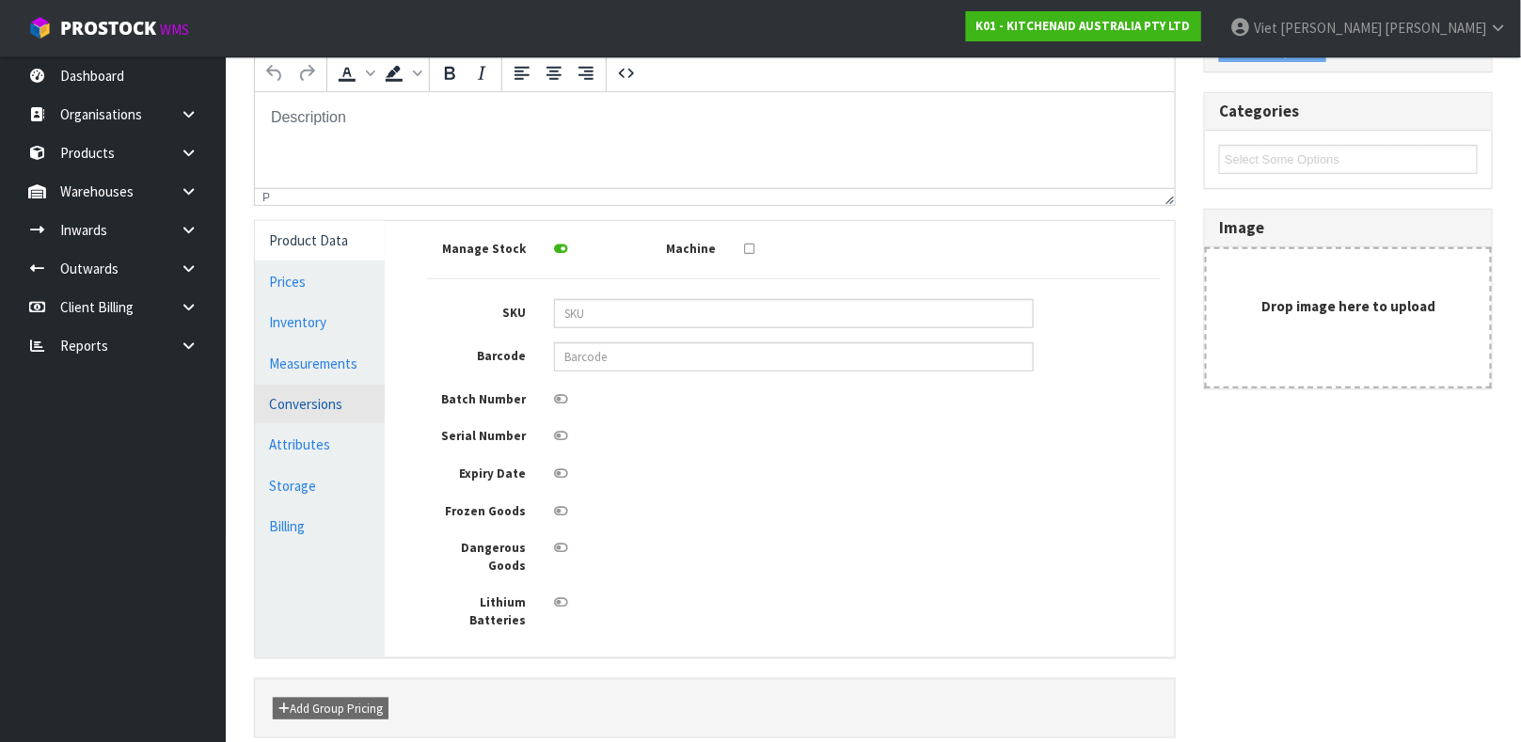
click at [345, 387] on link "Conversions" at bounding box center [320, 404] width 130 height 39
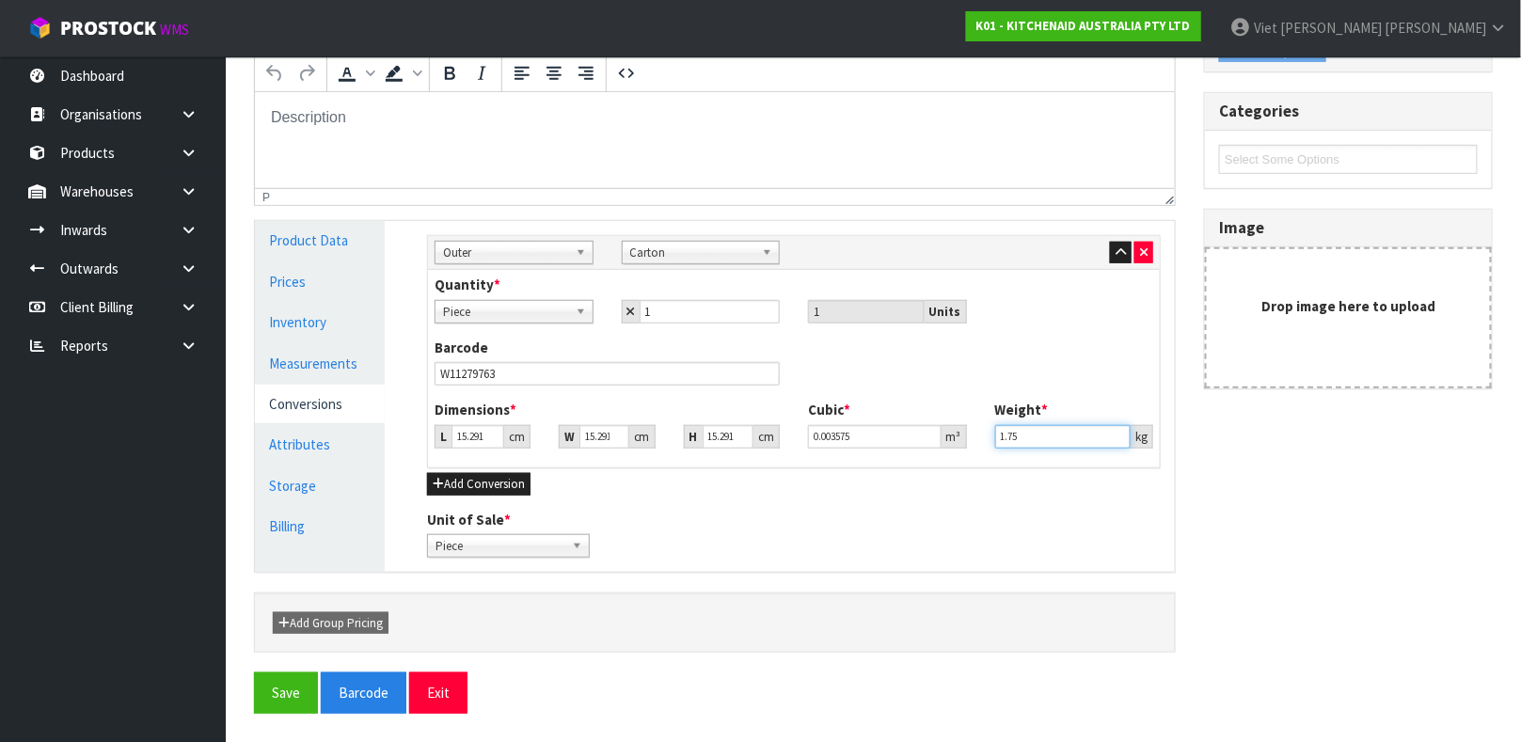
click at [1006, 432] on input "1.75" at bounding box center [1063, 437] width 136 height 24
type input "2.15"
type input "0.000001"
type input "2"
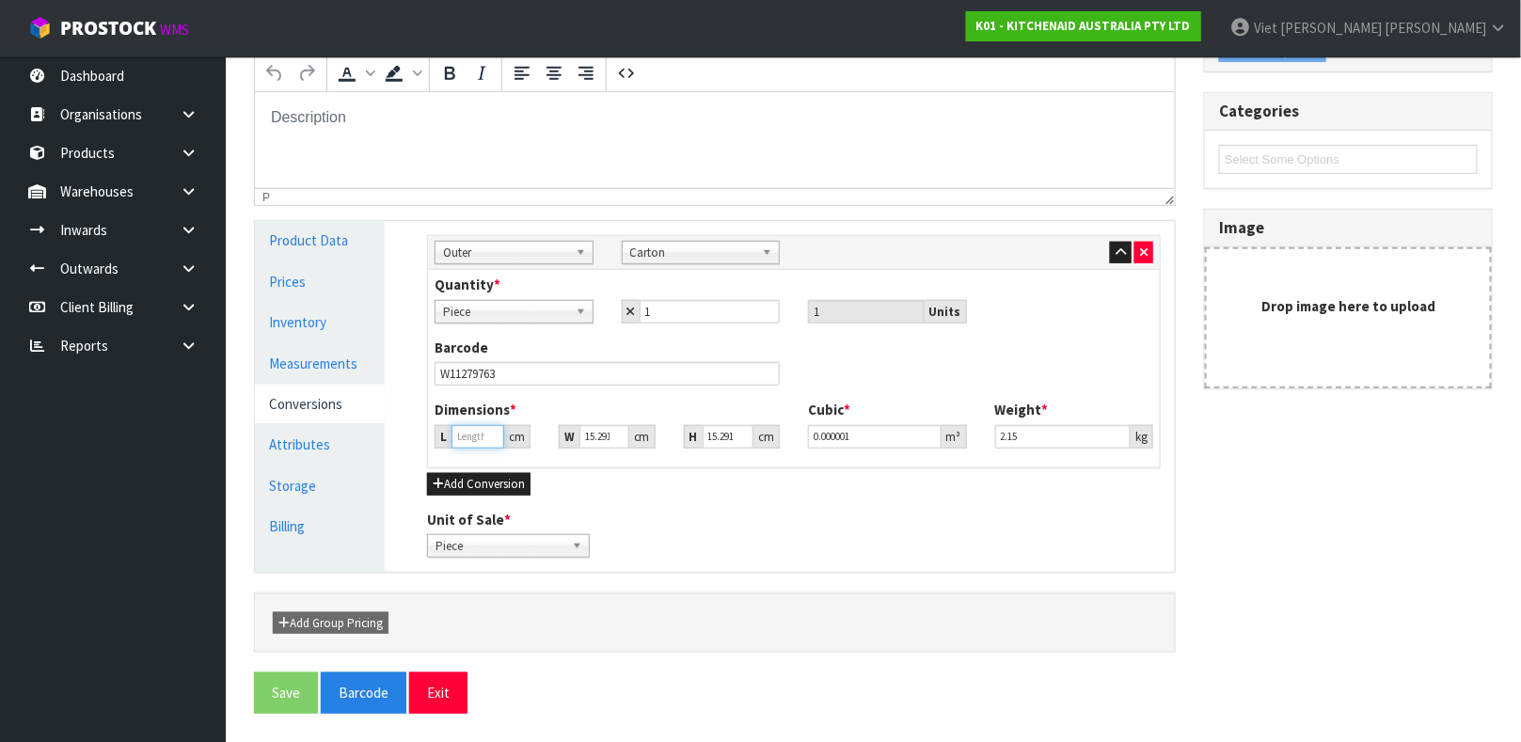
type input "0.000468"
type input "26"
type input "0.006079"
type input "26"
type input "2"
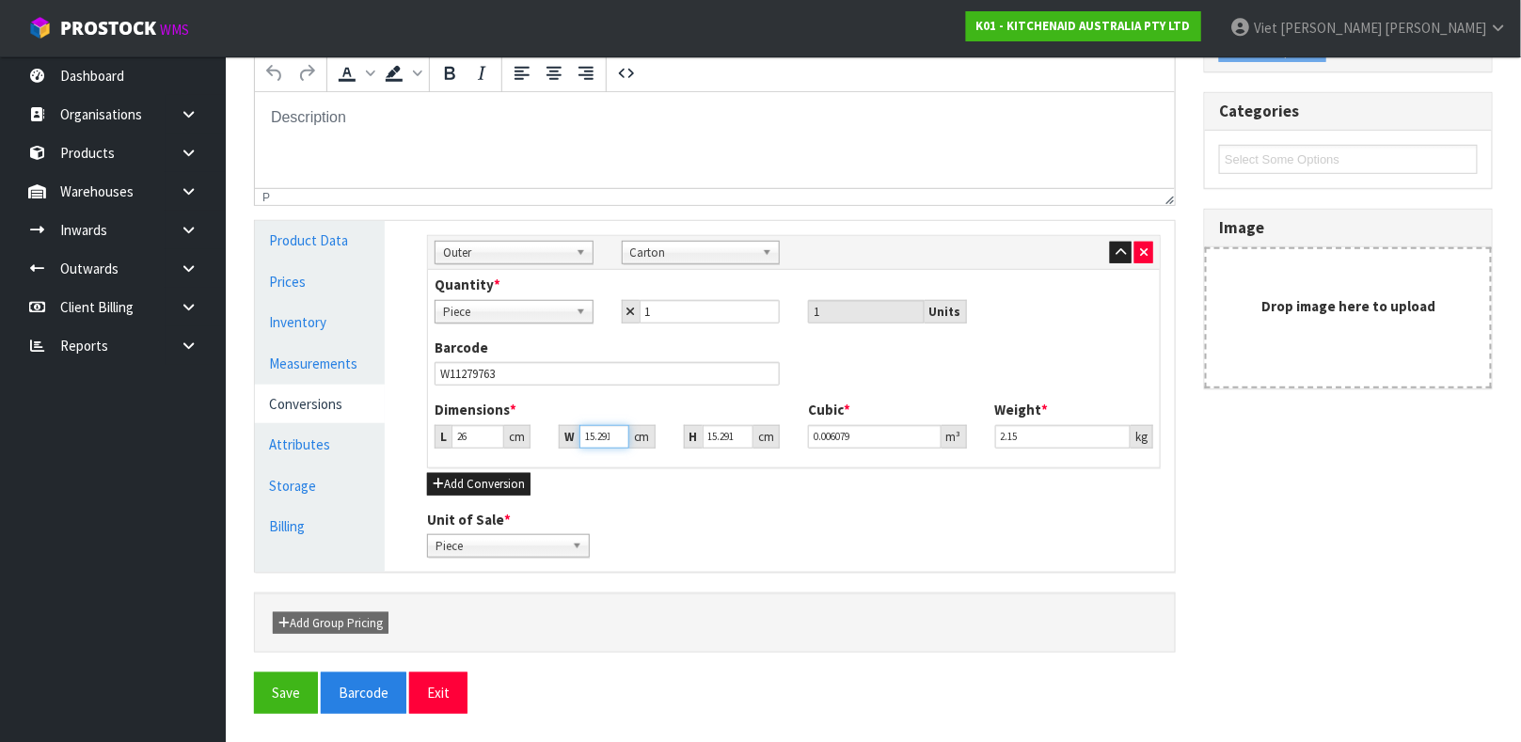
type input "0.000795"
type input "24"
type input "0.009542"
type input "24"
type input "3"
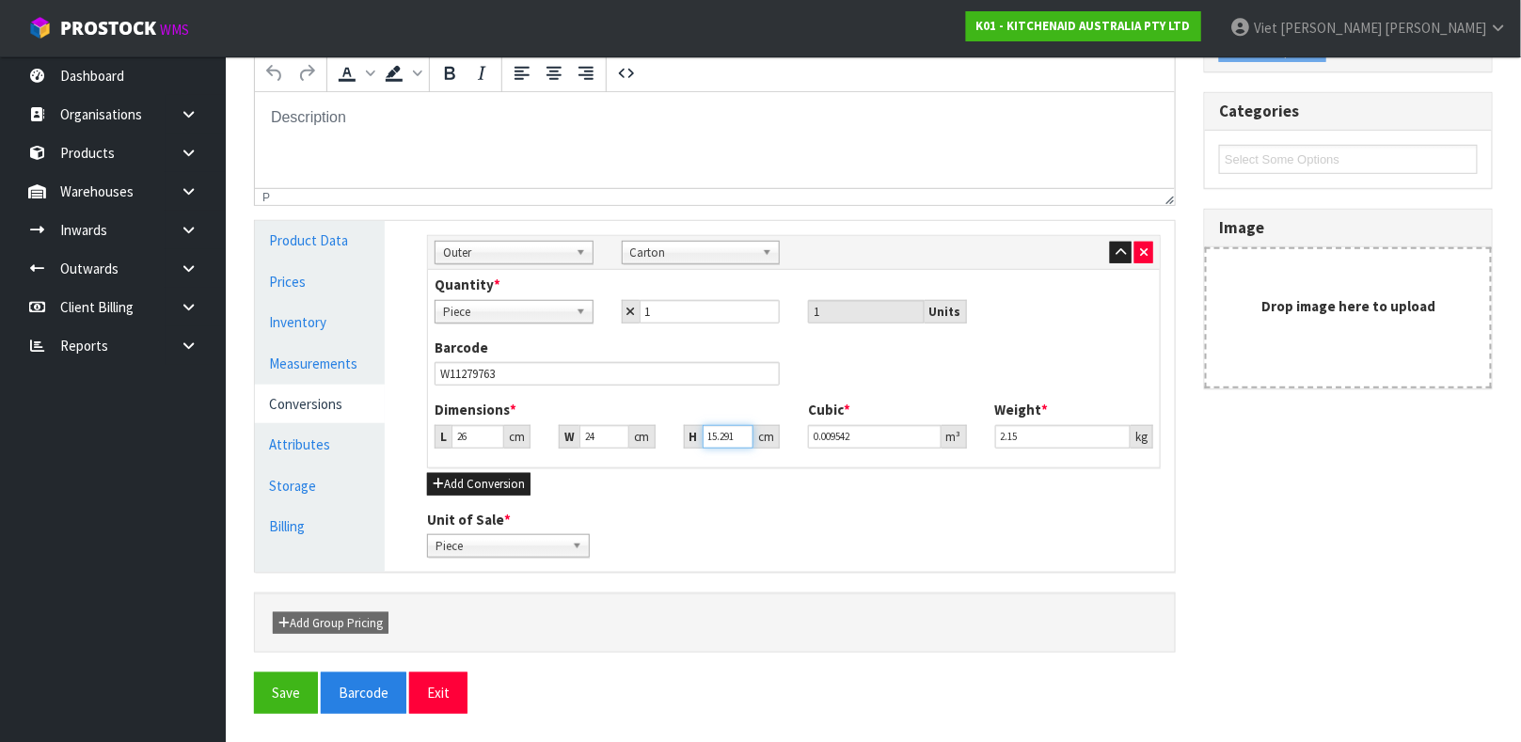
type input "0.001872"
type input "32"
type input "0.019968"
type input "32"
click at [254, 672] on button "Save" at bounding box center [286, 692] width 64 height 40
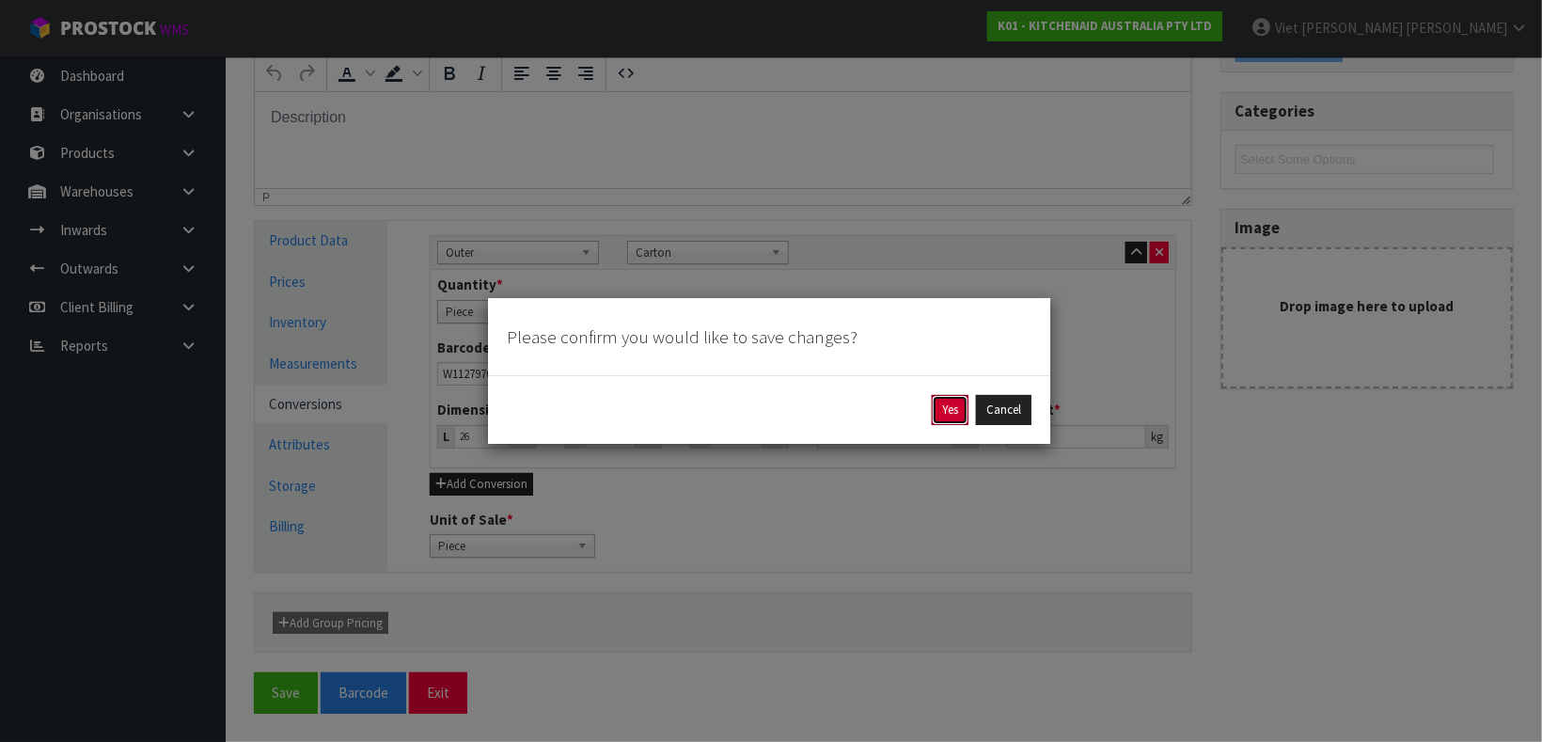
click button "Yes" at bounding box center [950, 410] width 37 height 30
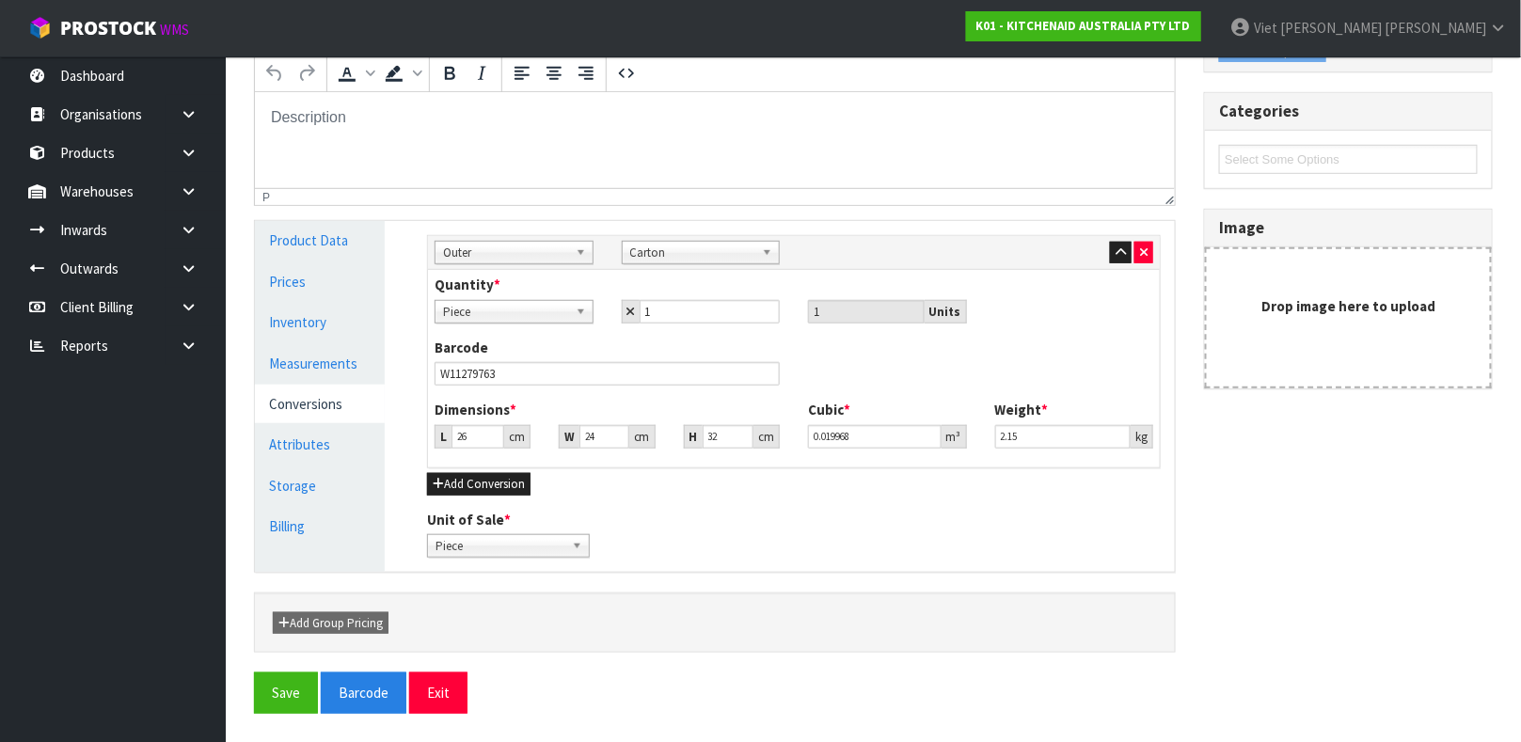
scroll to position [0, 0]
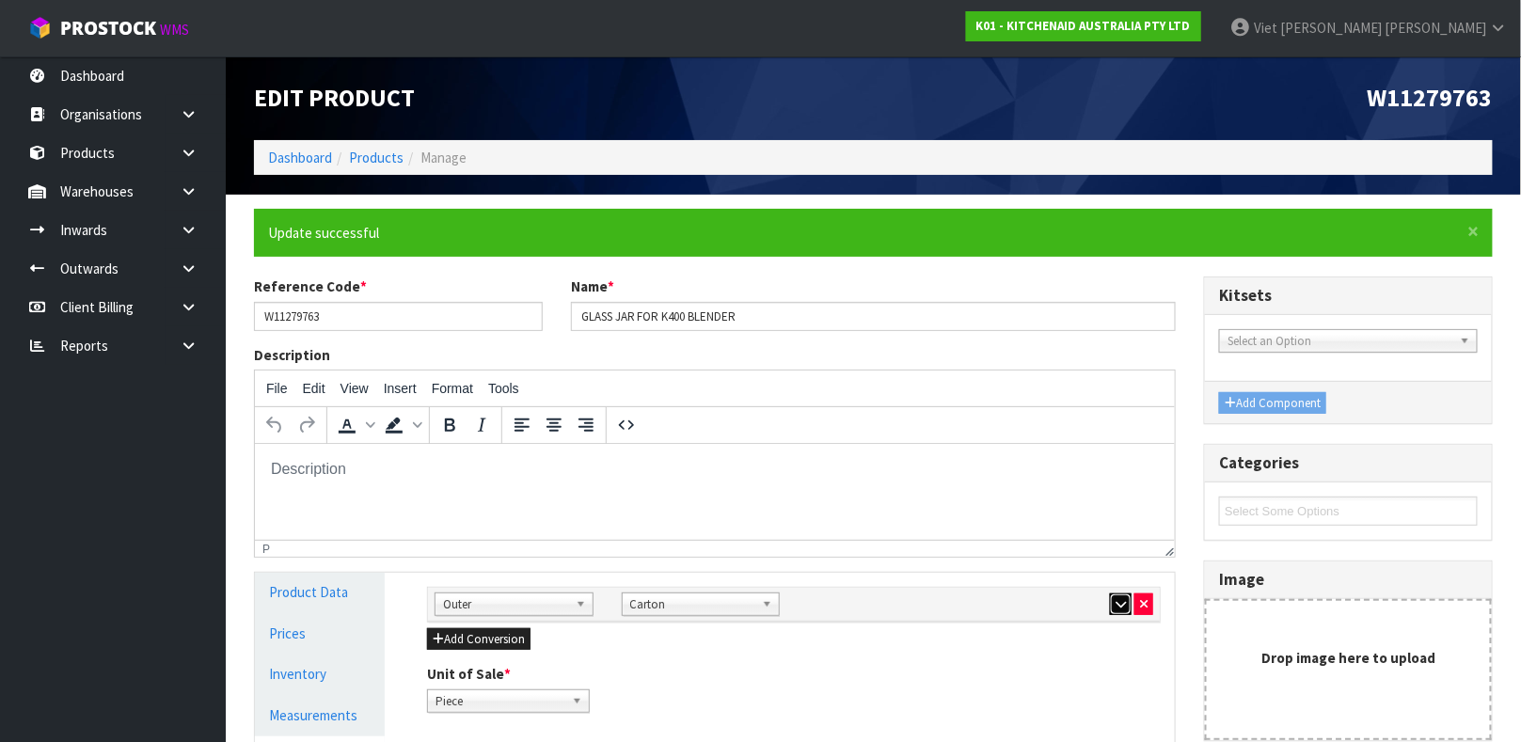
click at [1120, 611] on button "button" at bounding box center [1121, 604] width 22 height 23
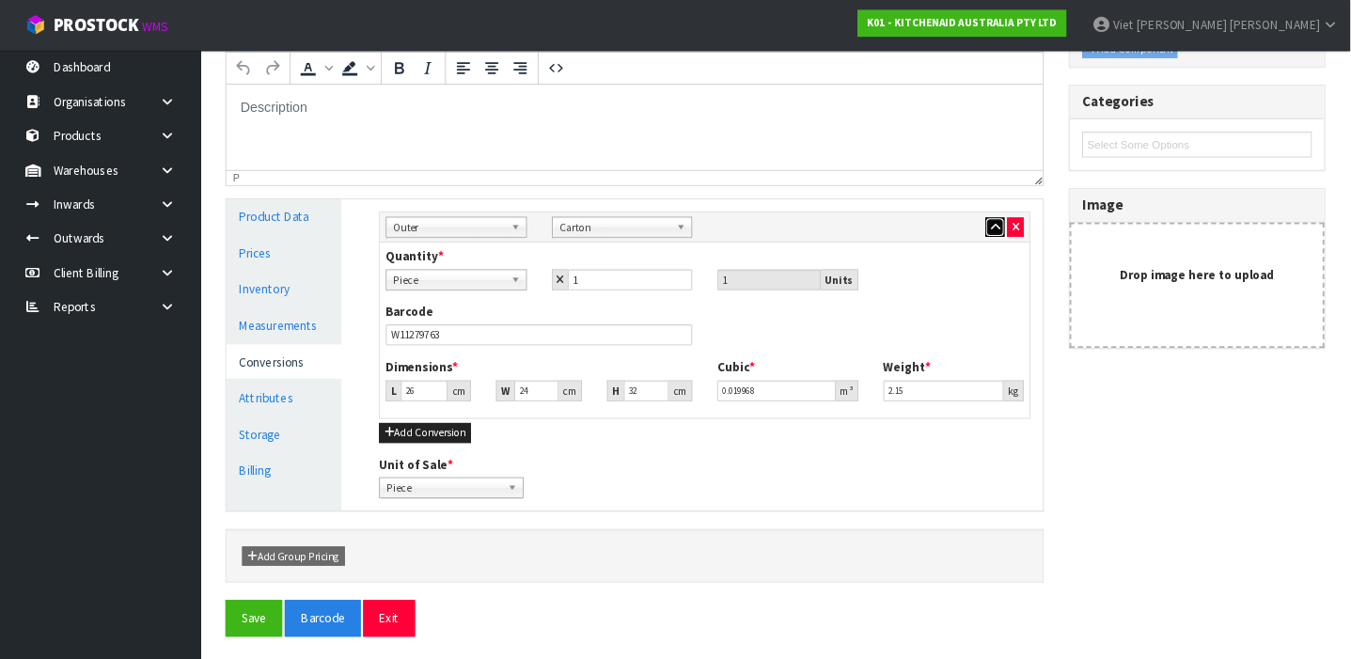
scroll to position [352, 0]
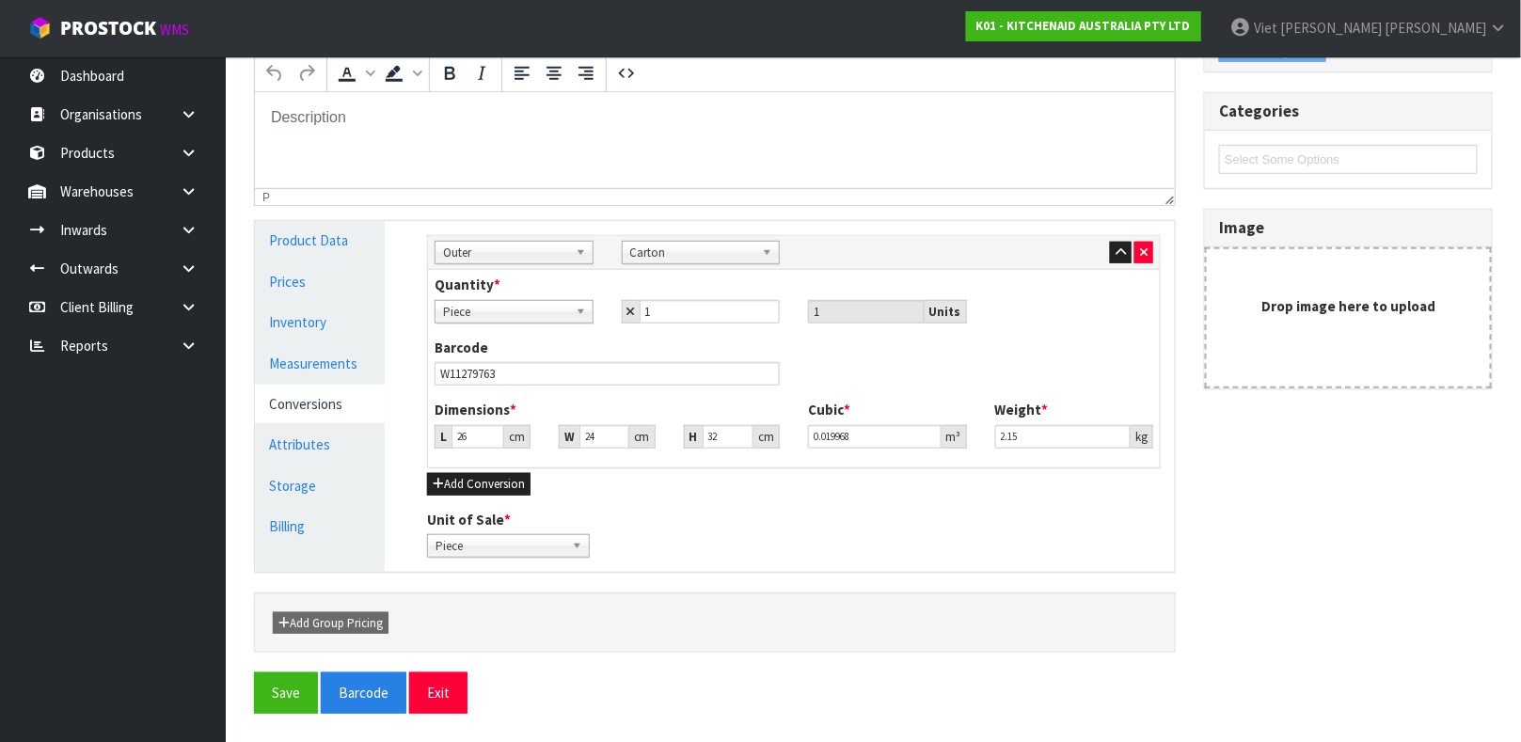
click at [1035, 504] on div "Sub Inner Inner Outer Pallet Outer Bag Bar Basket Bin Bottle Box Bundle Cabinet…" at bounding box center [794, 396] width 762 height 351
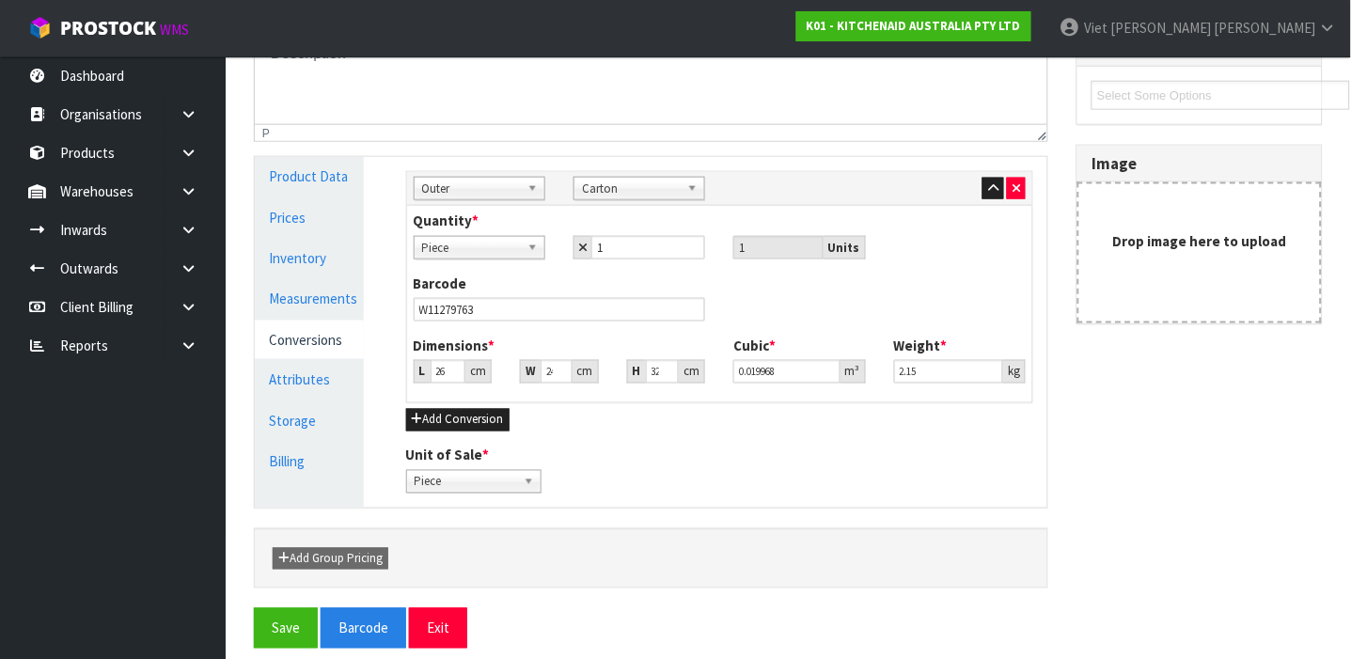
scroll to position [431, 0]
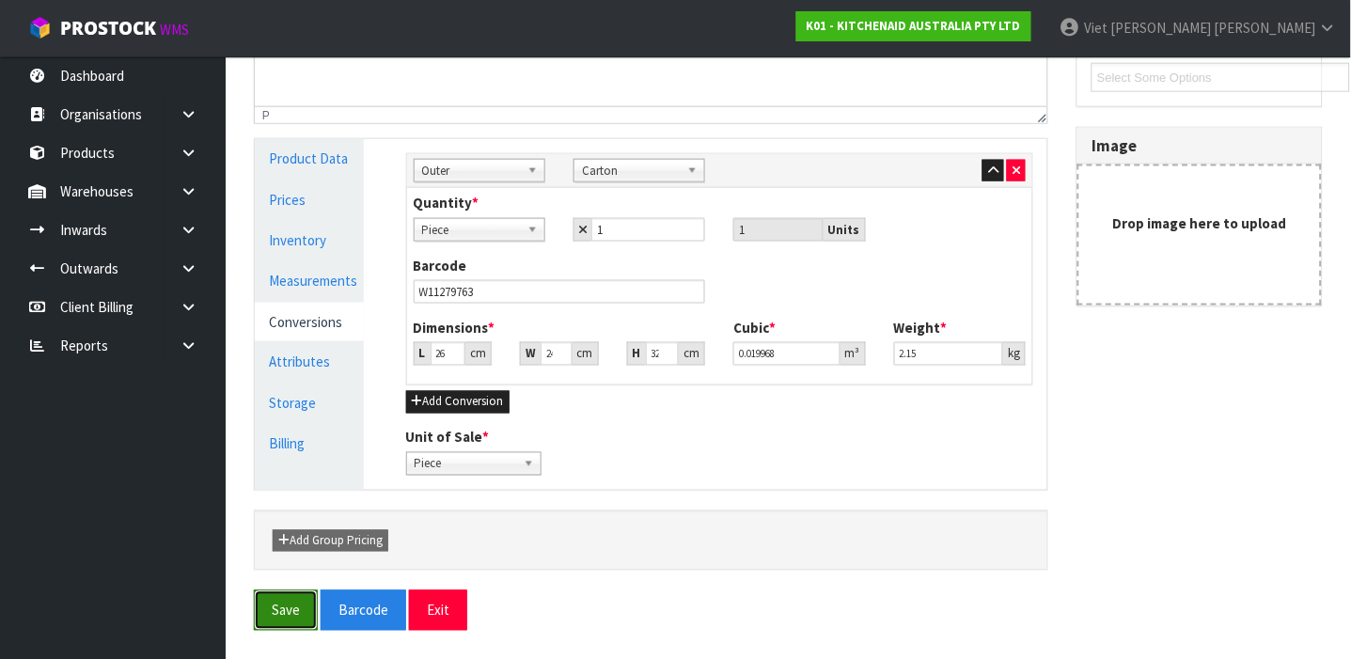
click at [281, 600] on button "Save" at bounding box center [286, 611] width 64 height 40
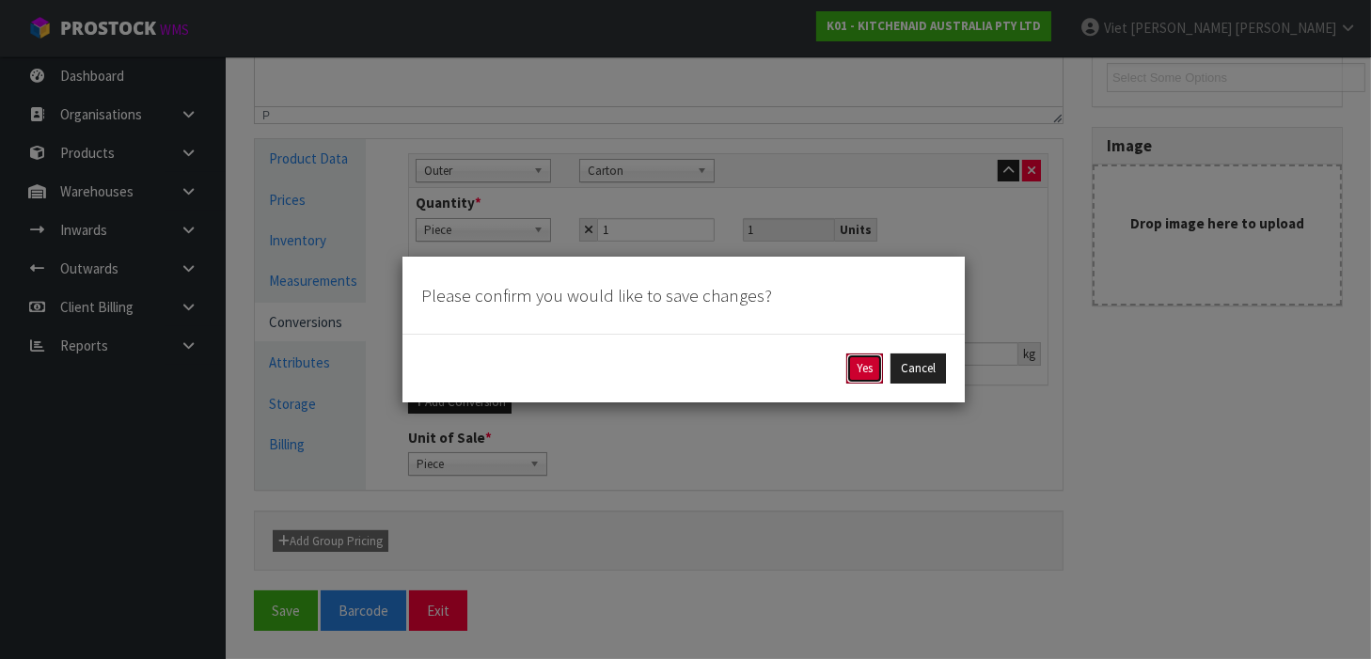
click button "Yes" at bounding box center [864, 369] width 37 height 30
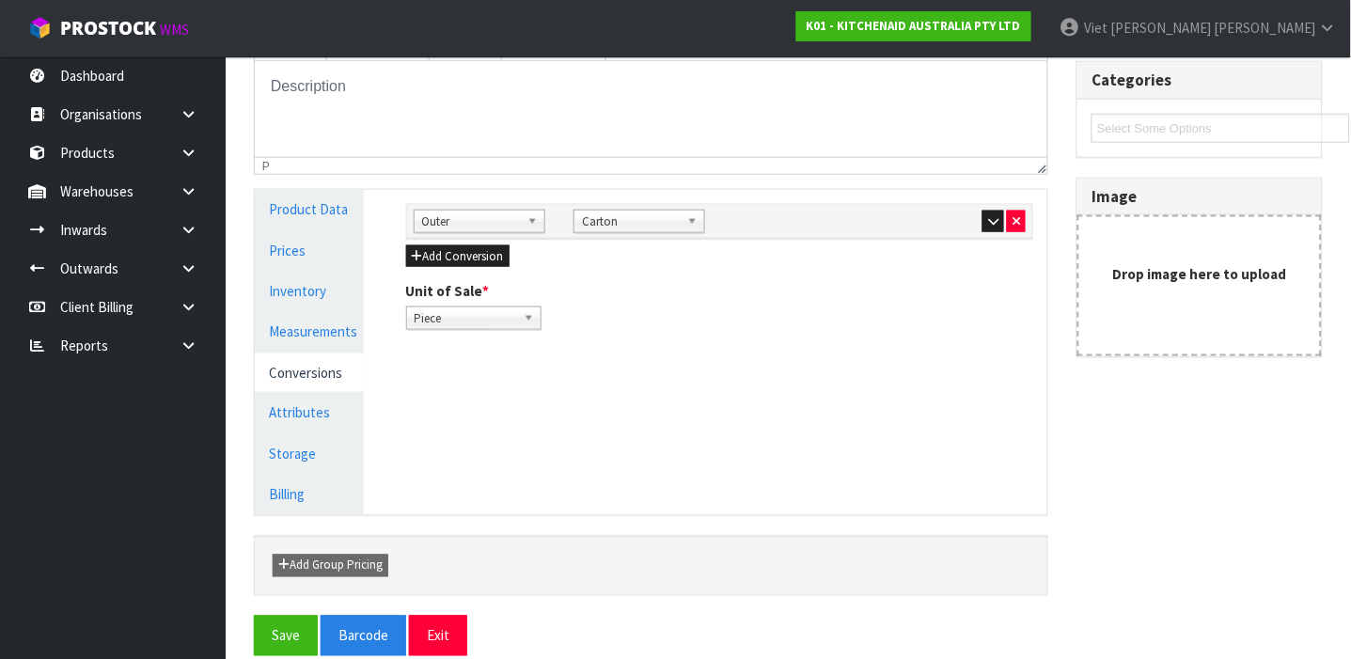
scroll to position [404, 0]
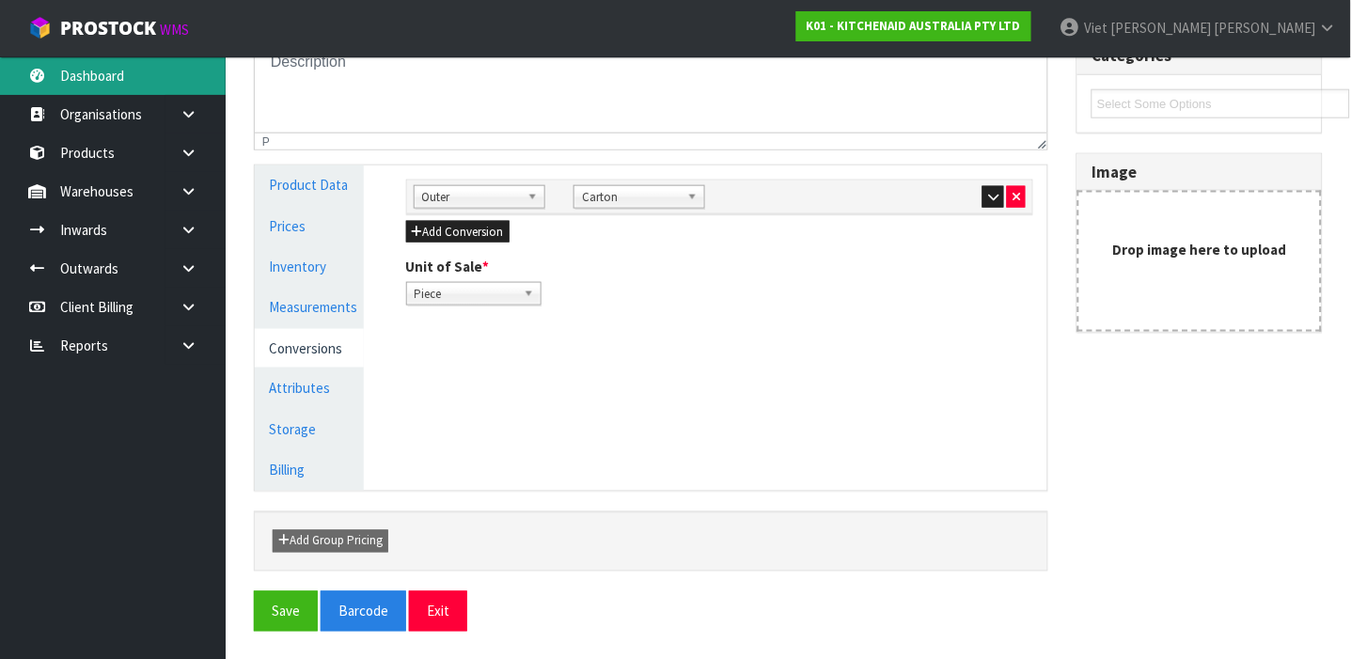
click at [193, 76] on link "Dashboard" at bounding box center [113, 75] width 226 height 39
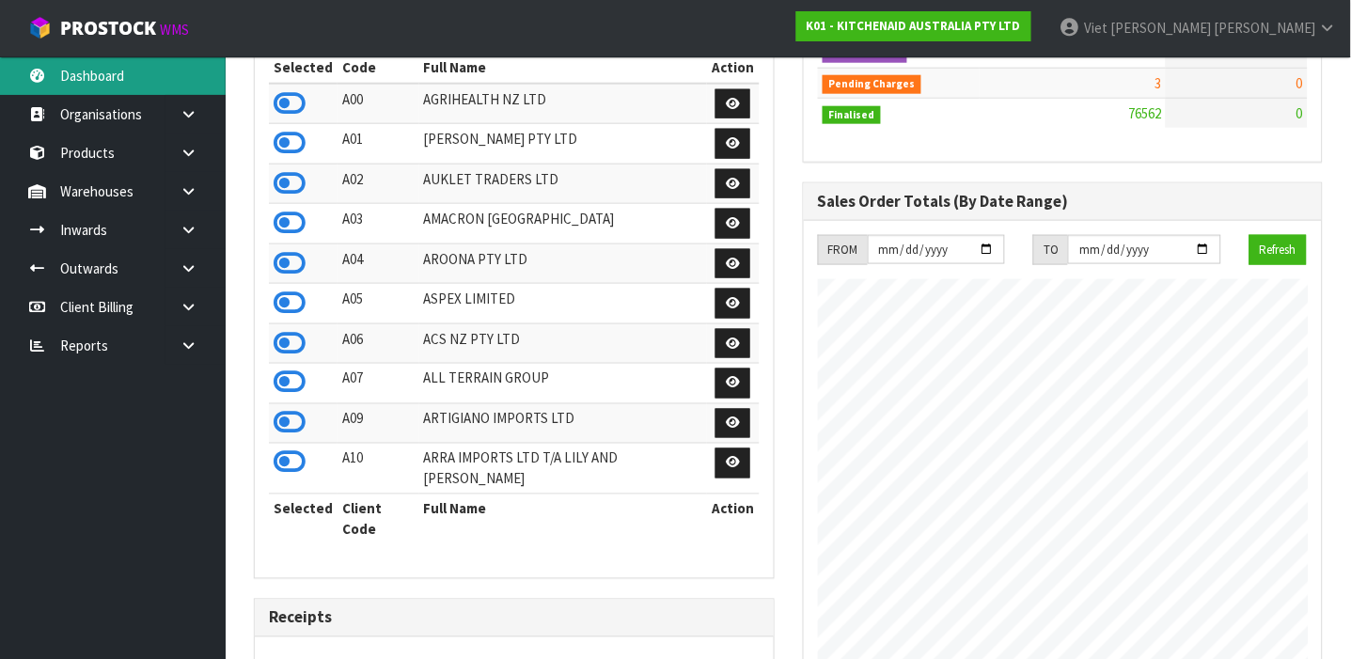
scroll to position [1505, 549]
